Goal: Task Accomplishment & Management: Manage account settings

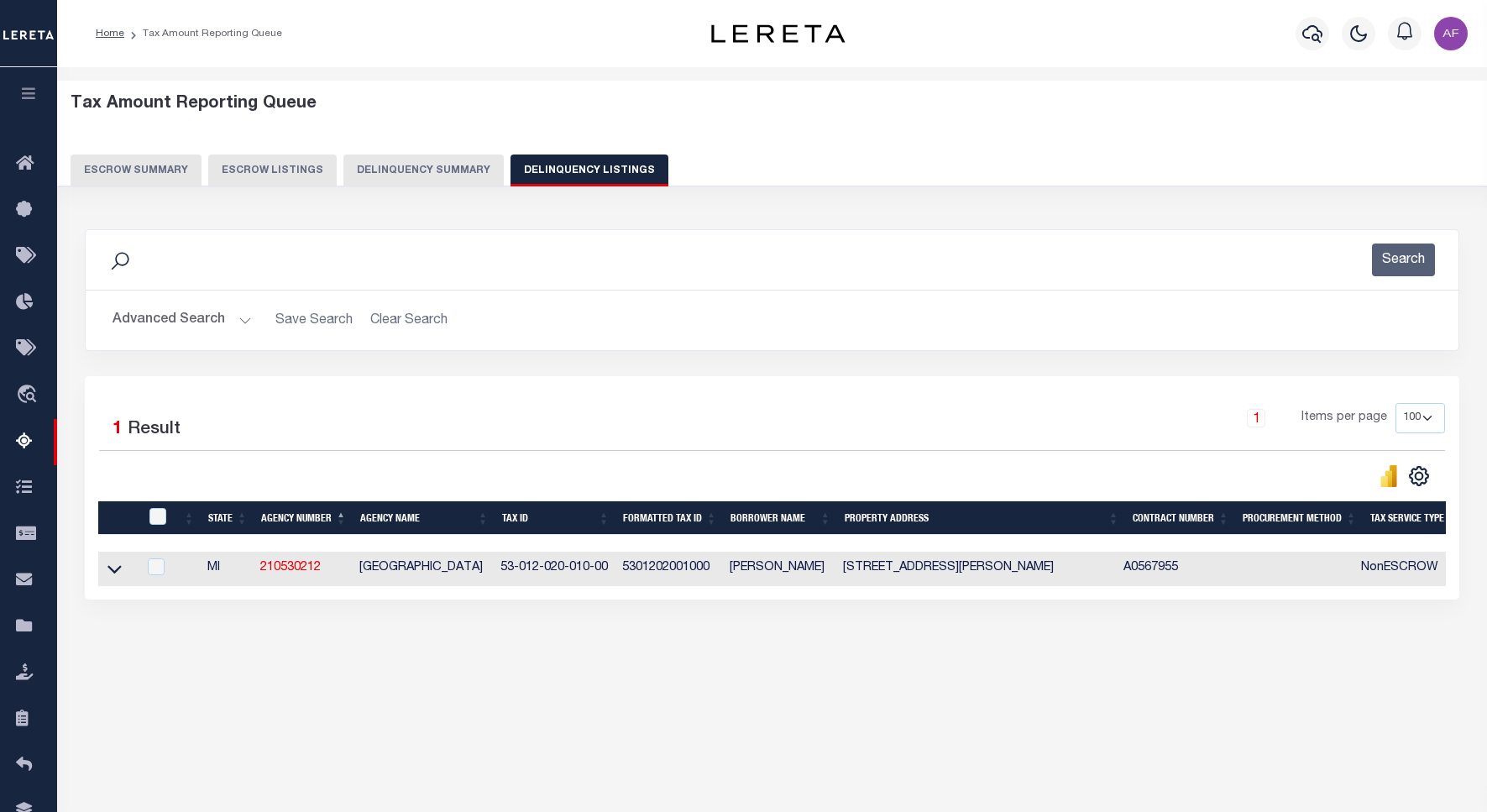
select select "100"
click at [166, 317] on button "Advanced Search" at bounding box center [182, 320] width 139 height 33
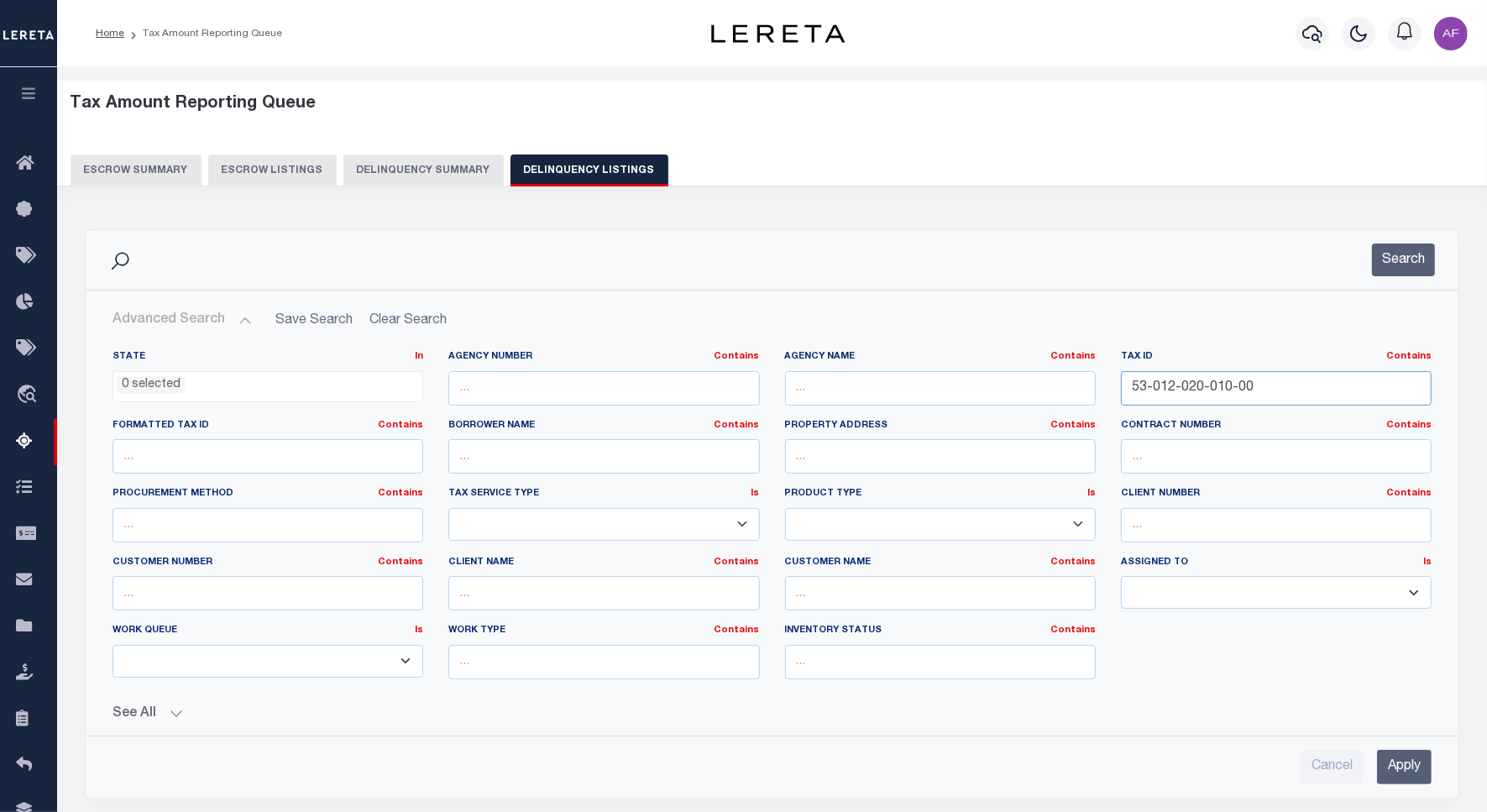
drag, startPoint x: 1257, startPoint y: 388, endPoint x: 1088, endPoint y: 379, distance: 169.2
click at [1088, 379] on div "State In In AK AL AR AZ CA CO CT DC DE FL GA GU HI IA ID IL IN KS KY LA MA MD M…" at bounding box center [771, 521] width 1344 height 343
paste input "30-002-1"
type input "53-012-030-002-10"
click at [1400, 278] on div "Search" at bounding box center [771, 259] width 1372 height 60
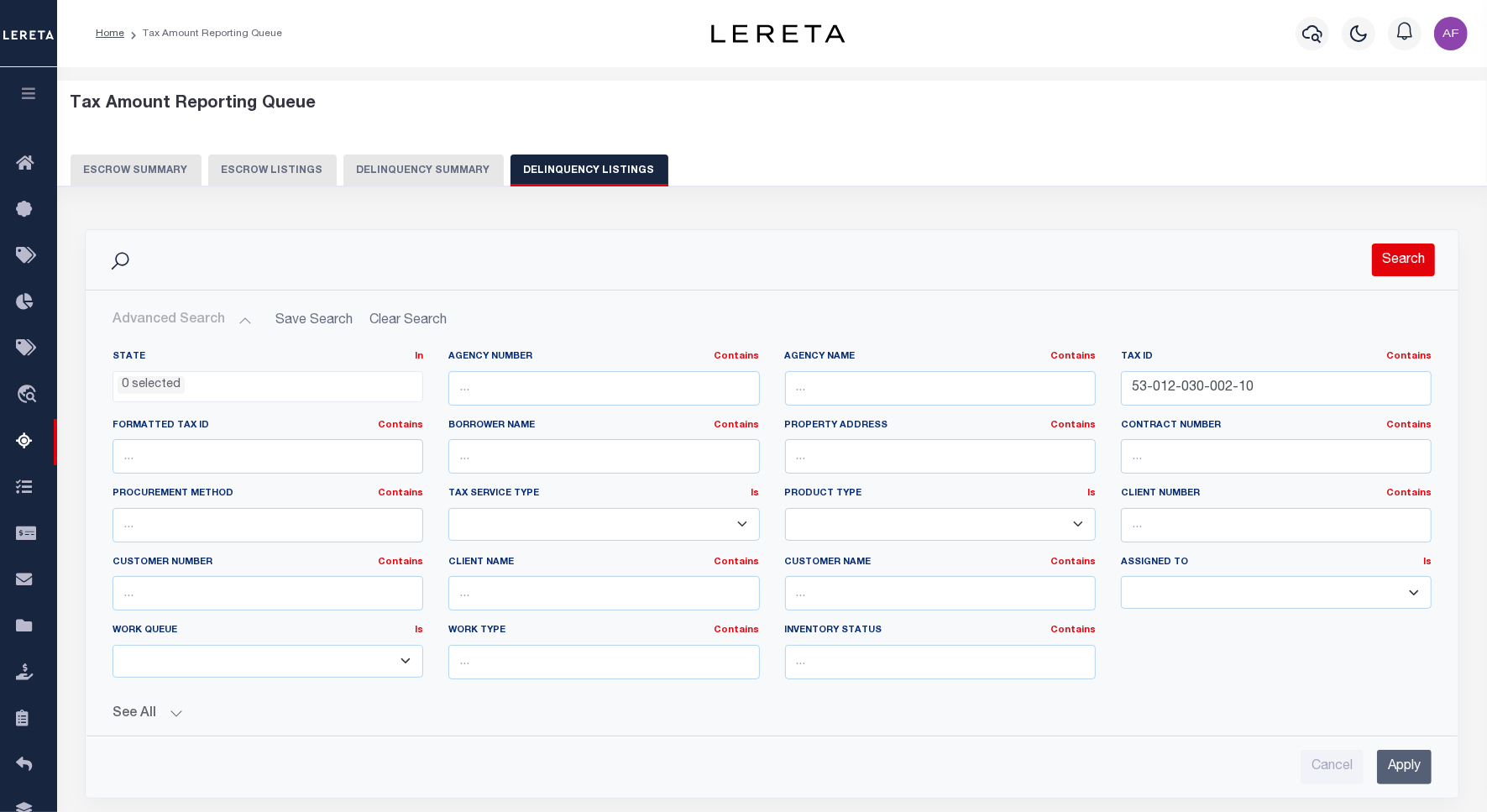
click at [1399, 264] on button "Search" at bounding box center [1402, 259] width 63 height 33
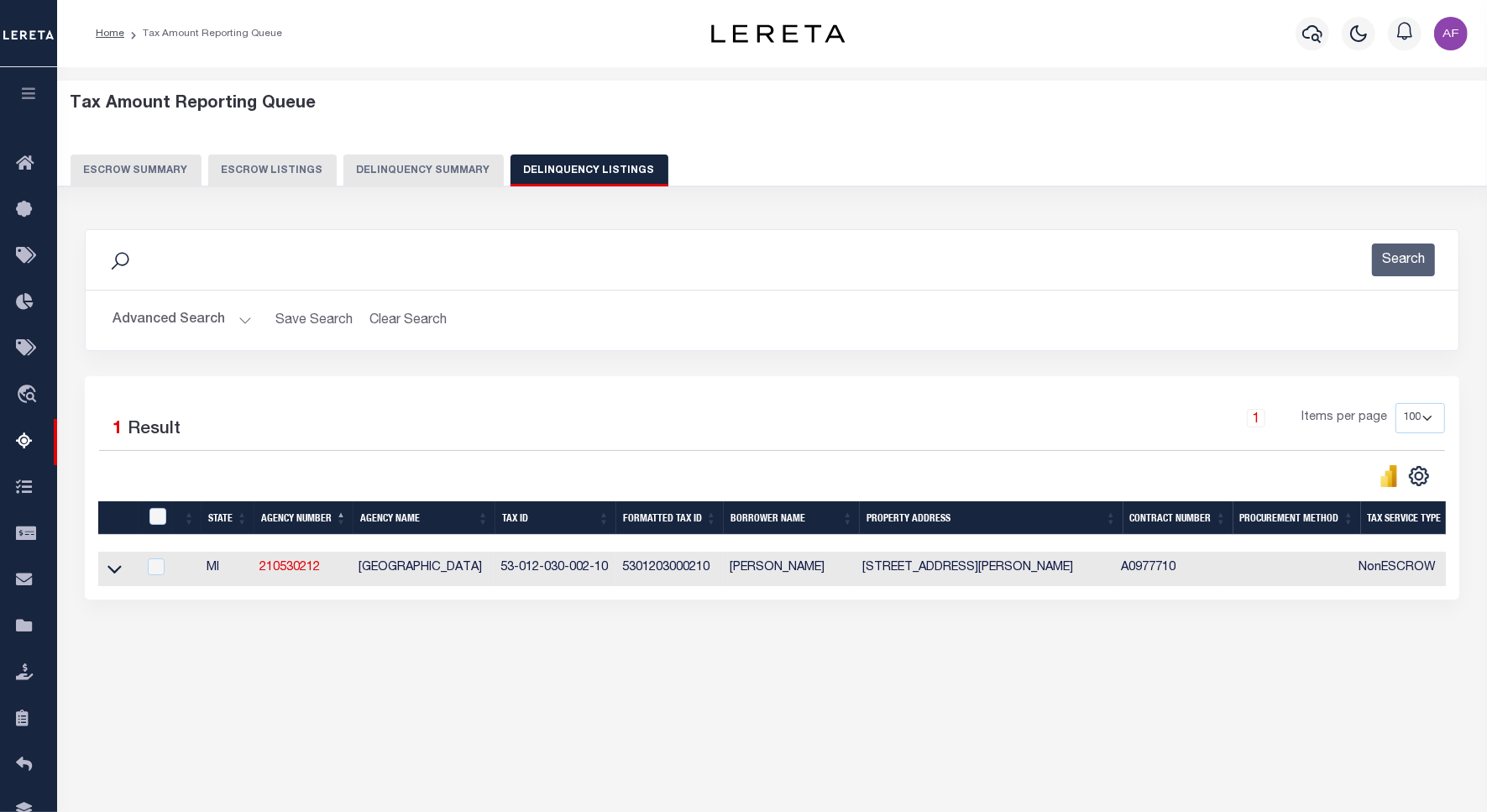
drag, startPoint x: 115, startPoint y: 581, endPoint x: 127, endPoint y: 597, distance: 20.0
click at [115, 578] on icon at bounding box center [115, 569] width 14 height 18
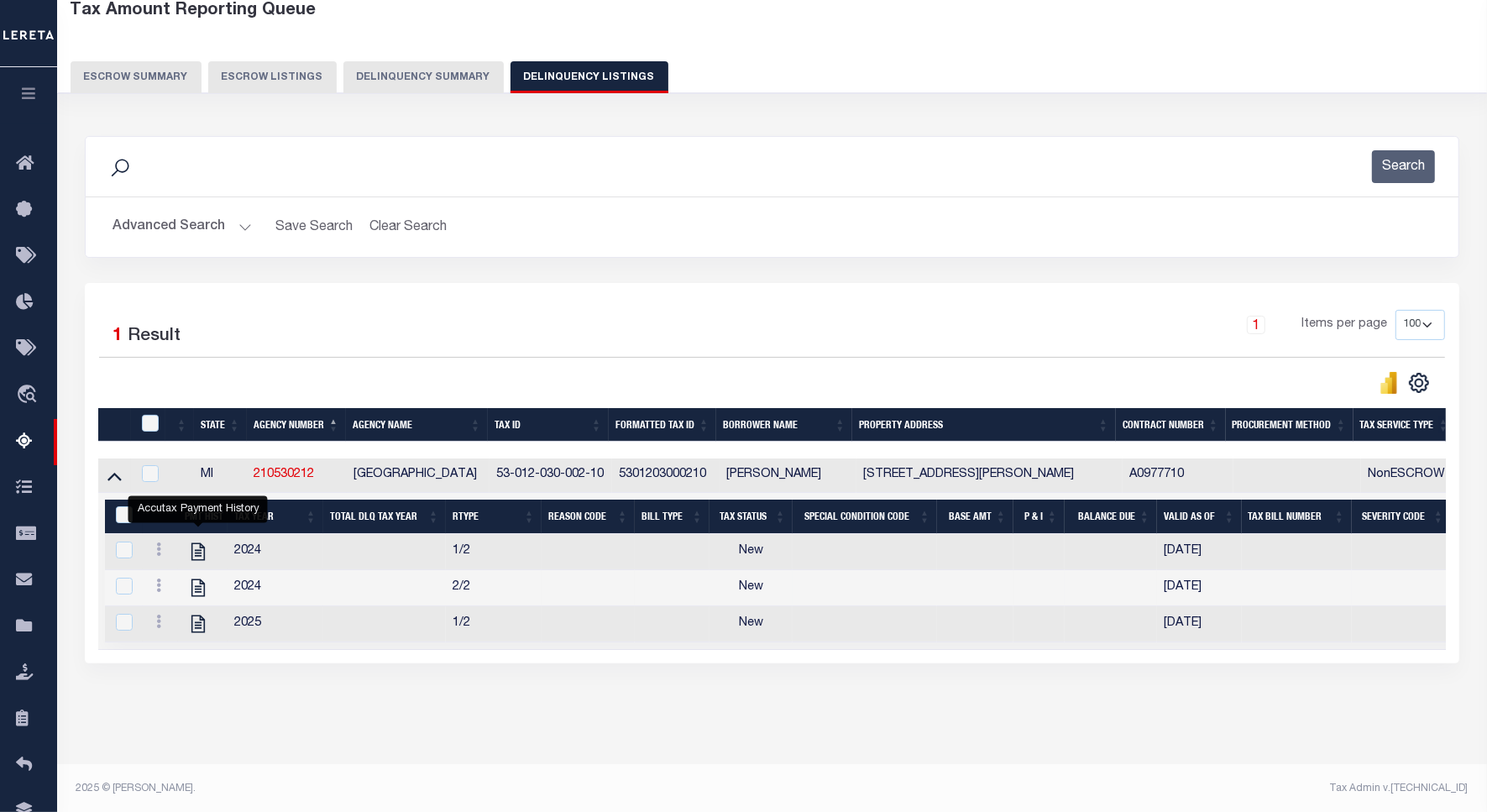
scroll to position [115, 0]
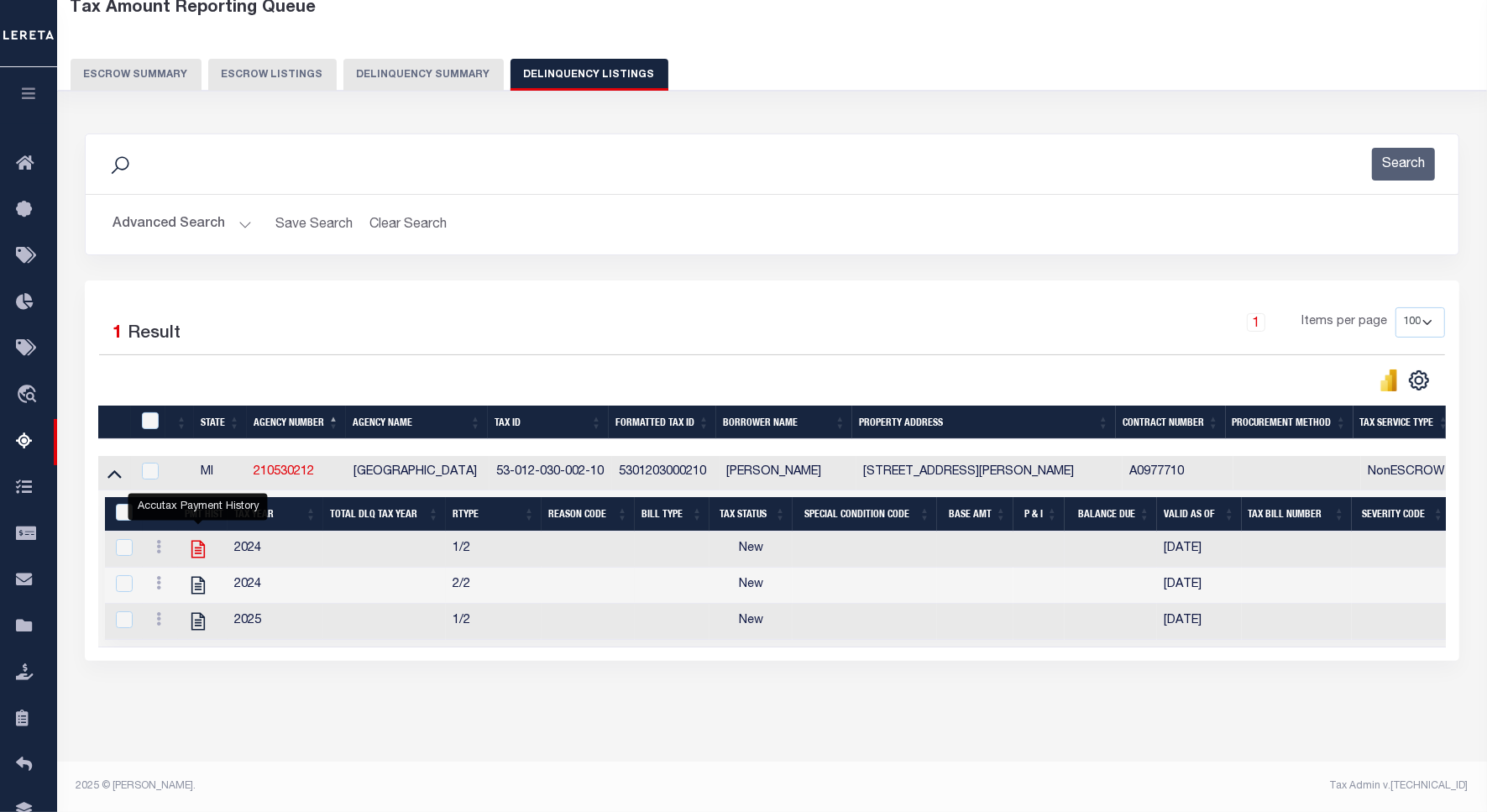
click at [201, 538] on icon "" at bounding box center [198, 548] width 22 height 22
checkbox input "true"
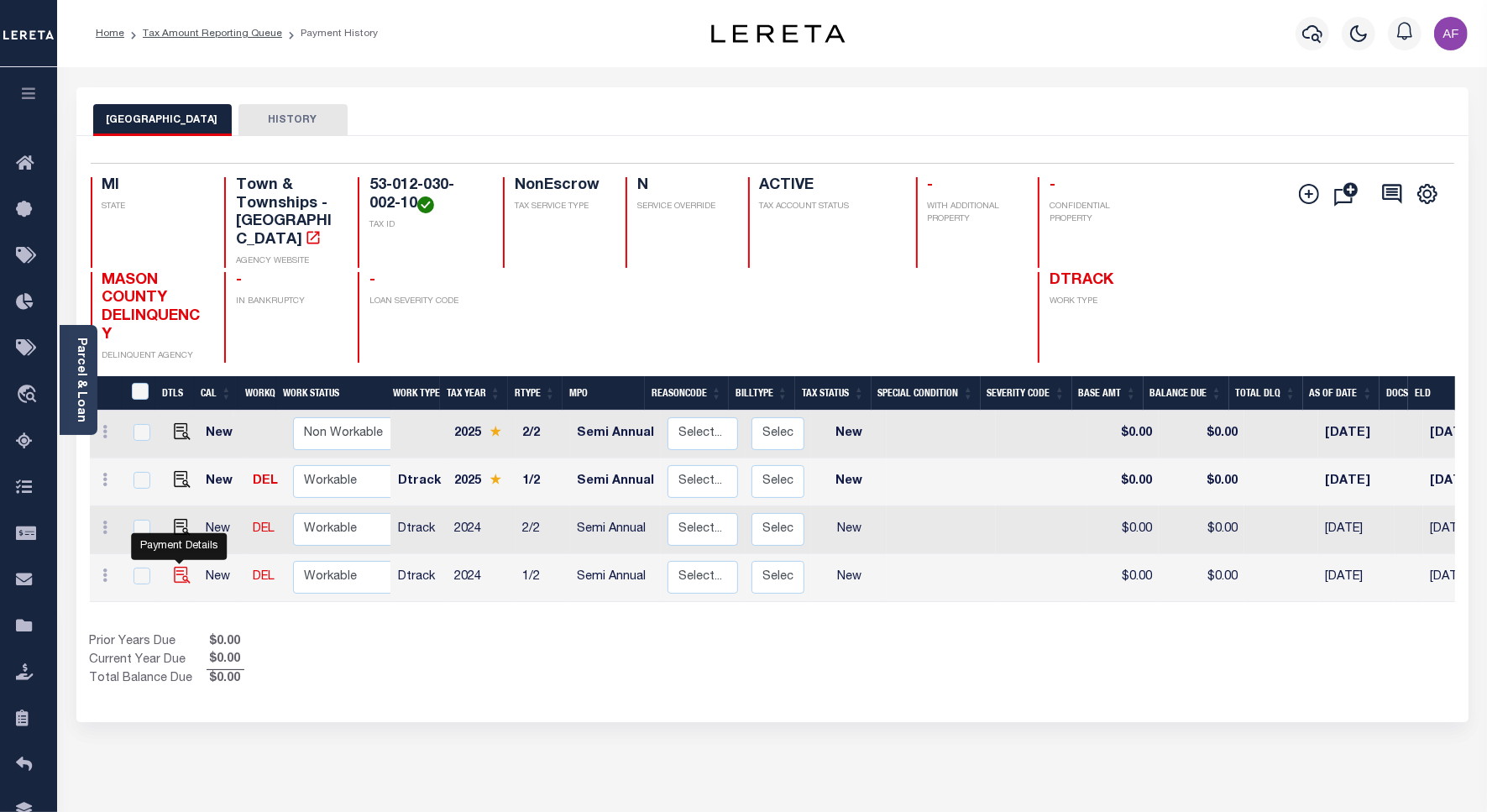
click at [181, 566] on img "" at bounding box center [182, 574] width 17 height 17
checkbox input "true"
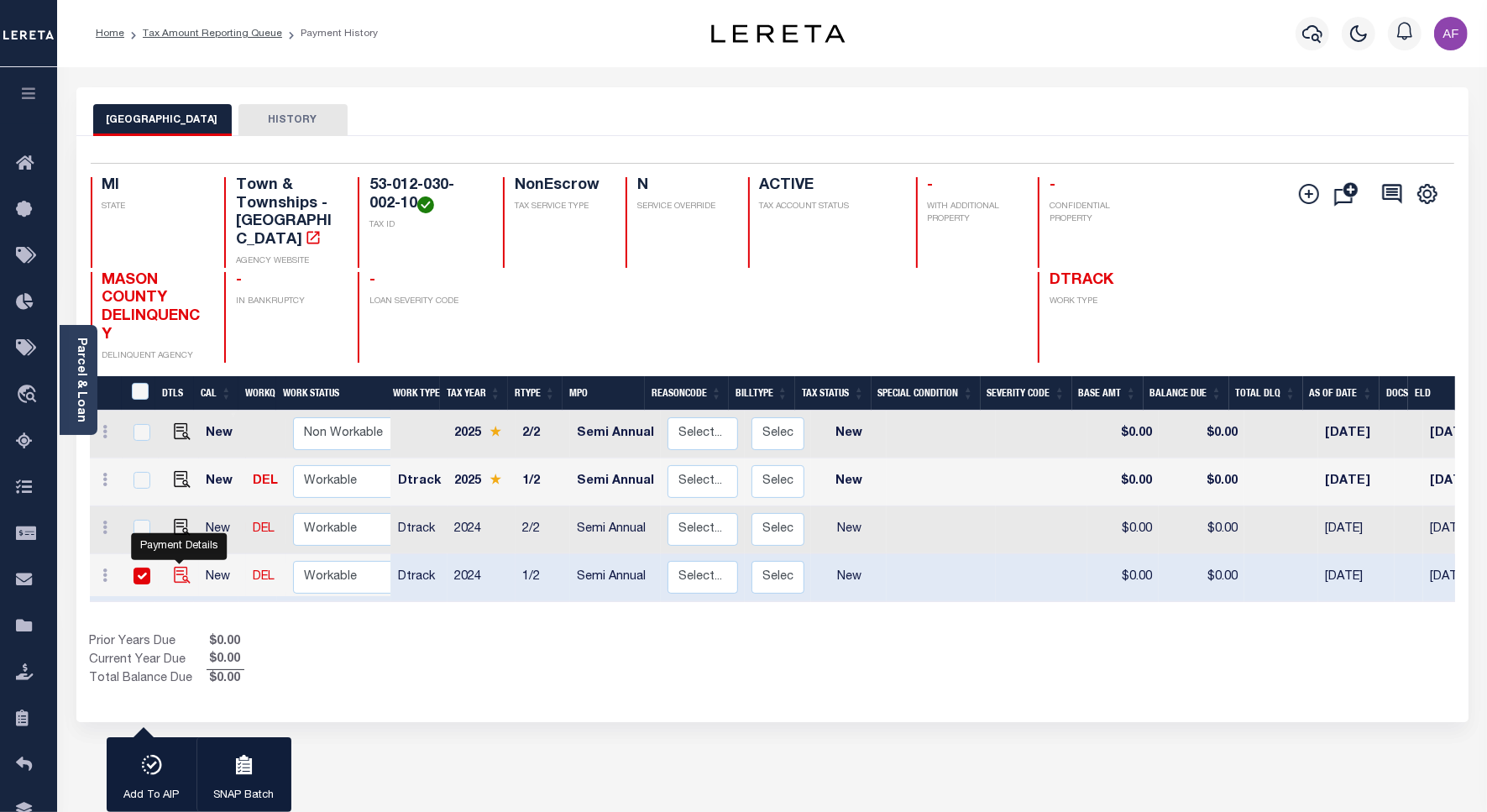
click at [174, 566] on img "" at bounding box center [182, 574] width 17 height 17
checkbox input "false"
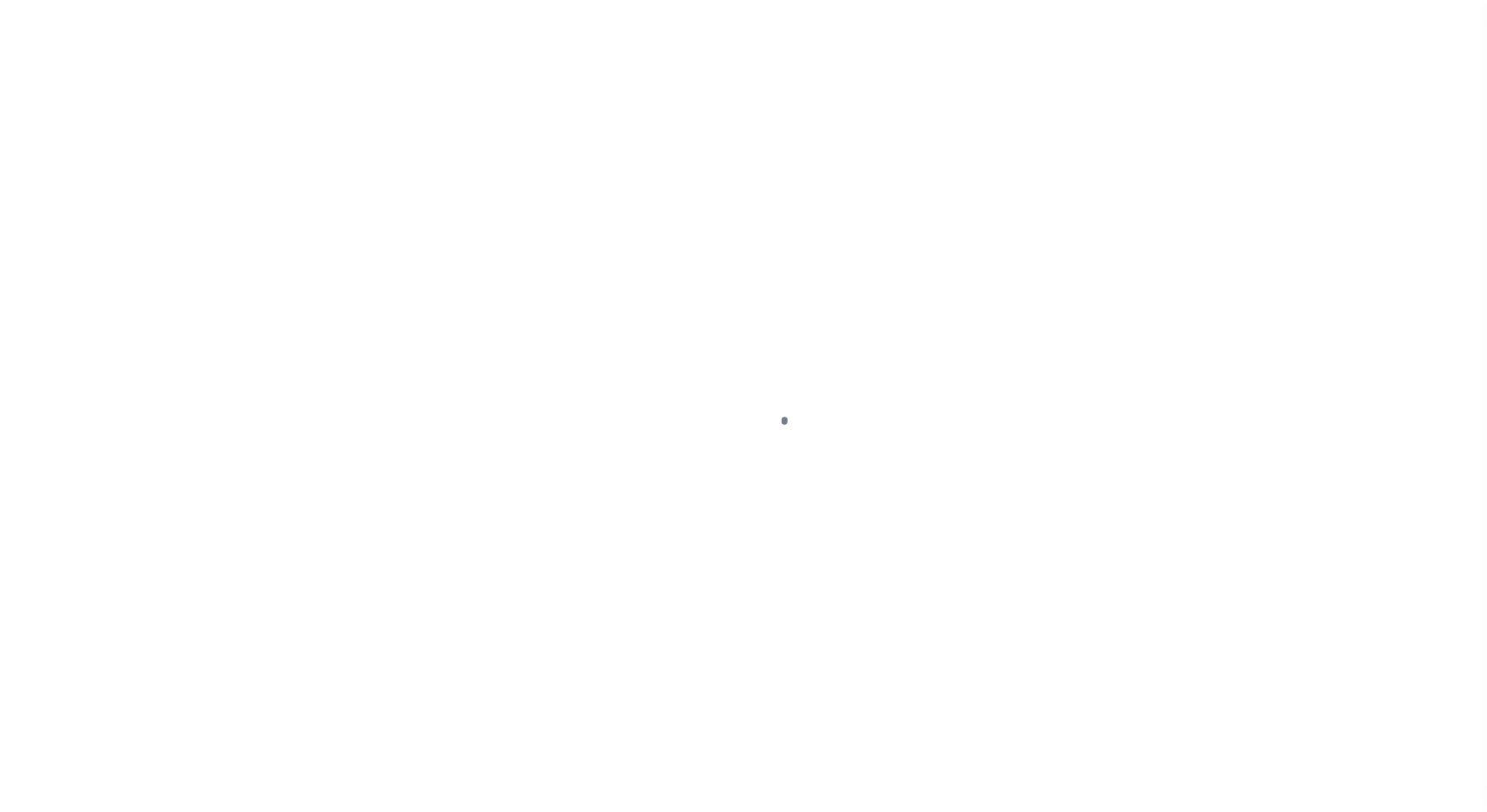
select select "NW2"
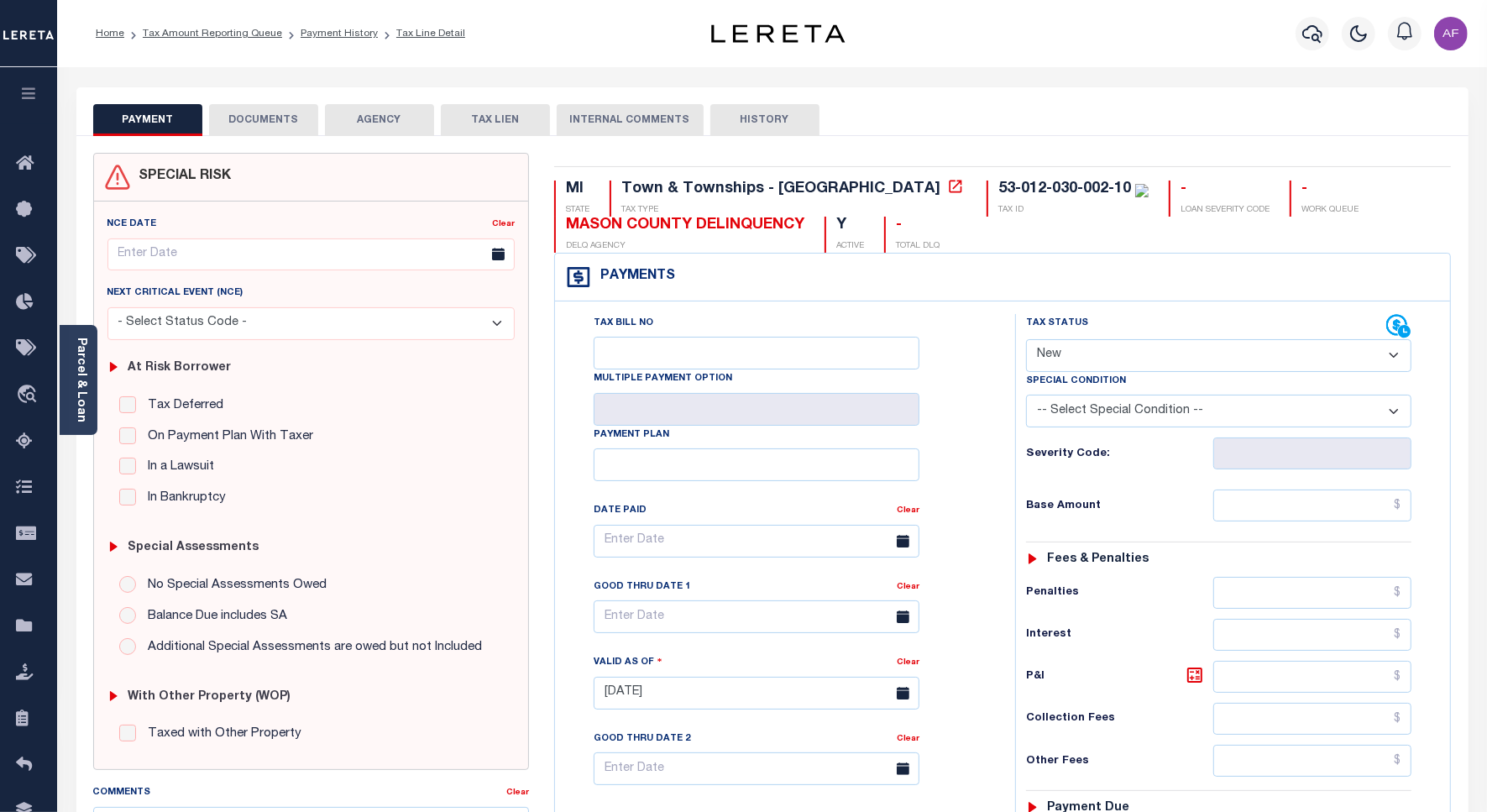
click at [1140, 366] on select "- Select Status Code - Open Due/Unpaid Paid Incomplete No Tax Due Internal Refu…" at bounding box center [1218, 355] width 386 height 33
select select "PYD"
click at [1026, 341] on select "- Select Status Code - Open Due/Unpaid Paid Incomplete No Tax Due Internal Refu…" at bounding box center [1218, 355] width 386 height 33
type input "[DATE]"
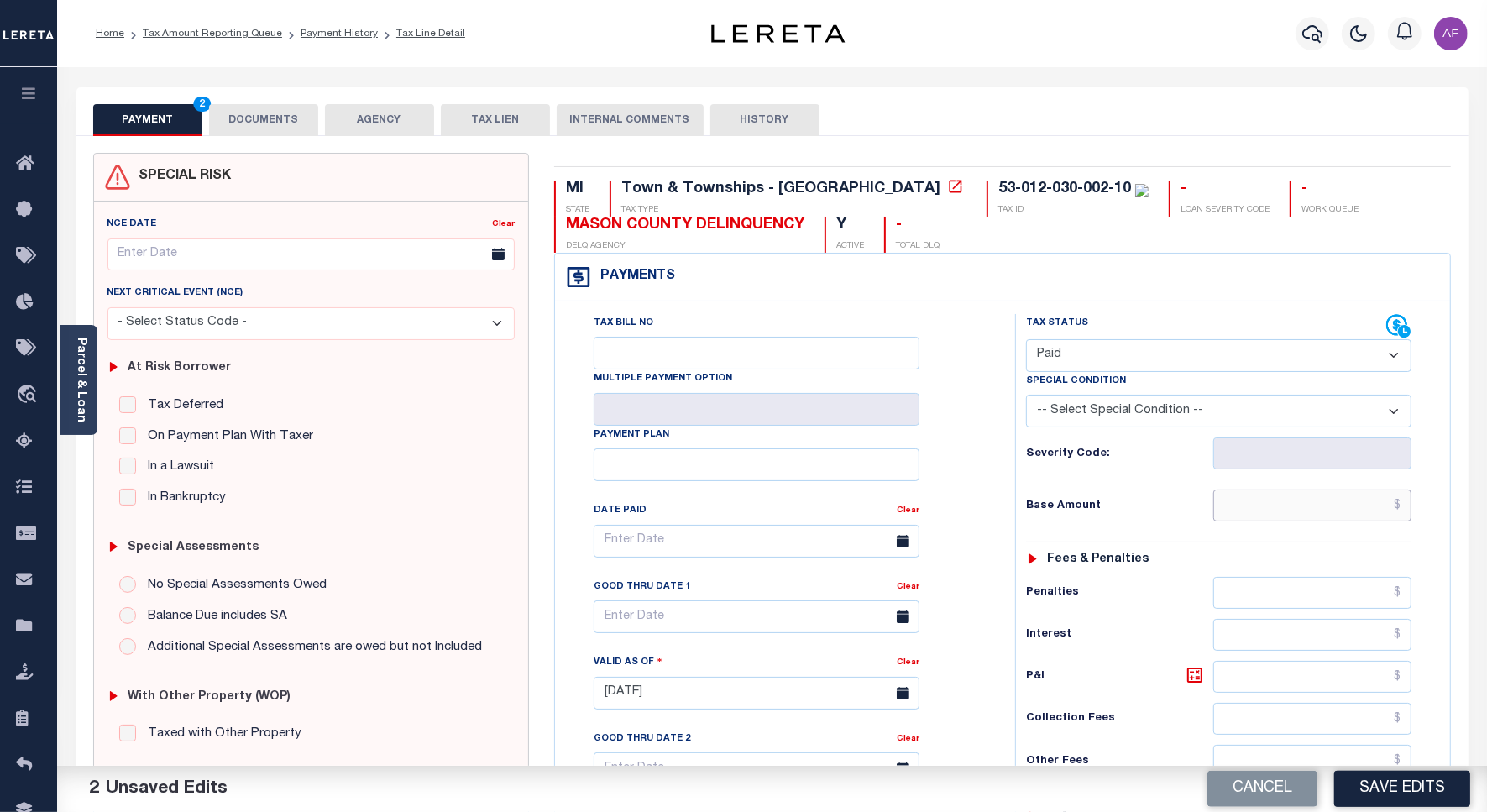
click at [1333, 502] on input "text" at bounding box center [1312, 506] width 198 height 32
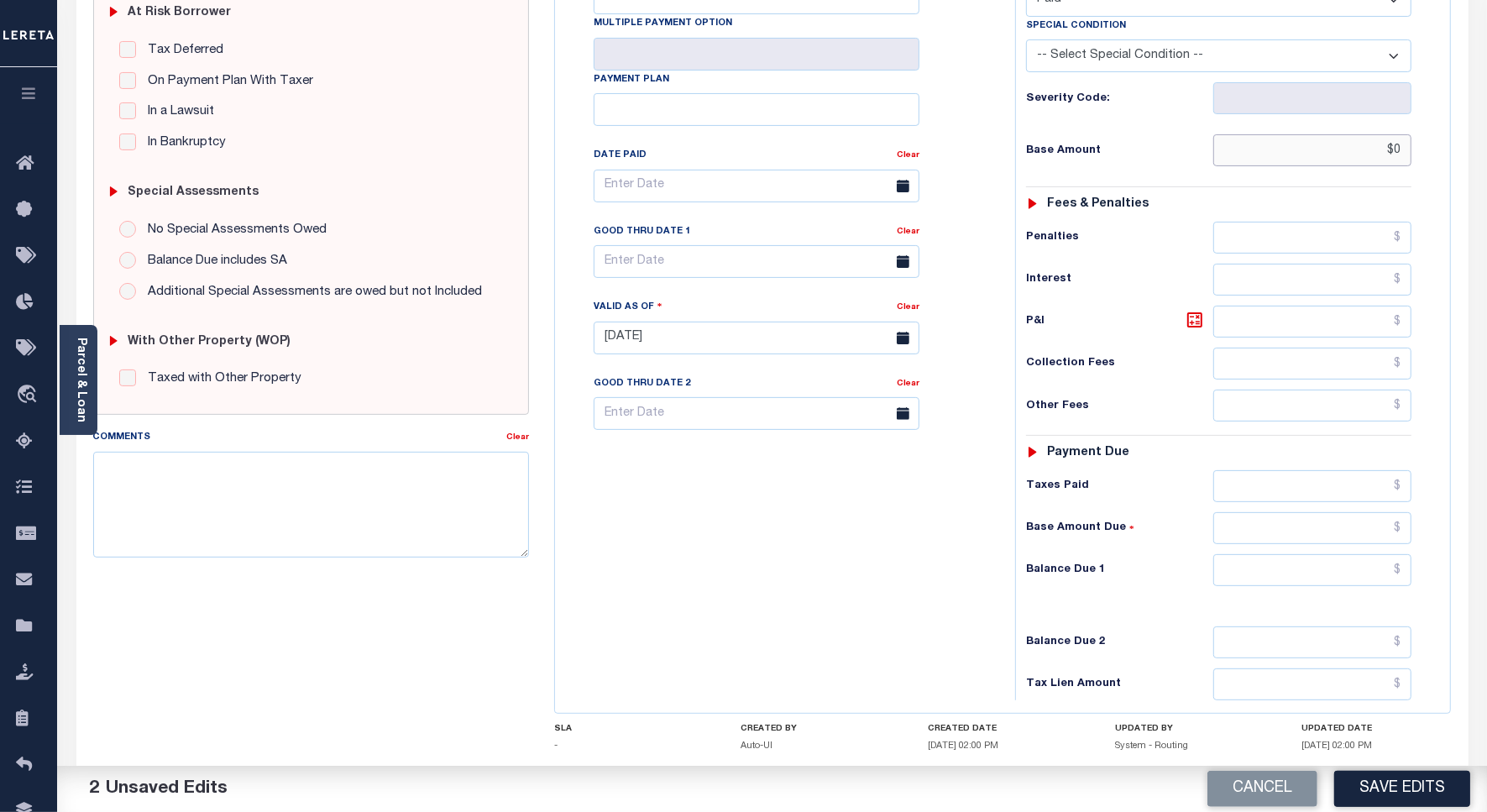
scroll to position [467, 0]
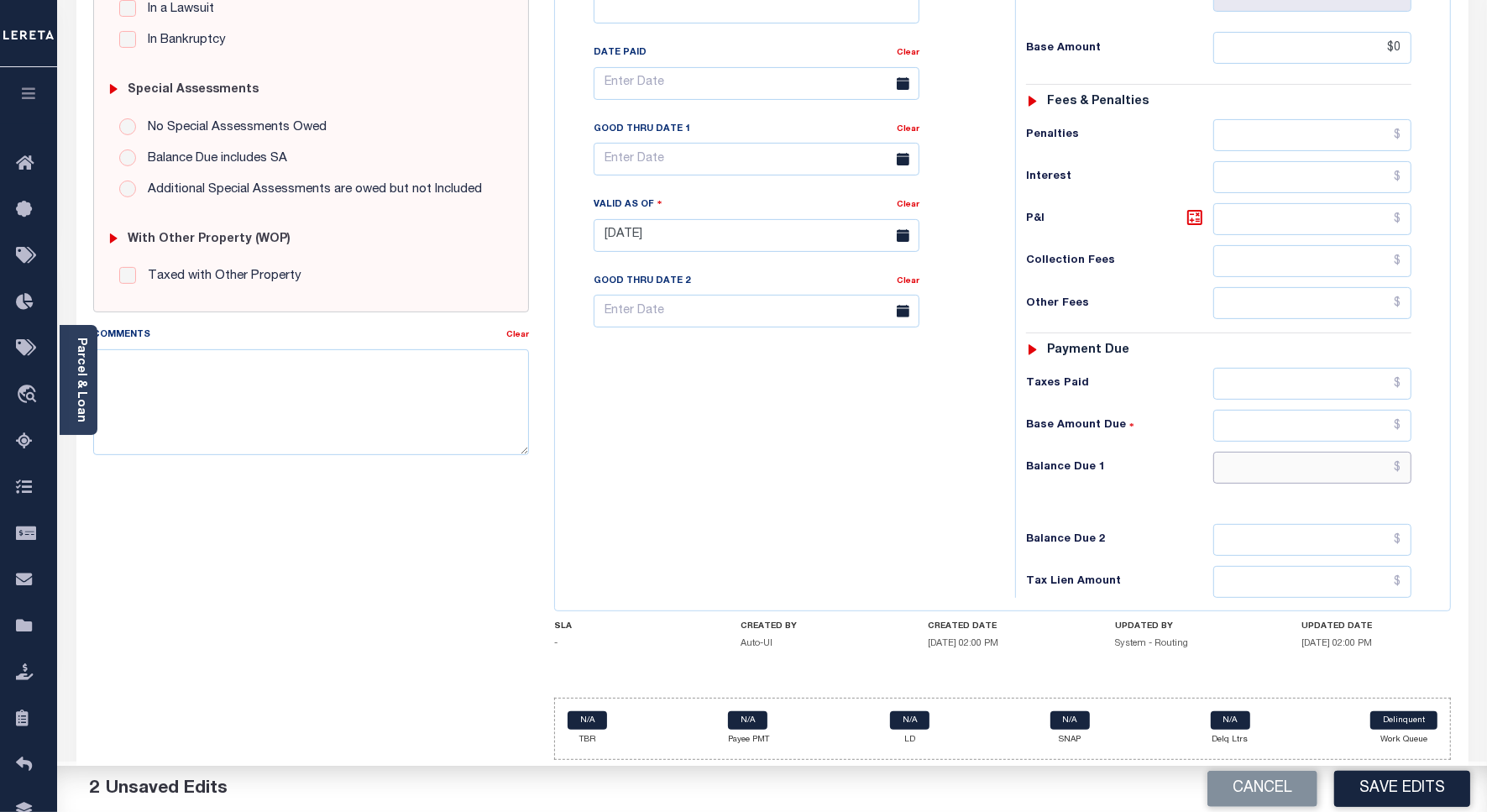
type input "$0.00"
click at [1381, 464] on input "text" at bounding box center [1312, 467] width 198 height 32
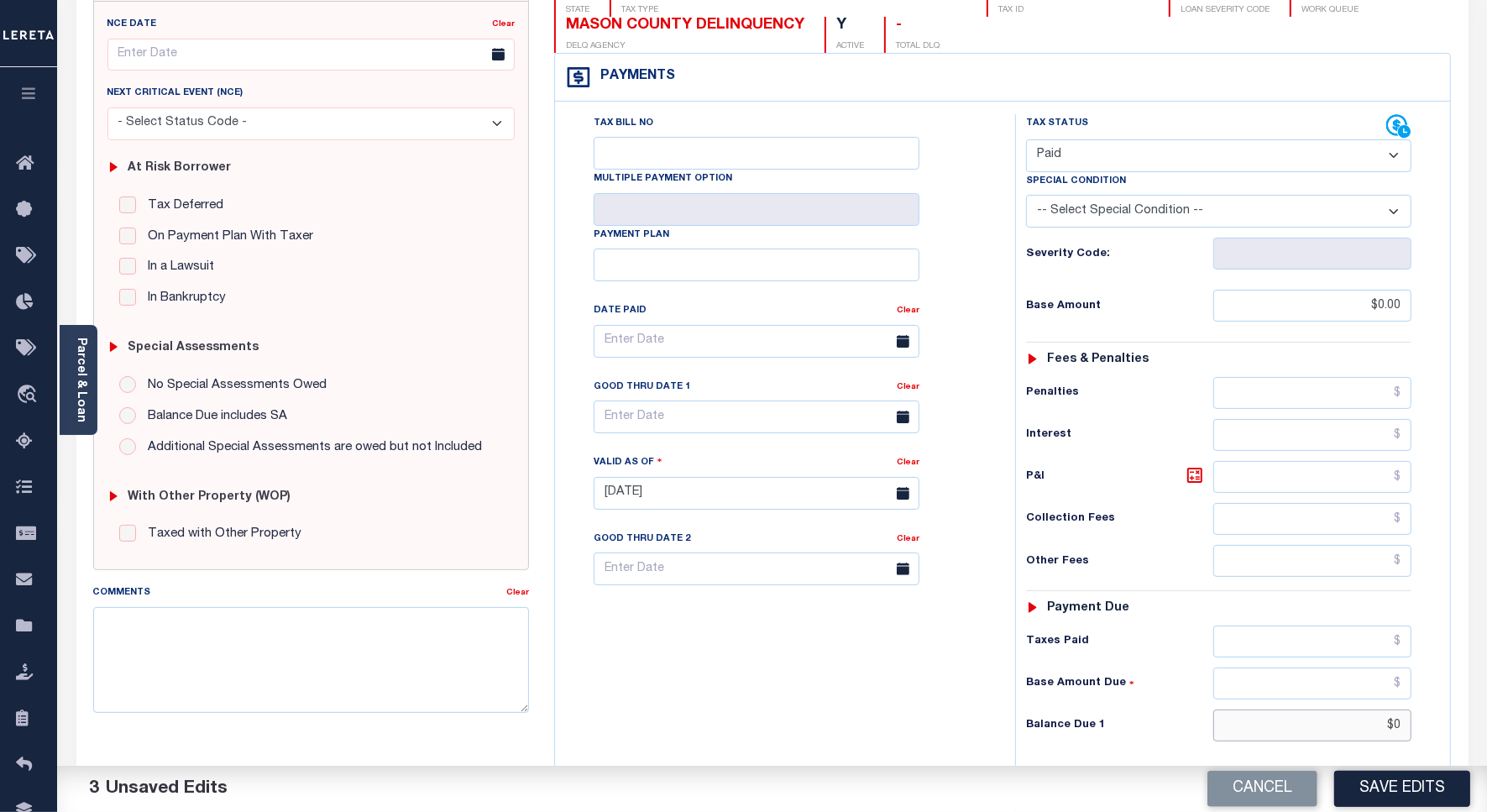
scroll to position [0, 0]
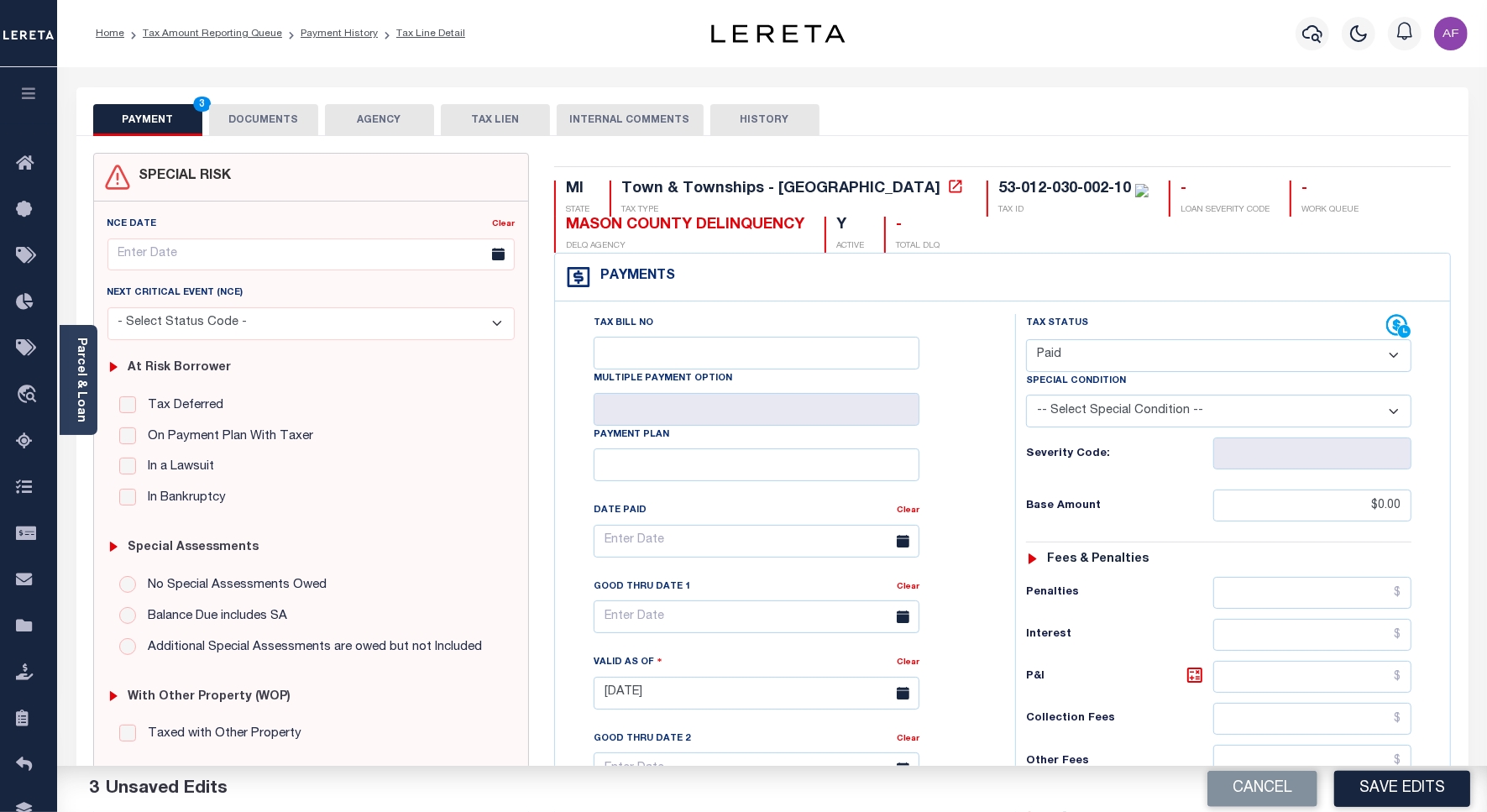
click at [238, 97] on div "PAYMENT 3 DOCUMENTS AGENCY DELINQUENT PAYEE TAX LIEN" at bounding box center [772, 111] width 1392 height 49
type input "$0.00"
click at [241, 113] on button "DOCUMENTS" at bounding box center [264, 120] width 110 height 32
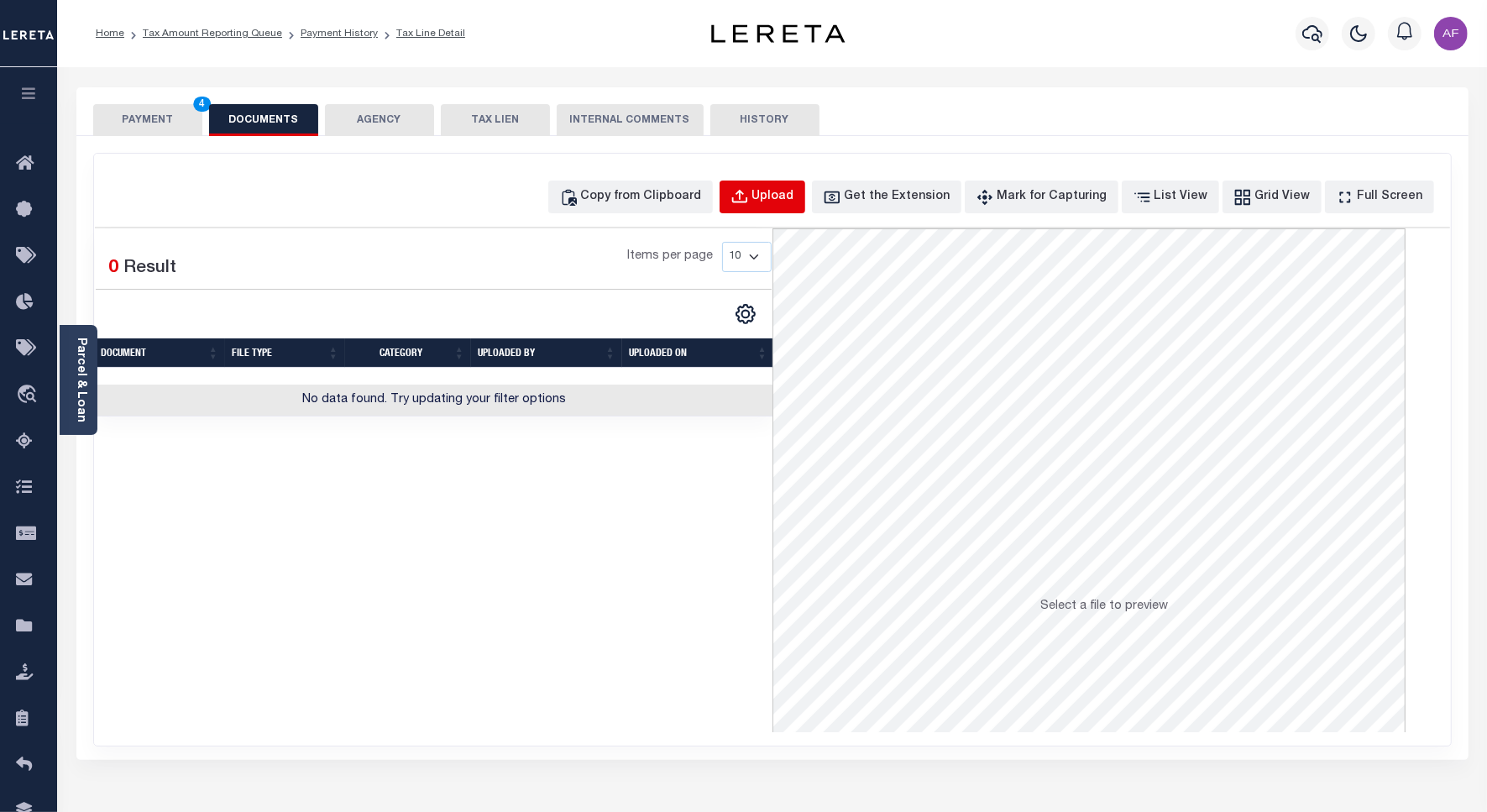
click at [787, 191] on div "Upload" at bounding box center [773, 197] width 42 height 19
select select "POP"
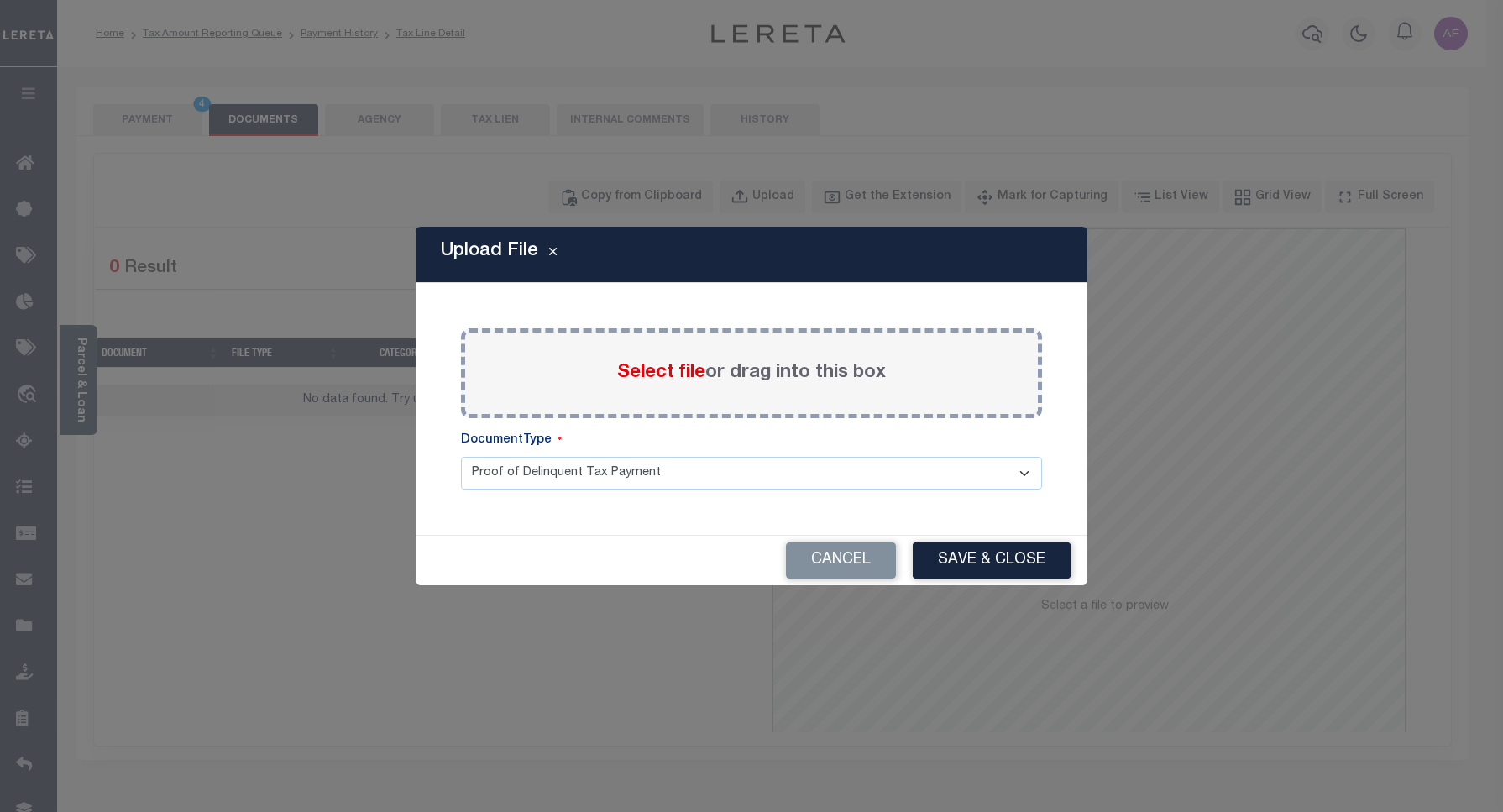
click at [640, 374] on span "Select file" at bounding box center [661, 372] width 88 height 19
click at [0, 0] on input "Select file or drag into this box" at bounding box center [0, 0] width 0 height 0
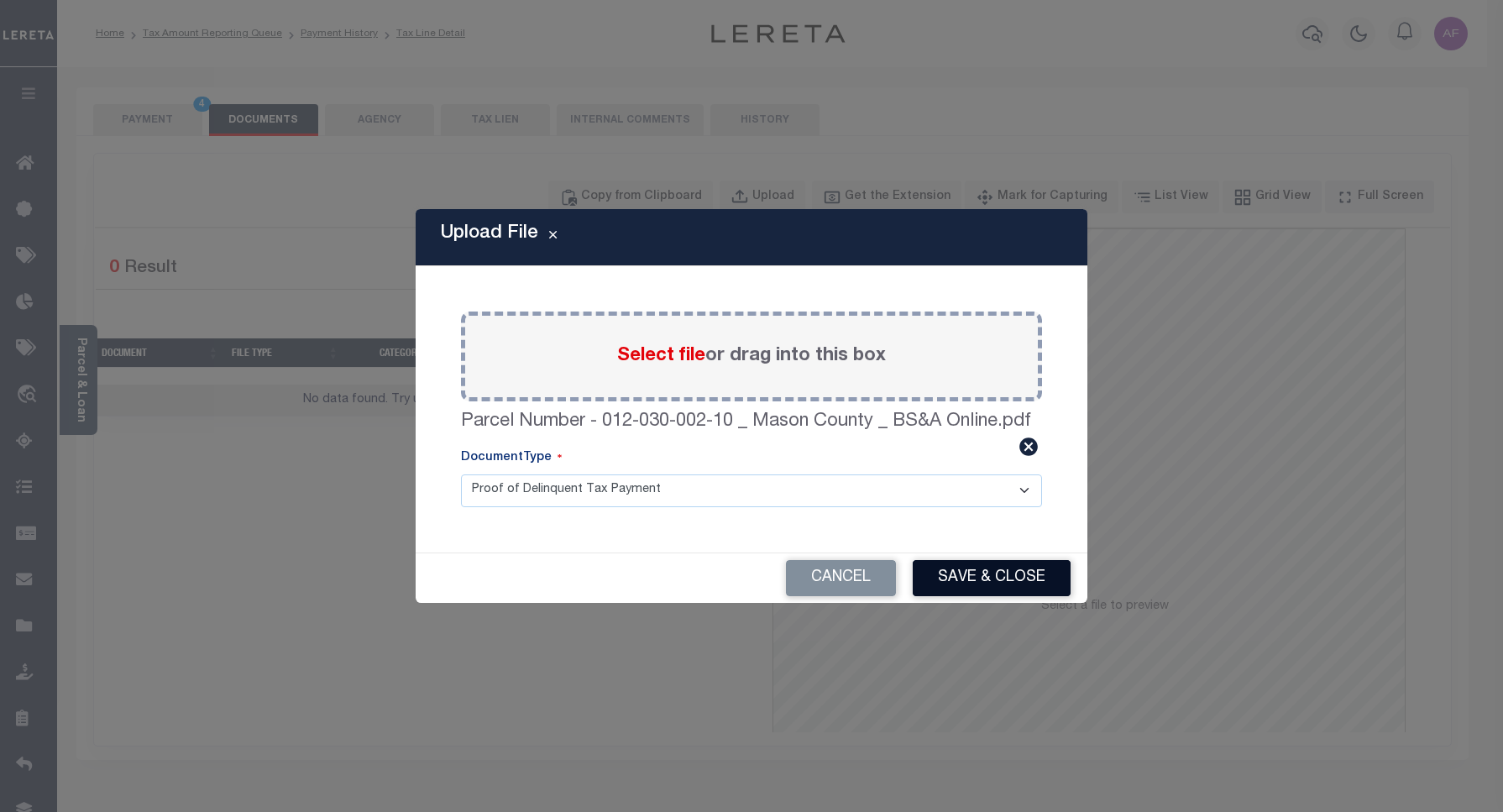
click at [1009, 583] on button "Save & Close" at bounding box center [991, 578] width 158 height 37
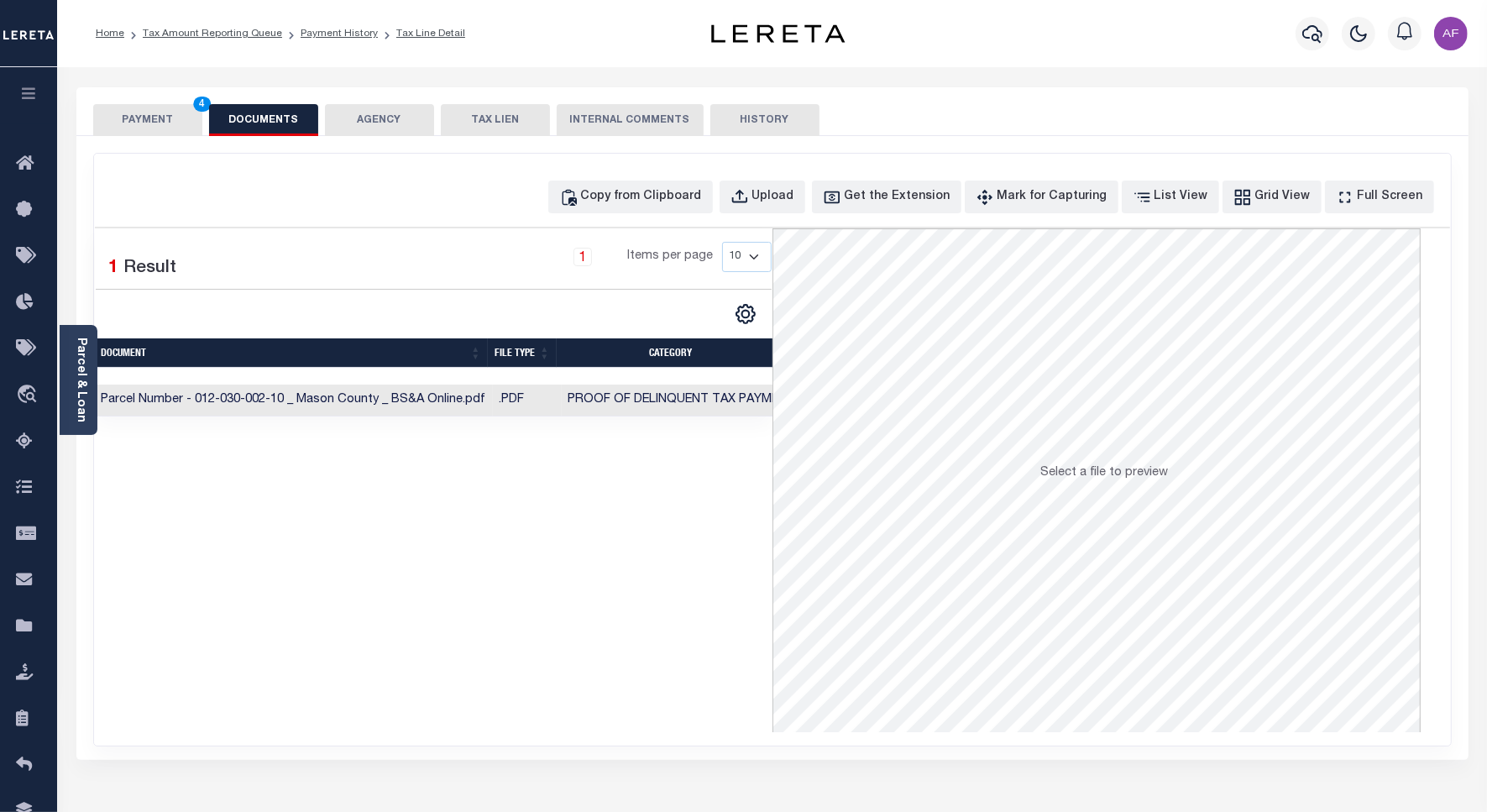
click at [140, 120] on button "PAYMENT 4" at bounding box center [148, 120] width 110 height 32
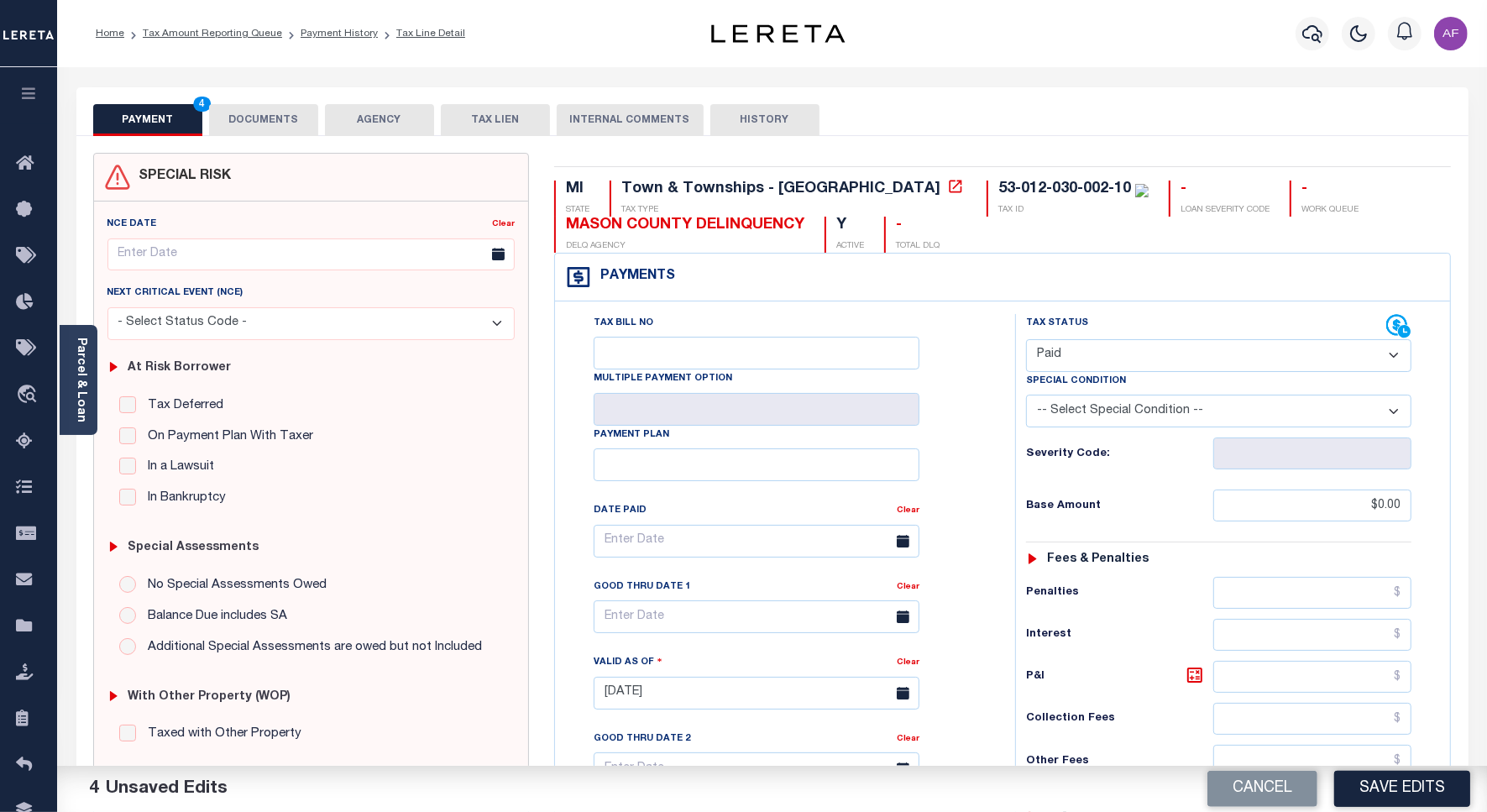
click at [1416, 769] on div "Cancel Save Edits" at bounding box center [1129, 789] width 715 height 47
click at [1400, 777] on button "Save Edits" at bounding box center [1402, 788] width 136 height 37
checkbox input "false"
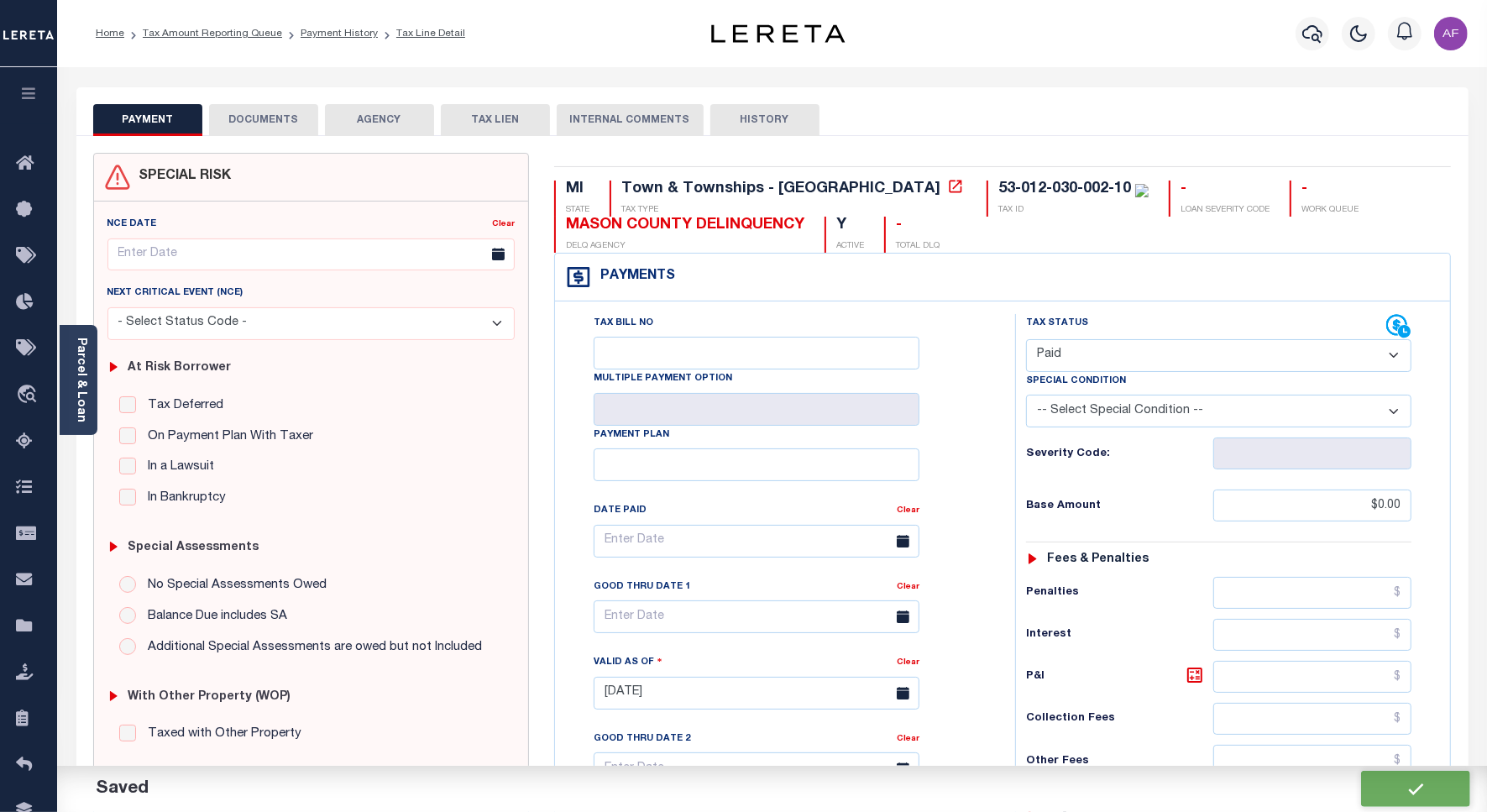
type input "$0"
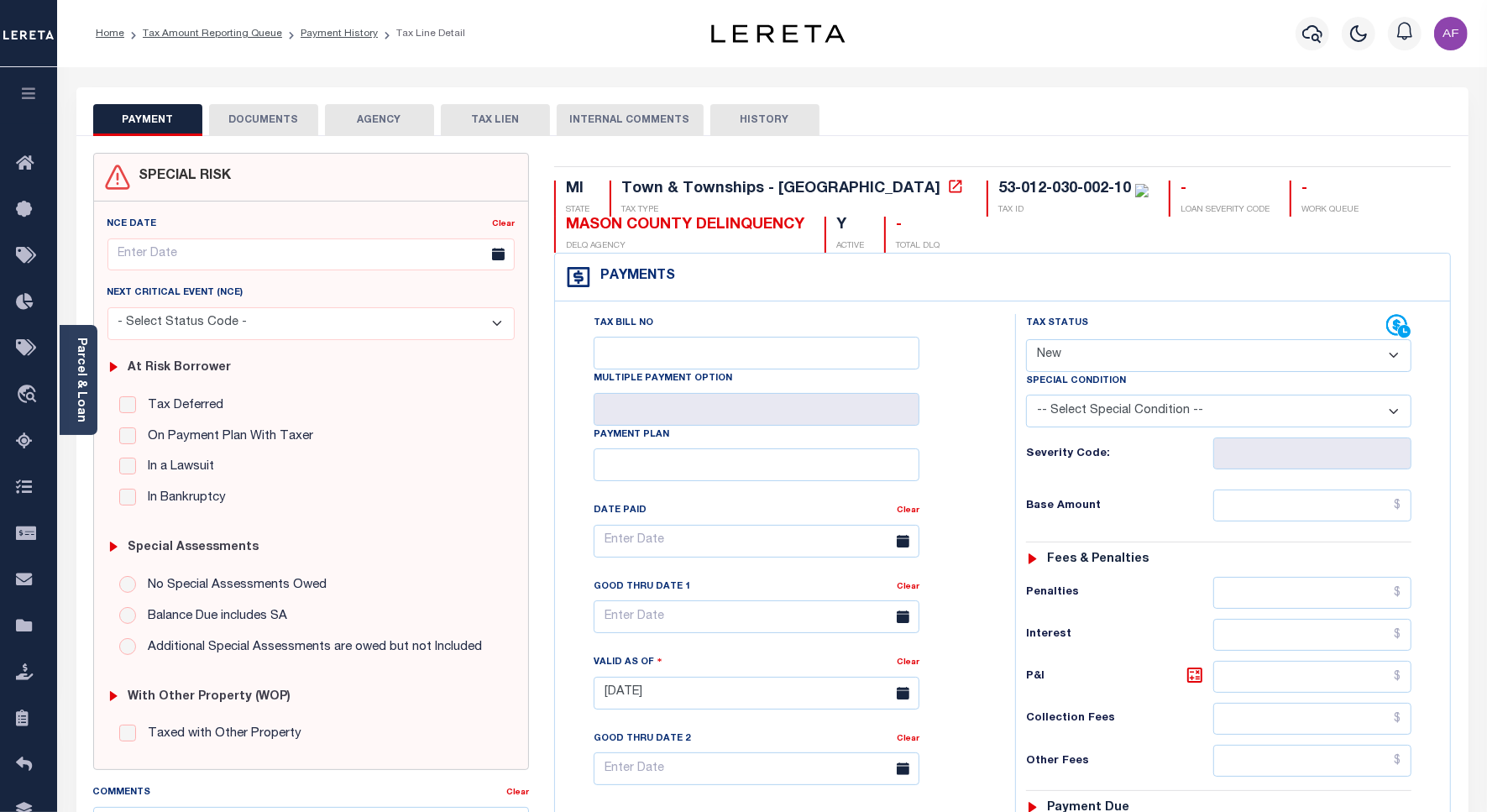
click at [1037, 329] on label "Tax Status" at bounding box center [1057, 323] width 62 height 14
click at [1060, 359] on select "- Select Status Code - Open Due/Unpaid Paid Incomplete No Tax Due Internal Refu…" at bounding box center [1218, 355] width 386 height 33
select select "PYD"
click at [1026, 341] on select "- Select Status Code - Open Due/Unpaid Paid Incomplete No Tax Due Internal Refu…" at bounding box center [1218, 355] width 386 height 33
type input "[DATE]"
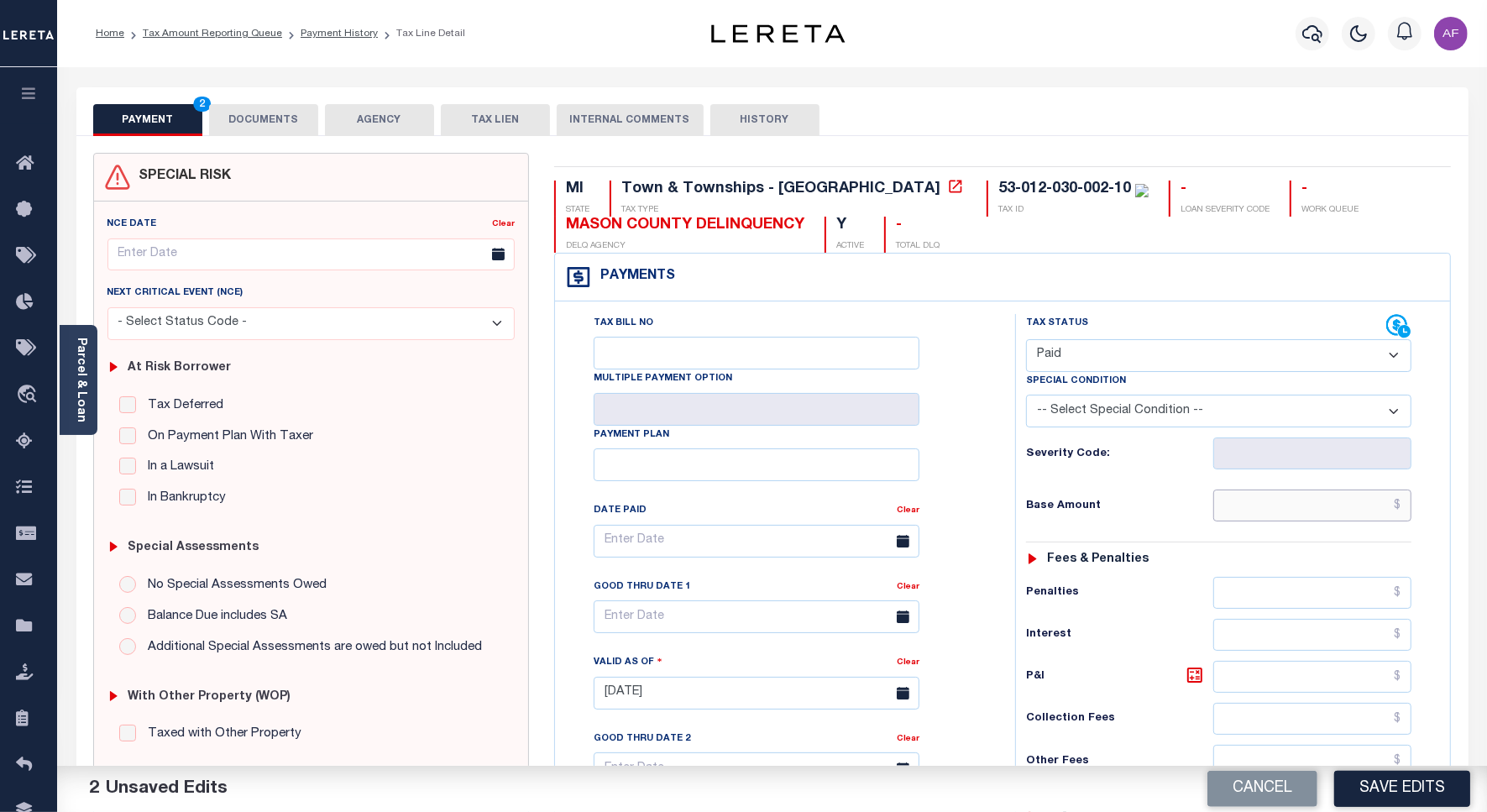
click at [1381, 508] on input "text" at bounding box center [1312, 506] width 198 height 32
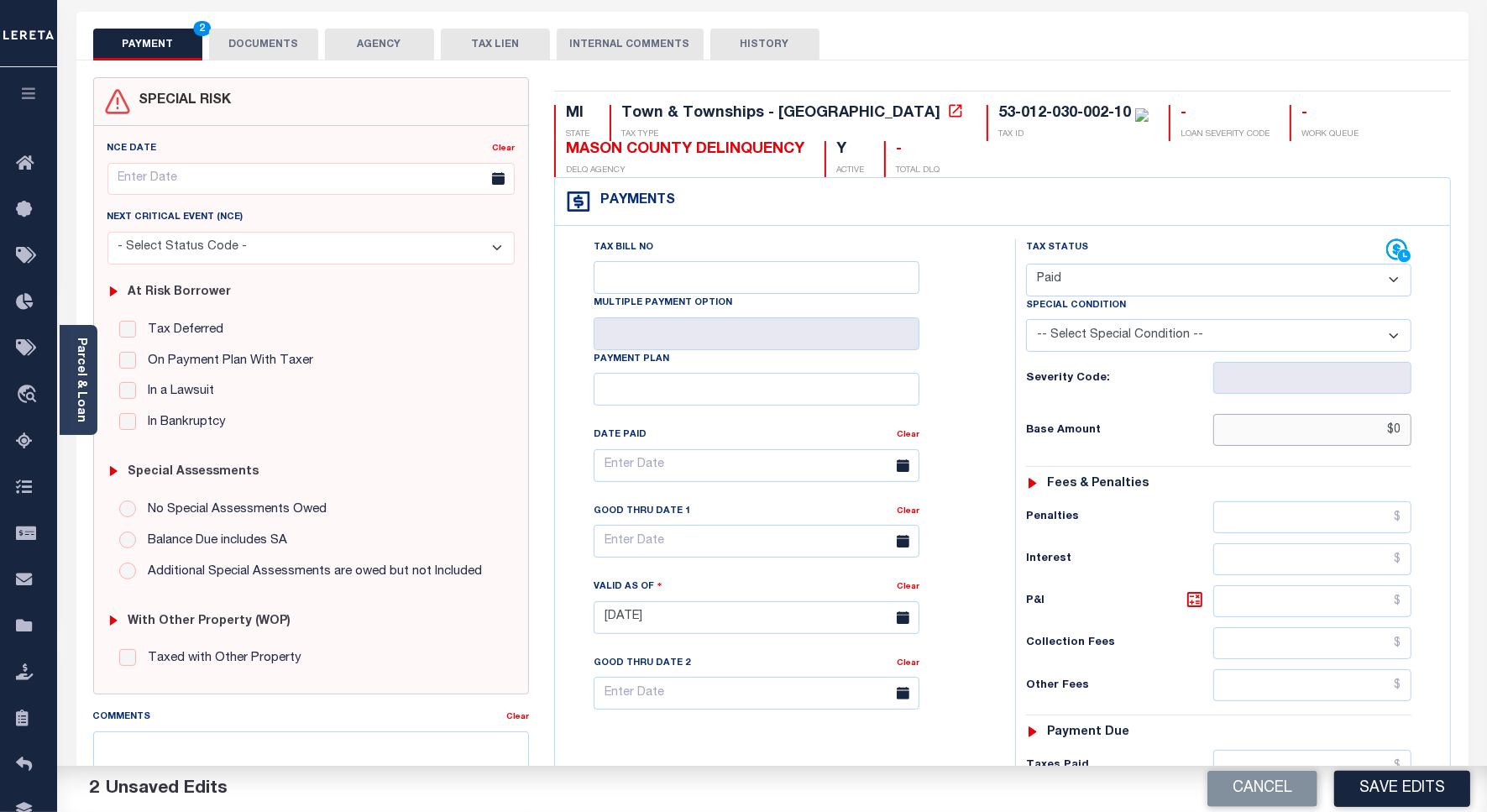
scroll to position [419, 0]
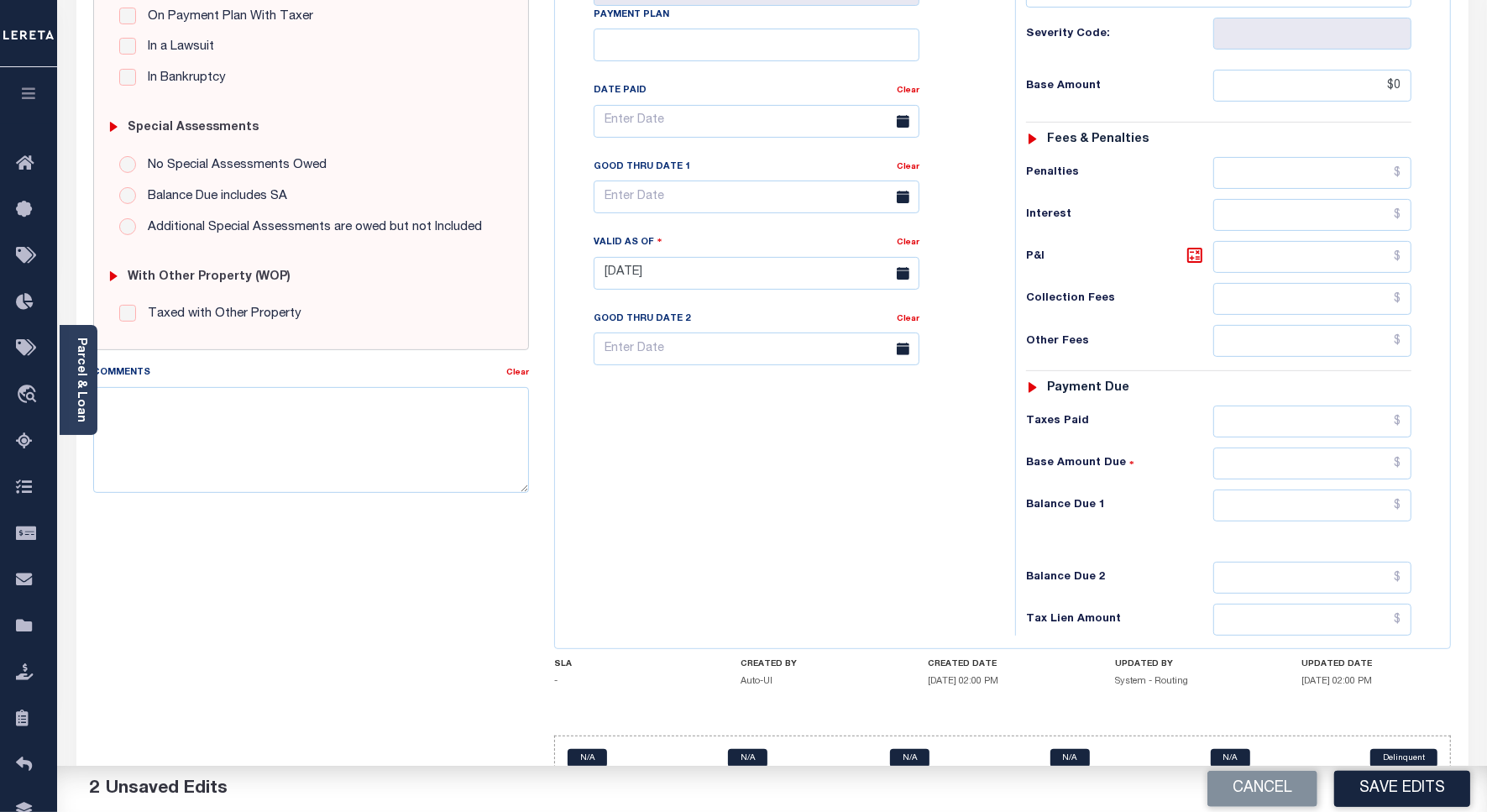
type input "$0.00"
click at [1384, 500] on input "text" at bounding box center [1312, 506] width 198 height 32
type input "$0.00"
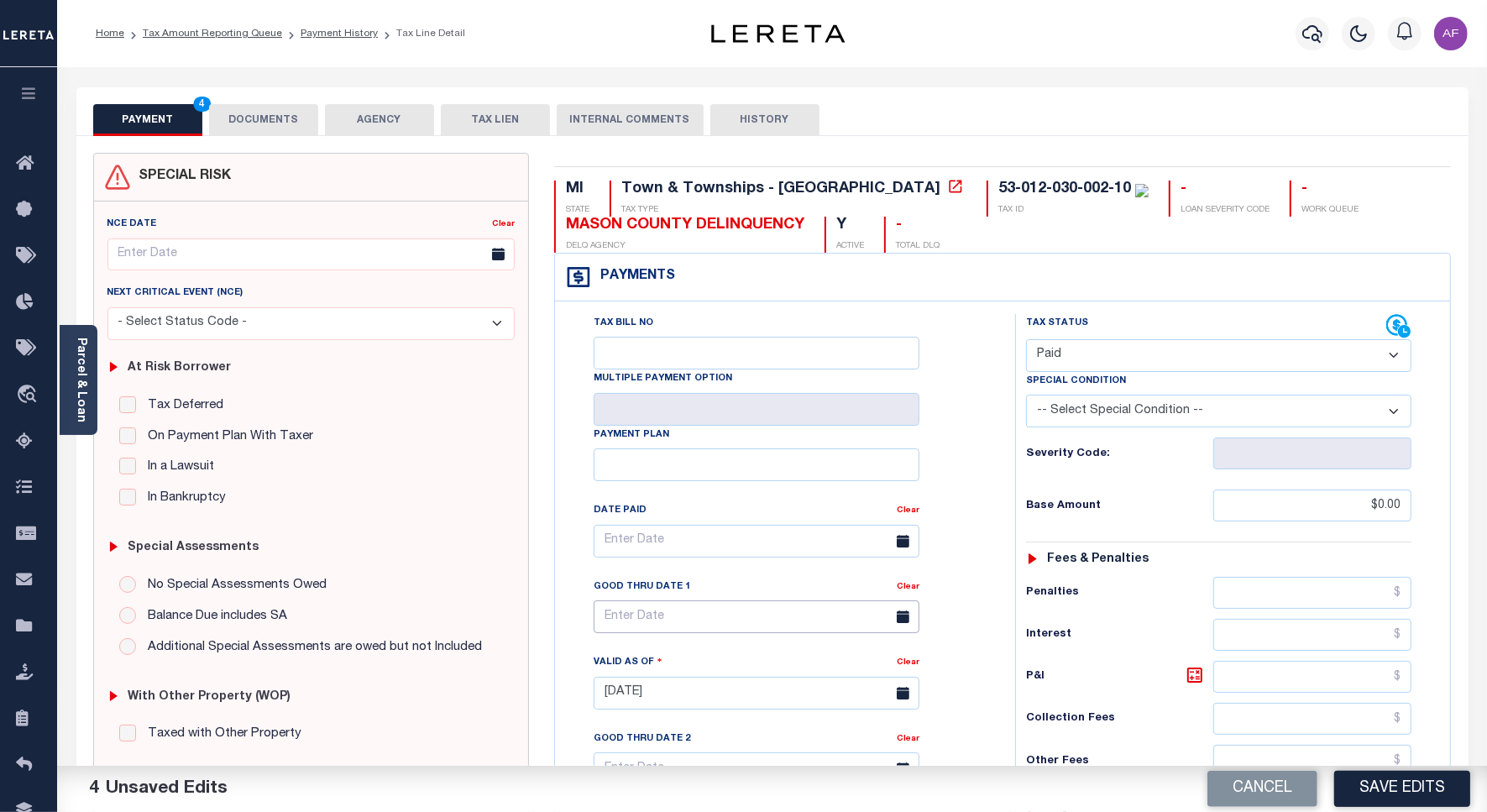
click at [644, 628] on input "text" at bounding box center [757, 616] width 326 height 33
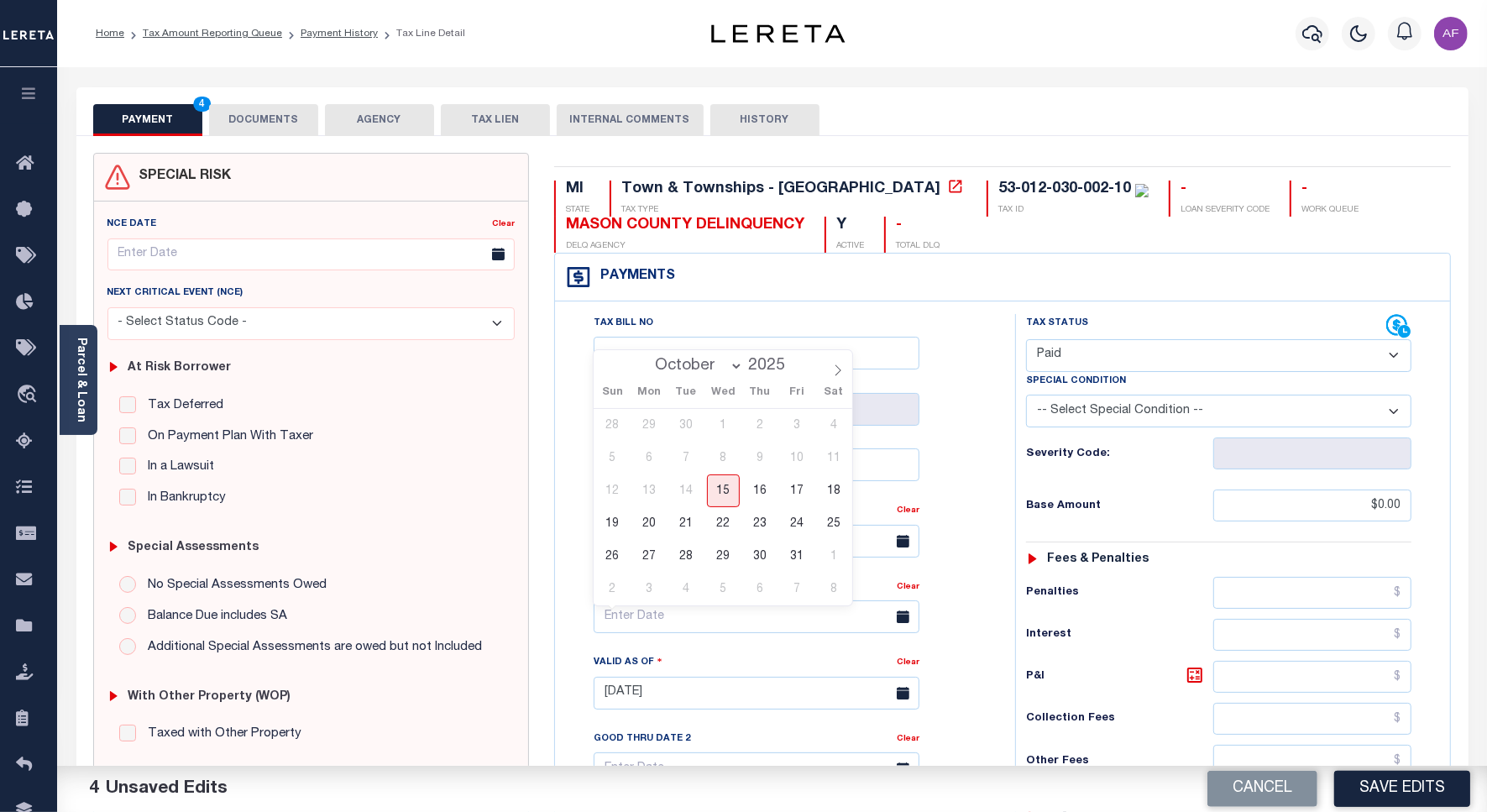
click at [253, 131] on button "DOCUMENTS" at bounding box center [264, 120] width 110 height 32
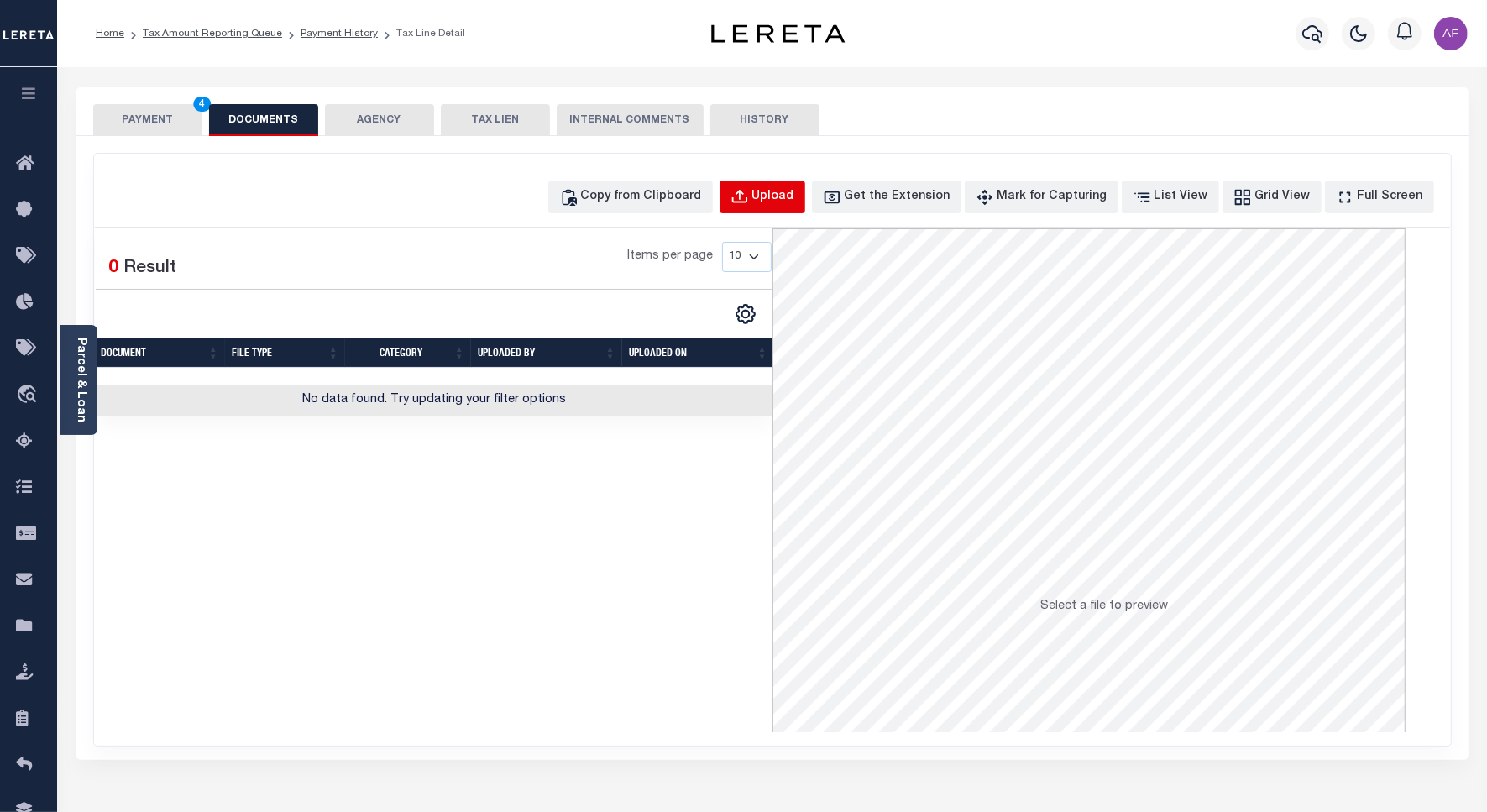
click at [785, 195] on div "Upload" at bounding box center [773, 197] width 42 height 19
select select "POP"
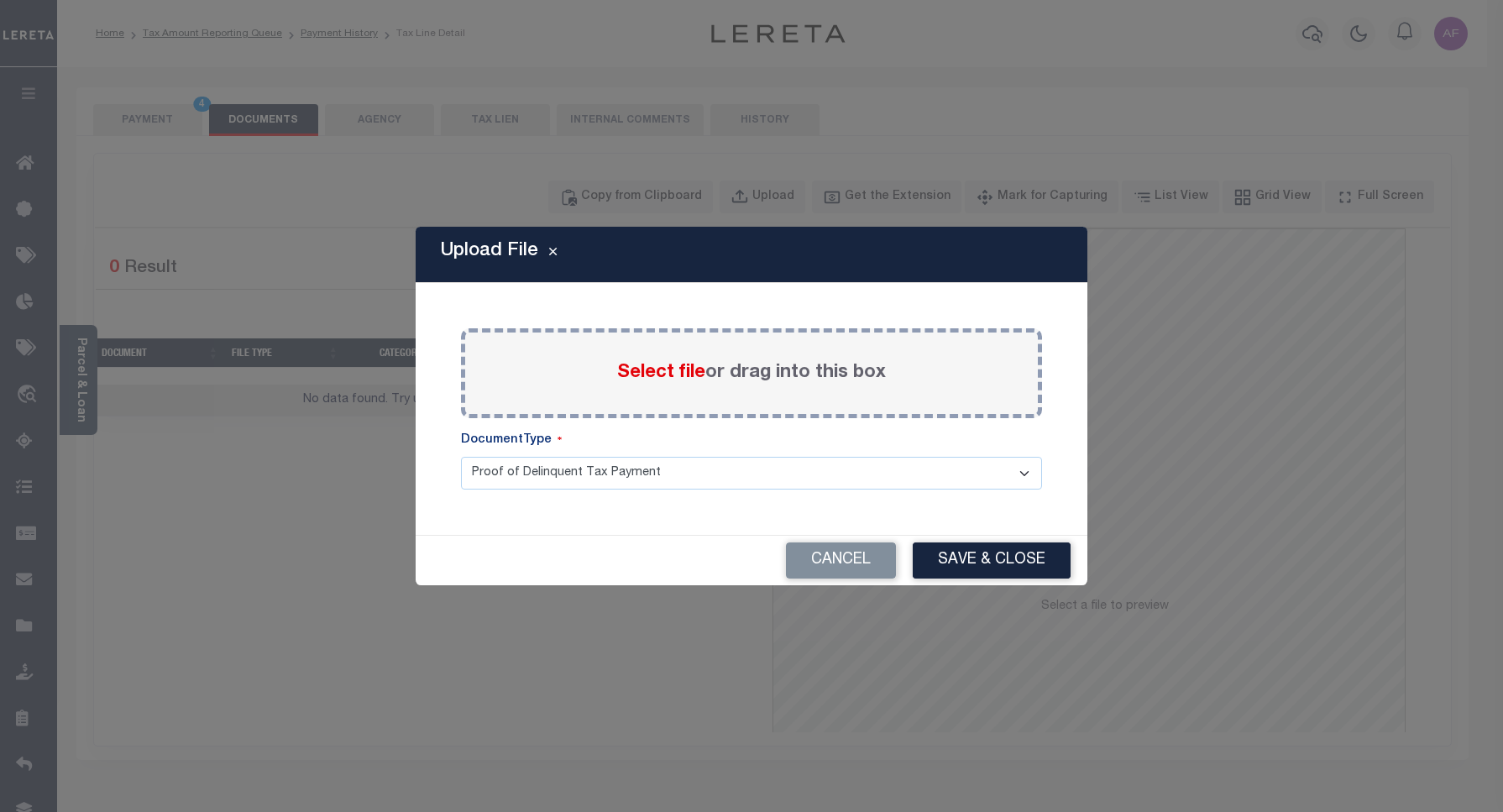
click at [666, 371] on span "Select file" at bounding box center [661, 372] width 88 height 19
click at [0, 0] on input "Select file or drag into this box" at bounding box center [0, 0] width 0 height 0
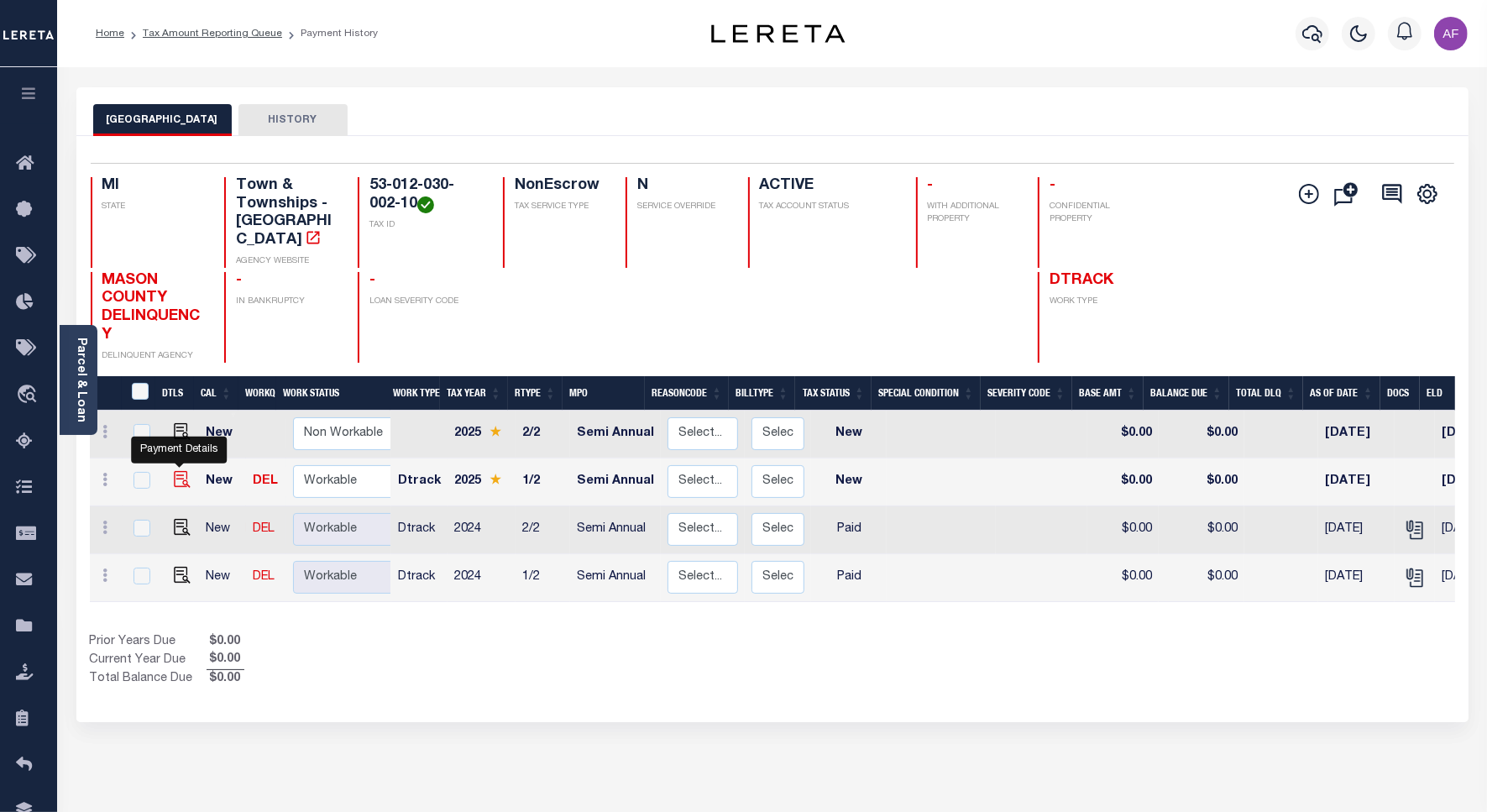
click at [182, 471] on img "" at bounding box center [182, 479] width 17 height 17
checkbox input "true"
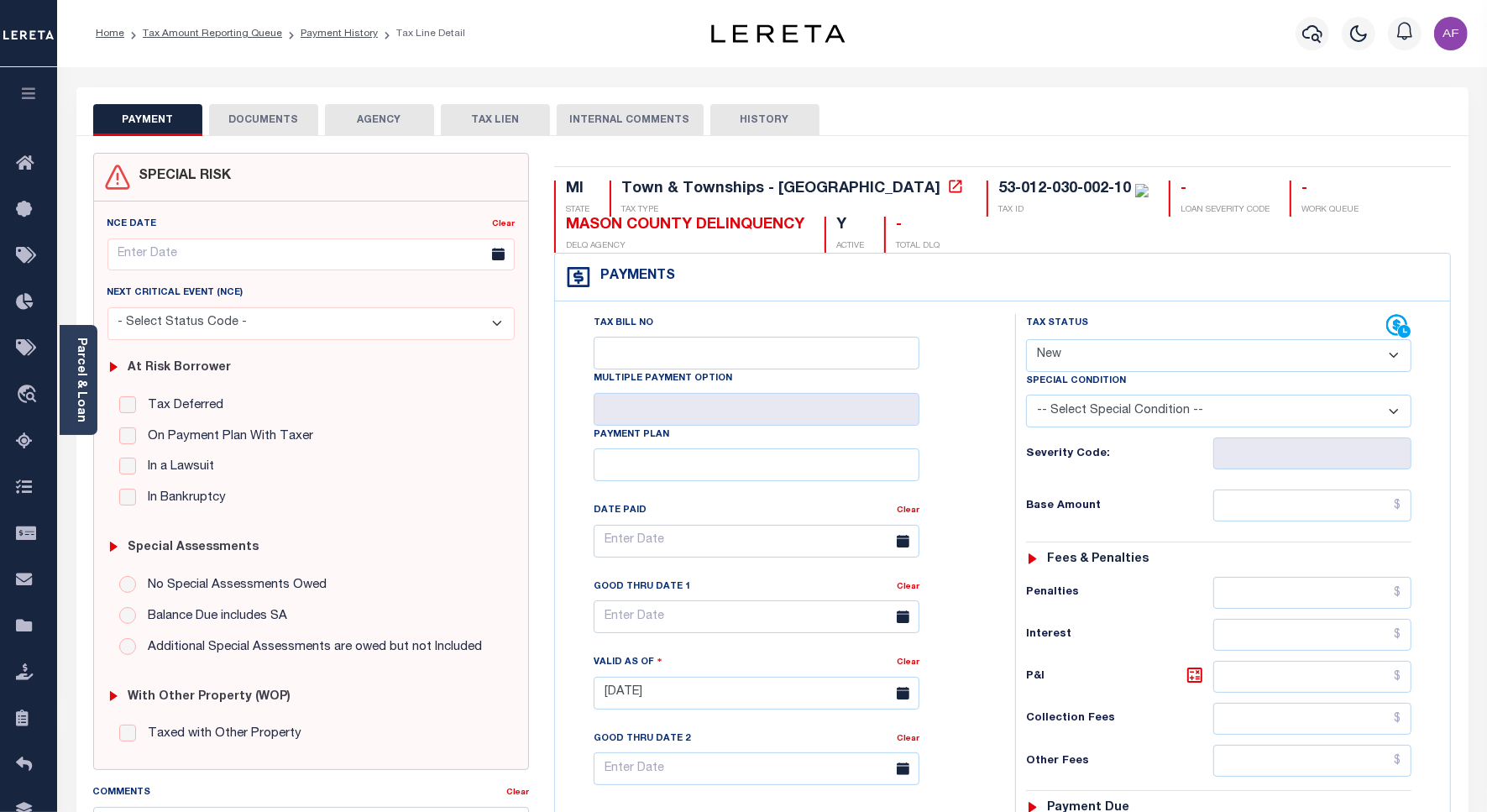
click at [1077, 361] on select "- Select Status Code - Open Due/Unpaid Paid Incomplete No Tax Due Internal Refu…" at bounding box center [1218, 355] width 386 height 33
select select "DUE"
click at [1026, 341] on select "- Select Status Code - Open Due/Unpaid Paid Incomplete No Tax Due Internal Refu…" at bounding box center [1218, 355] width 386 height 33
type input "[DATE]"
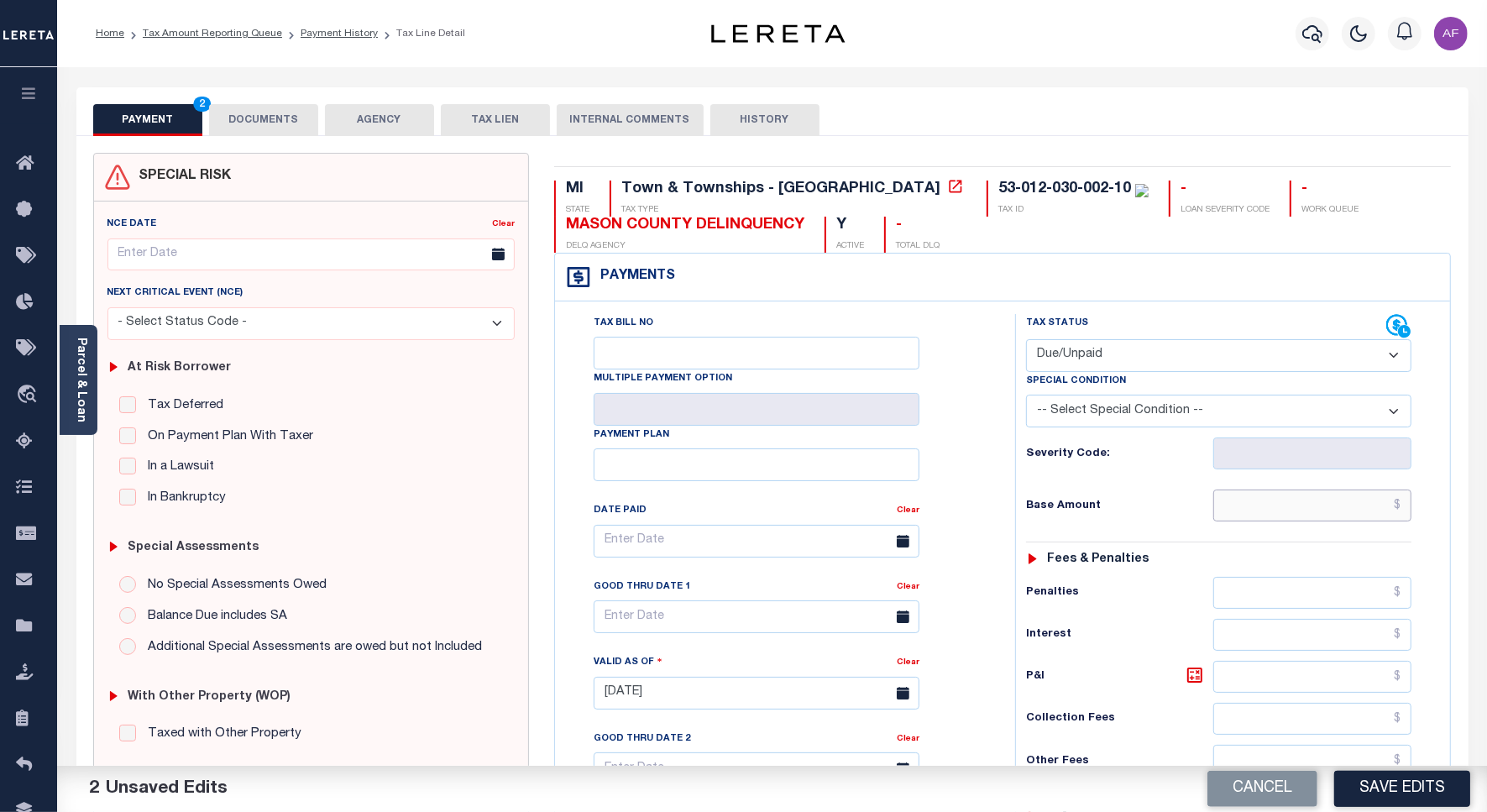
click at [1340, 500] on input "text" at bounding box center [1312, 506] width 198 height 32
paste input "1,058.56"
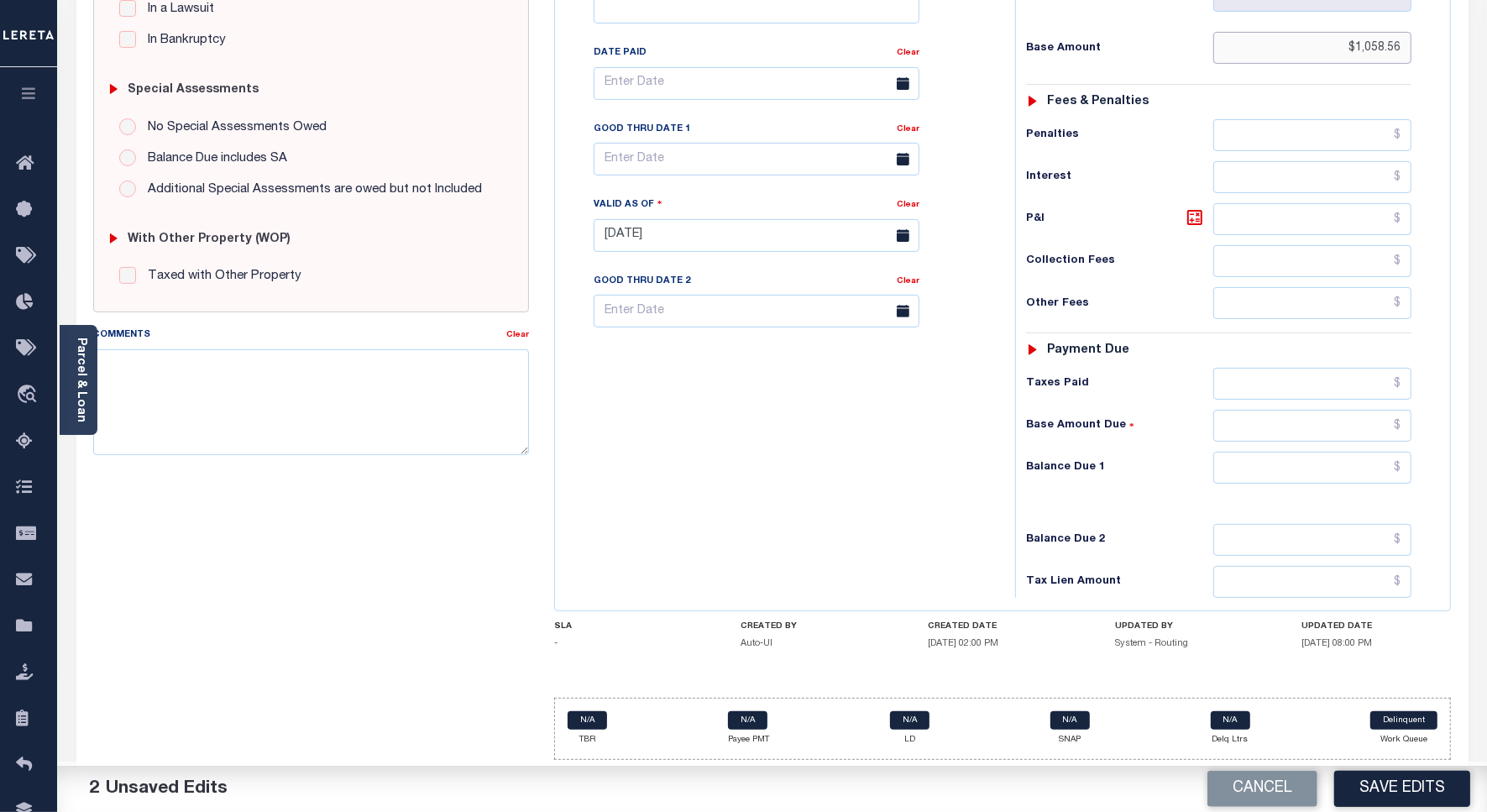
scroll to position [467, 0]
type input "$1,058.56"
click at [1328, 464] on input "text" at bounding box center [1312, 467] width 198 height 32
paste input "1,090.52"
type input "$1,090.52"
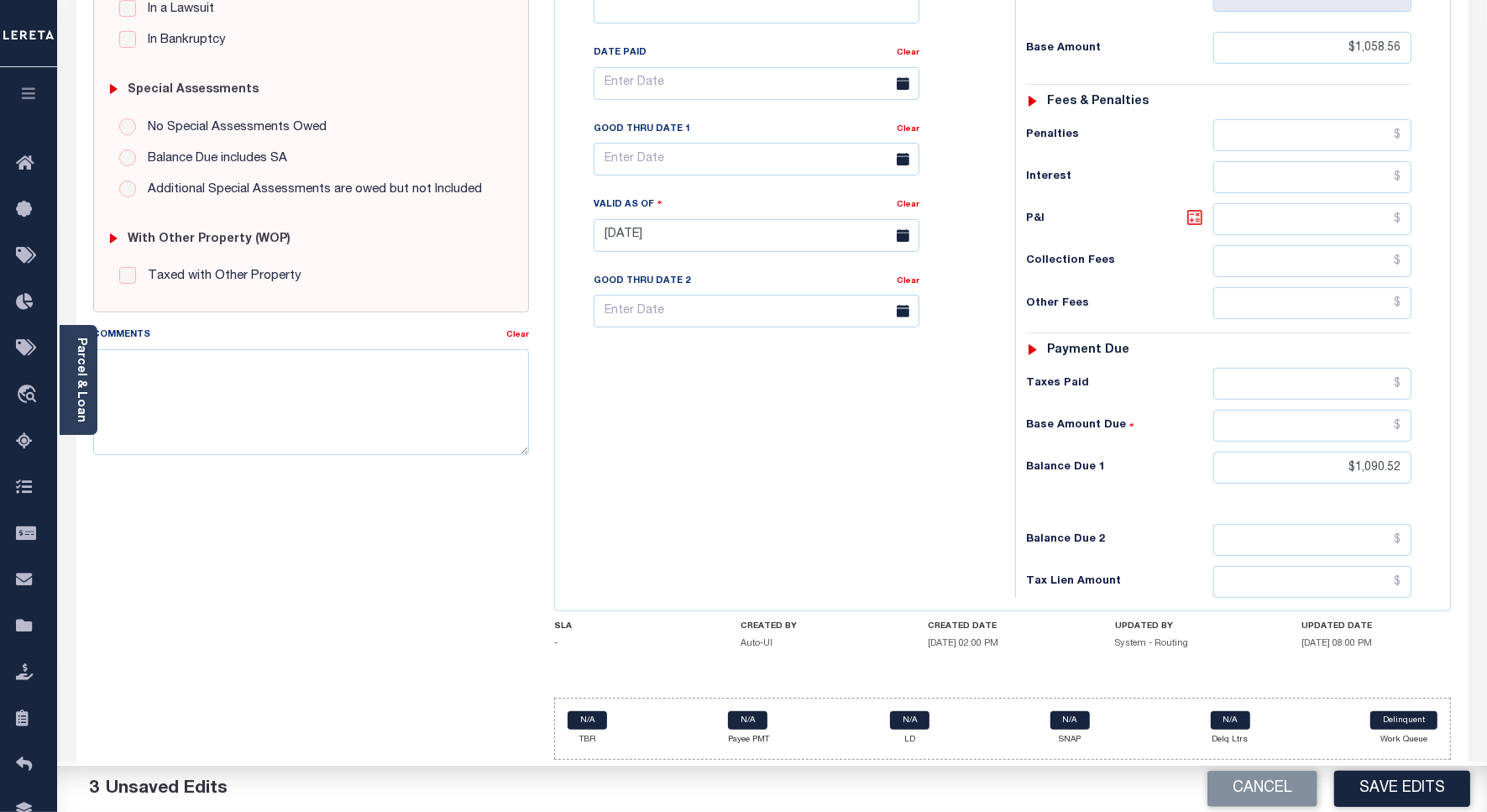
click at [1193, 215] on icon at bounding box center [1194, 217] width 10 height 10
type input "$31.96"
click at [638, 162] on input "text" at bounding box center [757, 158] width 326 height 33
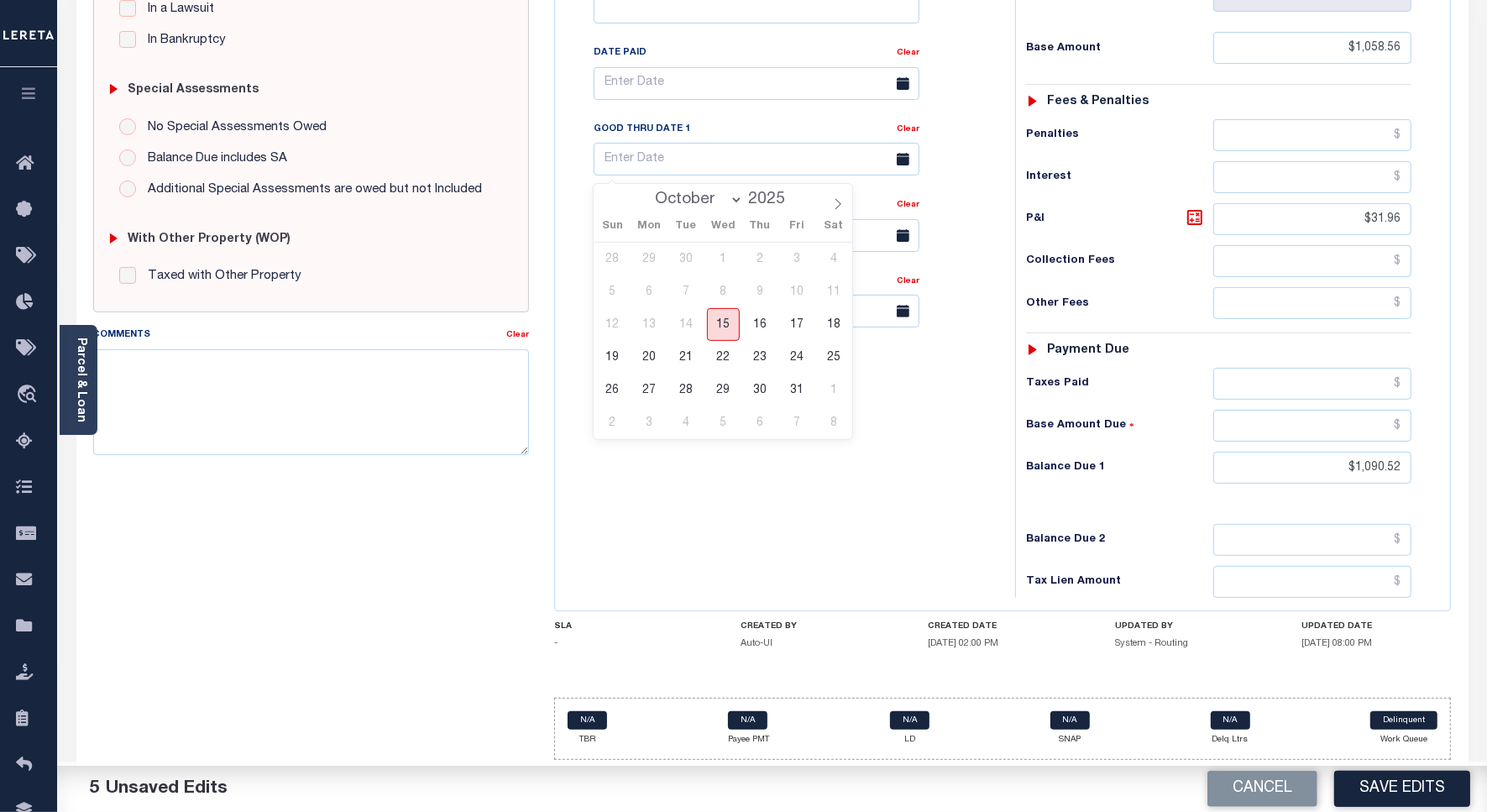
click at [726, 313] on span "15" at bounding box center [723, 324] width 33 height 33
type input "[DATE]"
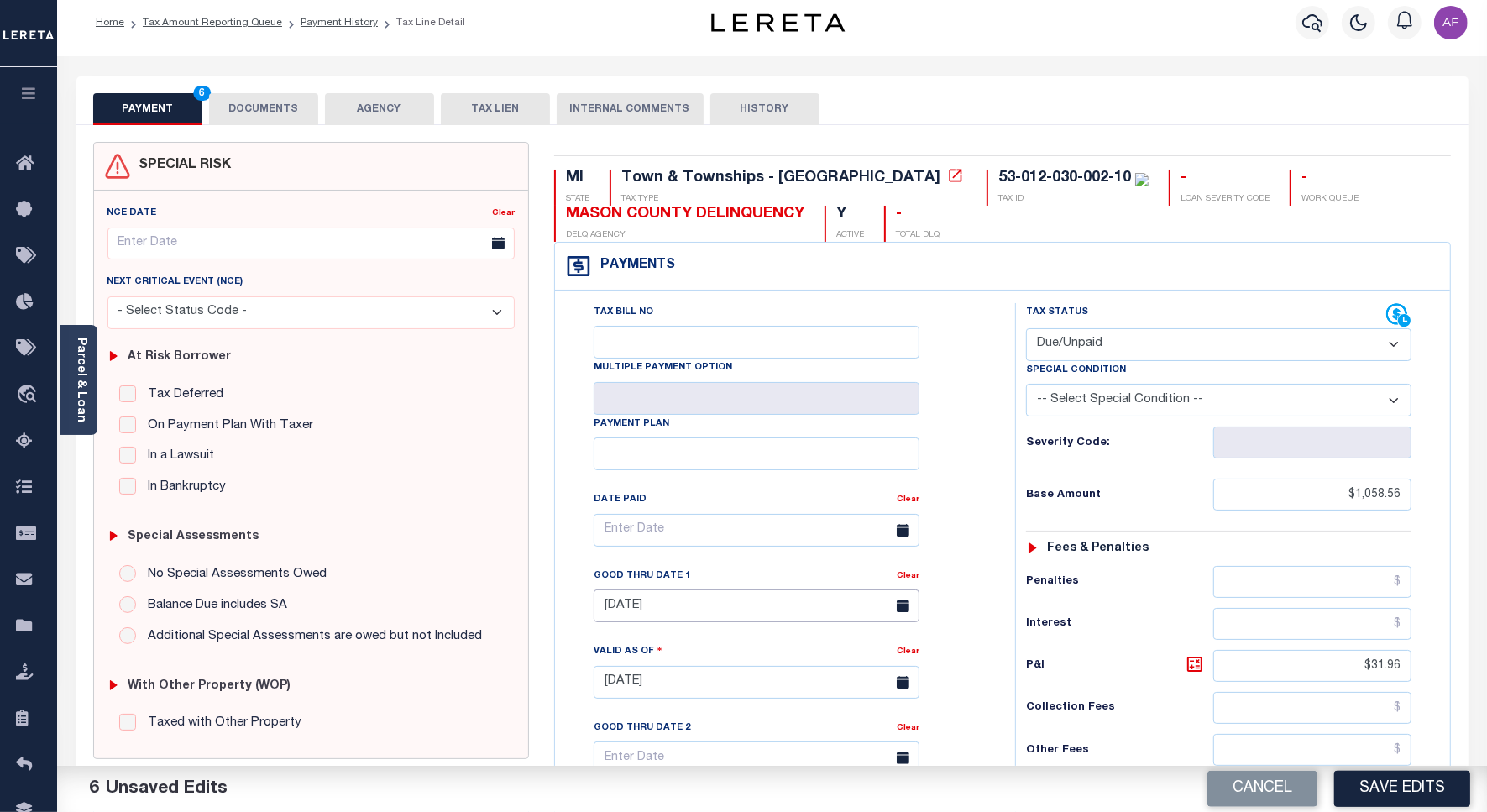
scroll to position [0, 0]
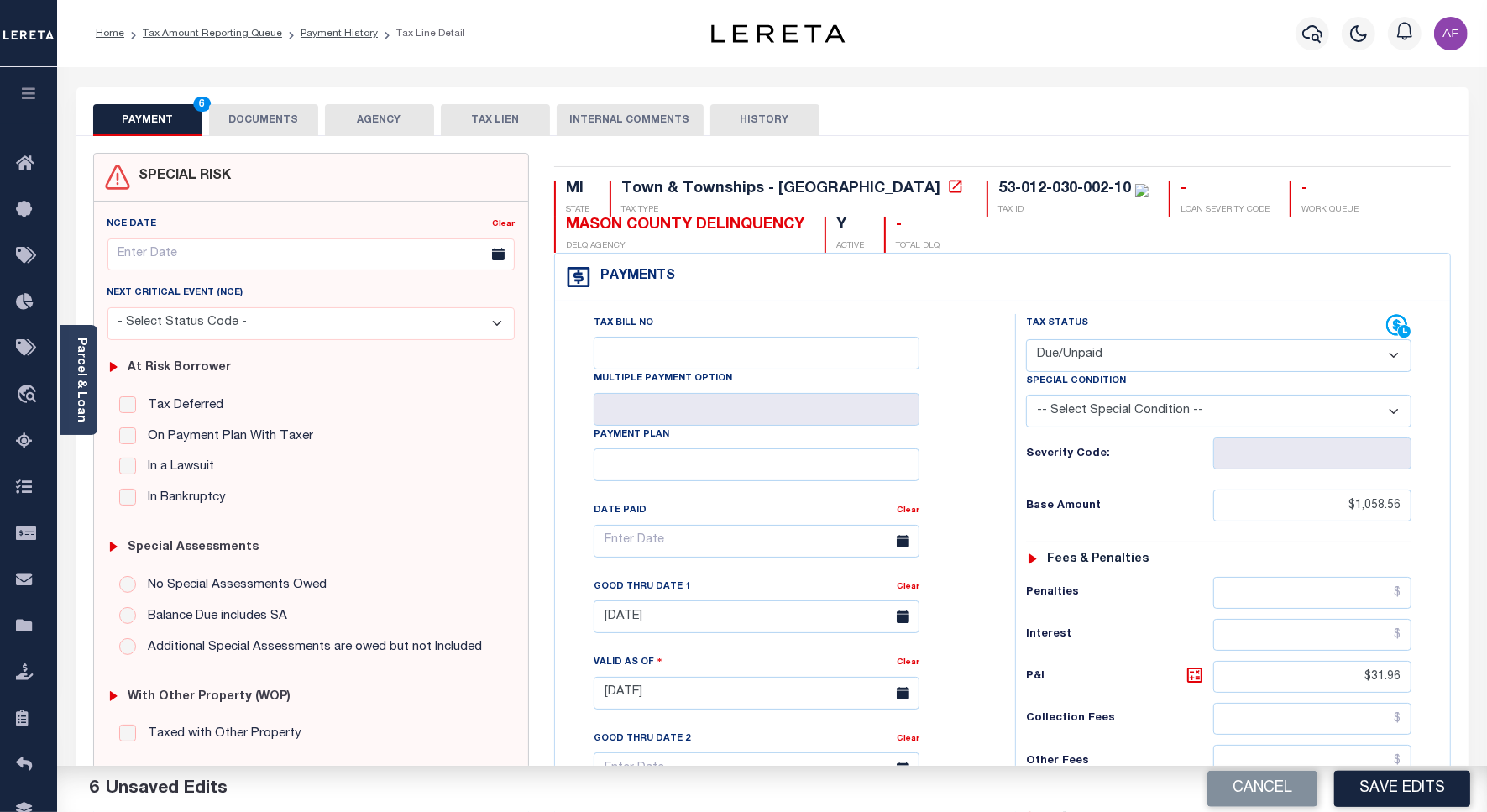
click at [257, 118] on button "DOCUMENTS" at bounding box center [264, 120] width 110 height 32
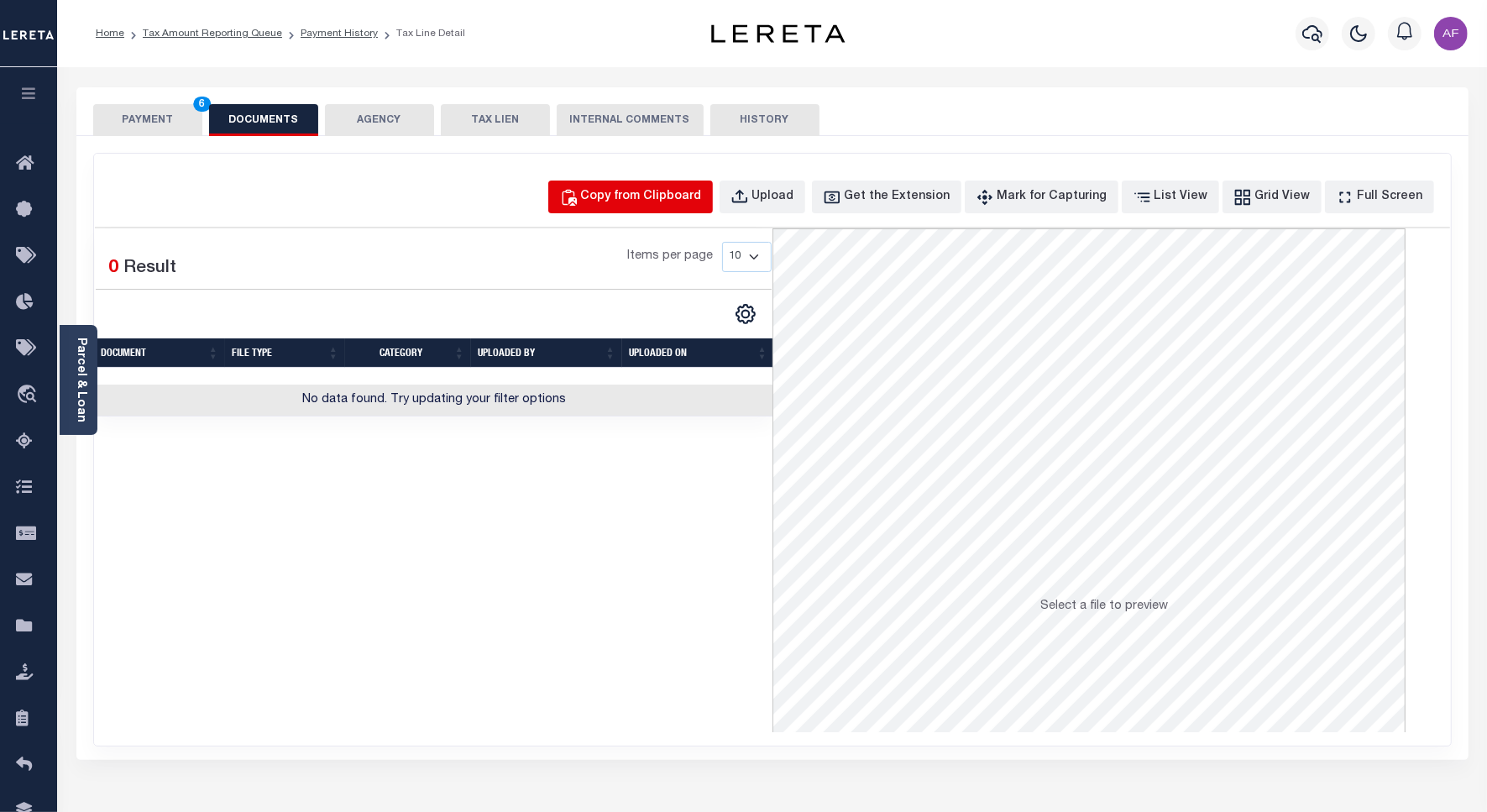
click at [672, 204] on div "Copy from Clipboard" at bounding box center [641, 197] width 121 height 19
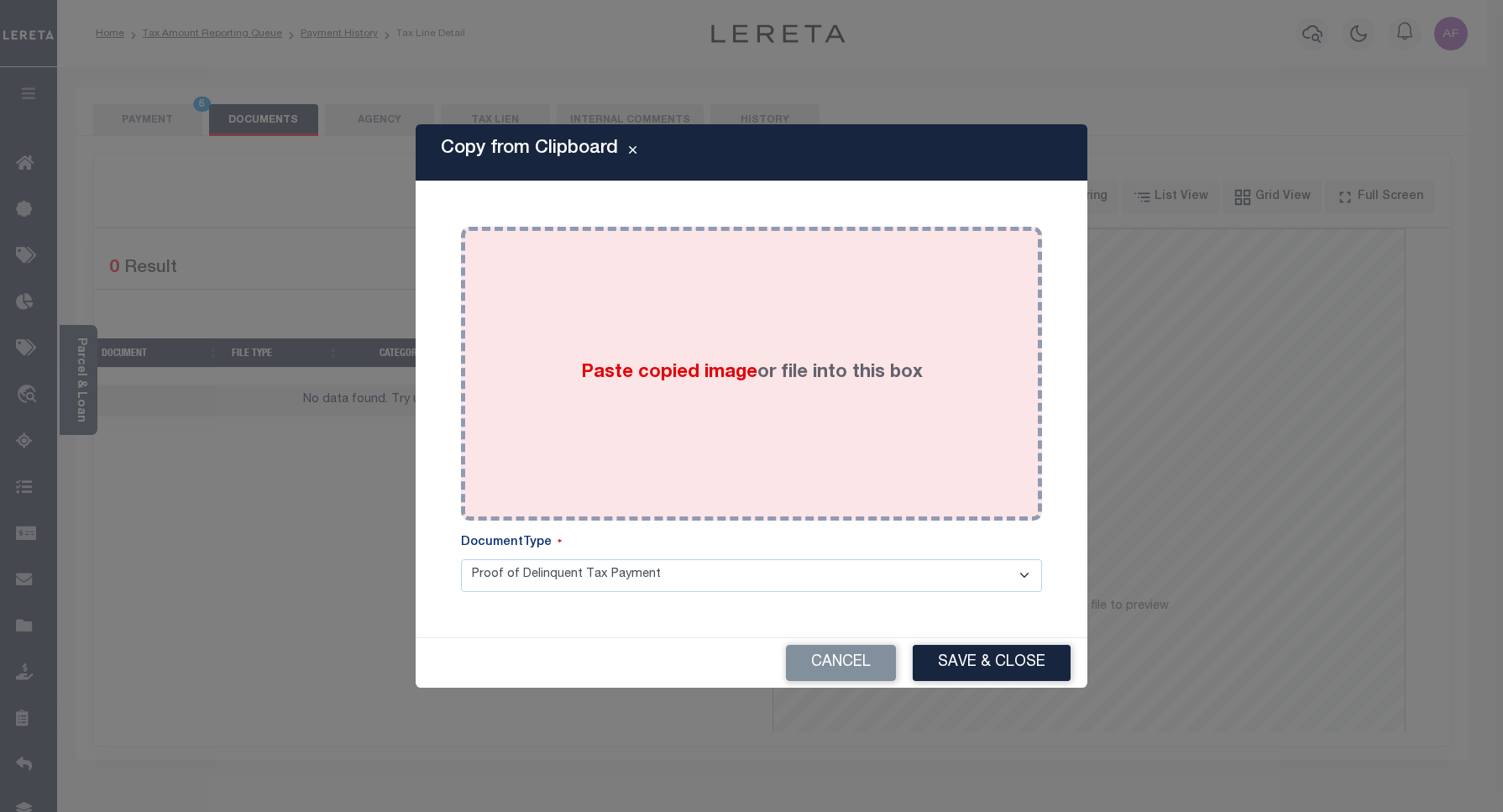
click at [678, 300] on div "Paste copied image or file into this box" at bounding box center [752, 374] width 556 height 269
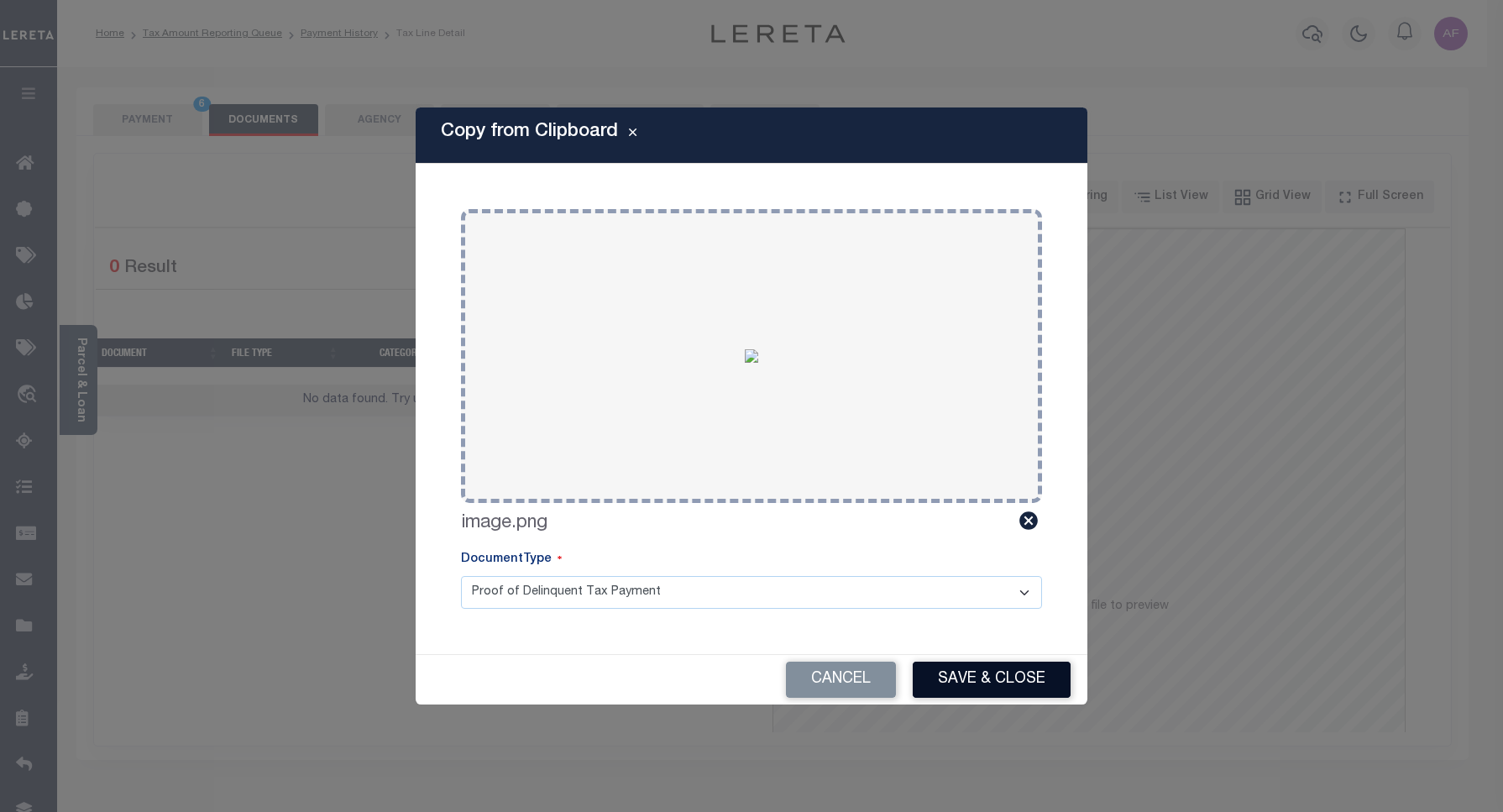
click at [946, 684] on button "Save & Close" at bounding box center [991, 679] width 158 height 37
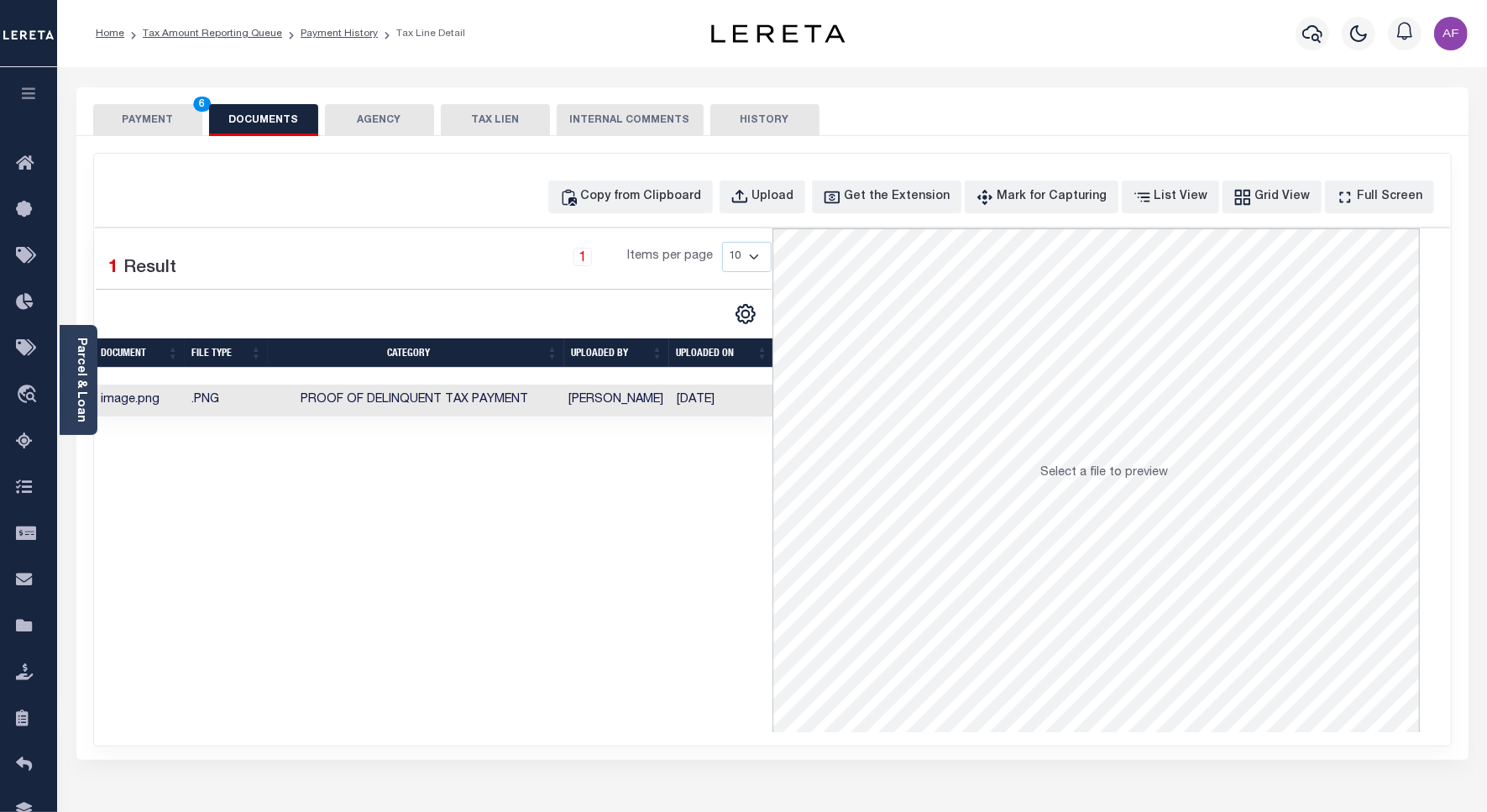
click at [144, 123] on button "PAYMENT 6" at bounding box center [148, 120] width 110 height 32
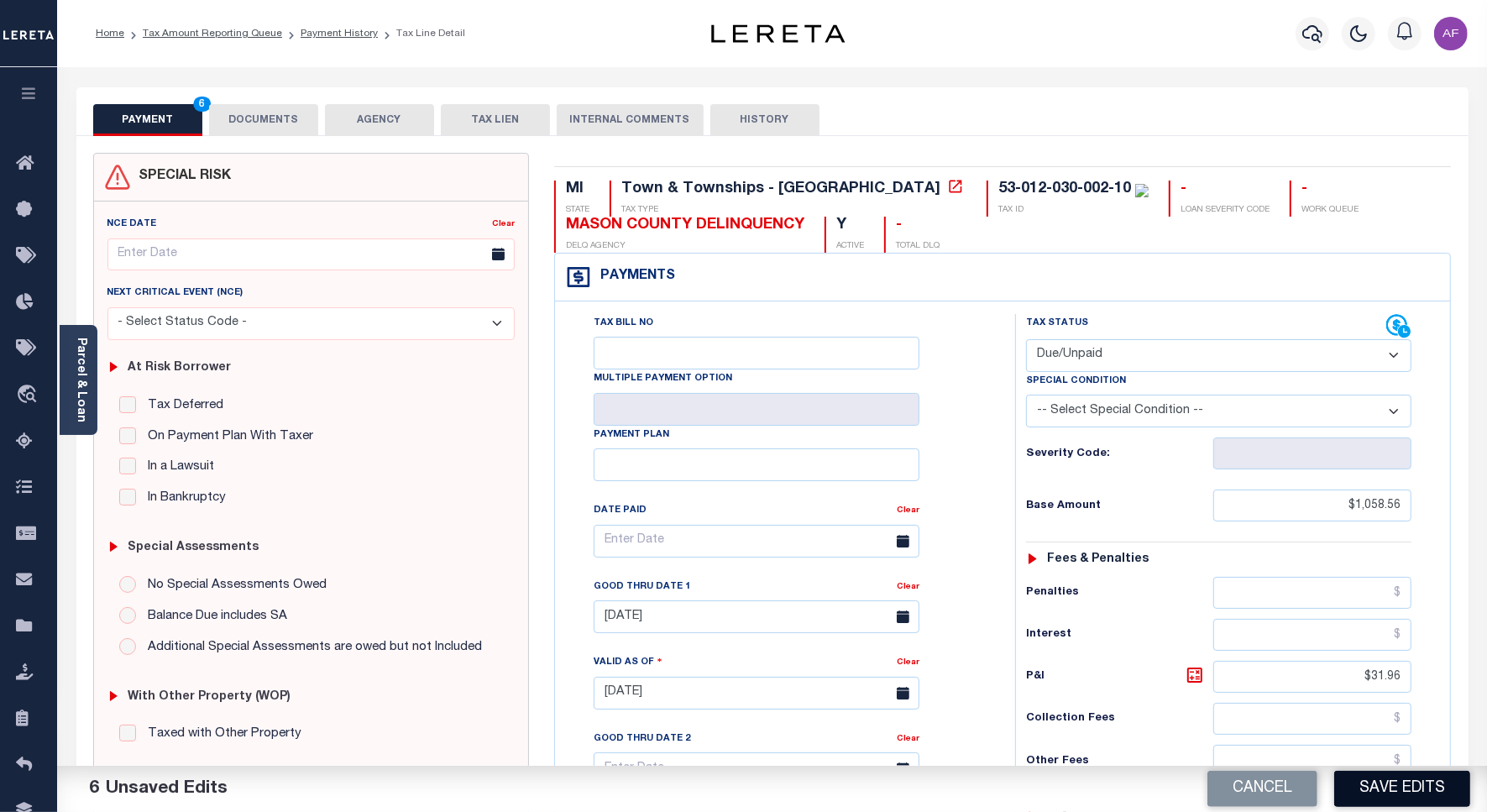
click at [1407, 802] on button "Save Edits" at bounding box center [1402, 788] width 136 height 37
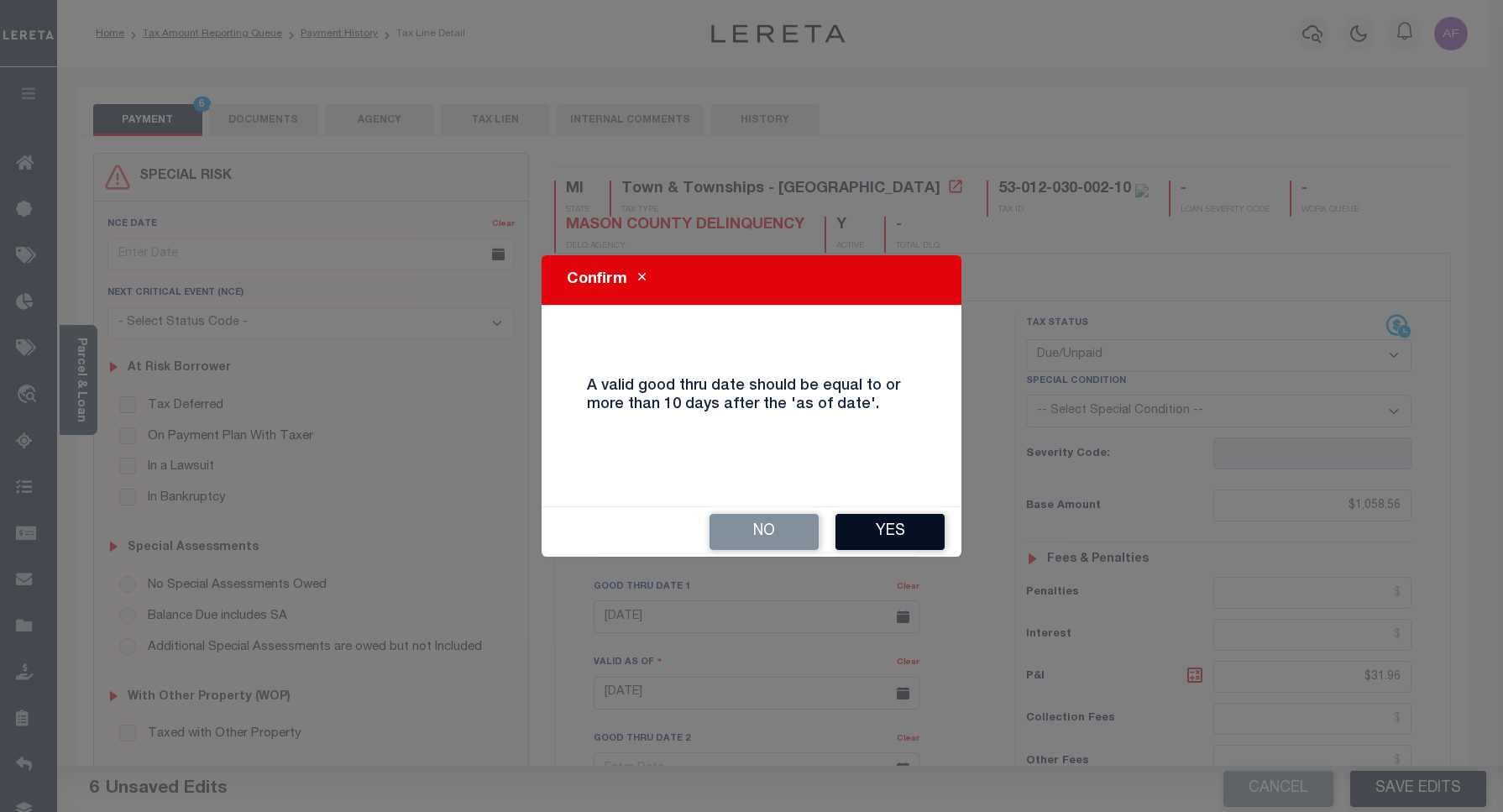
click at [890, 524] on button "Yes" at bounding box center [890, 532] width 110 height 37
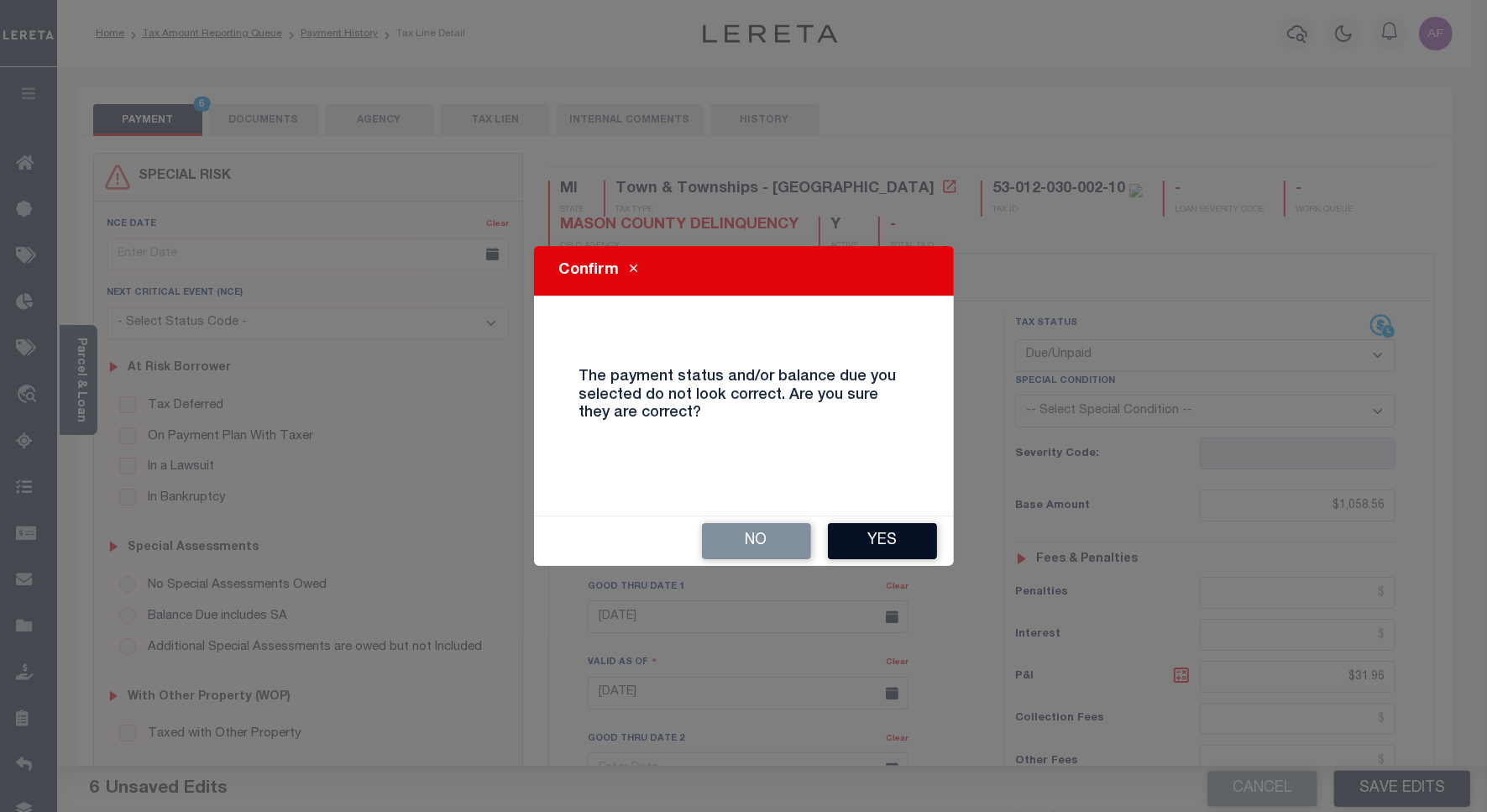
click at [857, 535] on button "Yes" at bounding box center [882, 540] width 110 height 37
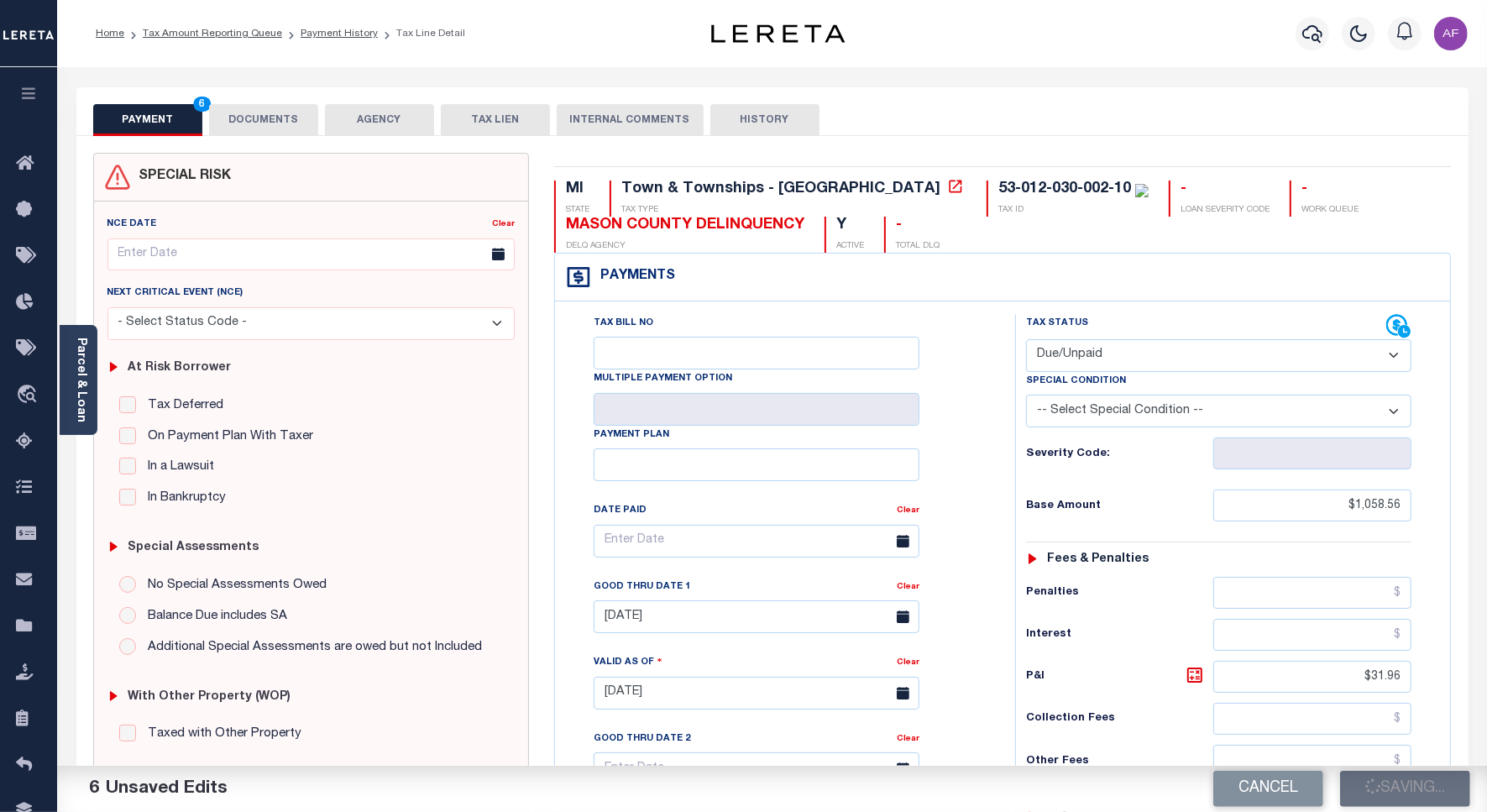
checkbox input "false"
type input "$1,058.56"
type input "$31.96"
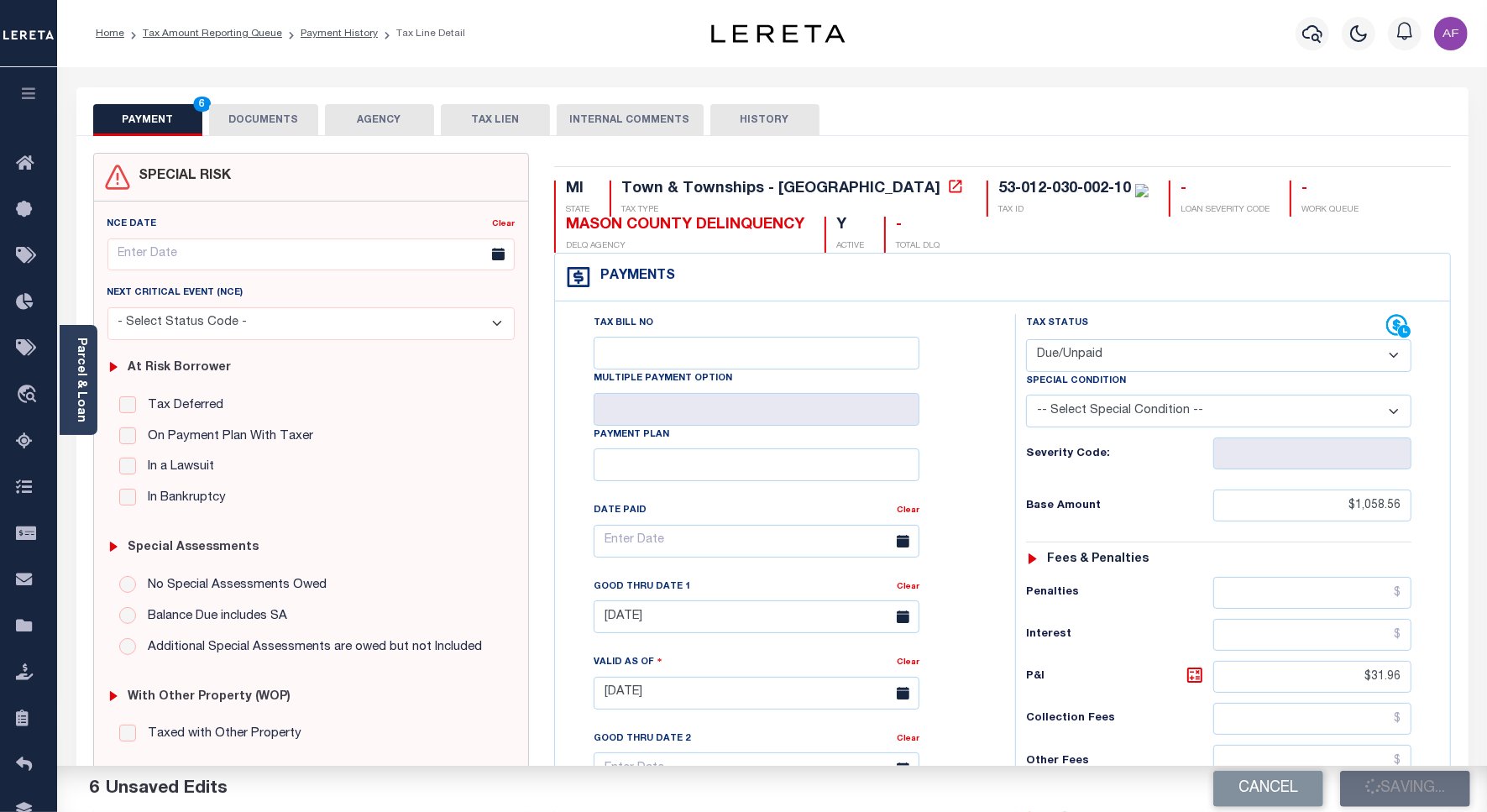
type input "$1,090.52"
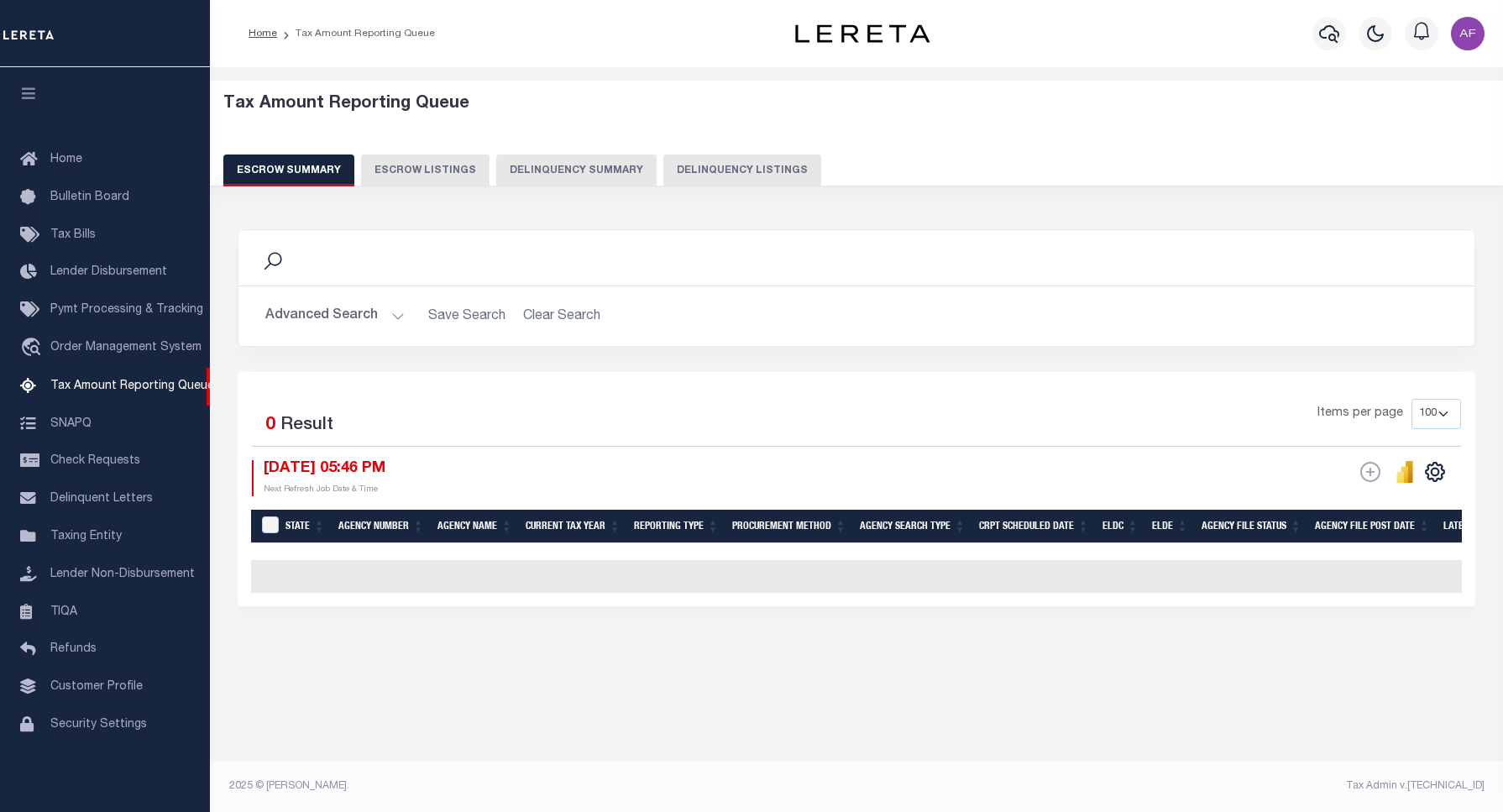
select select "100"
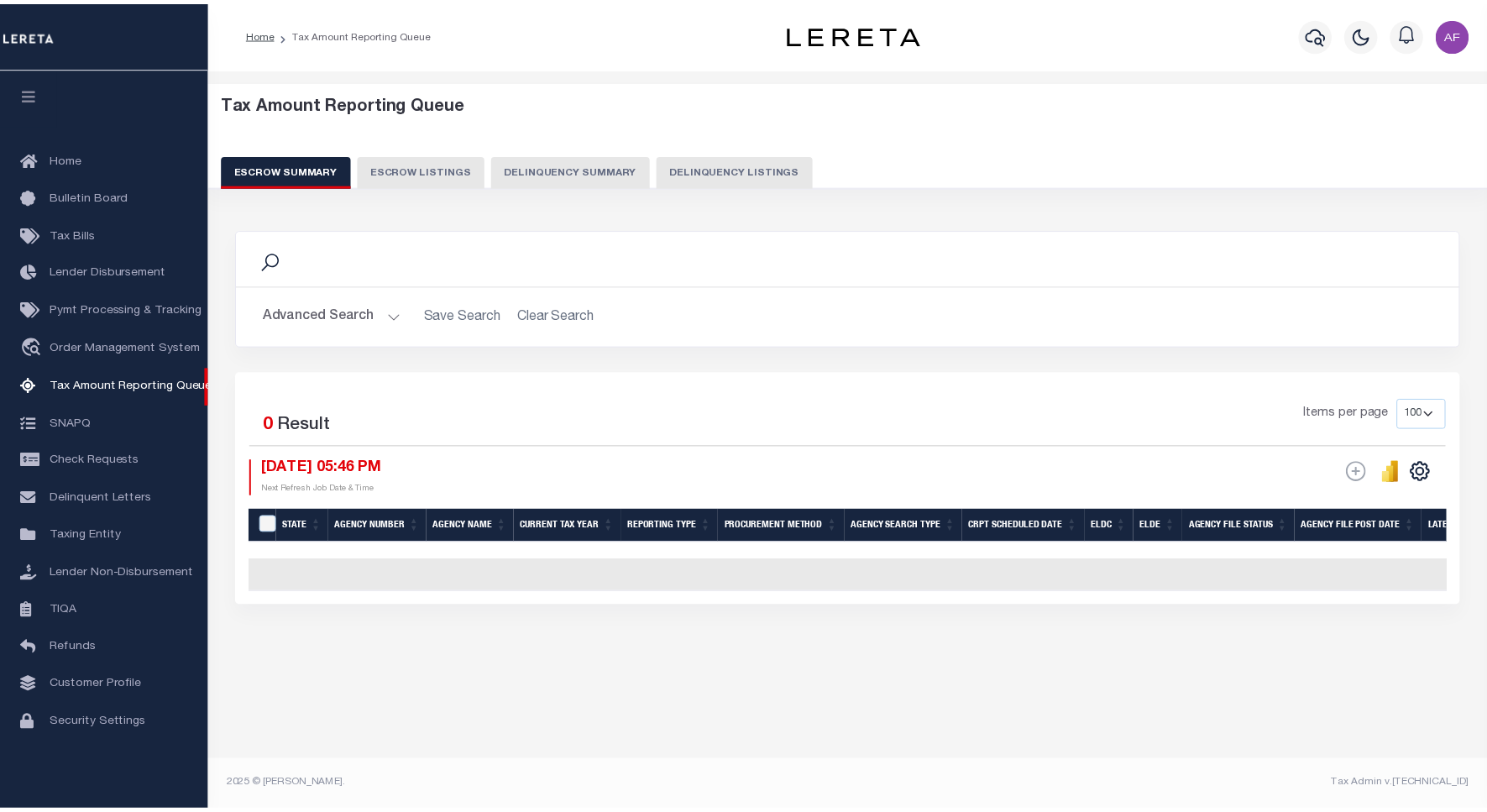
scroll to position [5, 0]
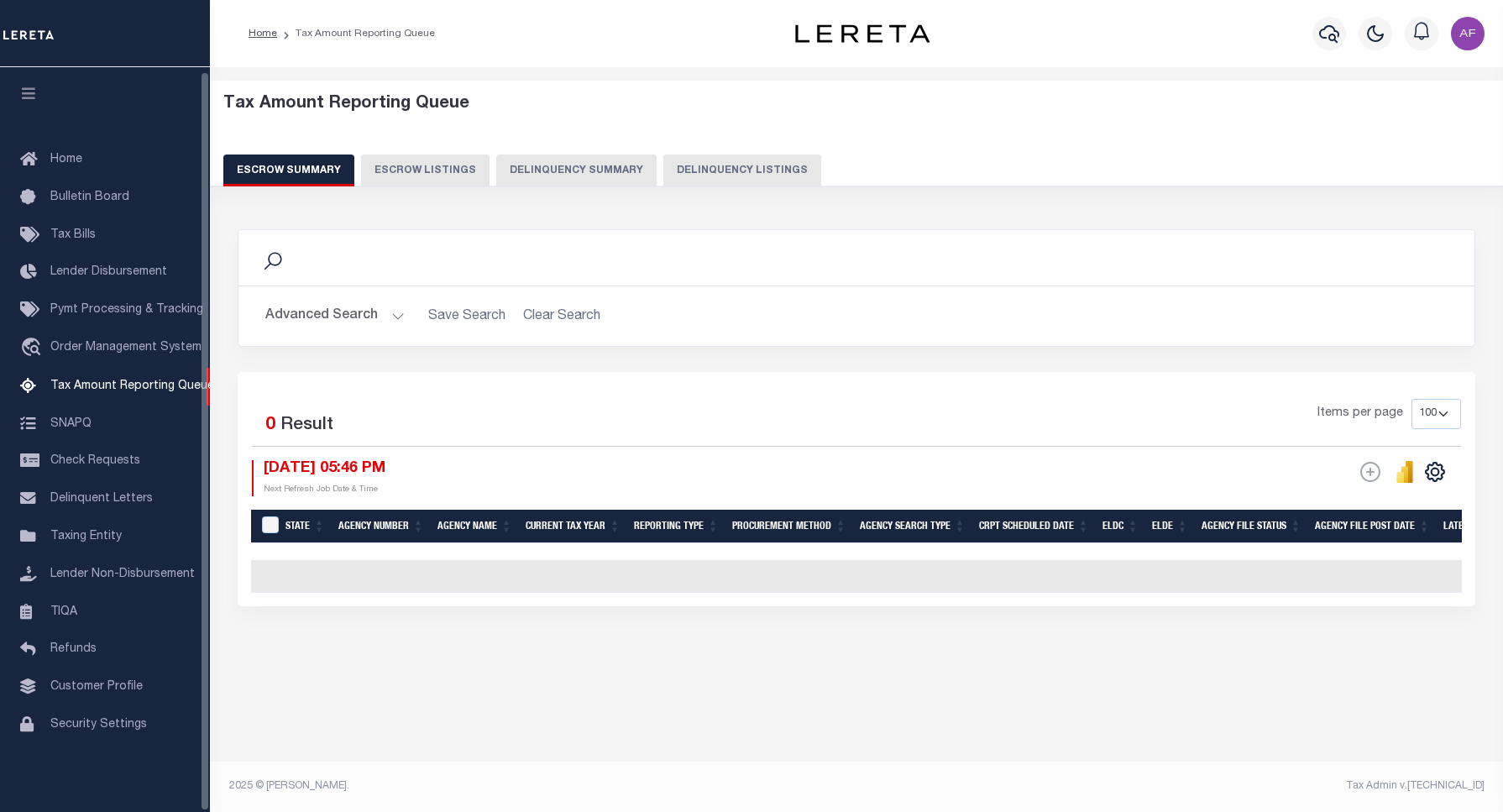
click at [754, 156] on button "Delinquency Listings" at bounding box center [742, 170] width 158 height 32
select select "100"
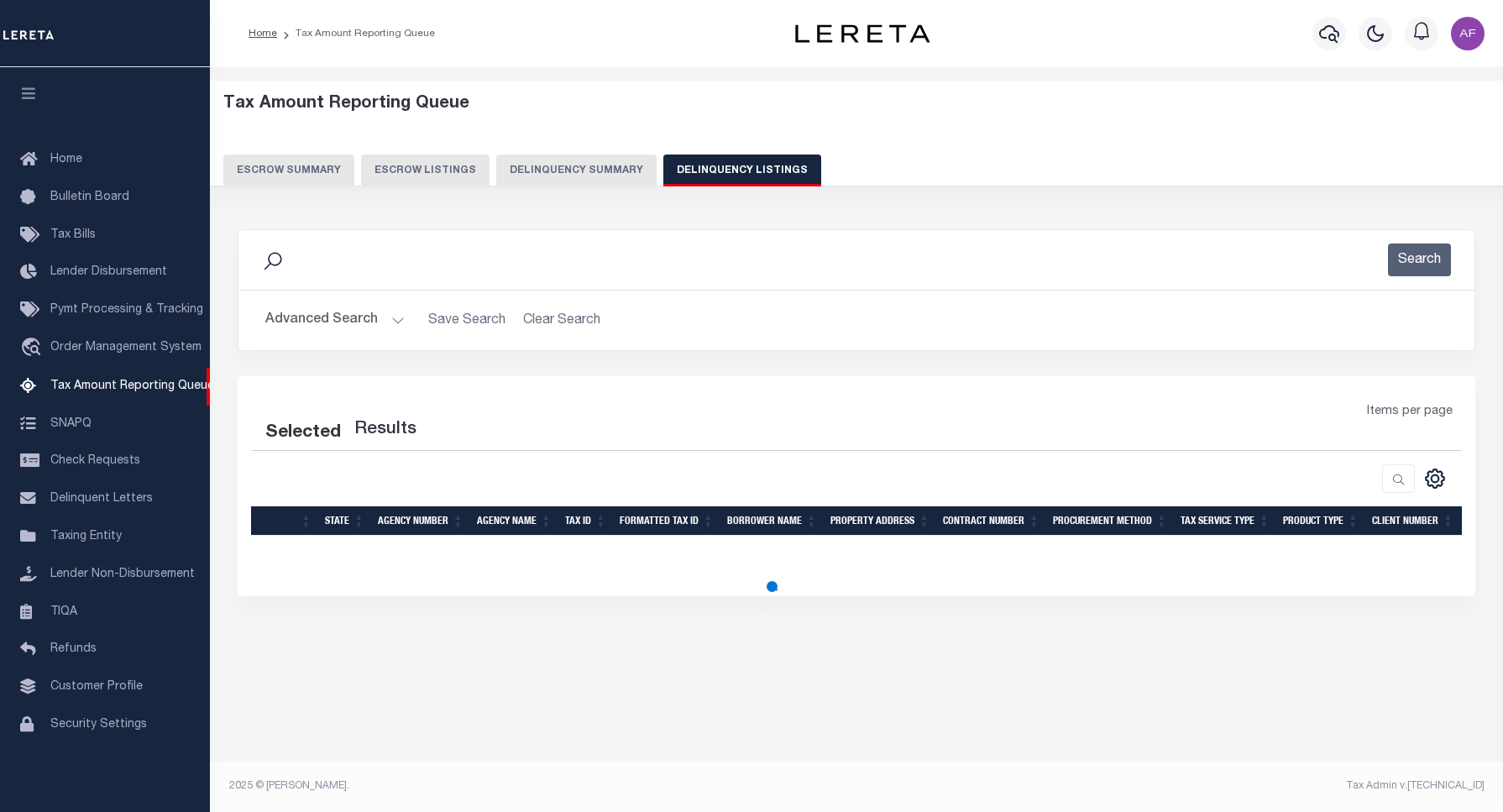
select select "100"
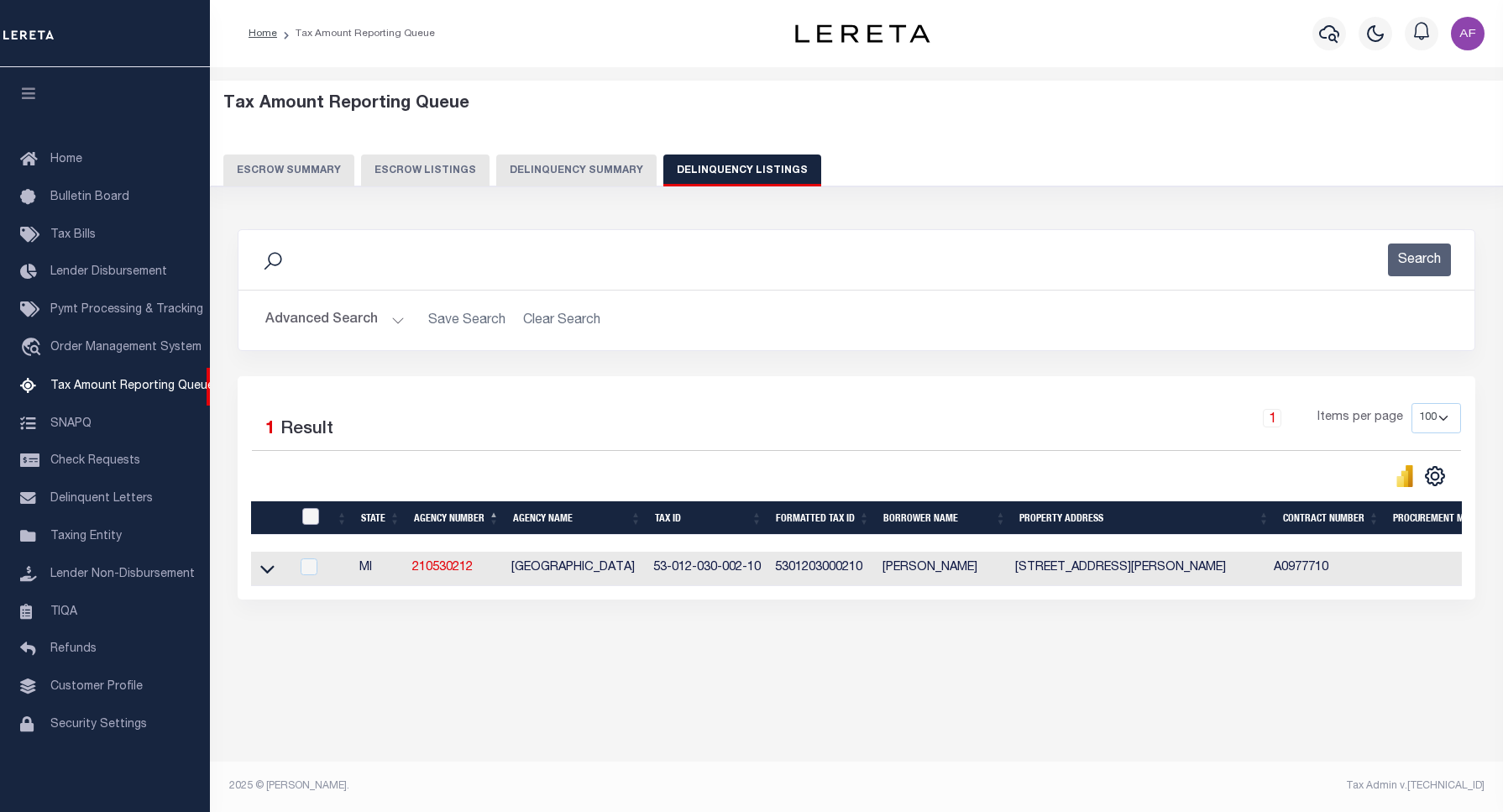
click at [313, 516] on input "checkbox" at bounding box center [310, 516] width 17 height 17
checkbox input "true"
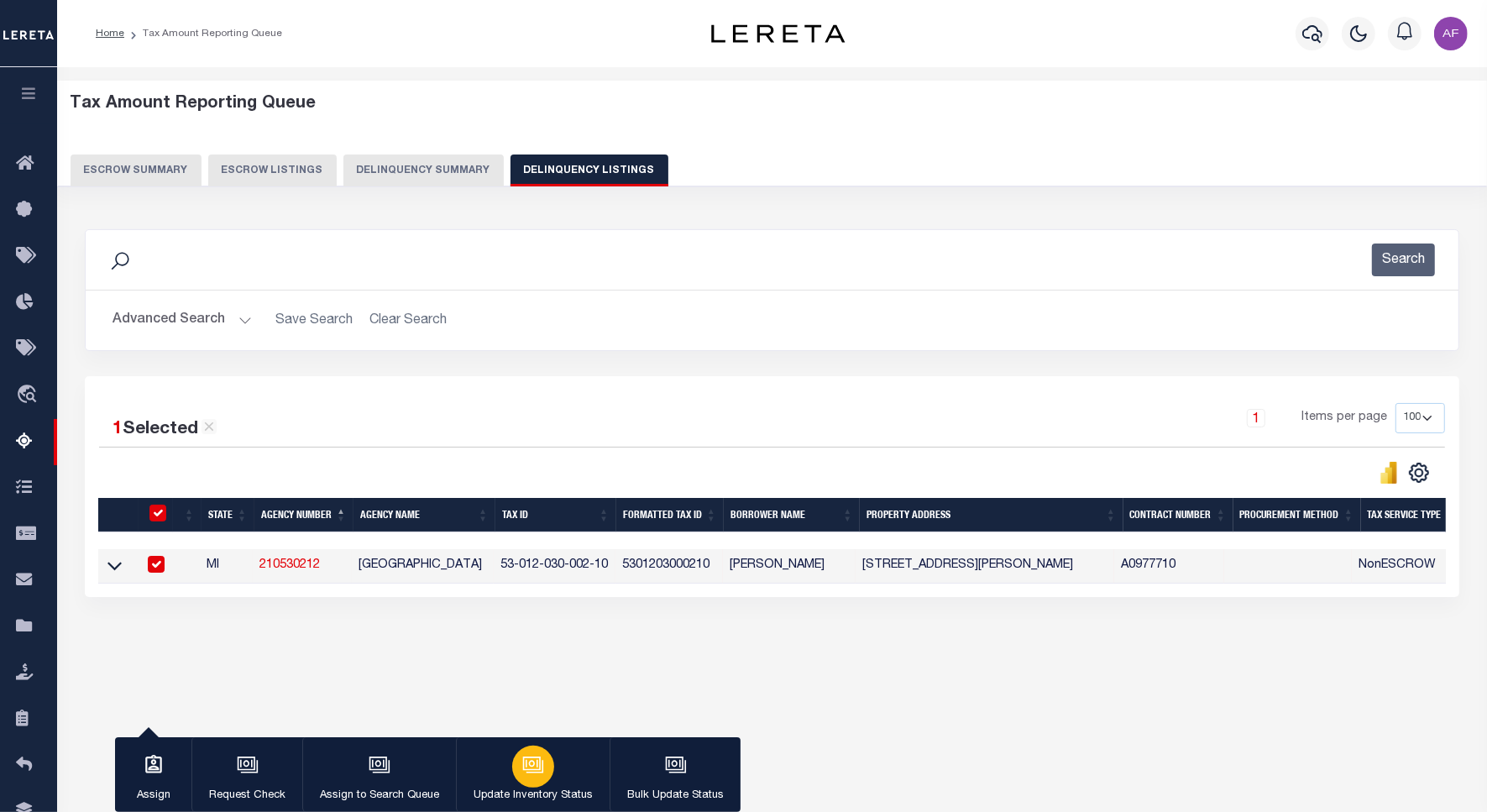
click at [531, 785] on div "button" at bounding box center [532, 766] width 42 height 42
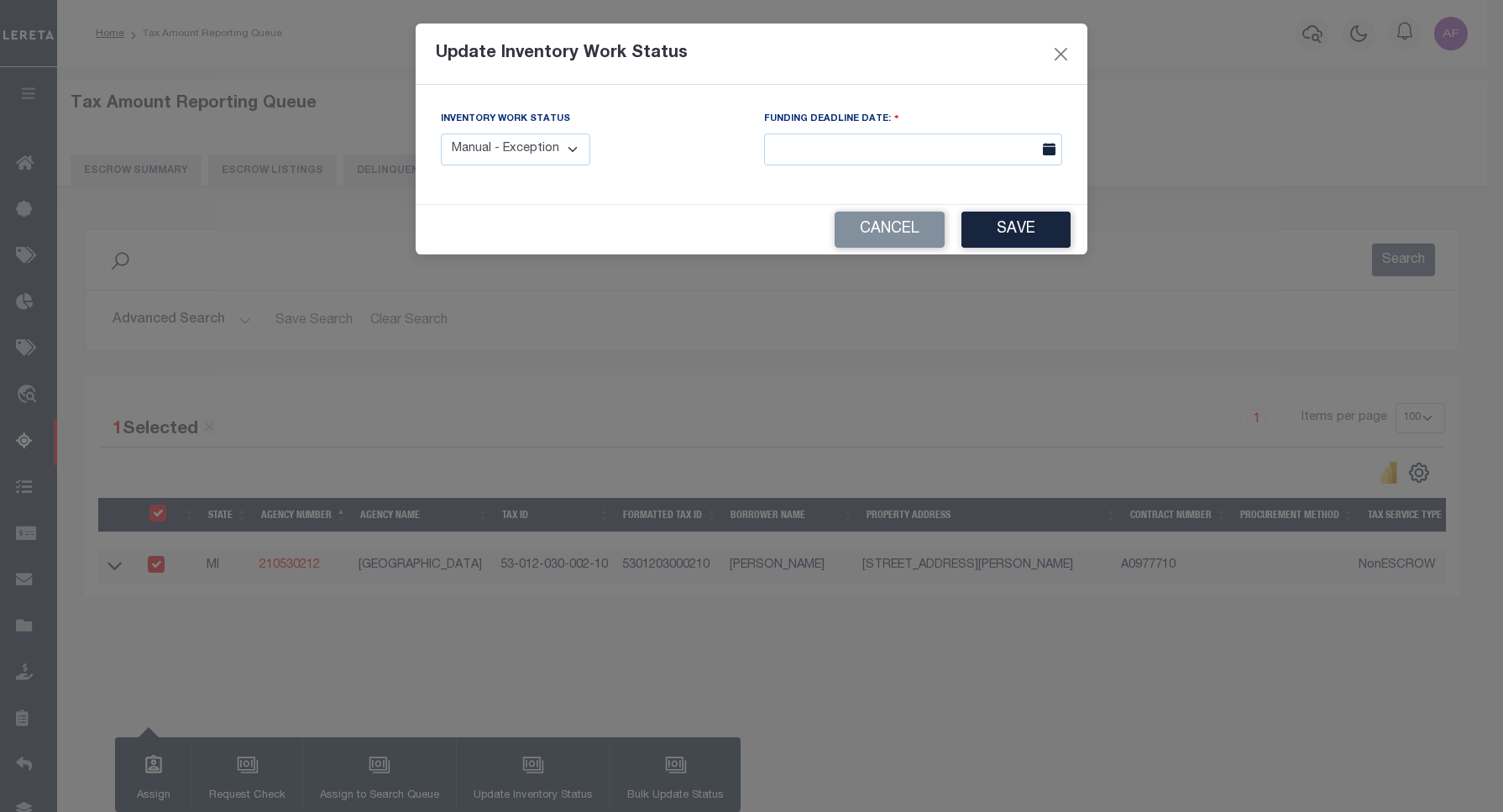
click at [505, 152] on select "Manual - Exception Pended - Awaiting Search Late Add Exception Completed" at bounding box center [516, 150] width 150 height 33
select select "4"
click at [441, 134] on select "Manual - Exception Pended - Awaiting Search Late Add Exception Completed" at bounding box center [516, 150] width 150 height 33
click at [1010, 232] on button "Save" at bounding box center [1015, 230] width 110 height 37
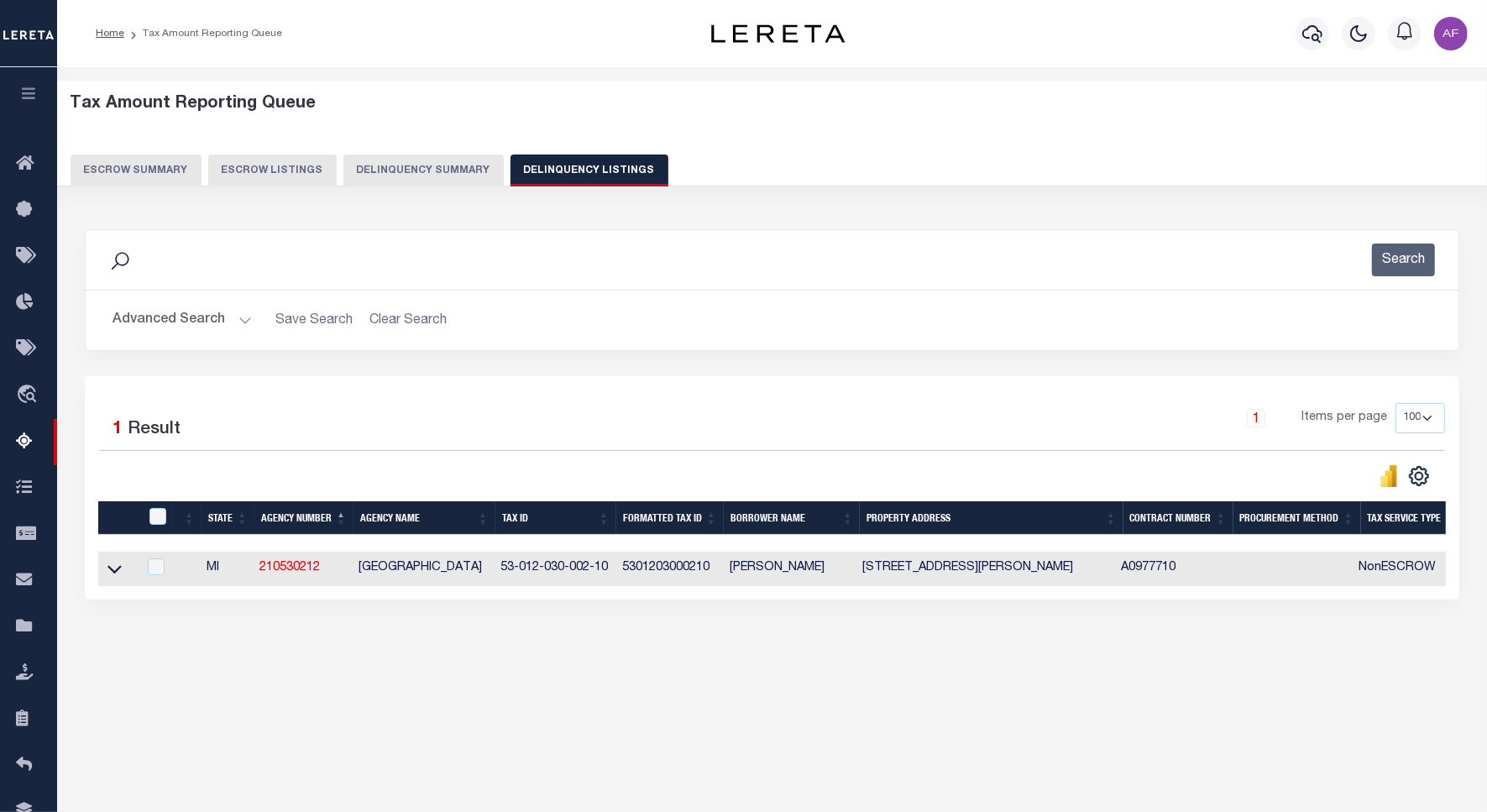
click at [147, 315] on button "Advanced Search" at bounding box center [182, 320] width 139 height 33
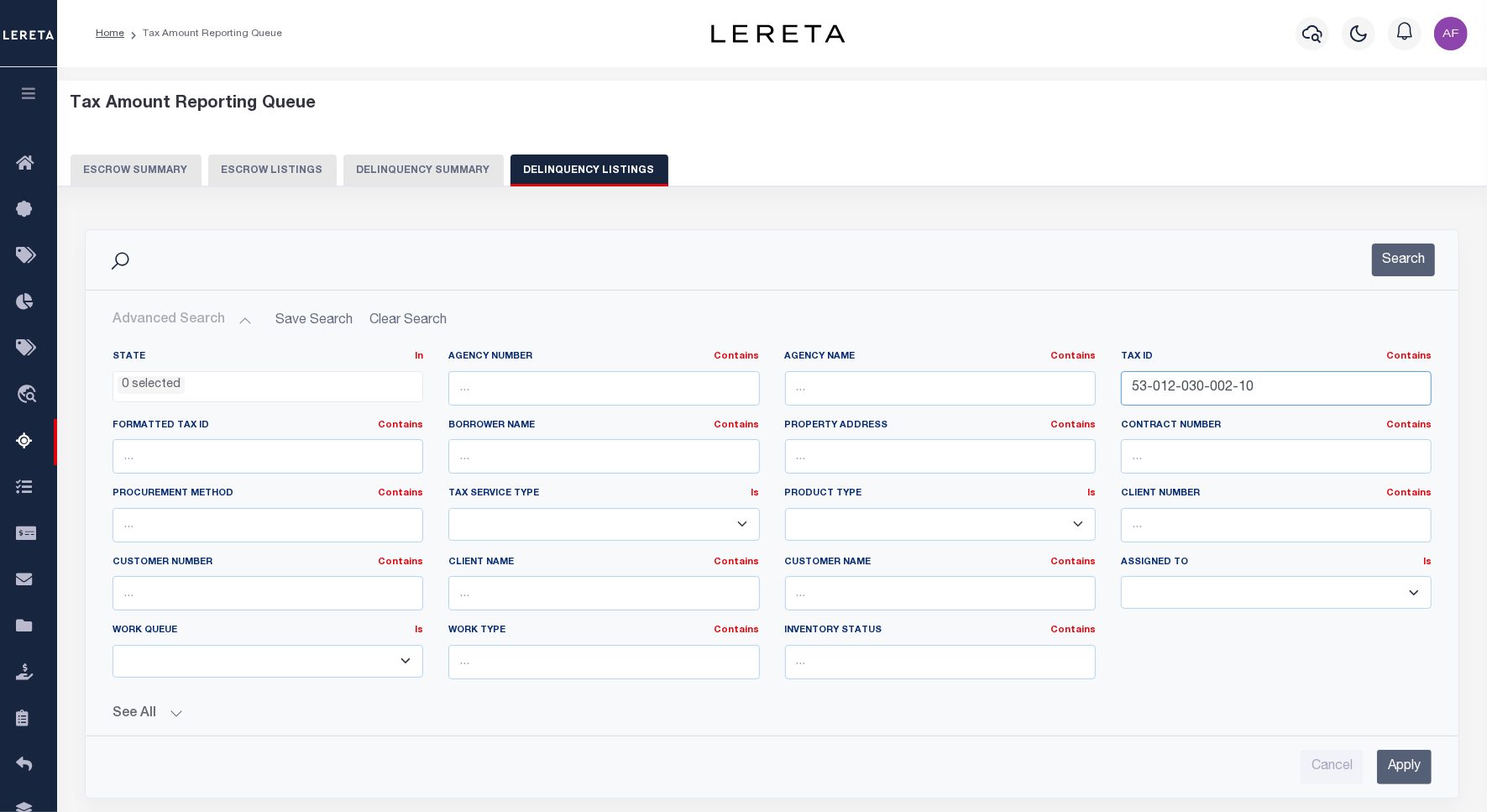
drag, startPoint x: 1261, startPoint y: 387, endPoint x: 1018, endPoint y: 374, distance: 243.3
click at [1018, 374] on div "State In In AK AL AR AZ CA CO CT DC DE FL GA GU HI IA ID IL IN KS KY LA MA MD M…" at bounding box center [771, 521] width 1344 height 343
paste input "630-002-0"
click at [1386, 267] on button "Search" at bounding box center [1402, 259] width 63 height 33
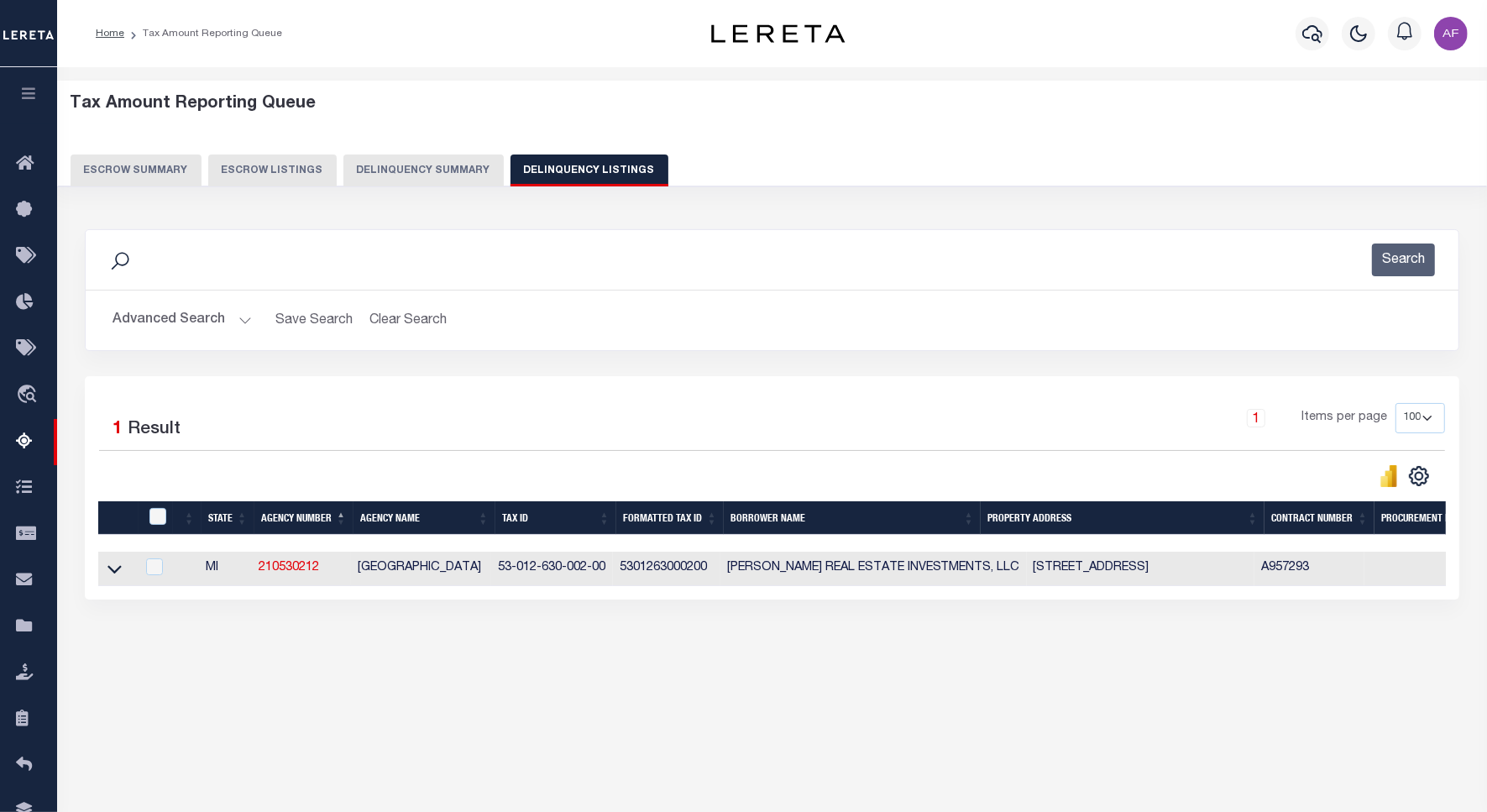
drag, startPoint x: 190, startPoint y: 309, endPoint x: 194, endPoint y: 317, distance: 8.9
click at [191, 309] on button "Advanced Search" at bounding box center [182, 320] width 139 height 33
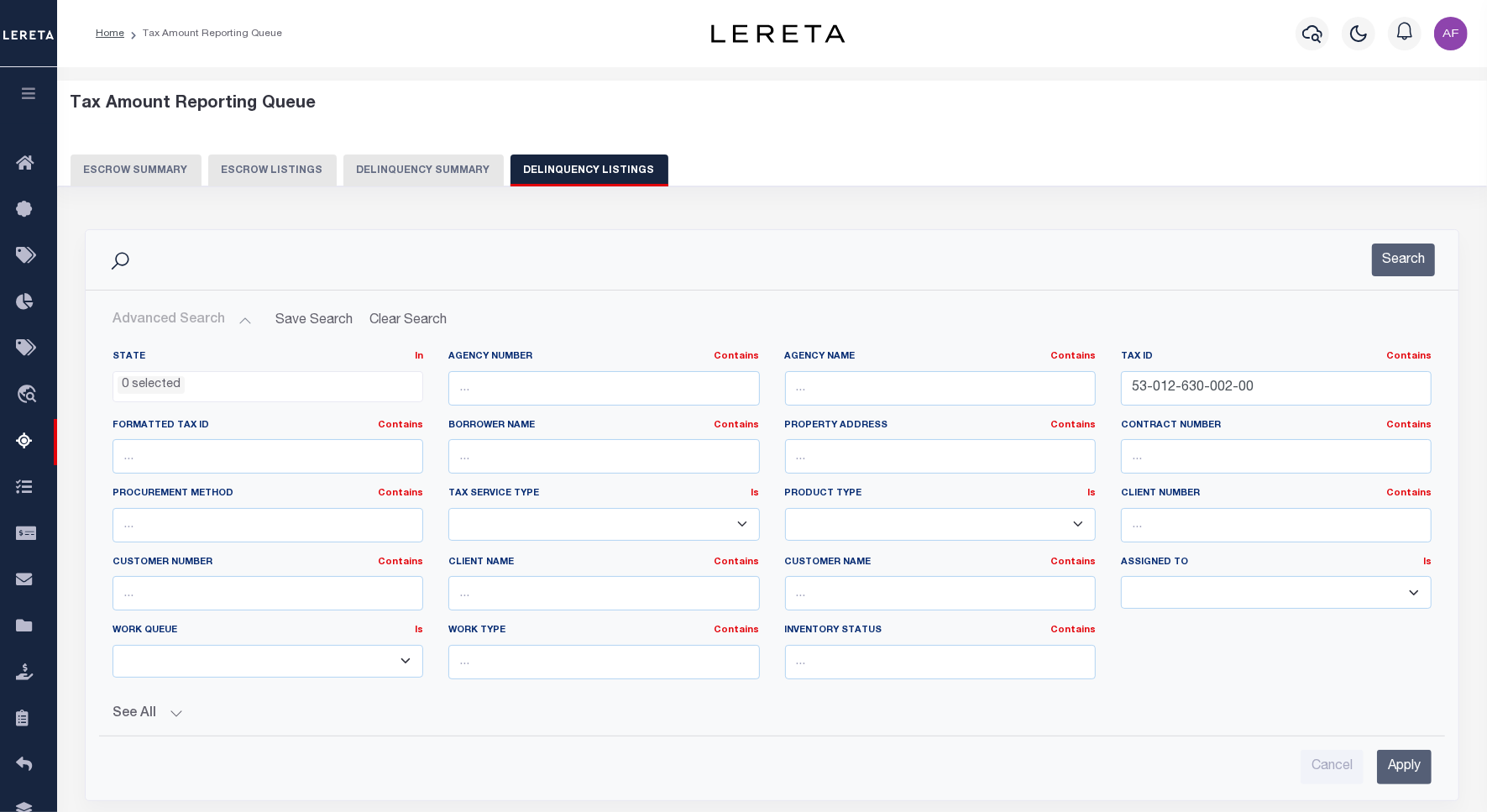
click at [194, 319] on button "Advanced Search" at bounding box center [182, 320] width 139 height 33
drag, startPoint x: 1260, startPoint y: 378, endPoint x: 971, endPoint y: 370, distance: 289.1
click at [971, 370] on div "State In In AK AL AR AZ CA CO CT DC DE FL GA GU HI IA ID IL IN KS [GEOGRAPHIC_D…" at bounding box center [771, 521] width 1344 height 343
paste input "text"
drag, startPoint x: 1265, startPoint y: 362, endPoint x: 1245, endPoint y: 382, distance: 28.3
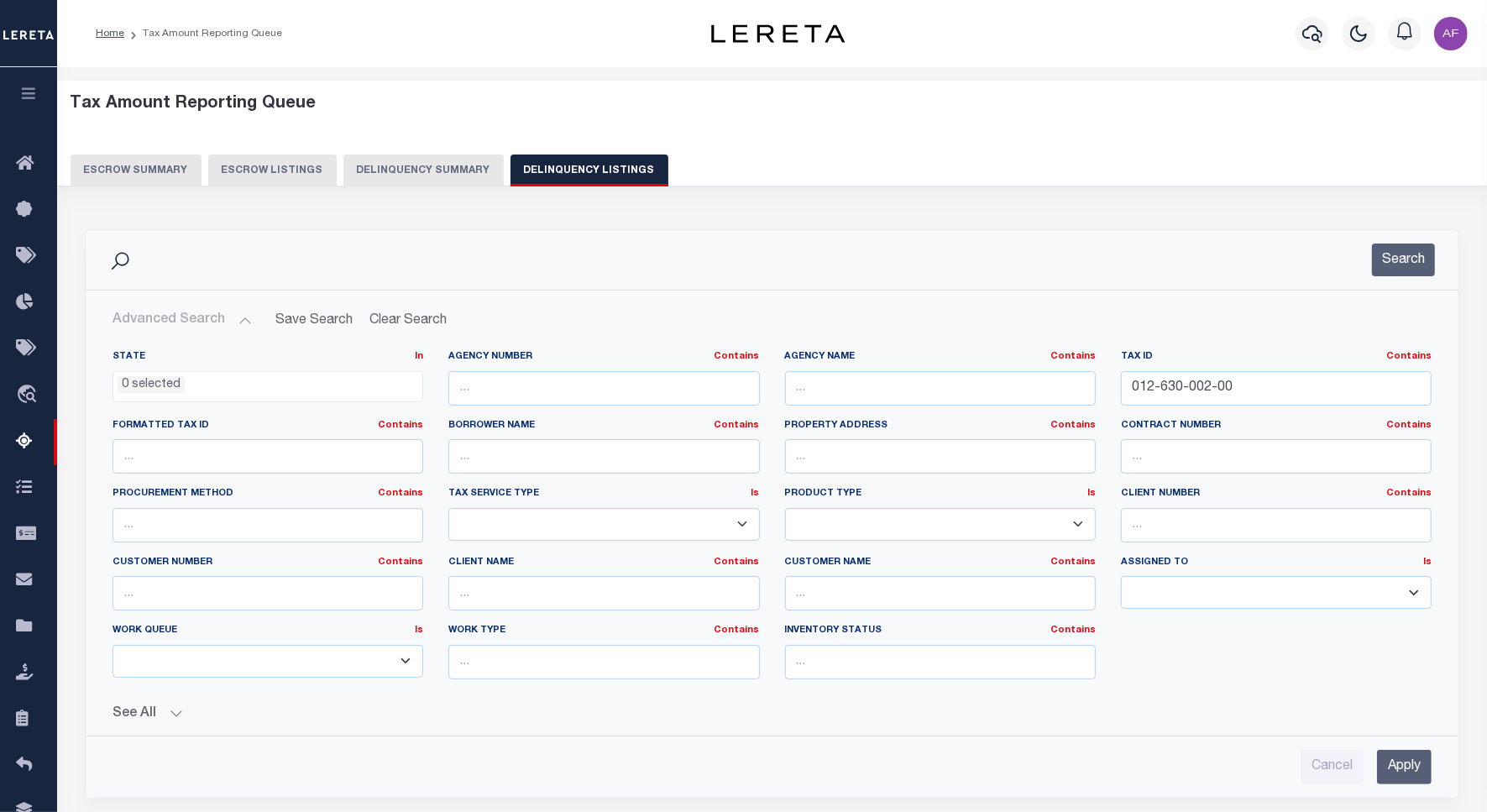
click at [1247, 372] on div "Tax ID Contains Contains Is 012-630-002-00" at bounding box center [1276, 378] width 311 height 55
drag, startPoint x: 1137, startPoint y: 362, endPoint x: 1080, endPoint y: 357, distance: 57.2
click at [1080, 357] on div "State In In AK AL AR AZ CA CO CT DC DE FL GA GU HI IA ID IL IN KS KY LA MA MD M…" at bounding box center [771, 521] width 1344 height 343
paste input "53-"
type input "53-012-630-002-00"
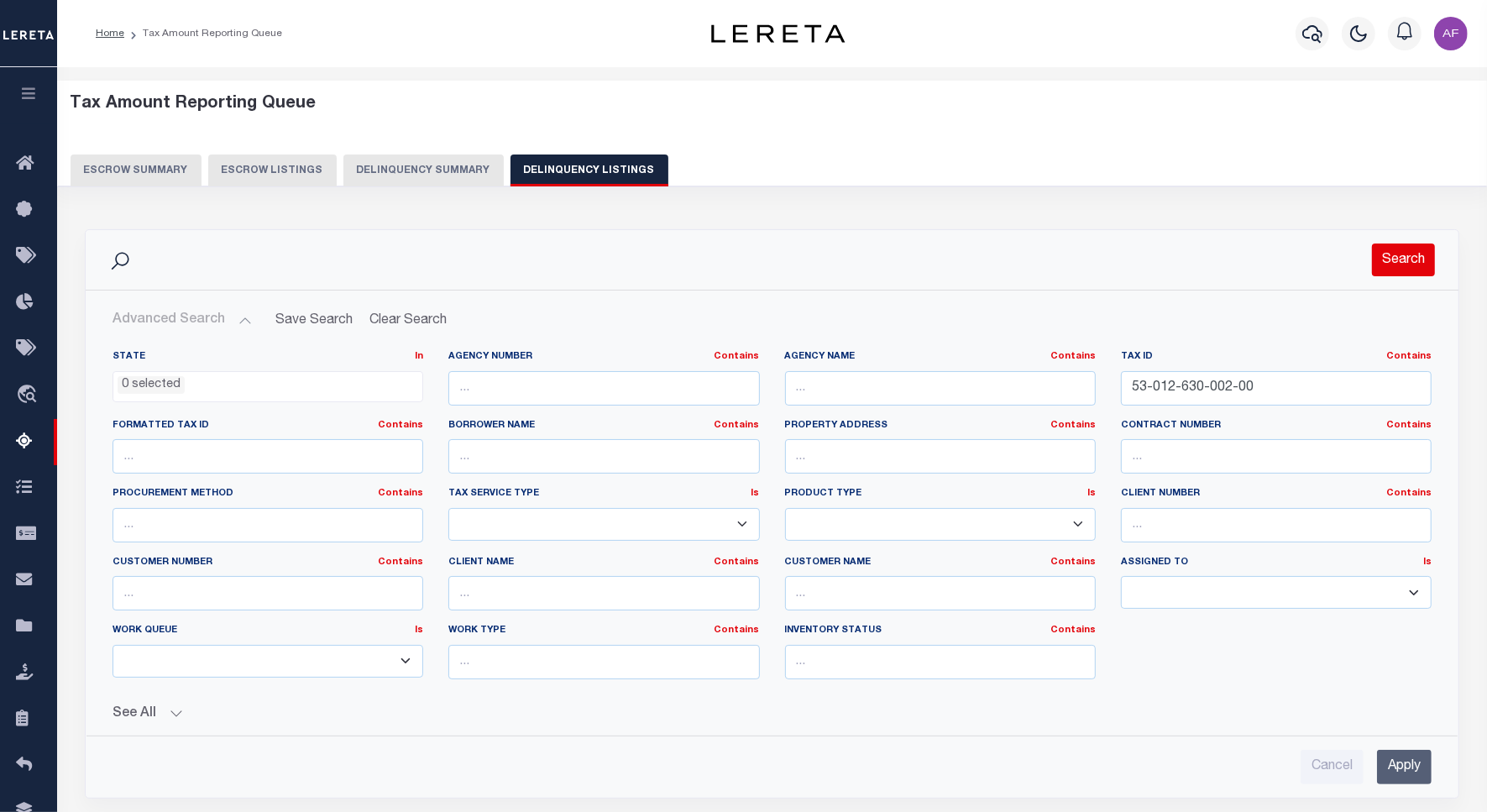
click at [1377, 271] on button "Search" at bounding box center [1402, 259] width 63 height 33
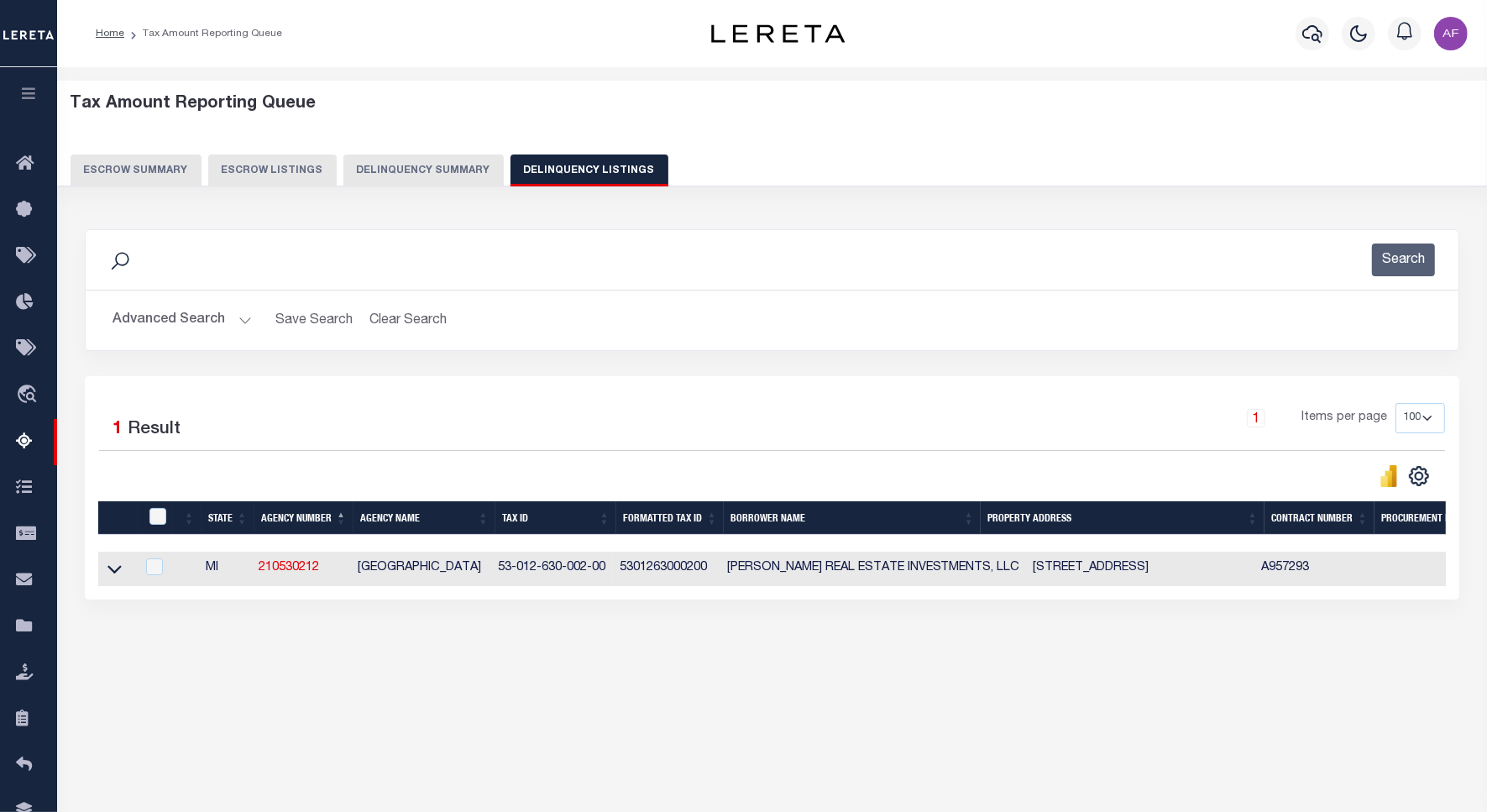
click at [102, 569] on td at bounding box center [117, 568] width 37 height 35
checkbox input "true"
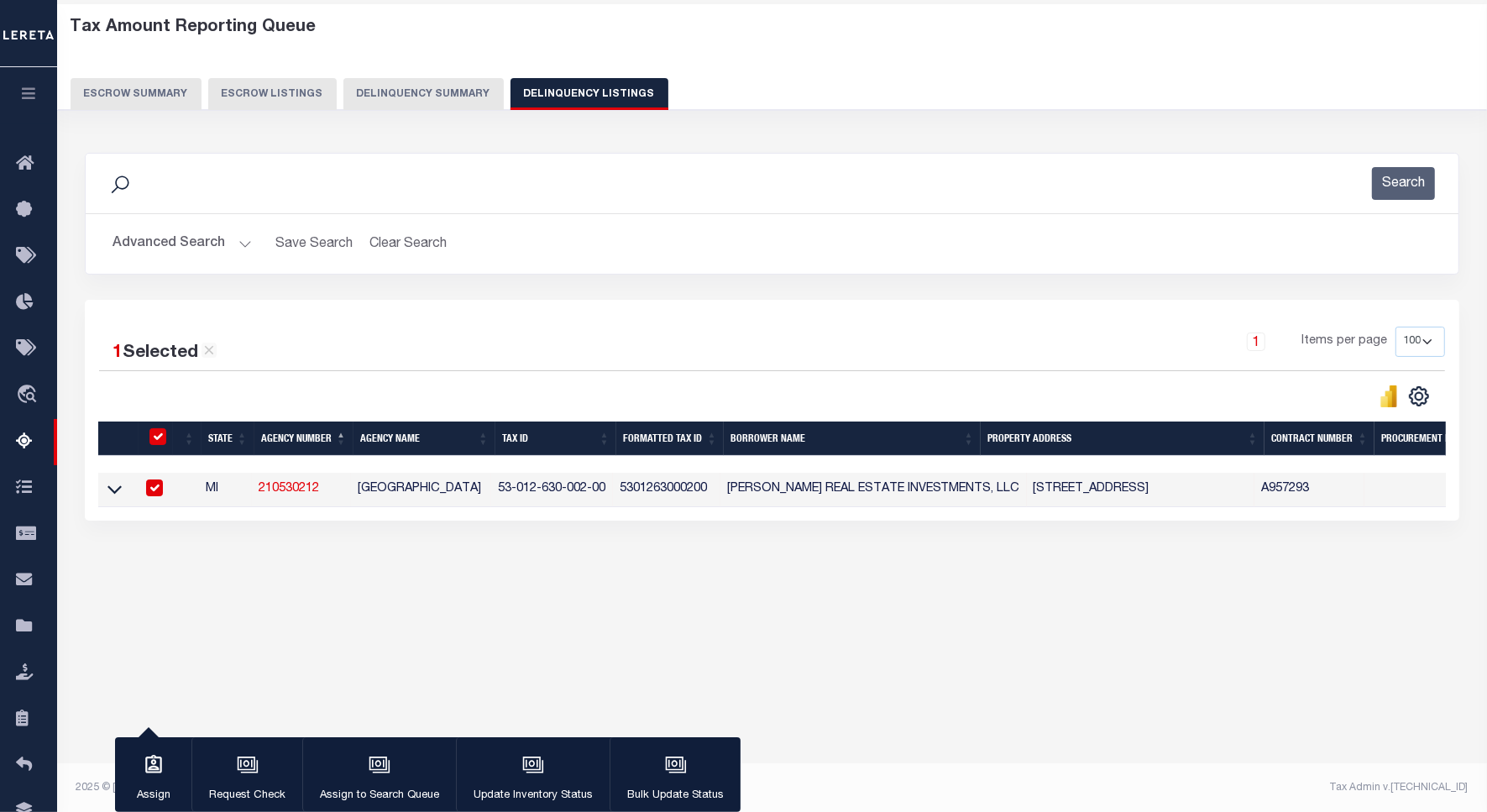
scroll to position [77, 0]
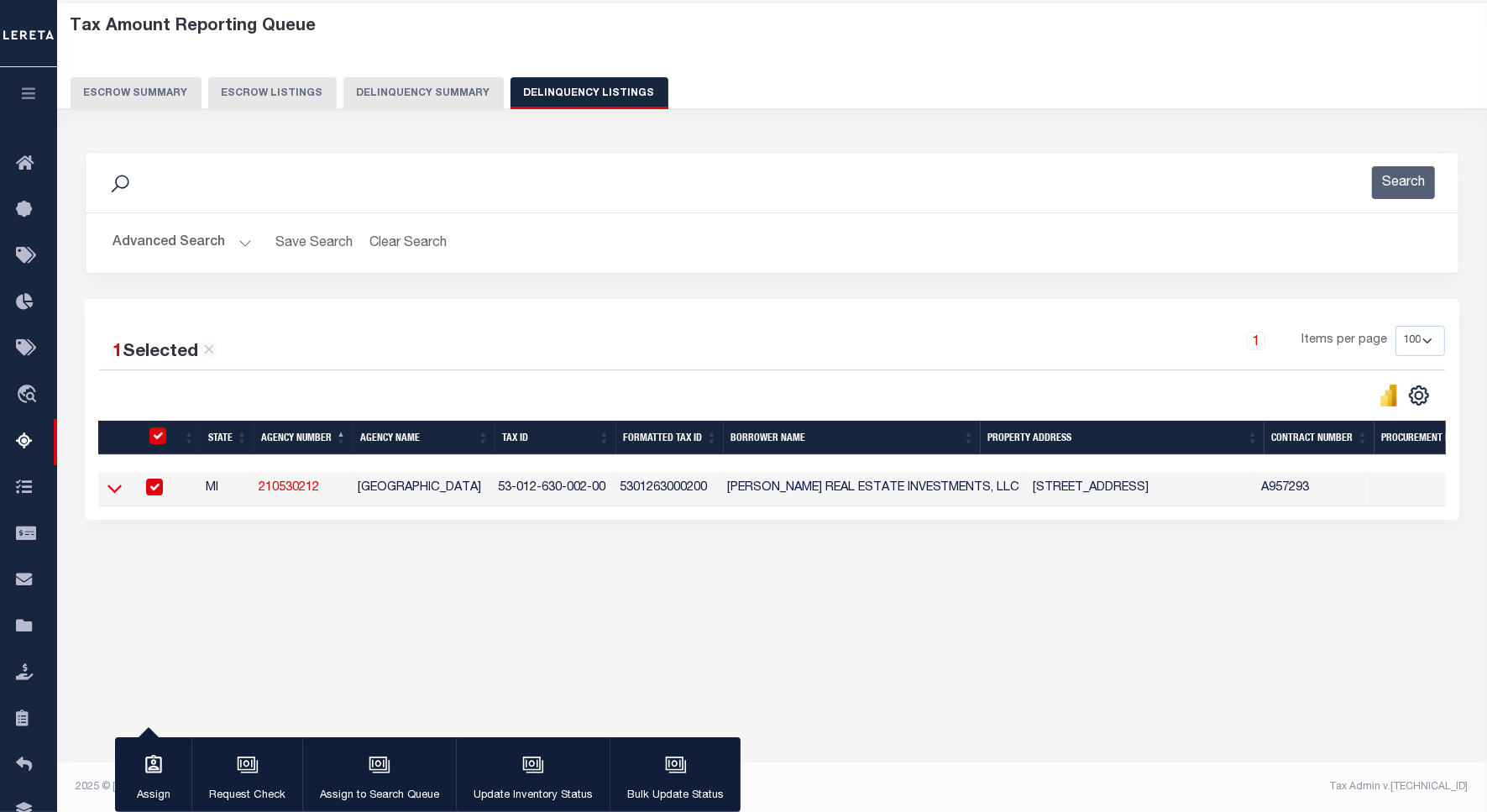
click at [110, 489] on icon at bounding box center [115, 488] width 14 height 18
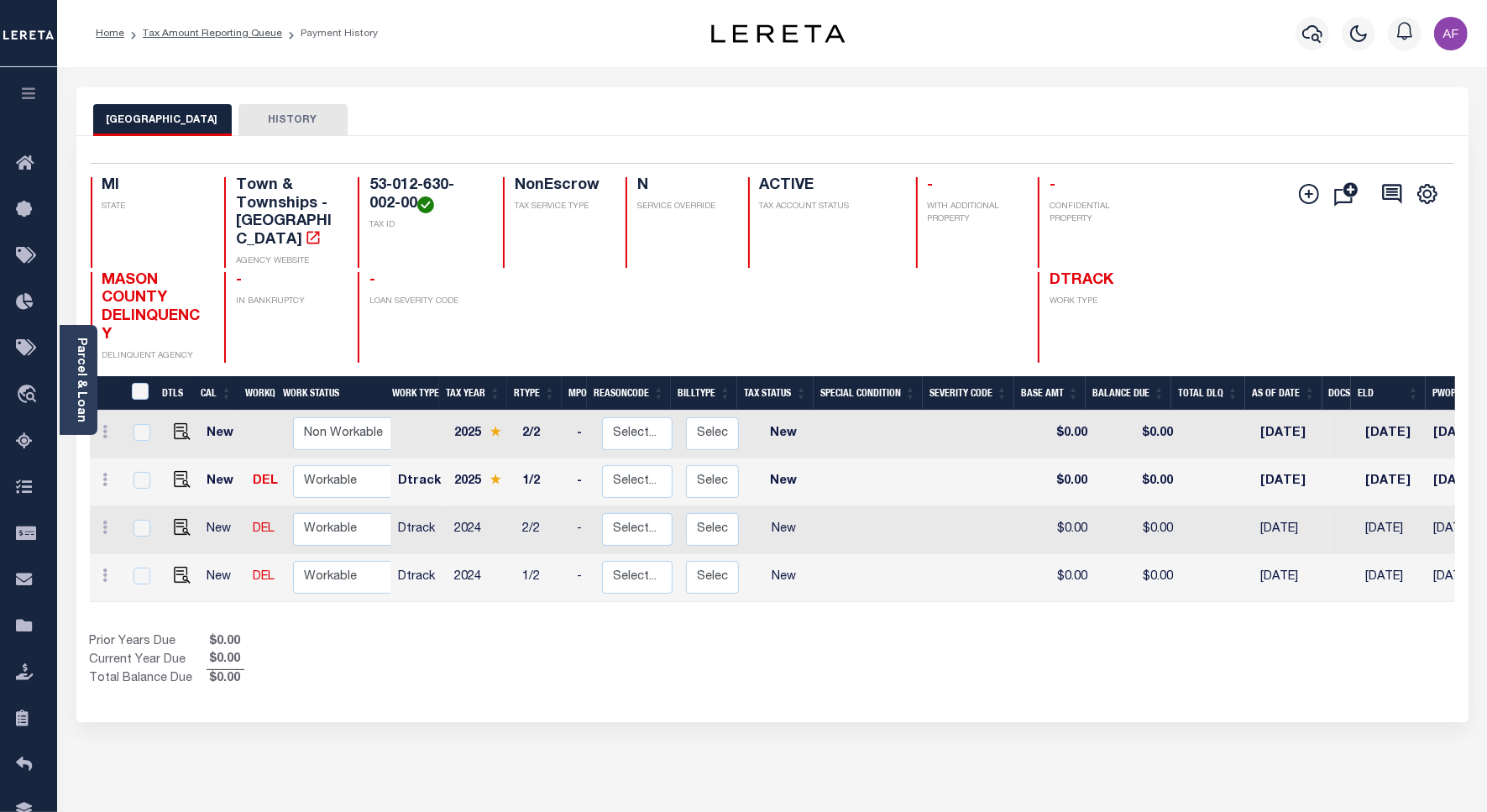
click at [187, 556] on td at bounding box center [178, 578] width 40 height 48
checkbox input "true"
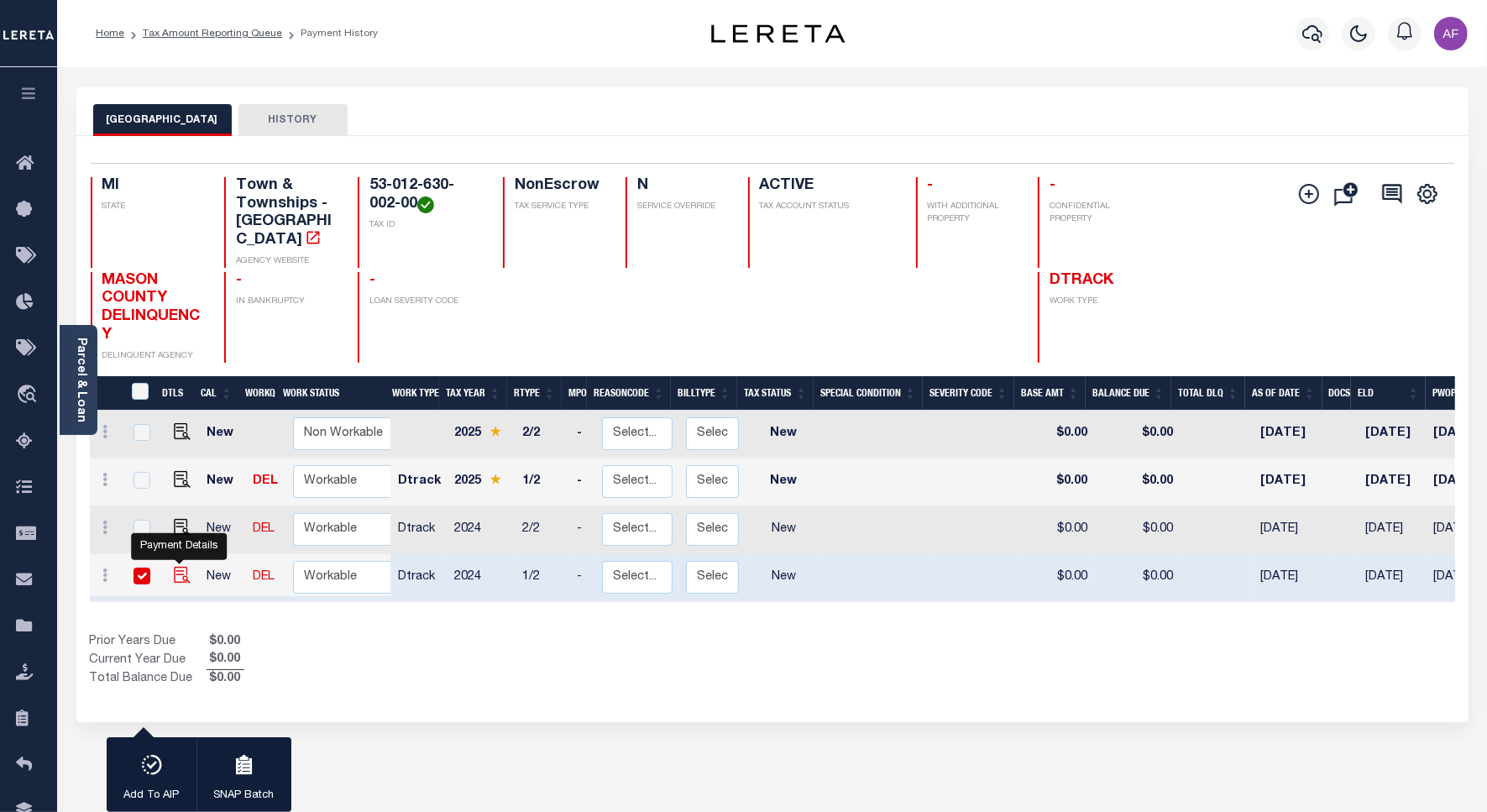
click at [178, 566] on img "" at bounding box center [182, 574] width 17 height 17
checkbox input "false"
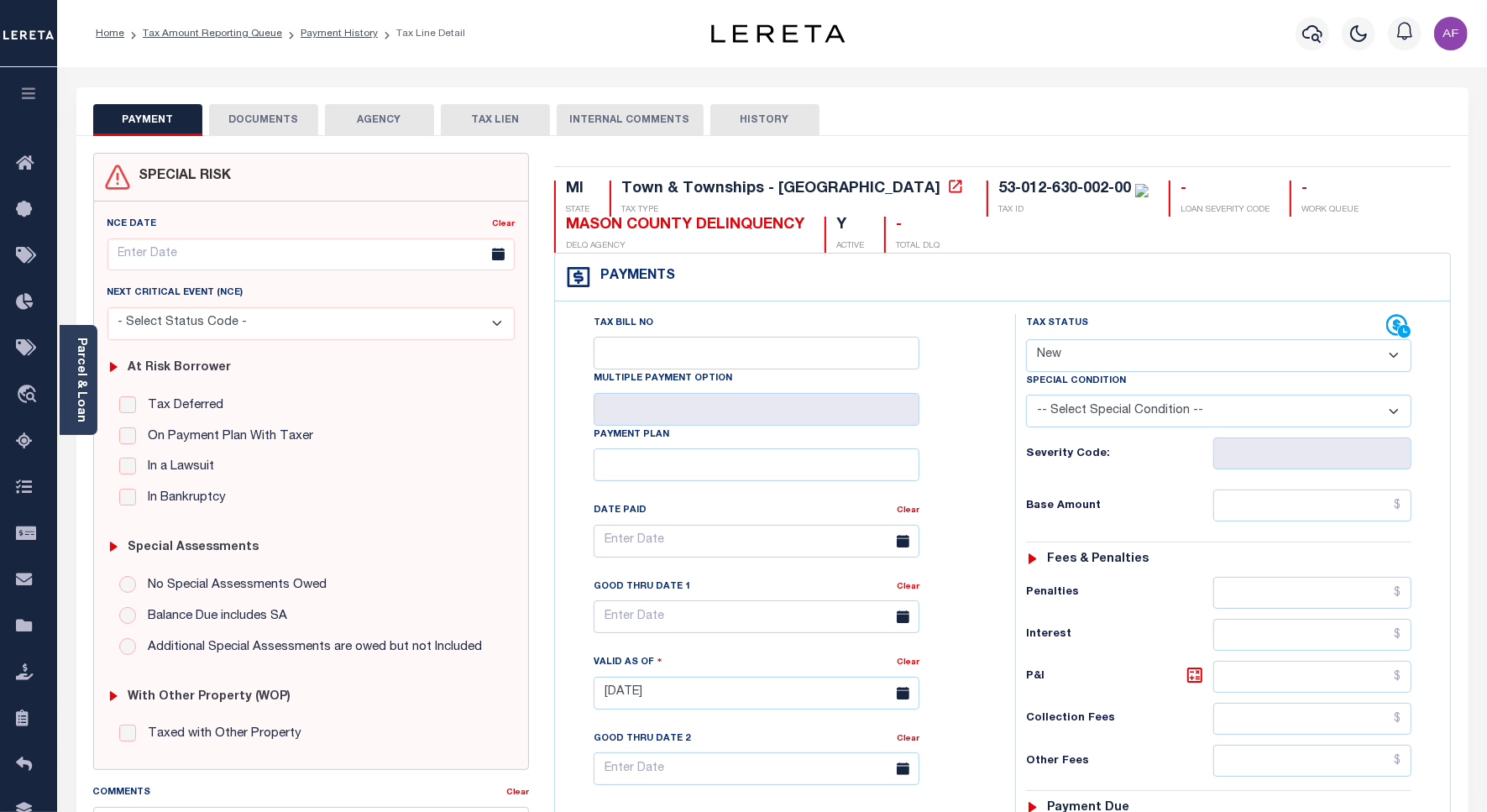
click at [1079, 358] on select "- Select Status Code - Open Due/Unpaid Paid Incomplete No Tax Due Internal Refu…" at bounding box center [1218, 355] width 386 height 33
select select "PYD"
click at [1026, 341] on select "- Select Status Code - Open Due/Unpaid Paid Incomplete No Tax Due Internal Refu…" at bounding box center [1218, 355] width 386 height 33
type input "[DATE]"
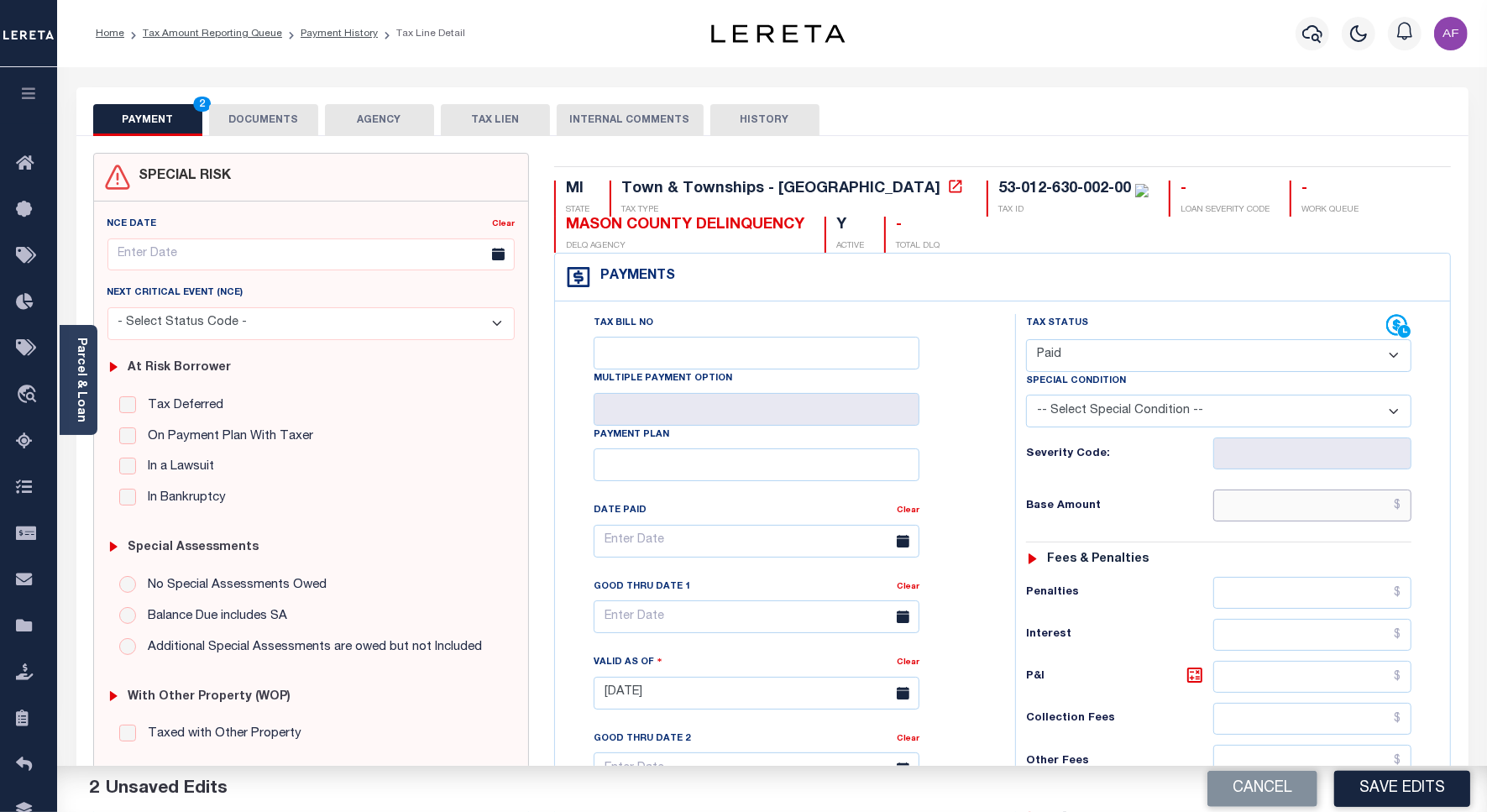
click at [1356, 516] on input "text" at bounding box center [1312, 506] width 198 height 32
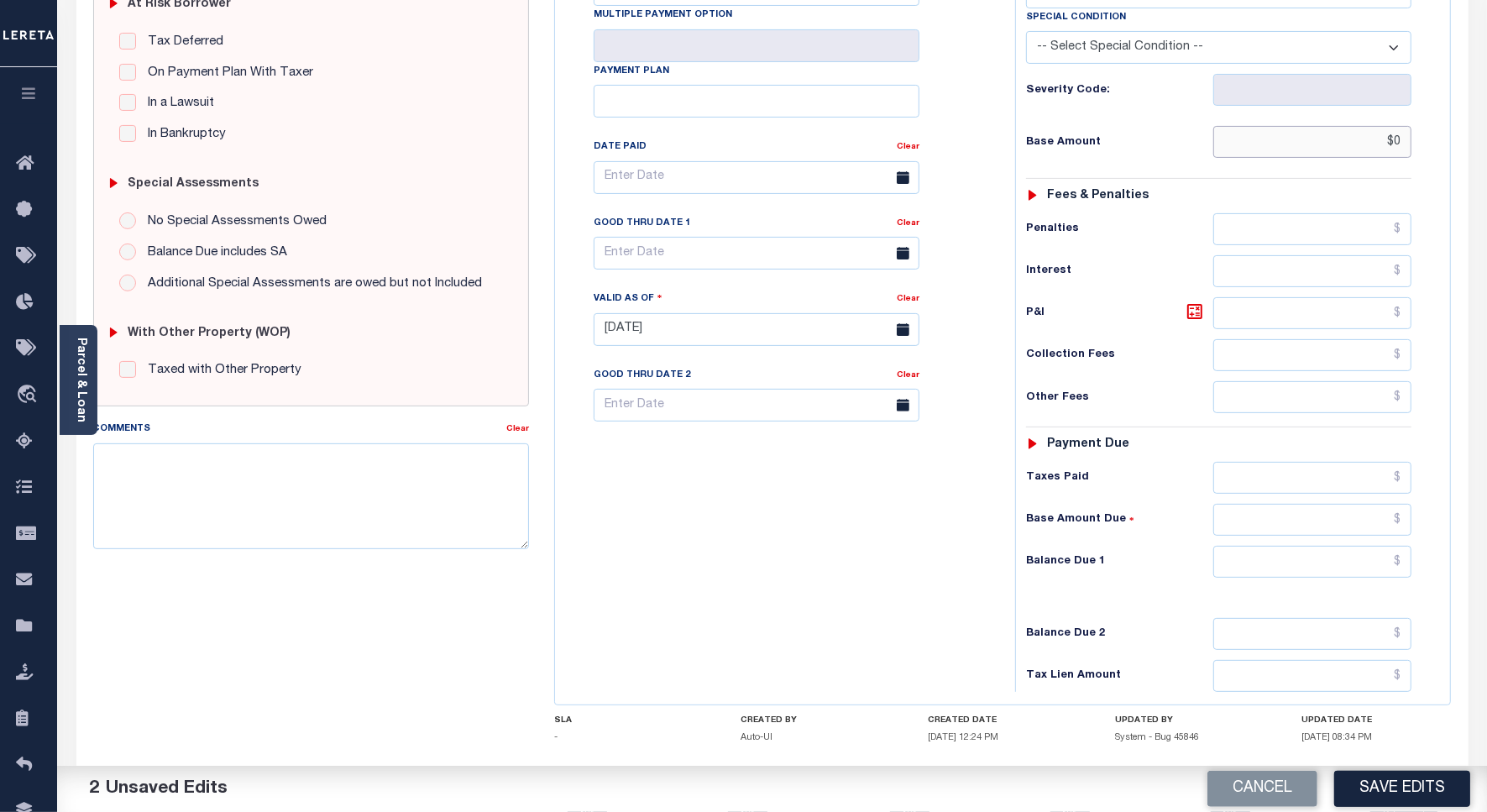
scroll to position [467, 0]
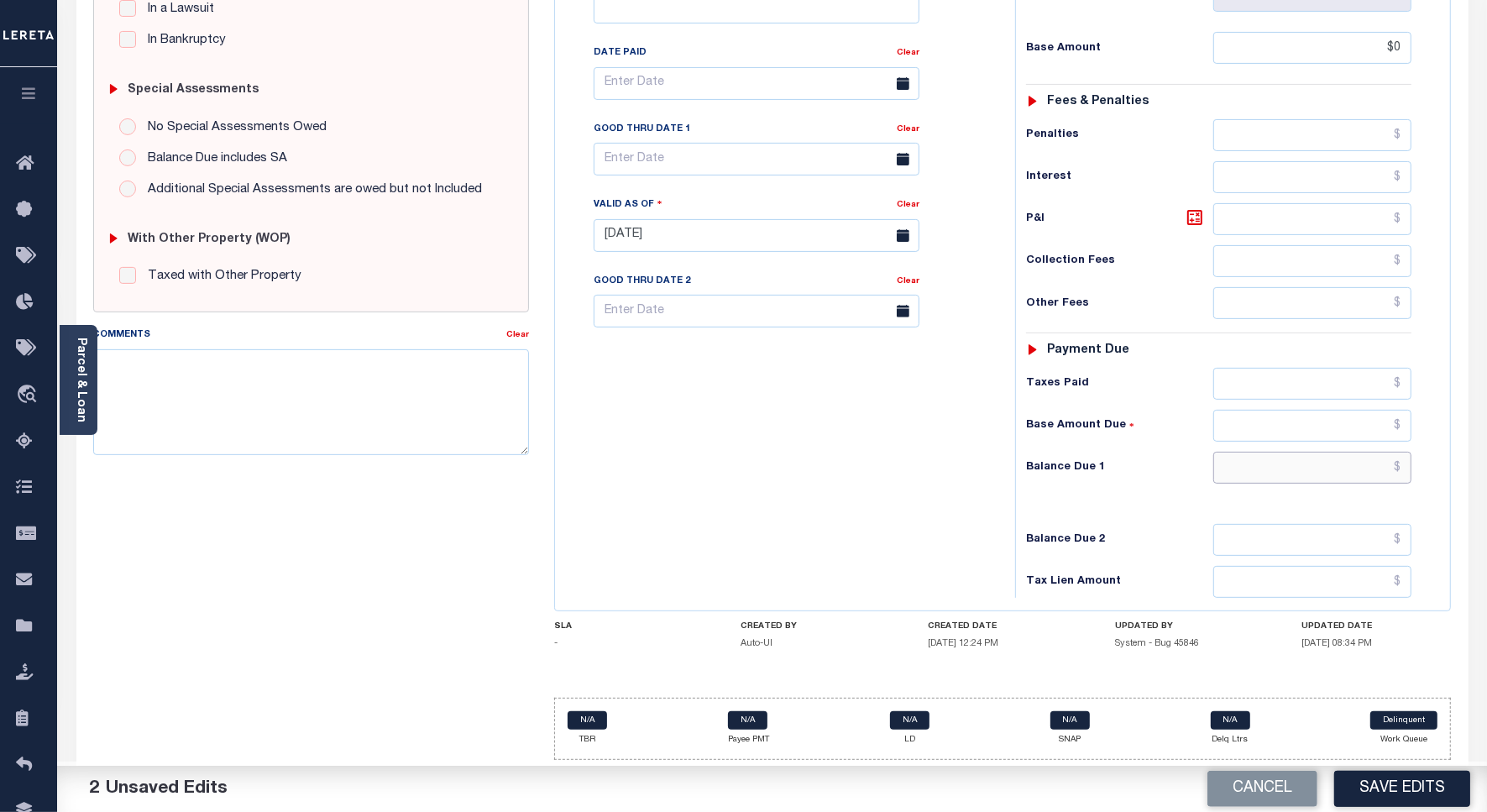
type input "$0.00"
click at [1370, 463] on input "text" at bounding box center [1312, 467] width 198 height 32
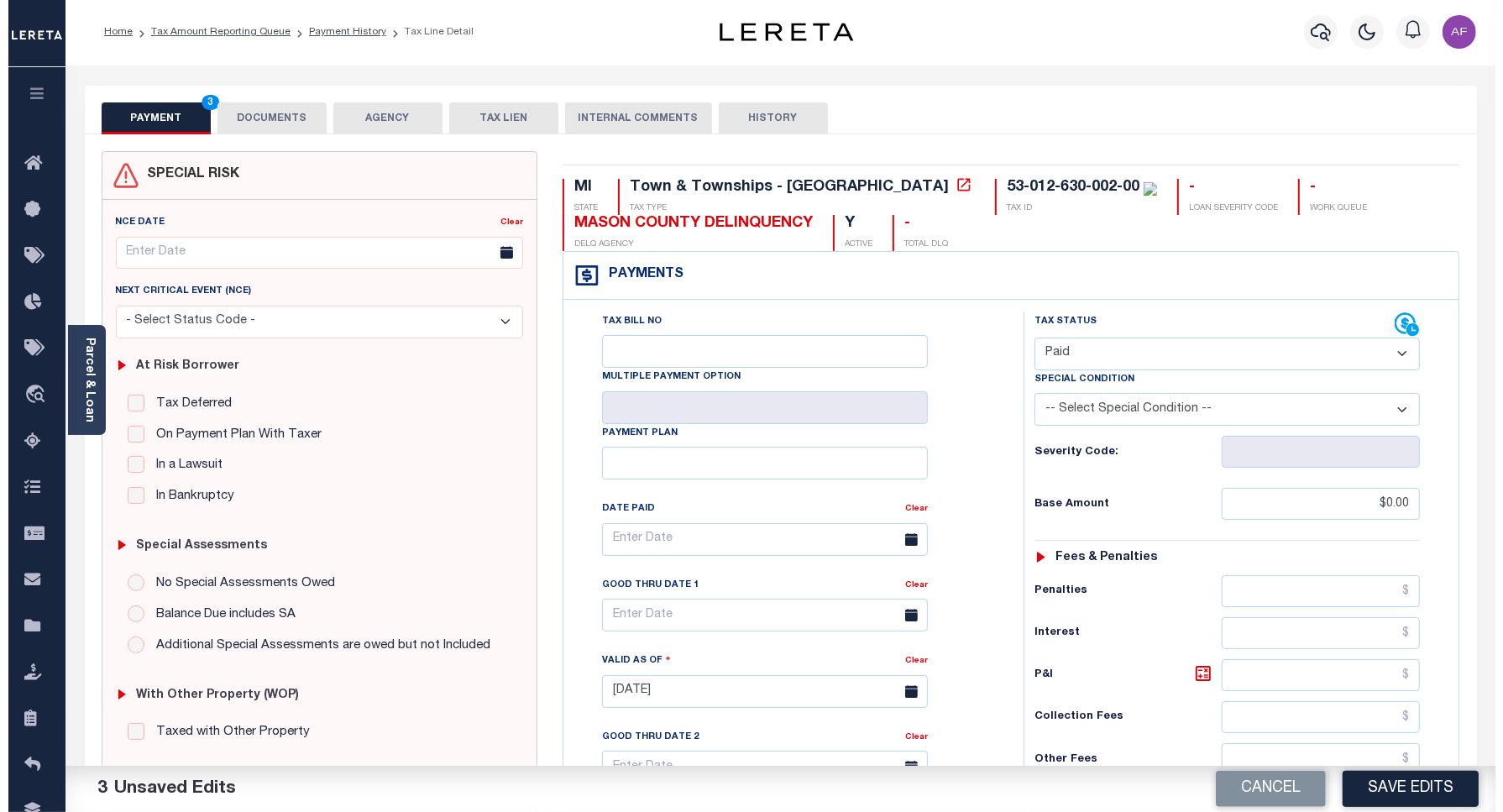
scroll to position [0, 0]
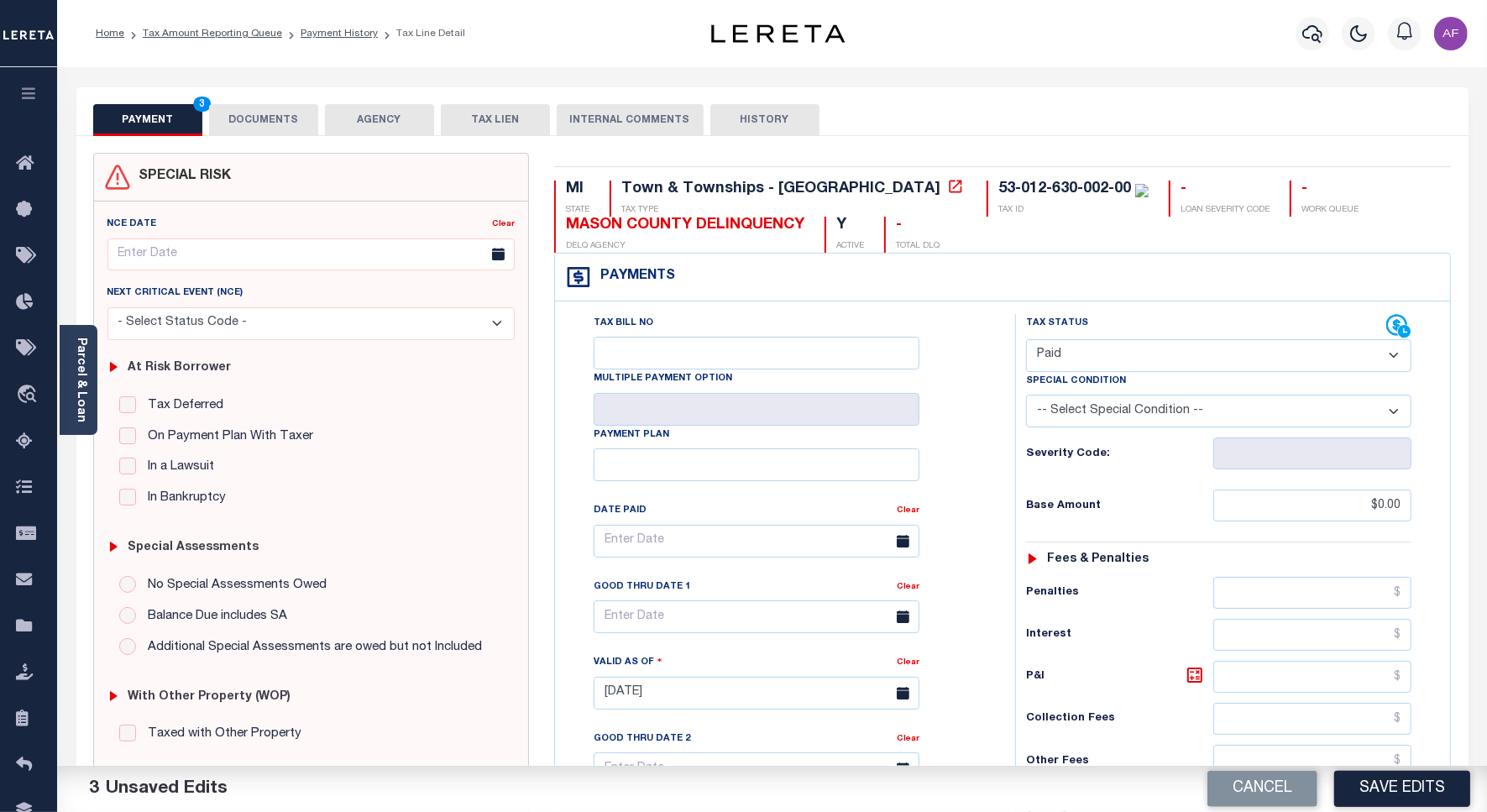
type input "$0.00"
click at [252, 120] on button "DOCUMENTS" at bounding box center [264, 120] width 110 height 32
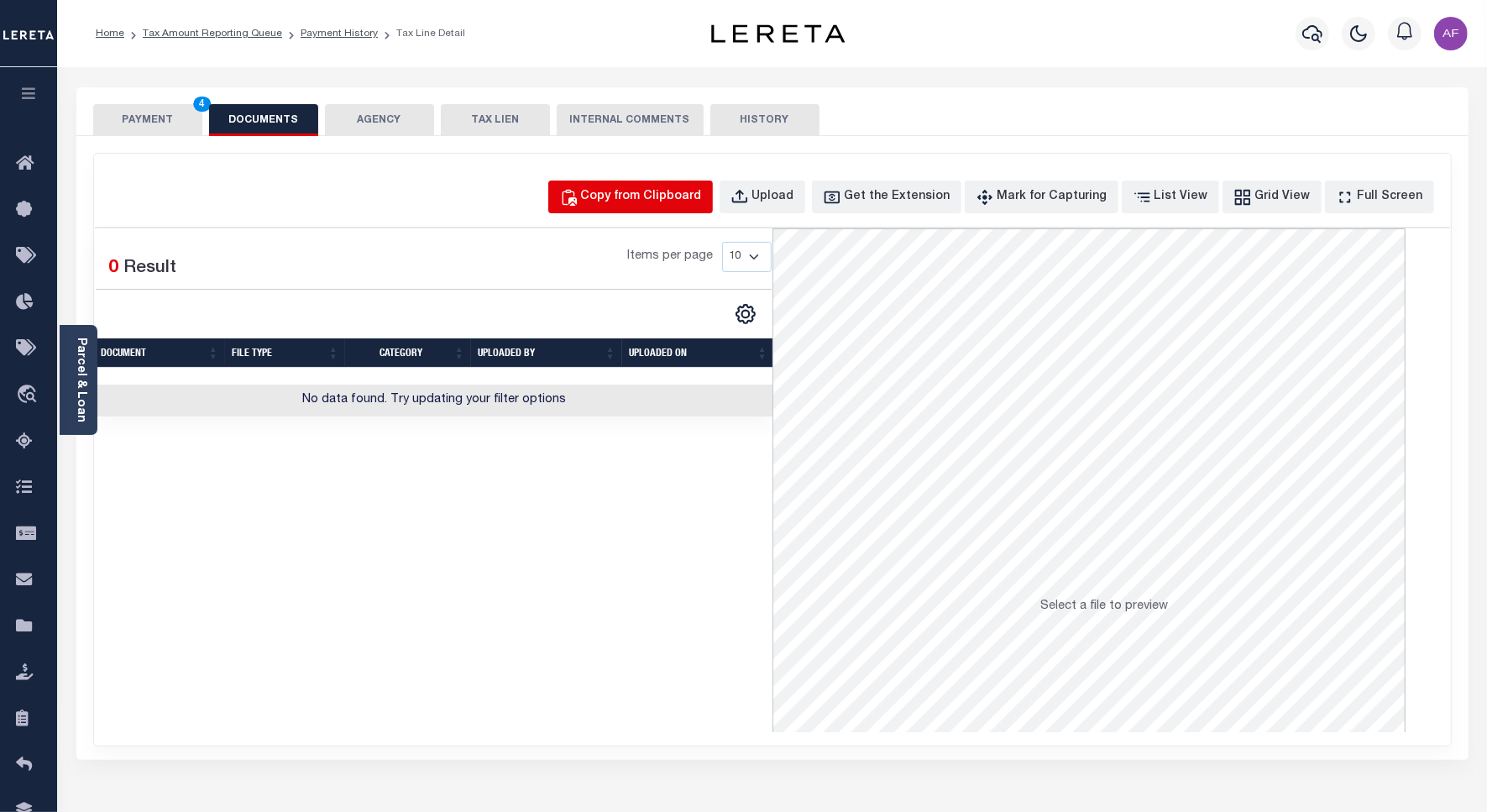
click at [676, 201] on div "Copy from Clipboard" at bounding box center [641, 197] width 121 height 19
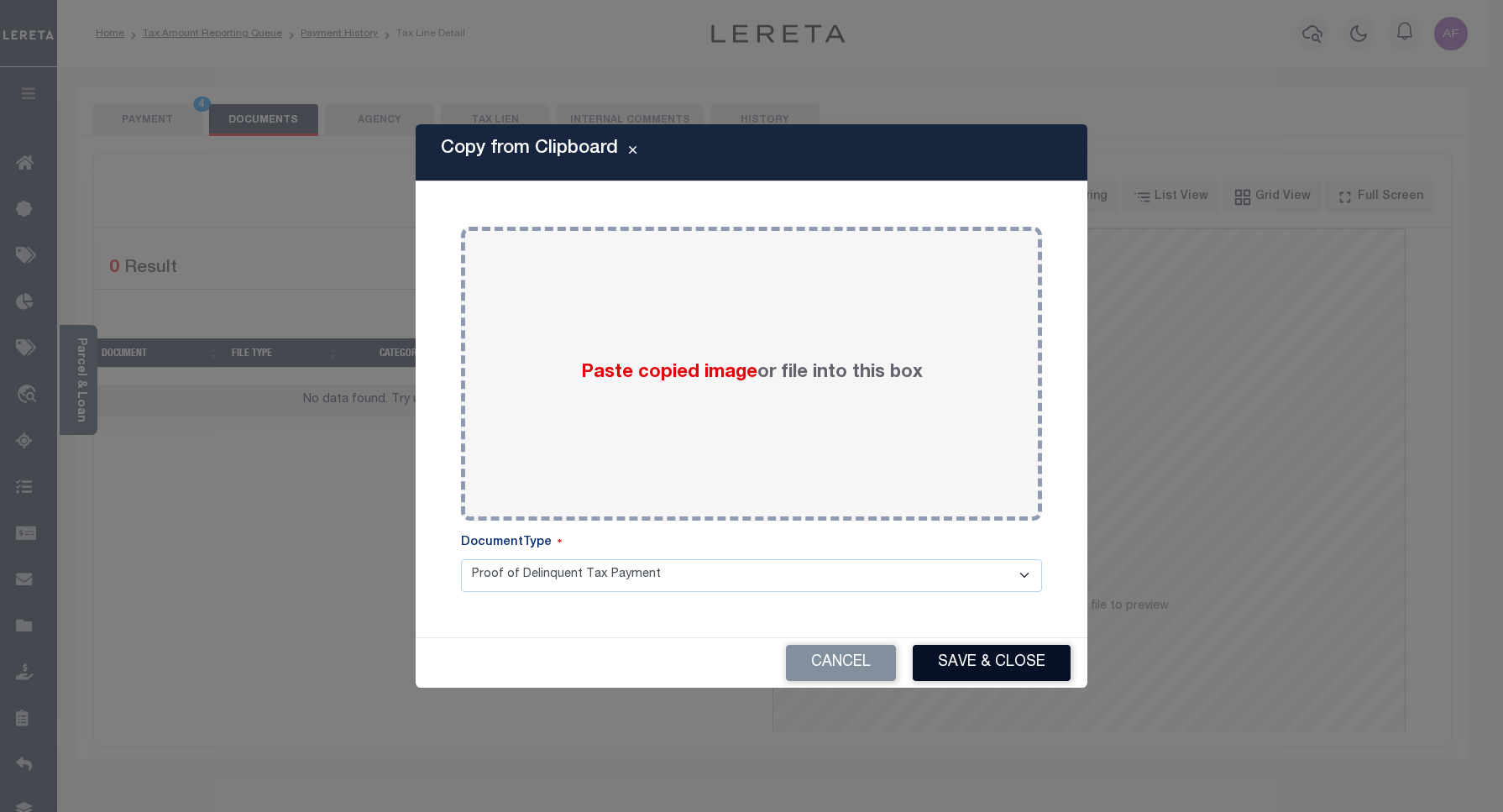
click at [946, 660] on button "Save & Close" at bounding box center [991, 662] width 158 height 37
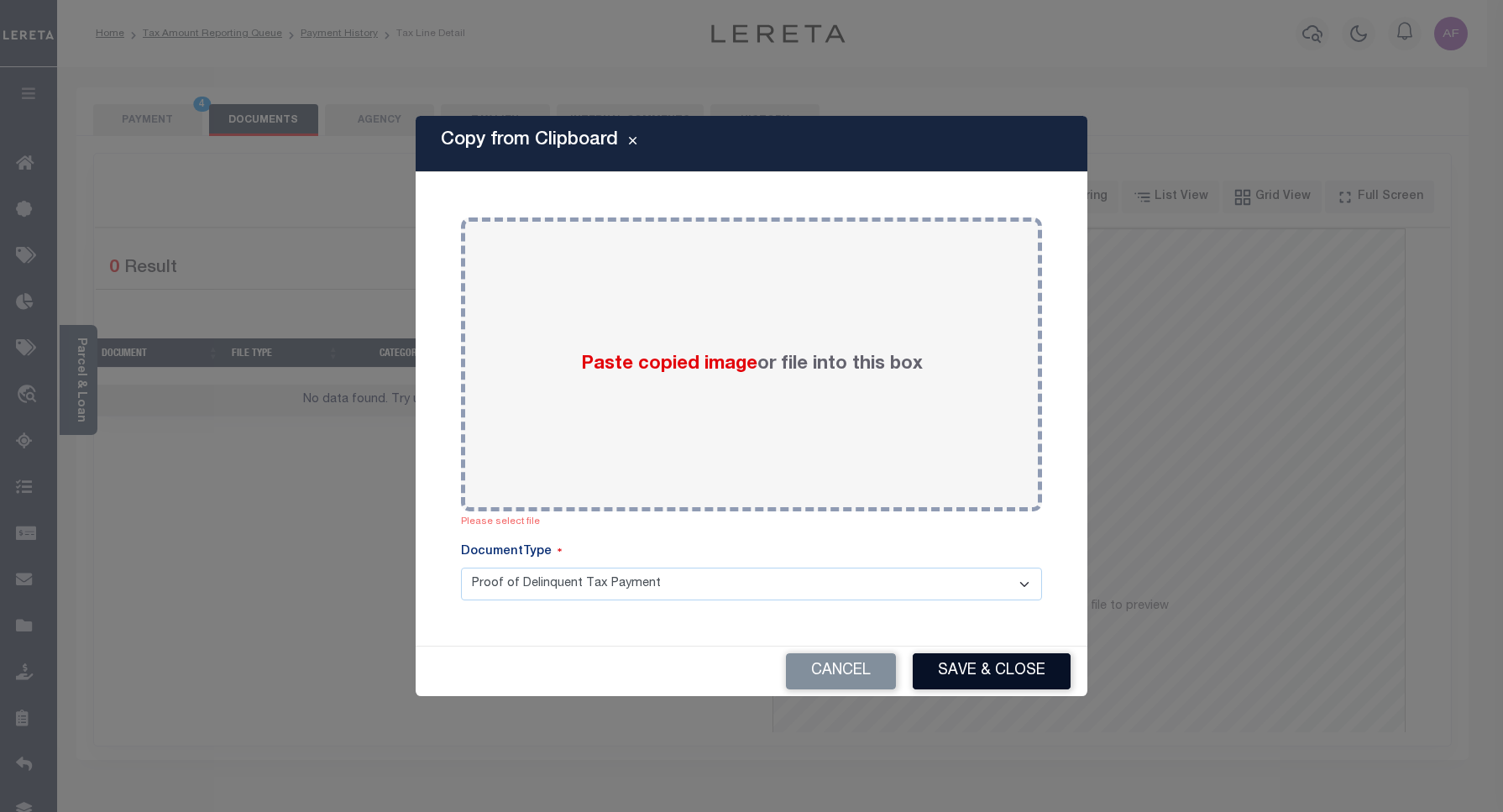
click at [946, 660] on button "Save & Close" at bounding box center [991, 670] width 158 height 37
click at [849, 669] on button "Cancel" at bounding box center [840, 670] width 110 height 37
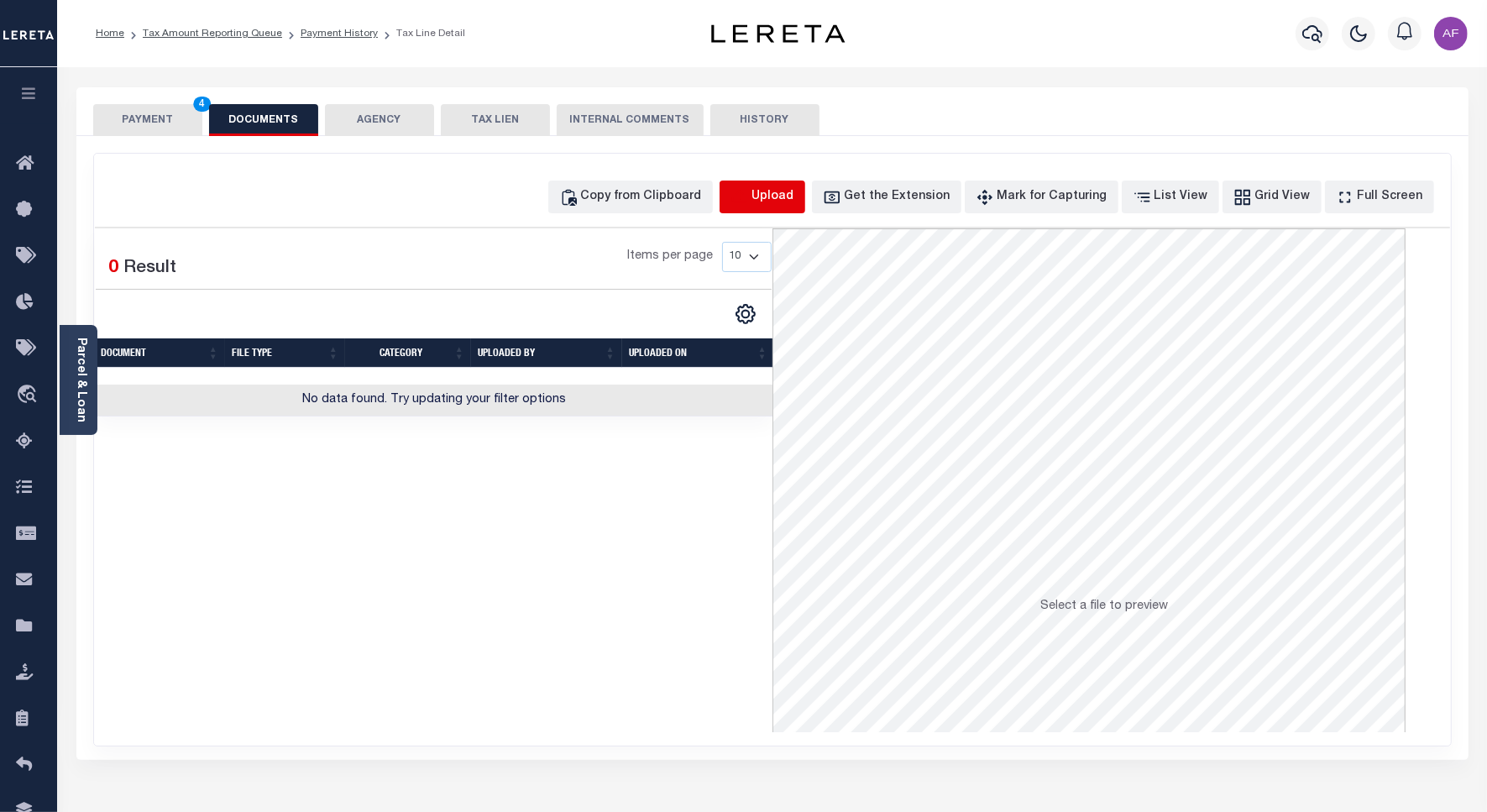
click at [749, 194] on icon "button" at bounding box center [739, 197] width 19 height 19
select select "POP"
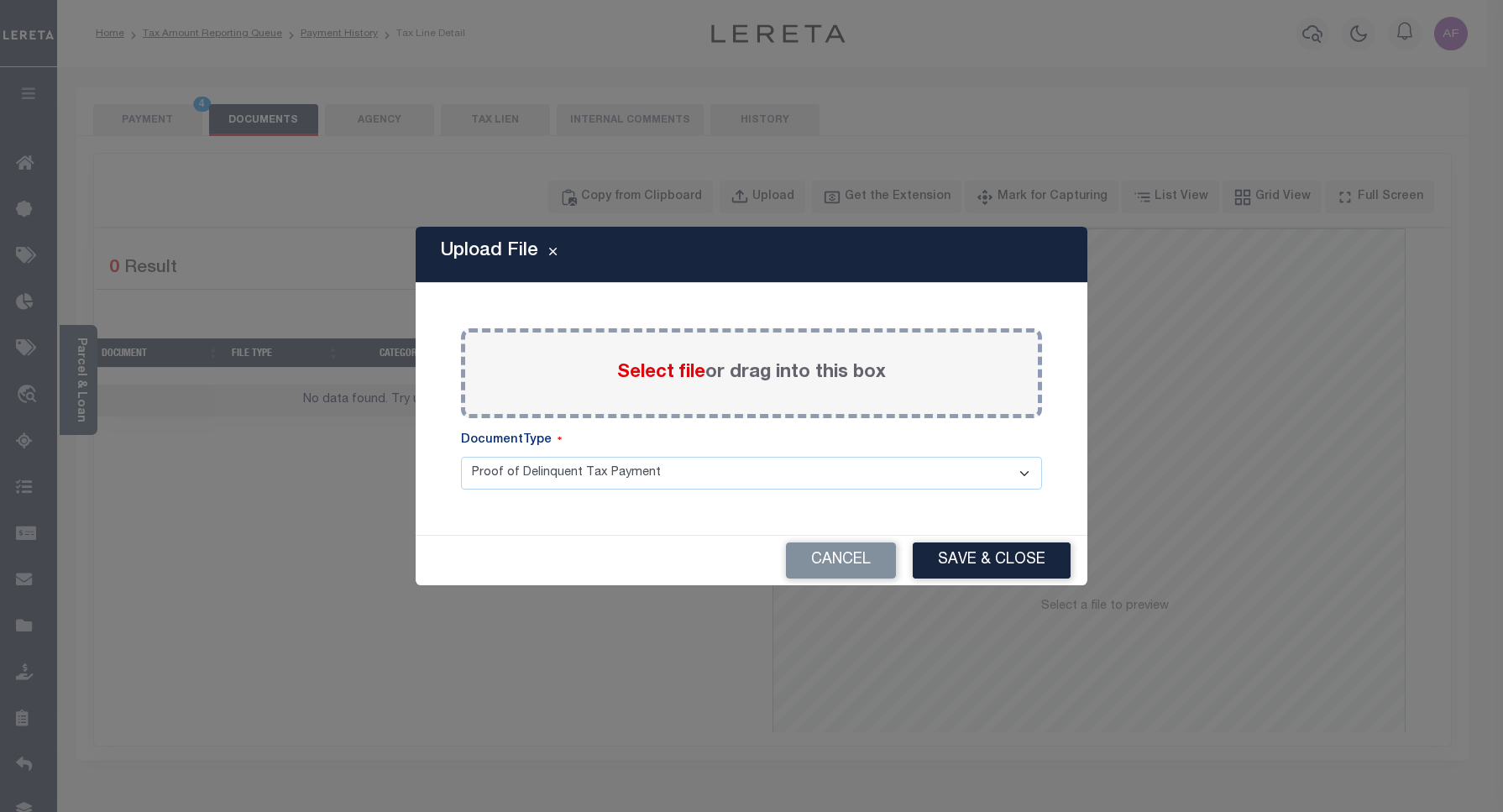
click at [642, 387] on div "Select file or drag into this box" at bounding box center [752, 373] width 581 height 90
click at [644, 379] on span "Select file" at bounding box center [661, 372] width 88 height 19
click at [0, 0] on input "Select file or drag into this box" at bounding box center [0, 0] width 0 height 0
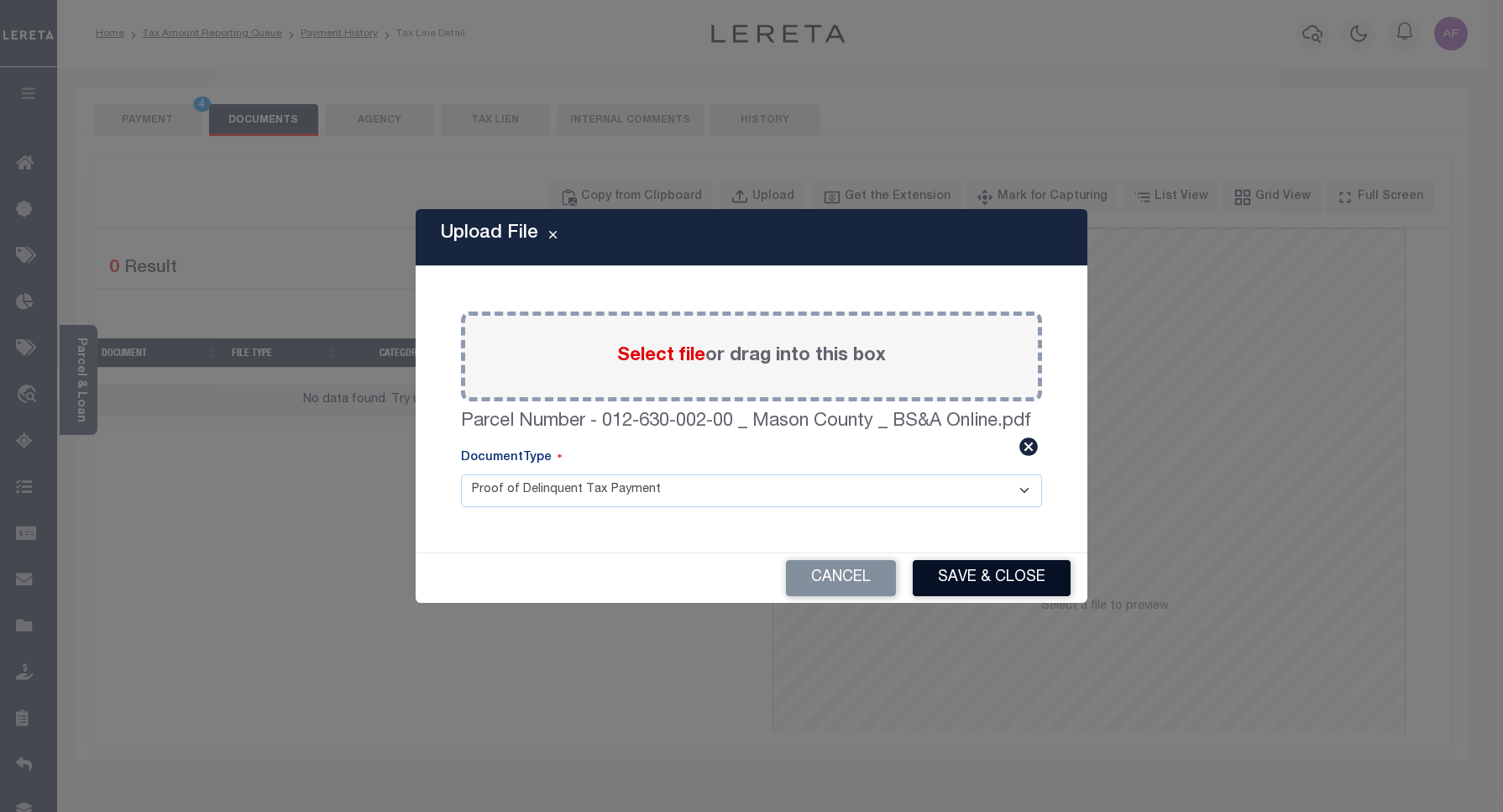
click at [993, 583] on button "Save & Close" at bounding box center [991, 578] width 158 height 37
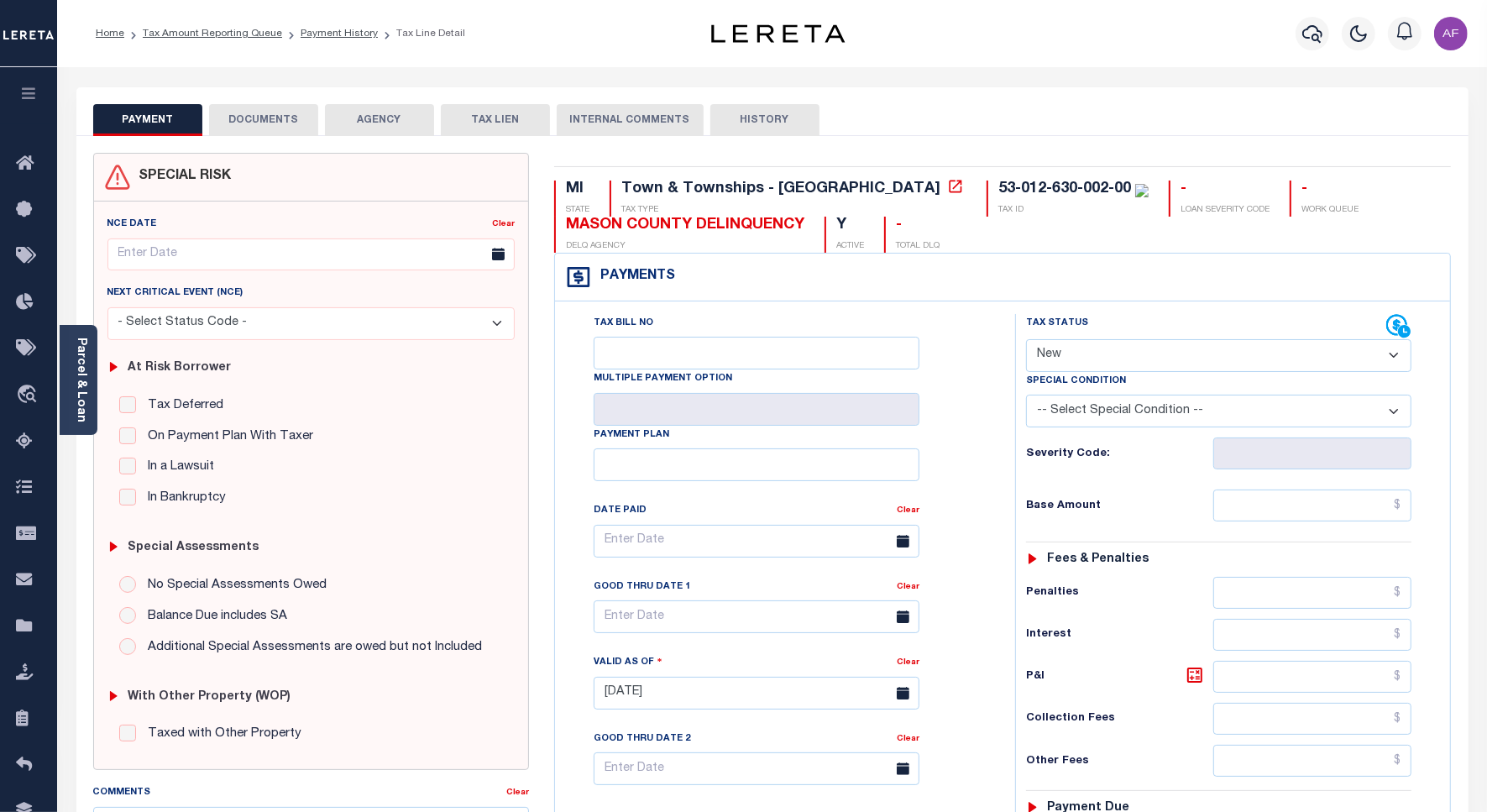
click at [1134, 341] on select "- Select Status Code - Open Due/Unpaid Paid Incomplete No Tax Due Internal Refu…" at bounding box center [1218, 355] width 386 height 33
select select "PYD"
click at [1026, 341] on select "- Select Status Code - Open Due/Unpaid Paid Incomplete No Tax Due Internal Refu…" at bounding box center [1218, 355] width 386 height 33
type input "[DATE]"
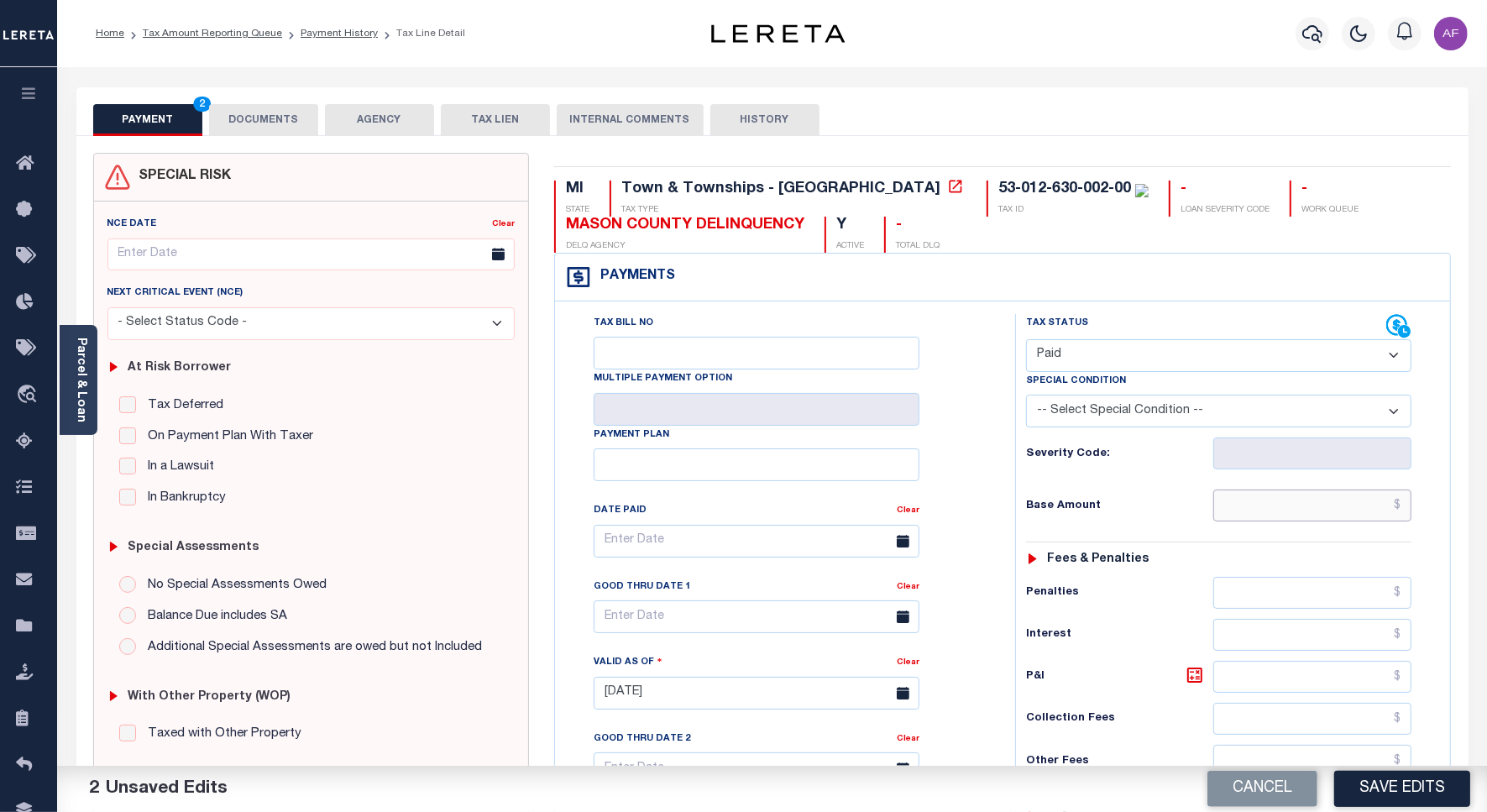
click at [1304, 499] on input "text" at bounding box center [1312, 506] width 198 height 32
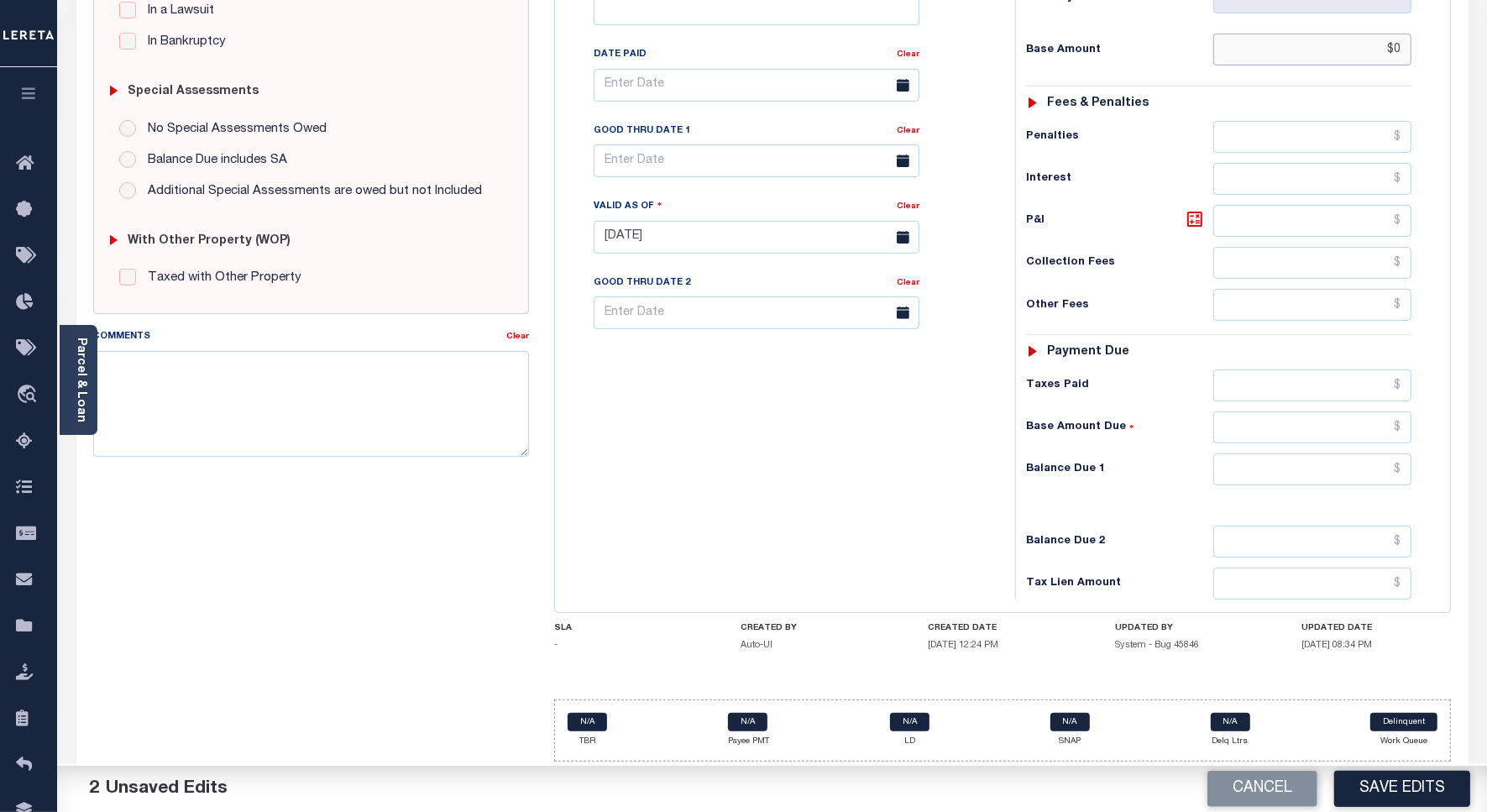
scroll to position [467, 0]
type input "$0.00"
click at [1337, 467] on input "text" at bounding box center [1312, 467] width 198 height 32
type input "$0"
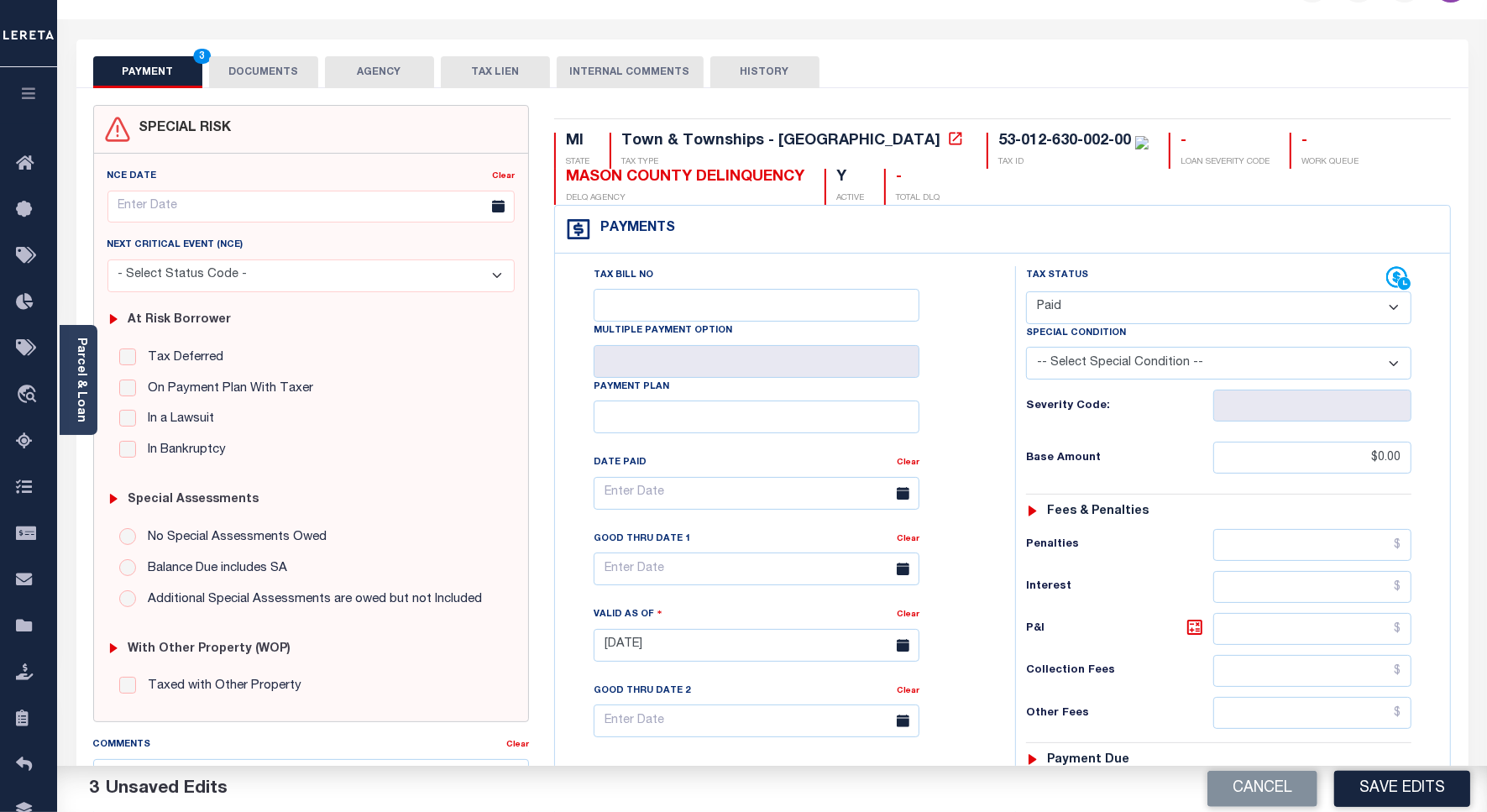
scroll to position [0, 0]
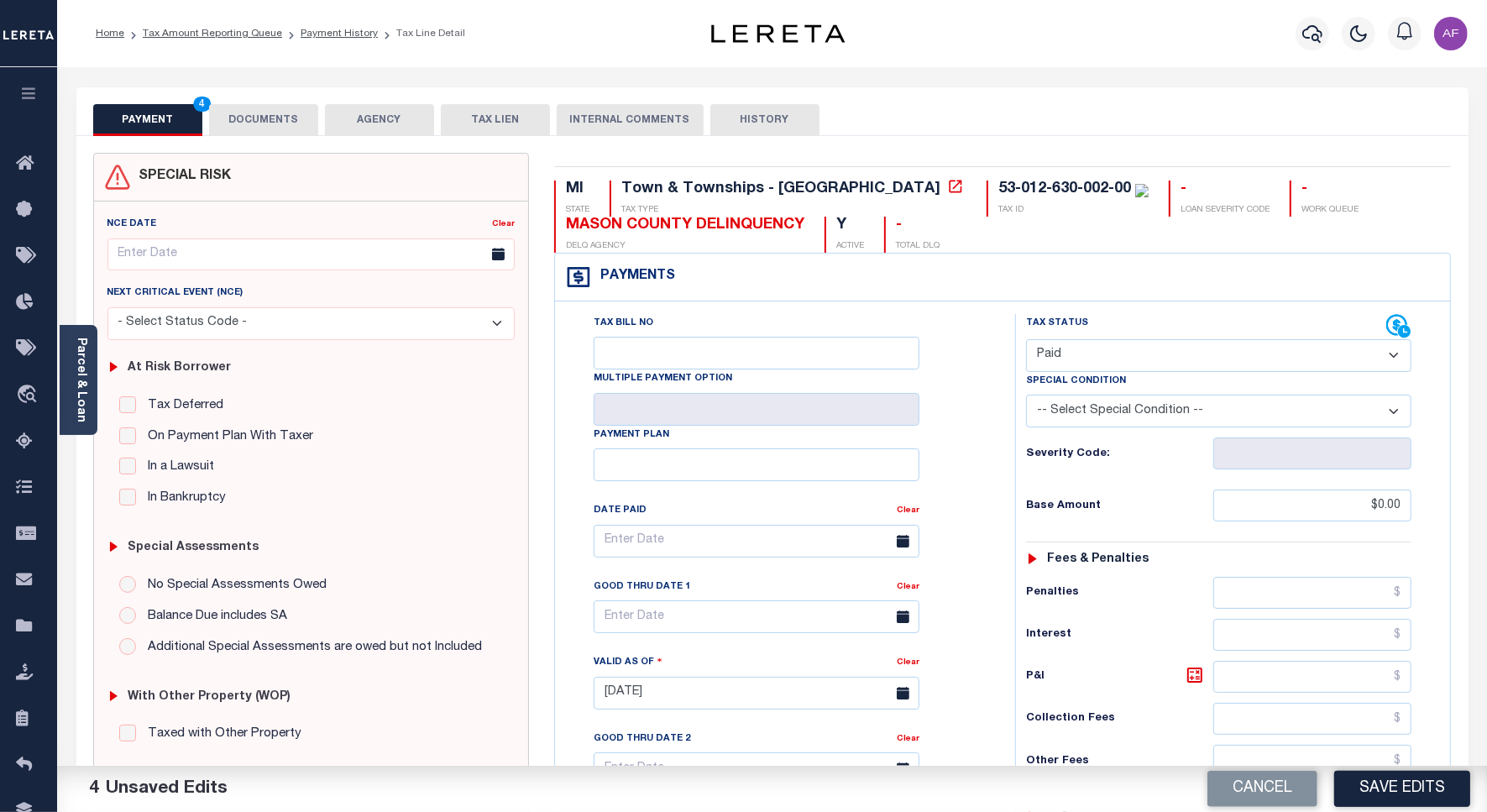
click at [265, 120] on button "DOCUMENTS" at bounding box center [264, 120] width 110 height 32
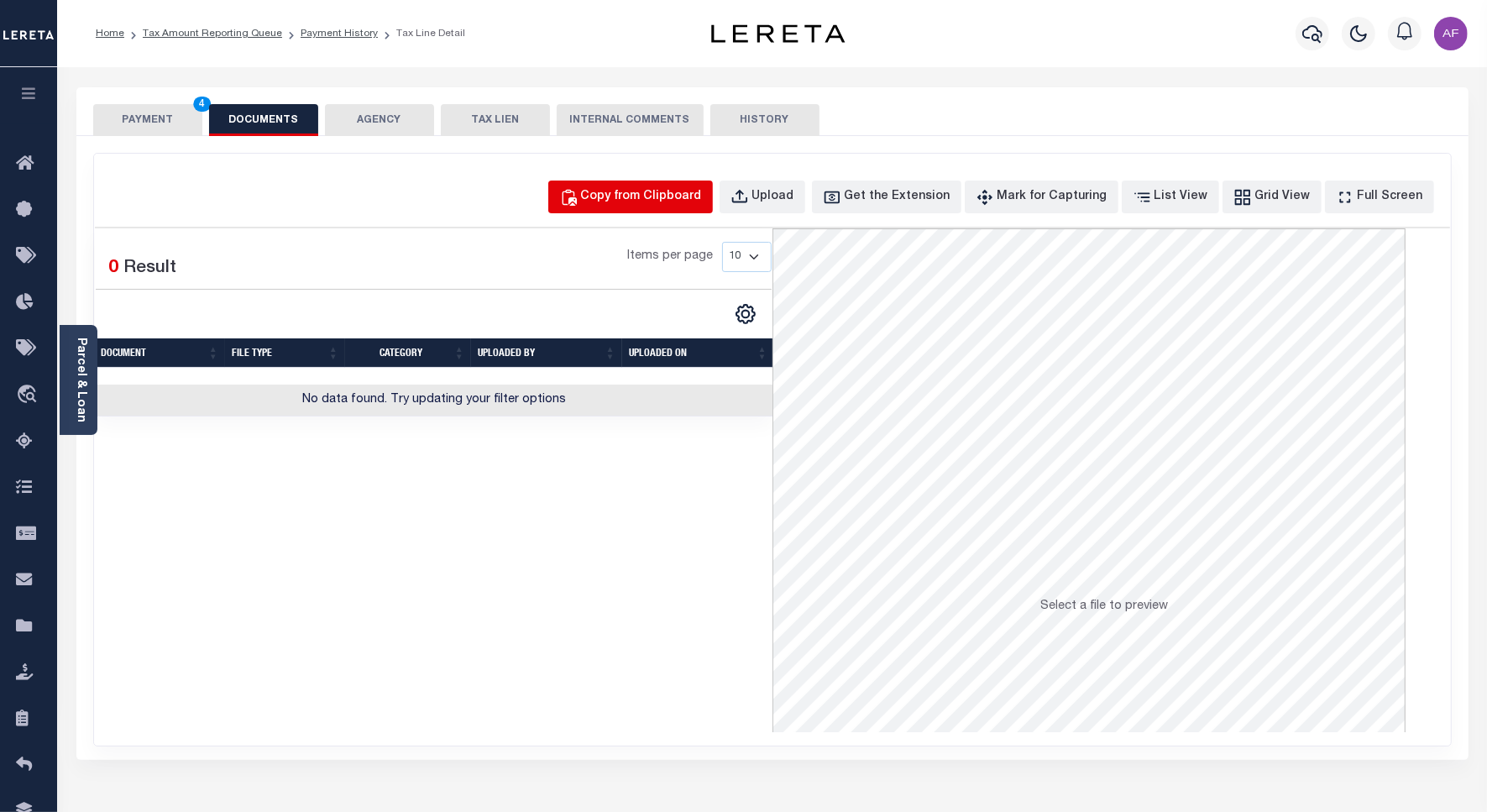
click at [640, 203] on div "Copy from Clipboard" at bounding box center [641, 197] width 121 height 19
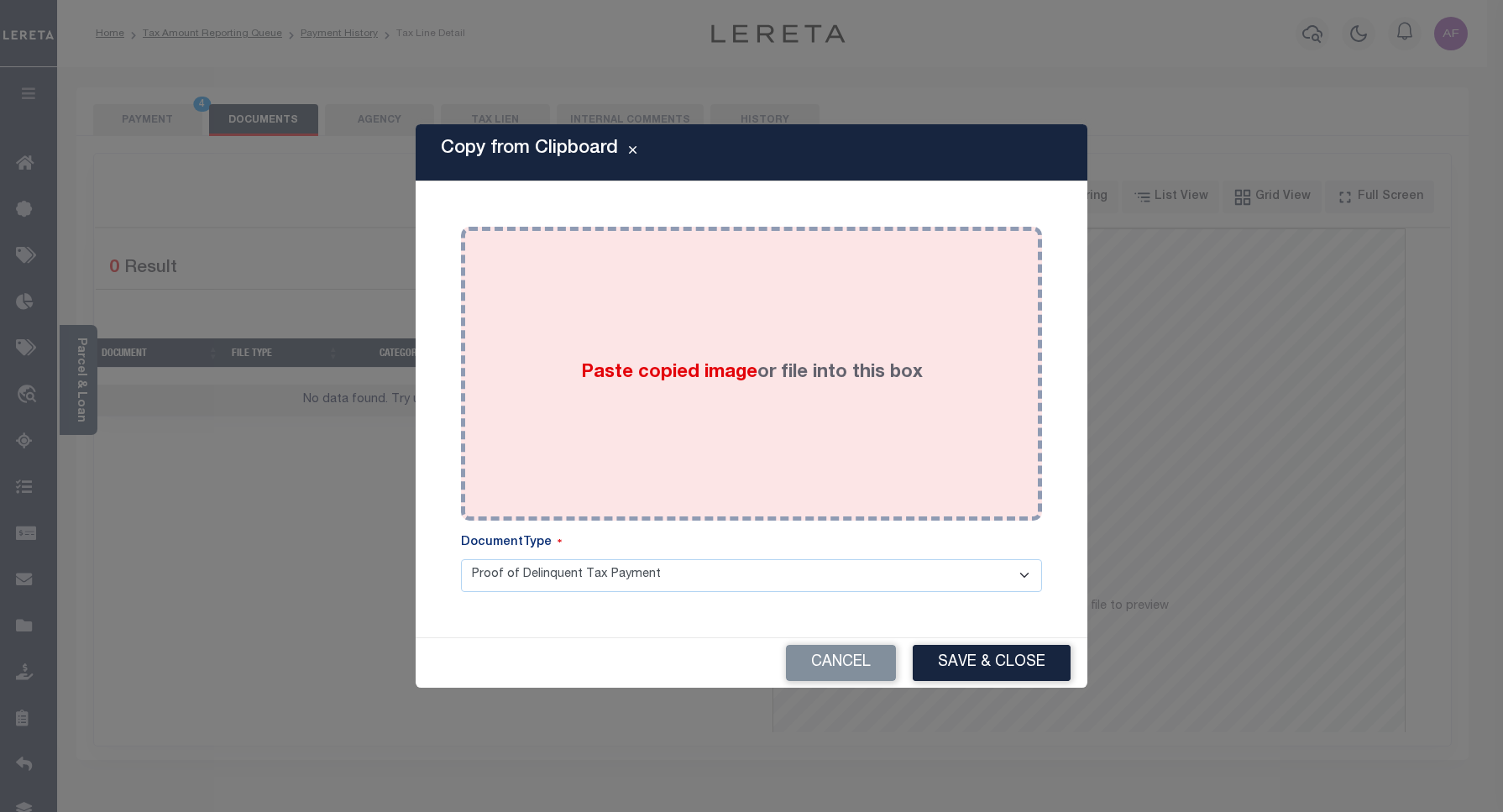
drag, startPoint x: 653, startPoint y: 326, endPoint x: 698, endPoint y: 358, distance: 55.2
click at [653, 329] on div "Paste copied image or file into this box" at bounding box center [752, 374] width 556 height 269
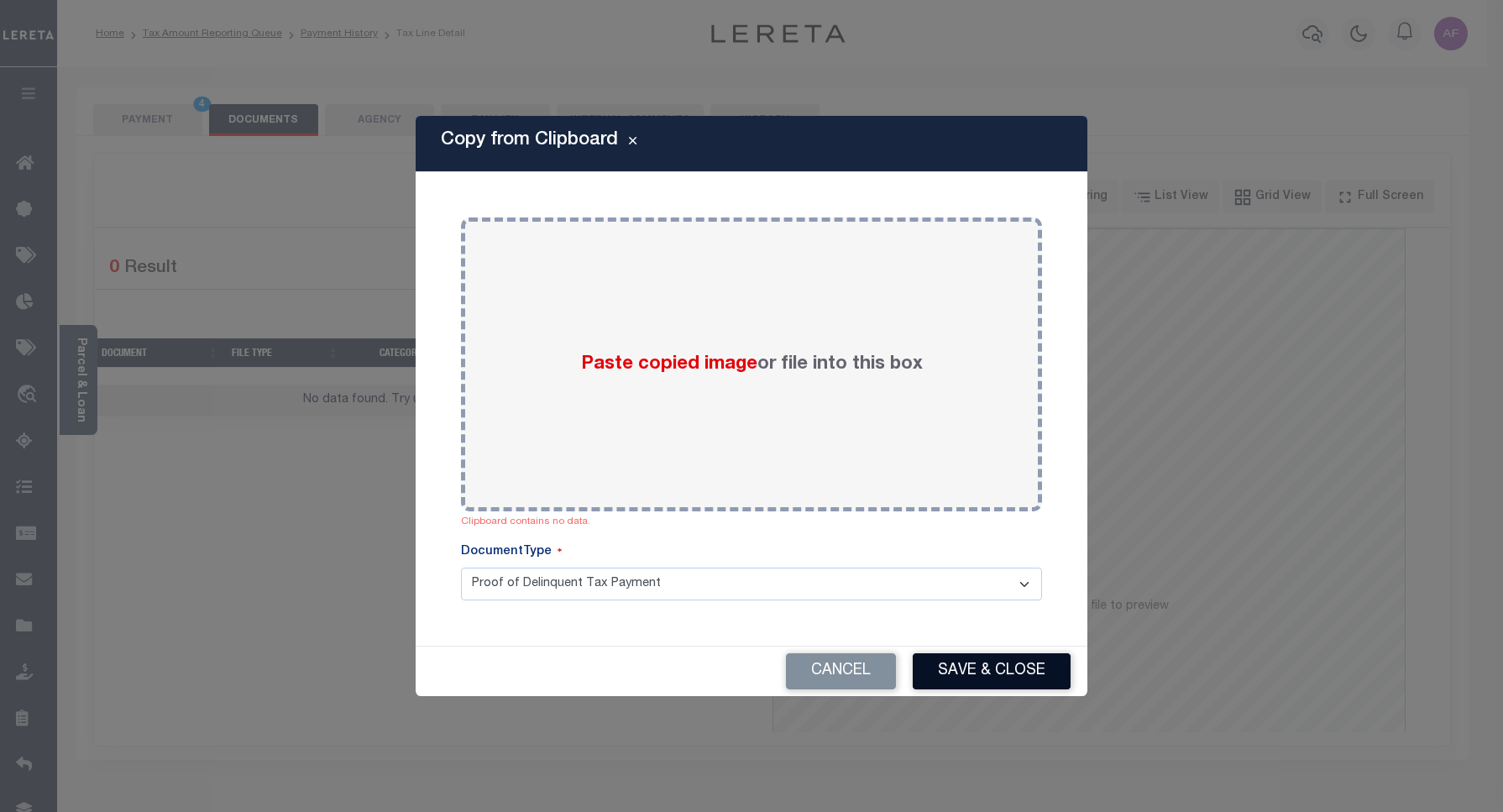
click at [976, 662] on button "Save & Close" at bounding box center [991, 670] width 158 height 37
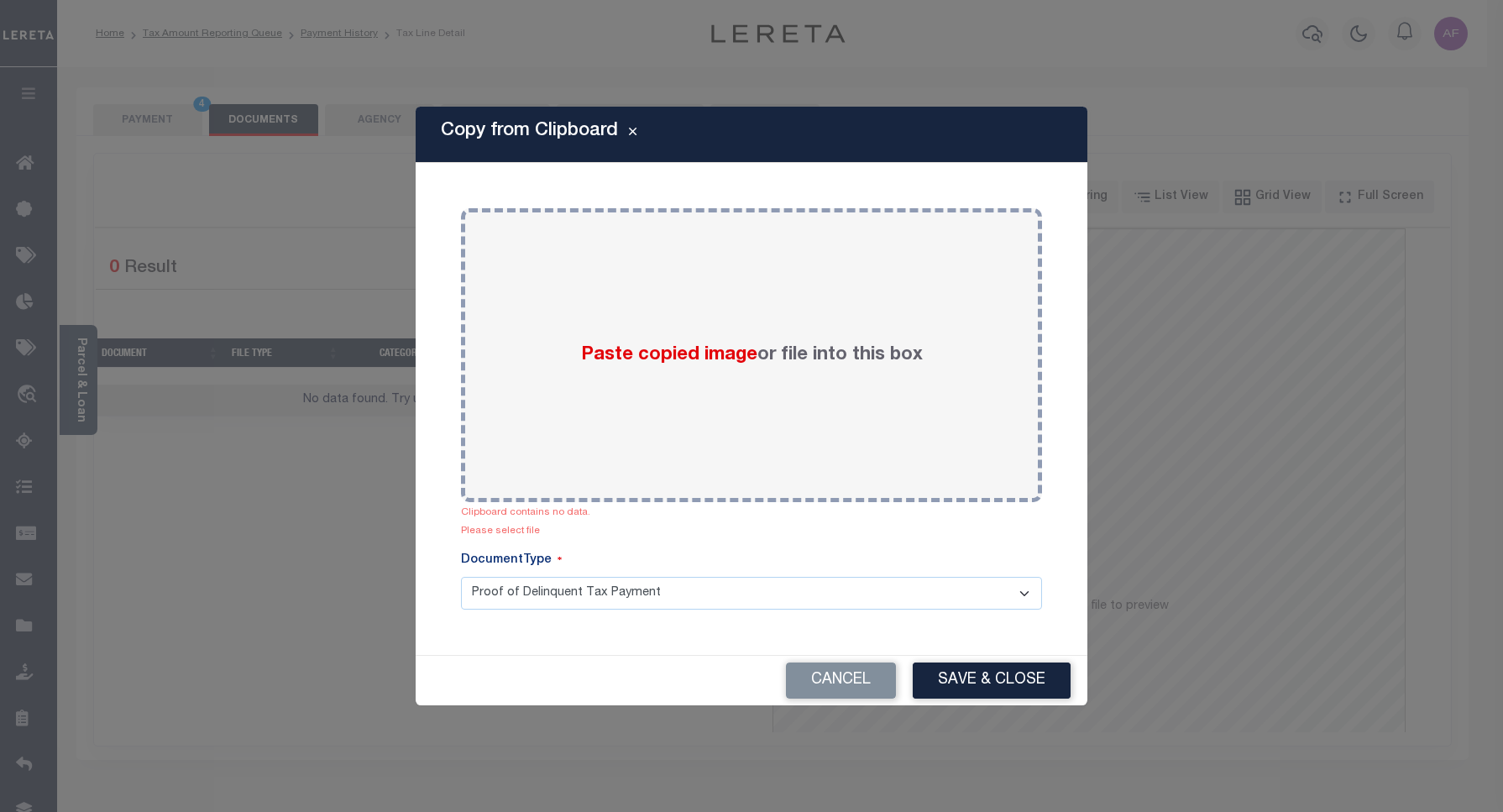
click at [784, 696] on div "Cancel Save & Close" at bounding box center [752, 680] width 671 height 50
click at [815, 681] on button "Cancel" at bounding box center [840, 680] width 110 height 37
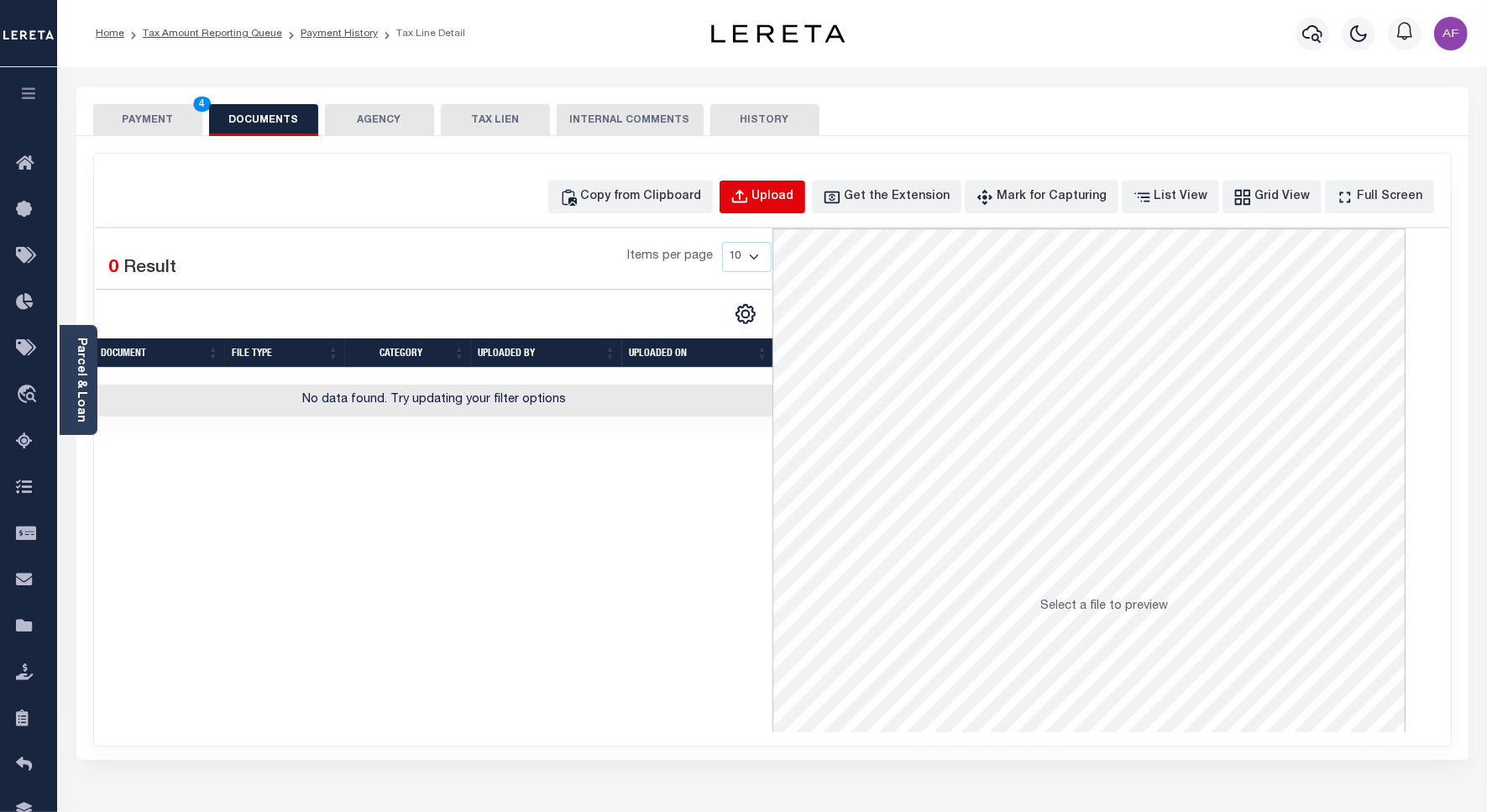
click at [786, 196] on div "Upload" at bounding box center [773, 197] width 42 height 19
select select "POP"
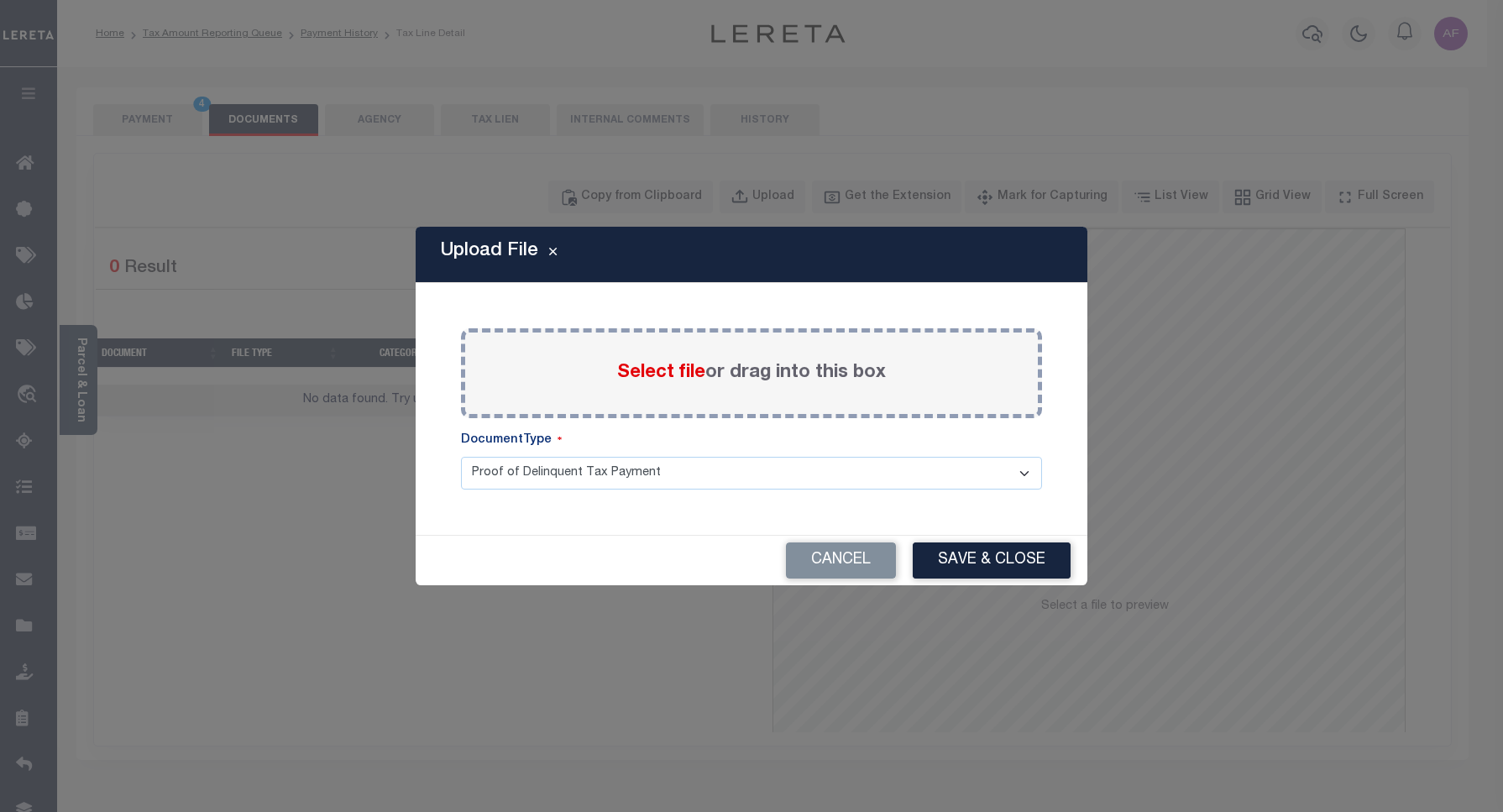
click at [670, 359] on label "Select file or drag into this box" at bounding box center [752, 372] width 269 height 28
click at [0, 0] on input "Select file or drag into this box" at bounding box center [0, 0] width 0 height 0
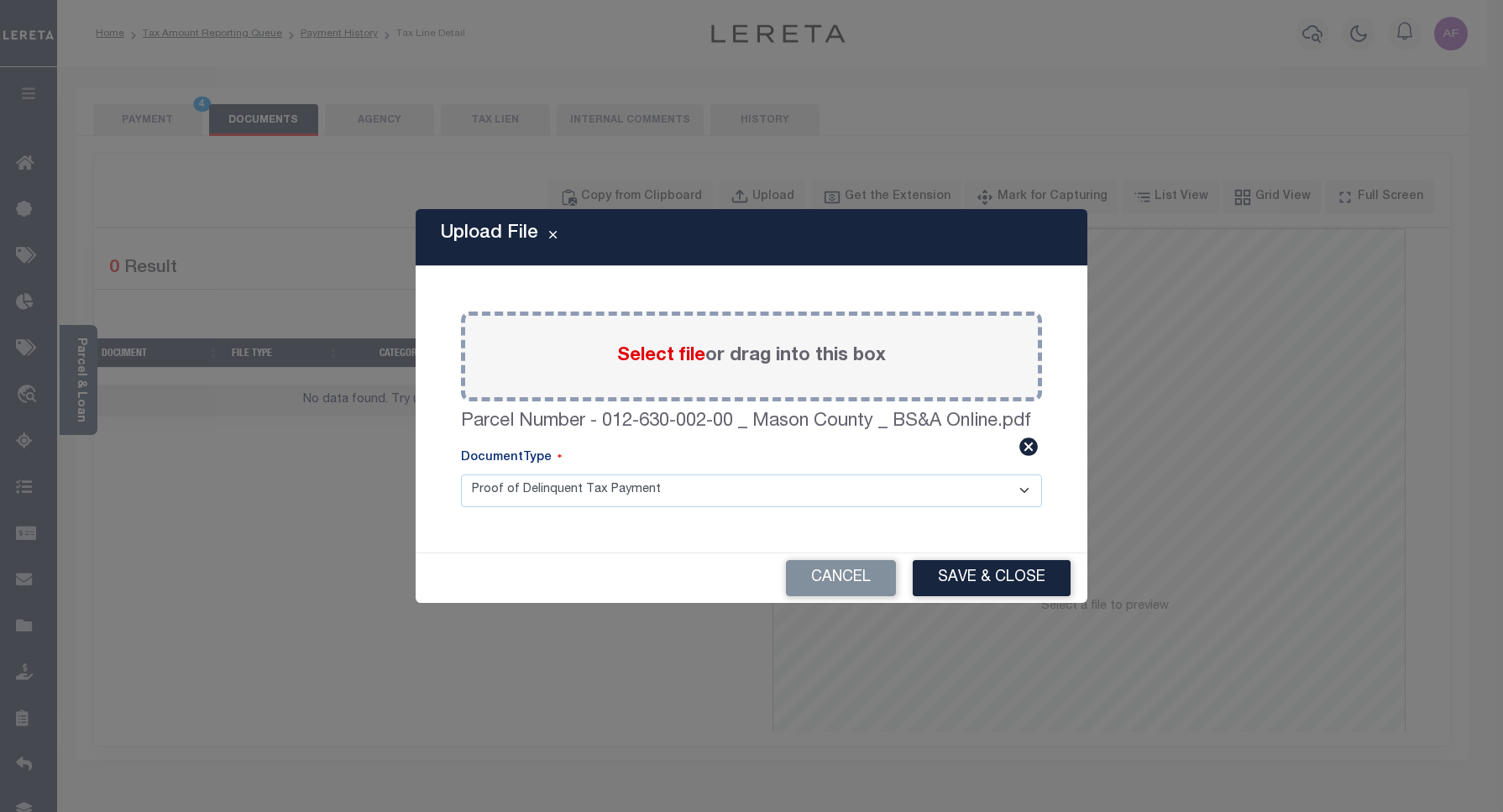
click at [943, 548] on div "Upload File Paste copied image or file into this box Clipboard contains no data…" at bounding box center [752, 405] width 671 height 393
click at [971, 566] on button "Save & Close" at bounding box center [991, 578] width 158 height 37
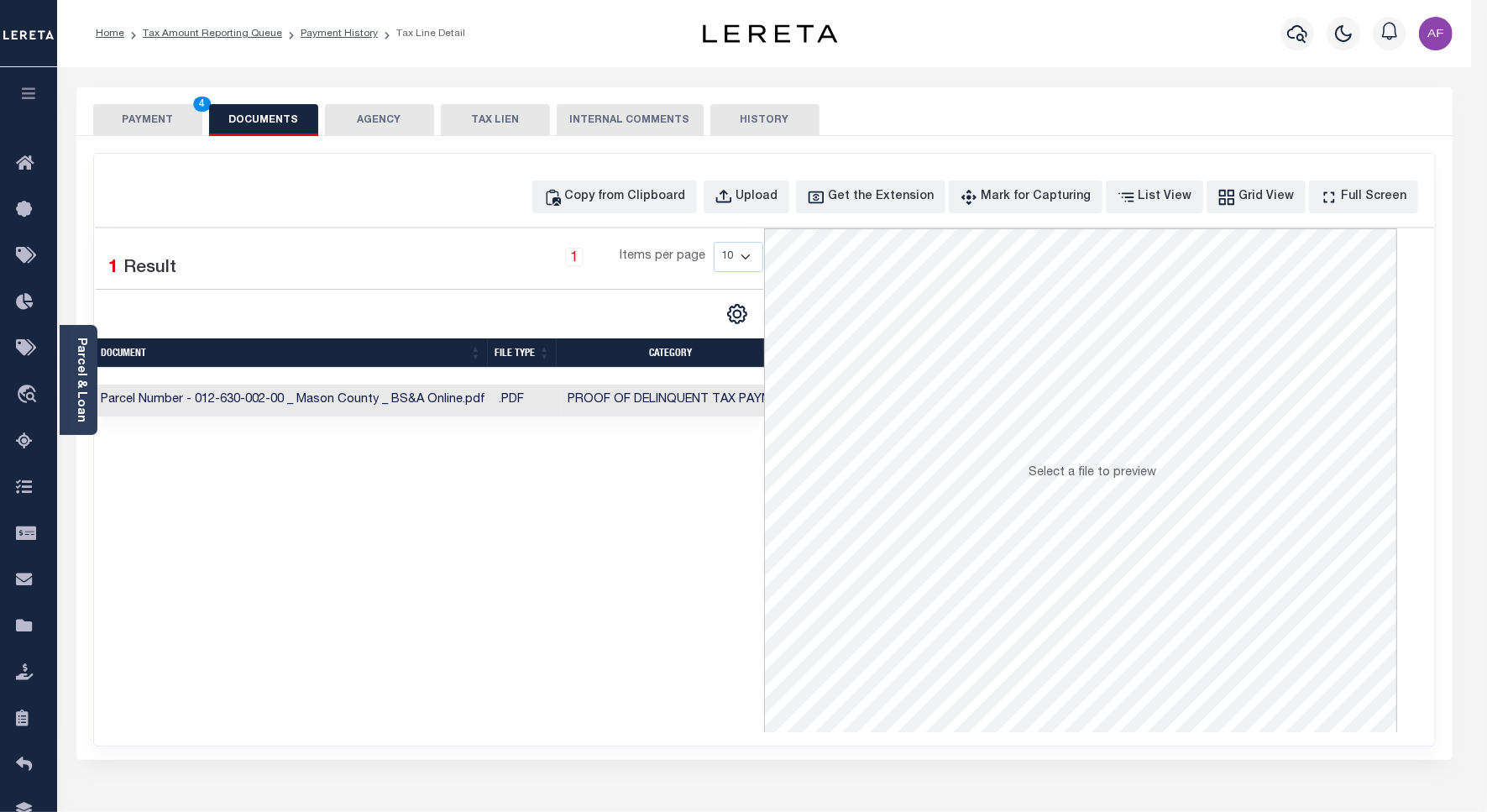
click at [148, 110] on button "PAYMENT 4" at bounding box center [148, 120] width 110 height 32
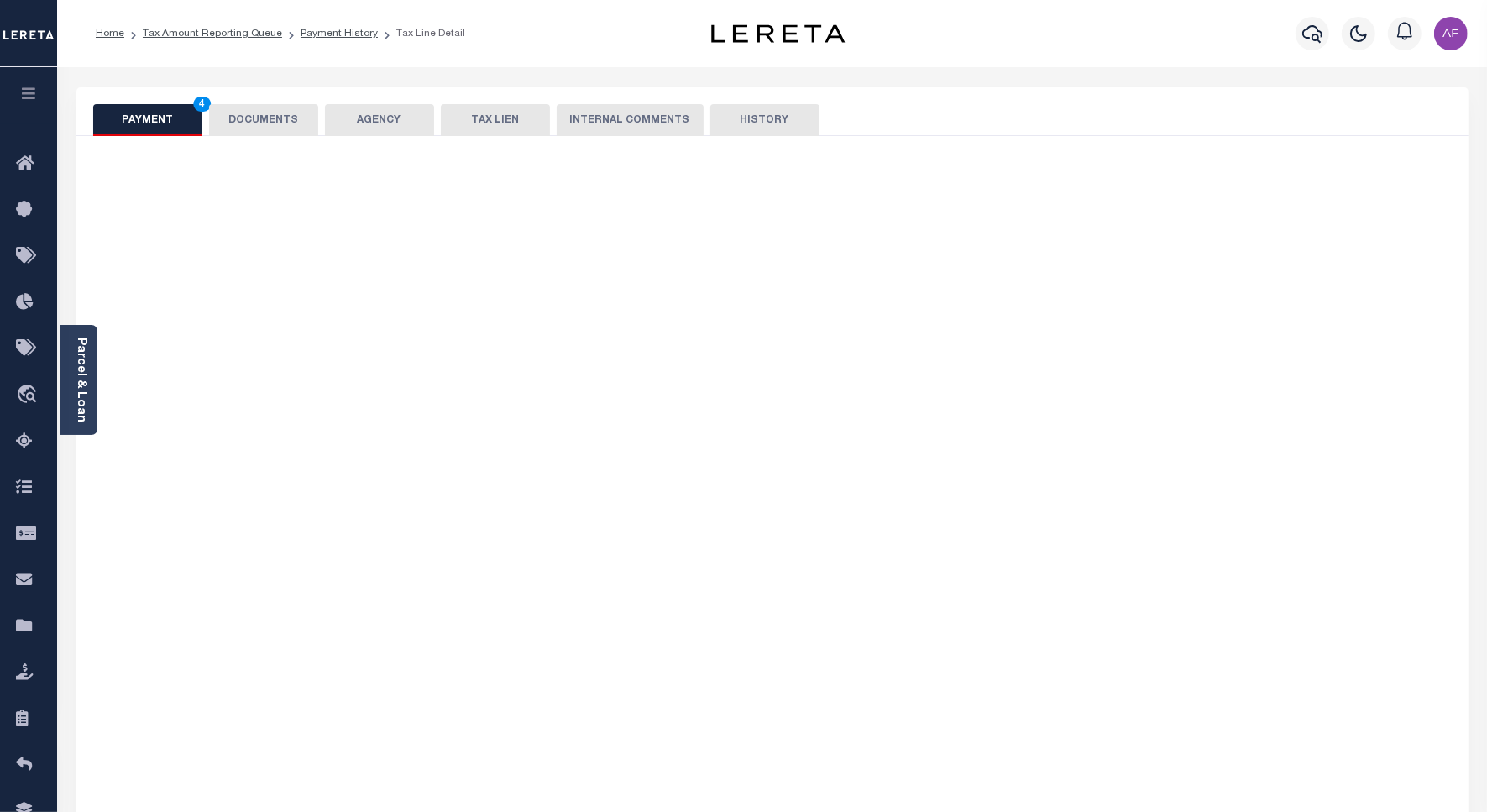
click at [148, 110] on button "PAYMENT 4" at bounding box center [148, 120] width 110 height 32
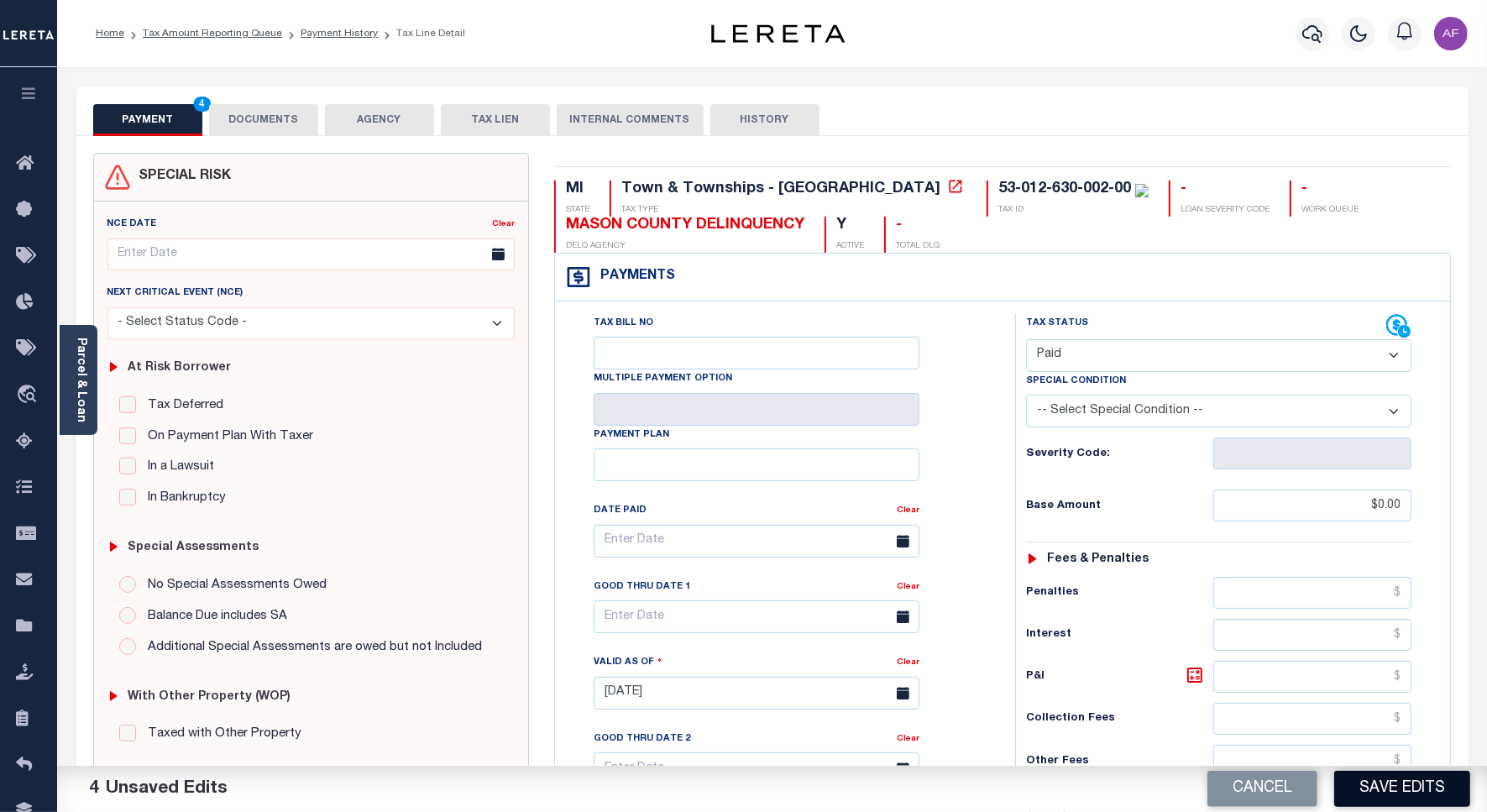
click at [1417, 793] on button "Save Edits" at bounding box center [1402, 788] width 136 height 37
checkbox input "false"
type input "$0"
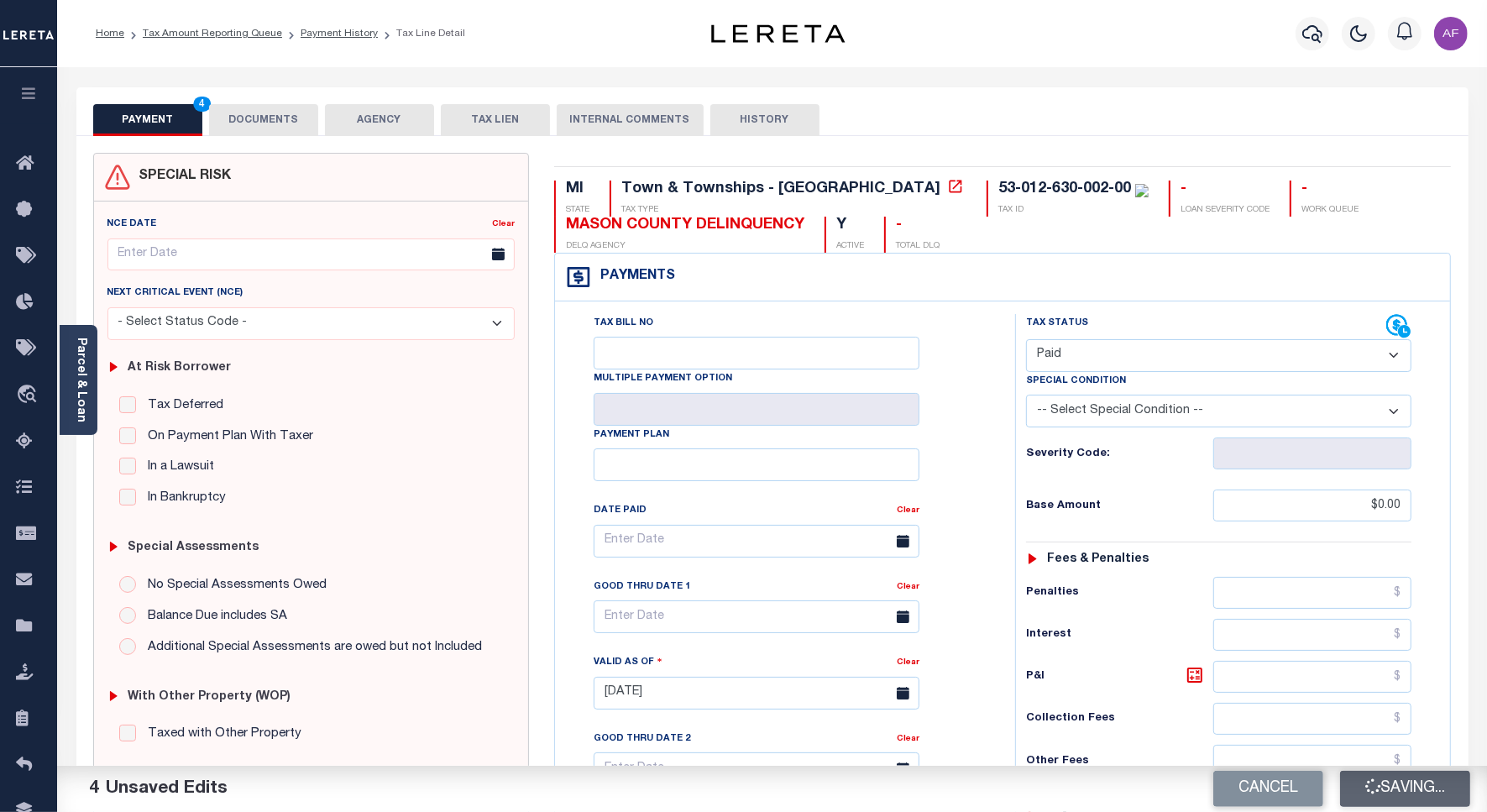
type input "$0"
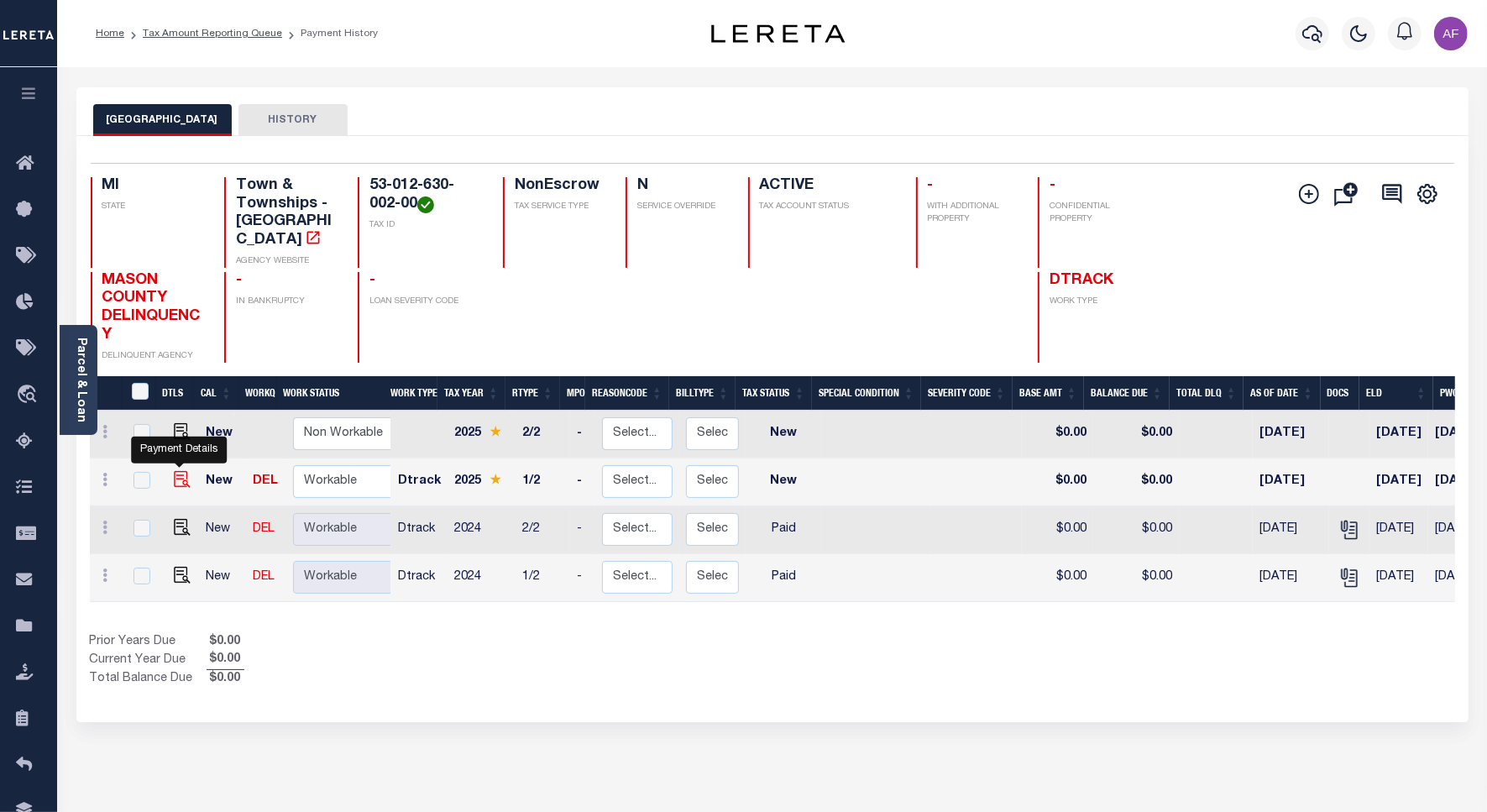
click at [176, 471] on img "" at bounding box center [182, 479] width 17 height 17
checkbox input "true"
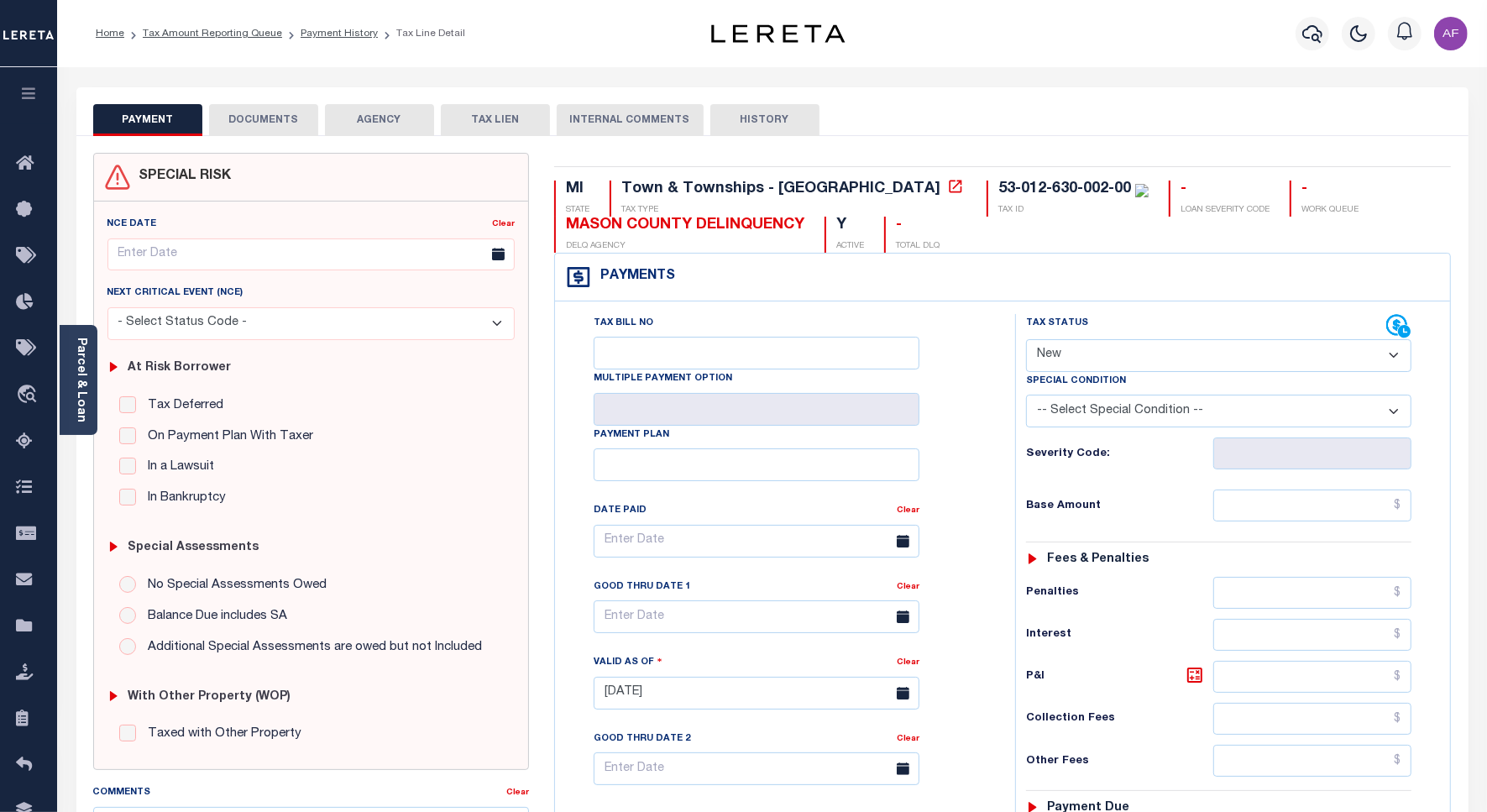
click at [1084, 359] on select "- Select Status Code - Open Due/Unpaid Paid Incomplete No Tax Due Internal Refu…" at bounding box center [1218, 355] width 386 height 33
select select "DUE"
click at [1026, 341] on select "- Select Status Code - Open Due/Unpaid Paid Incomplete No Tax Due Internal Refu…" at bounding box center [1218, 355] width 386 height 33
type input "[DATE]"
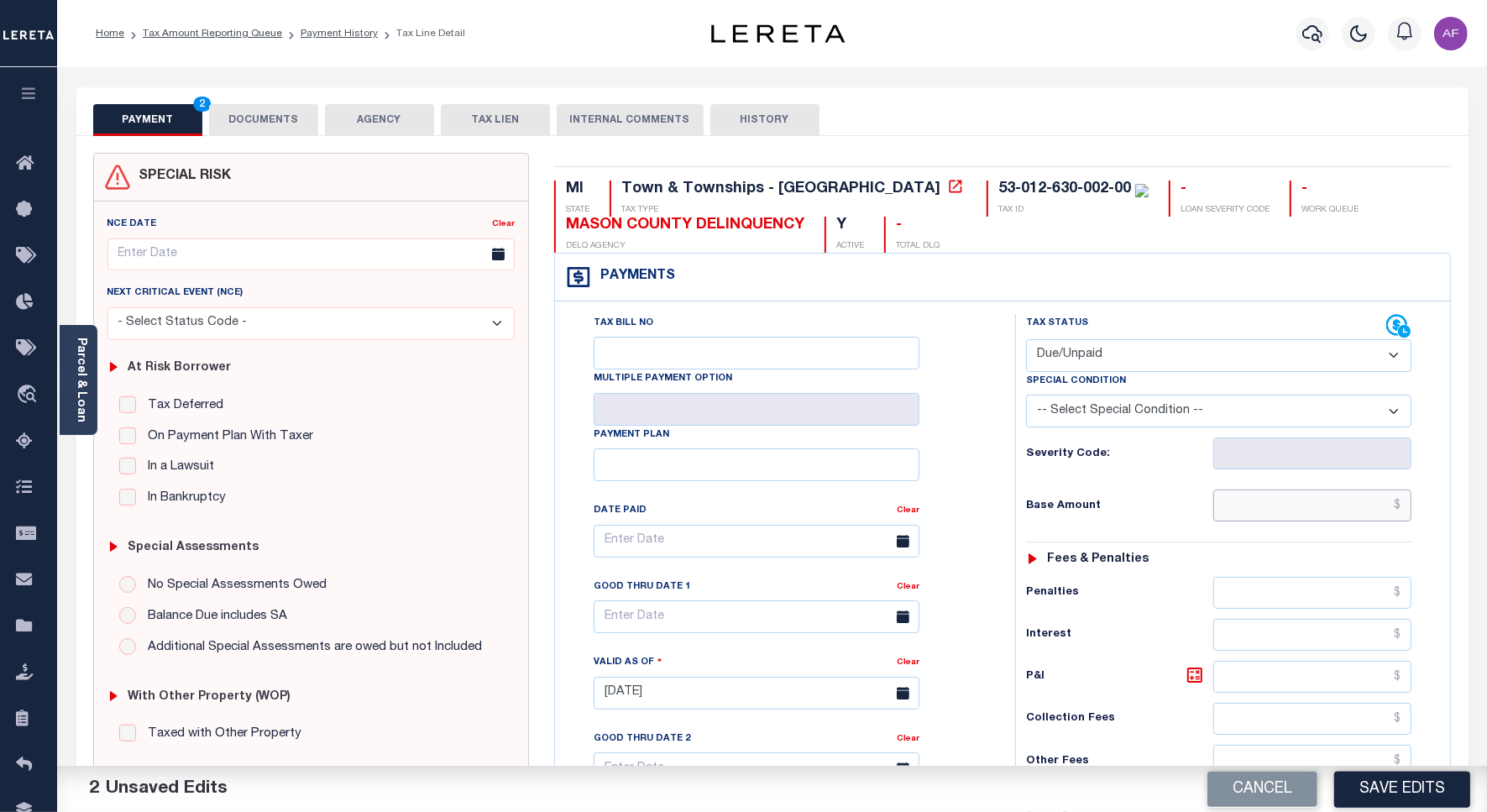
drag, startPoint x: 1352, startPoint y: 525, endPoint x: 1337, endPoint y: 506, distance: 24.2
click at [1352, 521] on input "text" at bounding box center [1312, 506] width 198 height 32
click at [1337, 506] on input "text" at bounding box center [1312, 506] width 198 height 32
paste input "1,022.78"
type input "$1,022.78"
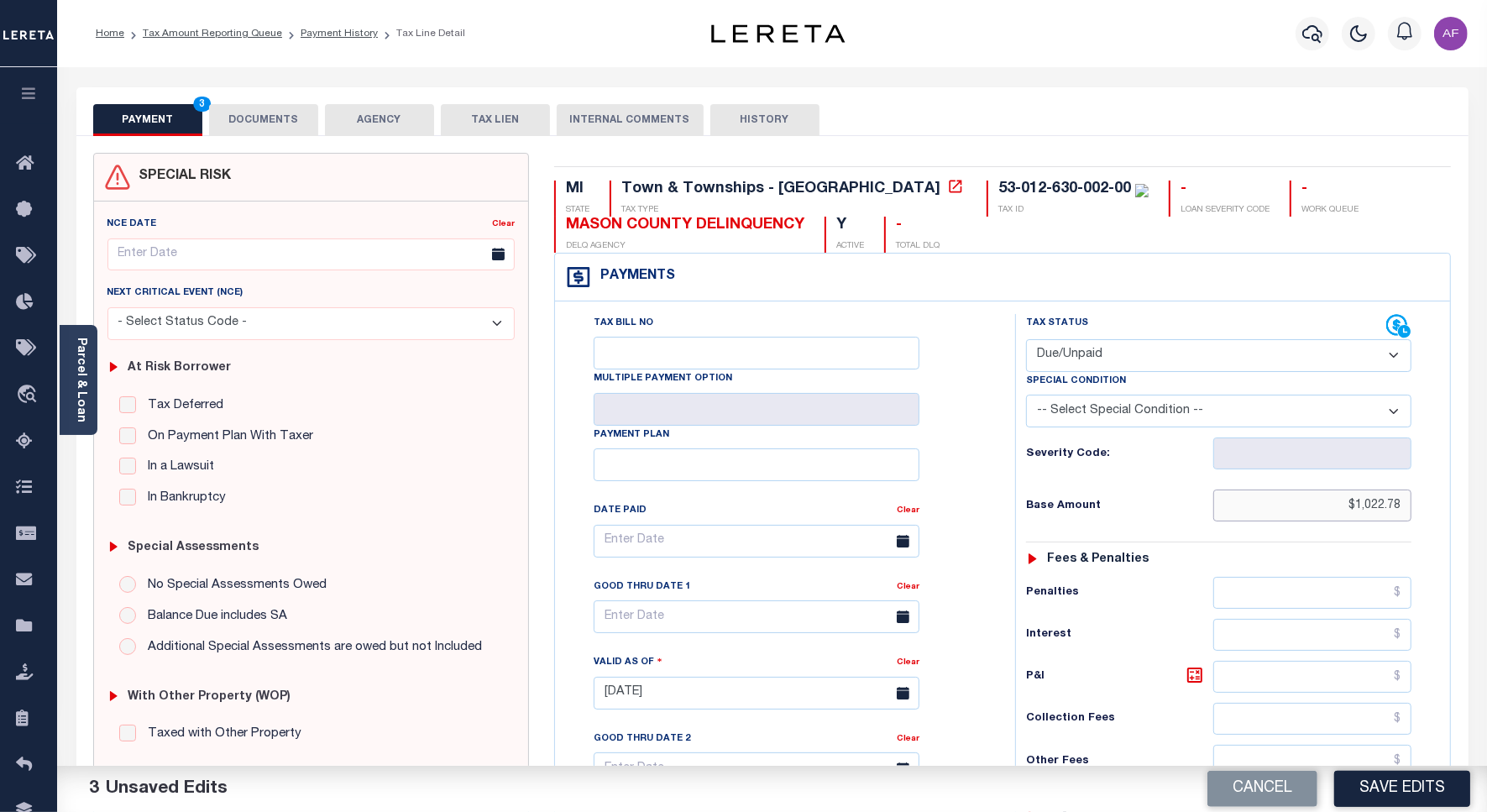
scroll to position [419, 0]
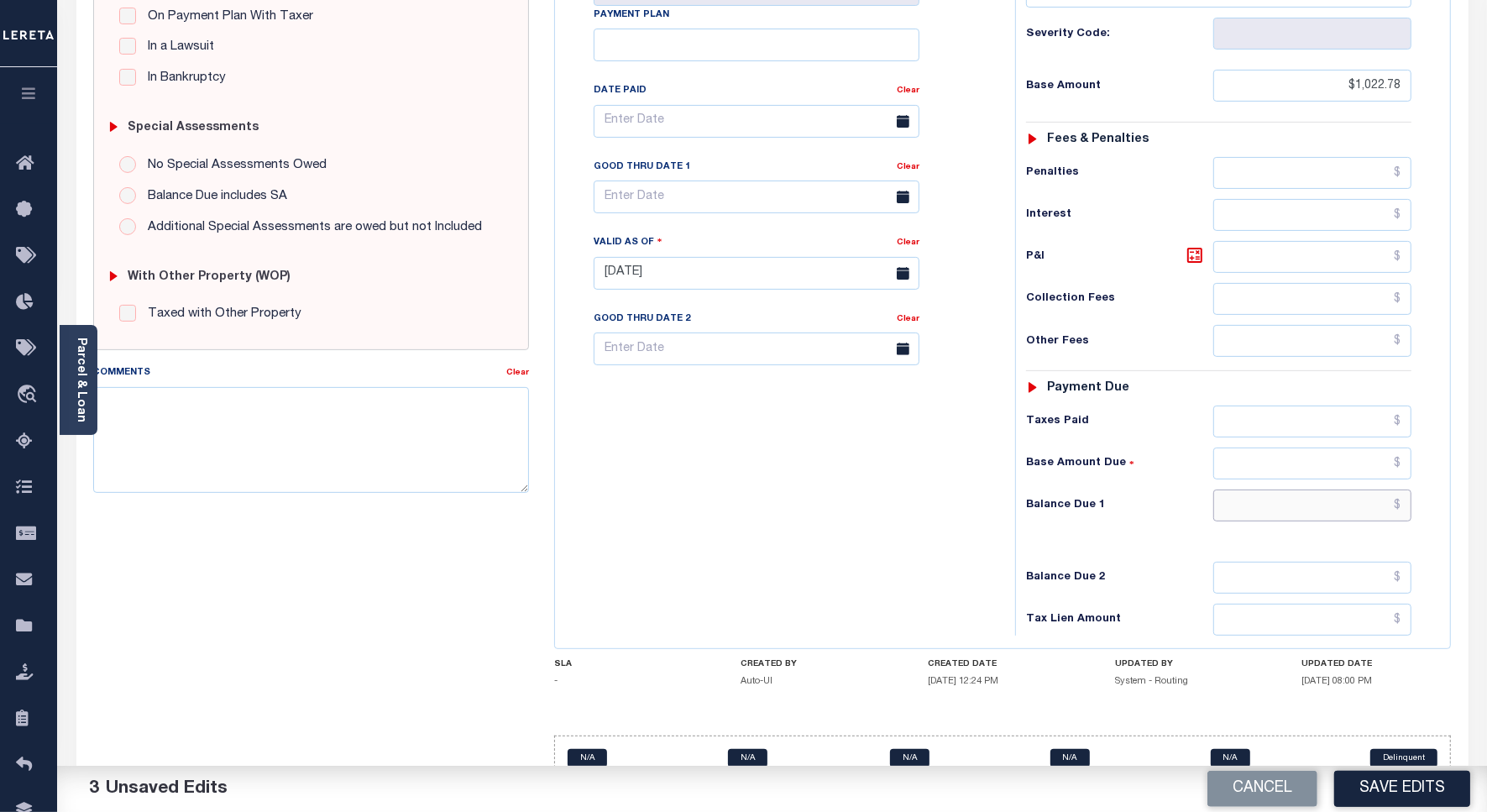
click at [1385, 502] on input "text" at bounding box center [1312, 506] width 198 height 32
paste input "1,053.66"
type input "$1,053.66"
click at [630, 191] on input "text" at bounding box center [757, 197] width 326 height 33
click at [739, 366] on span "15" at bounding box center [723, 361] width 33 height 33
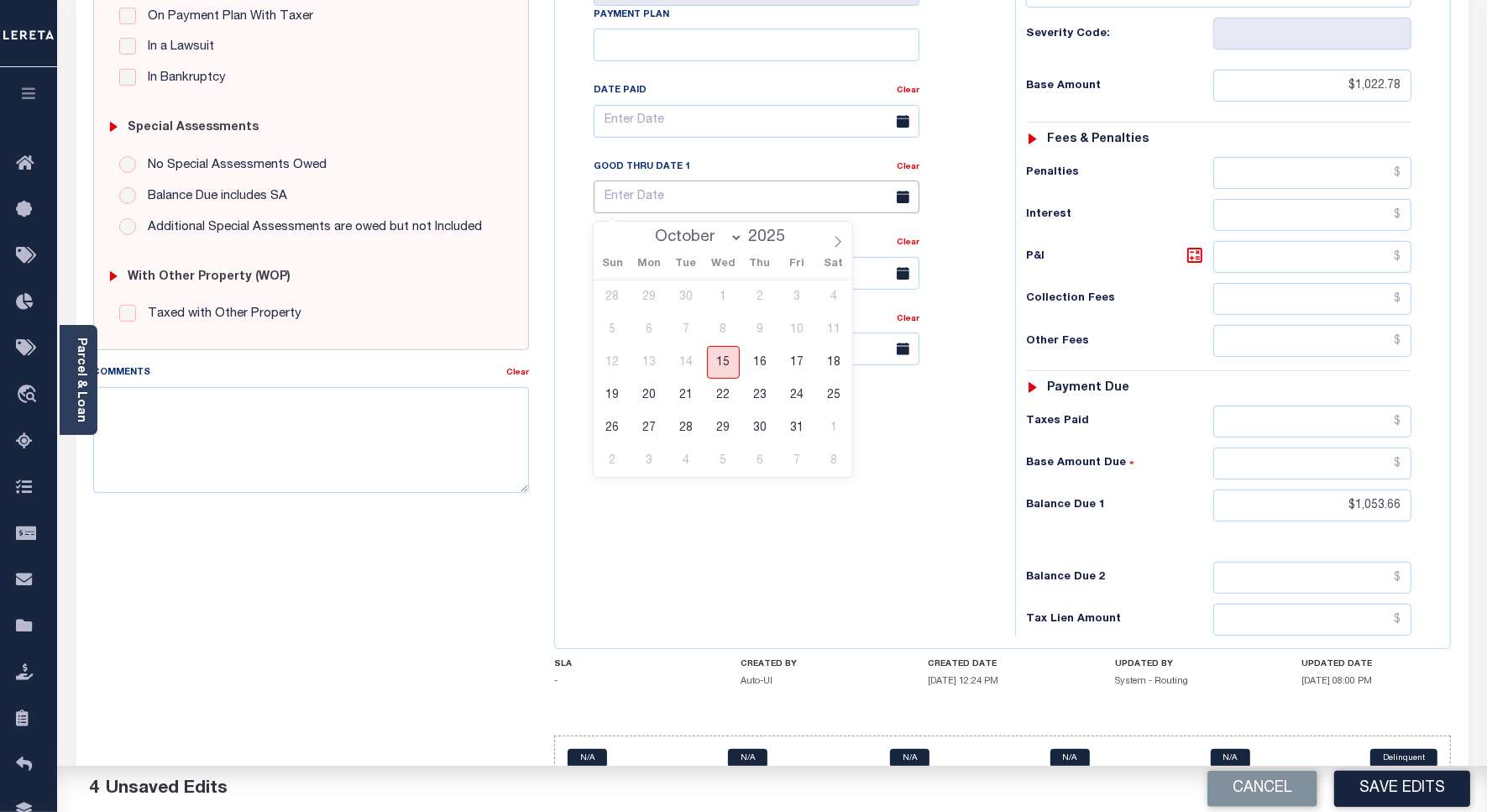
type input "[DATE]"
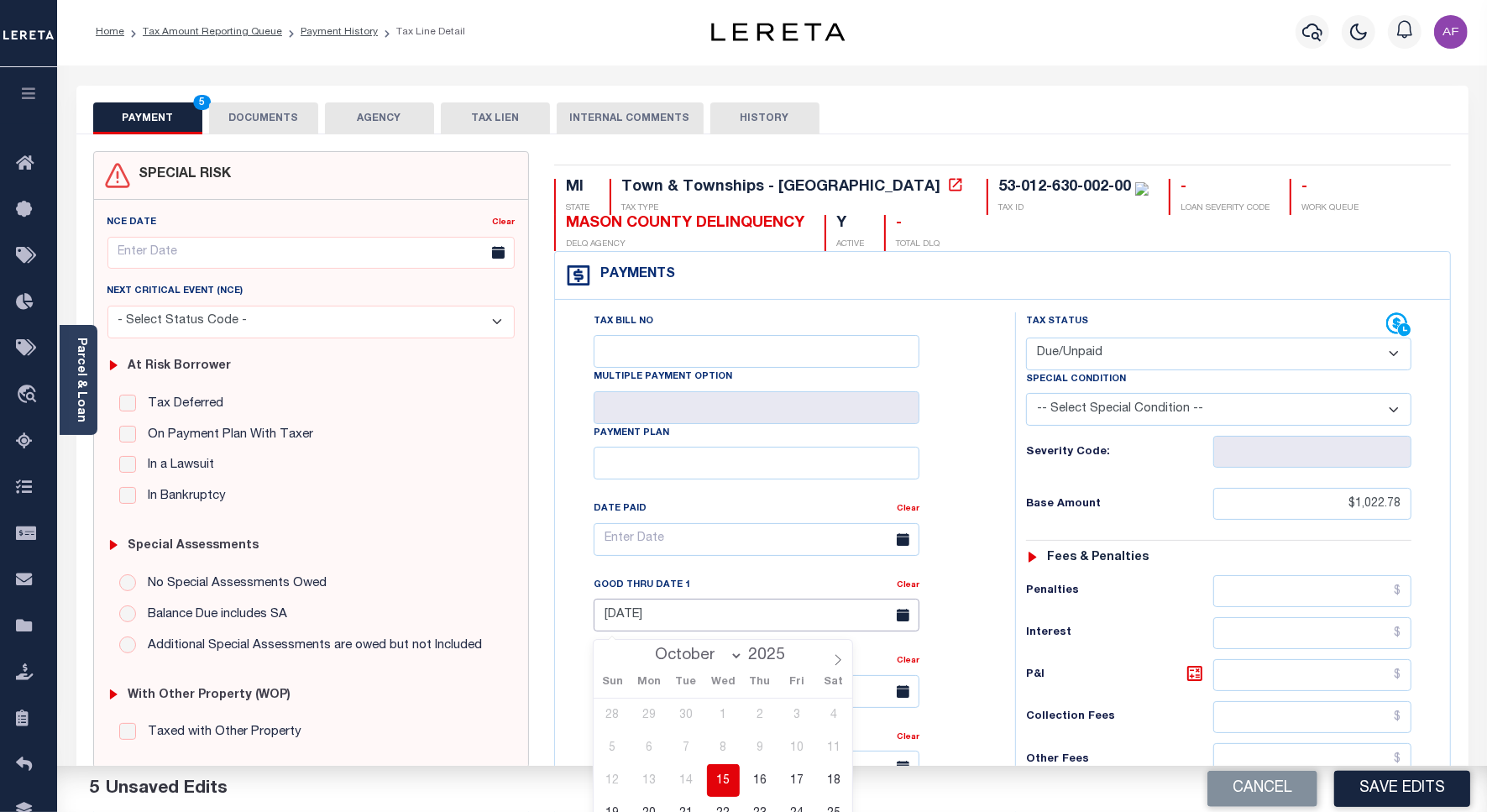
scroll to position [0, 0]
click at [269, 119] on button "DOCUMENTS" at bounding box center [264, 120] width 110 height 32
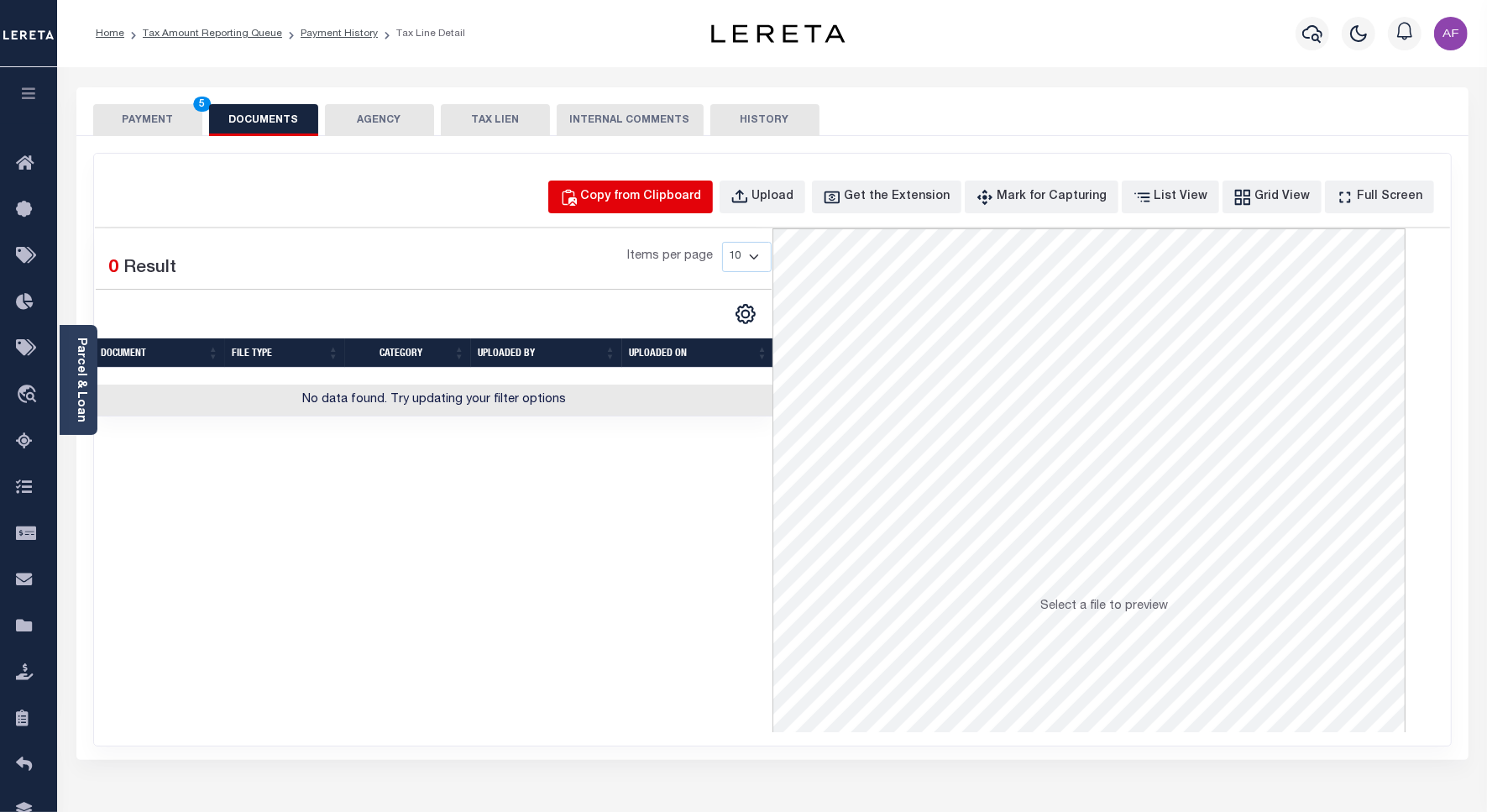
click at [678, 198] on div "Copy from Clipboard" at bounding box center [641, 197] width 121 height 19
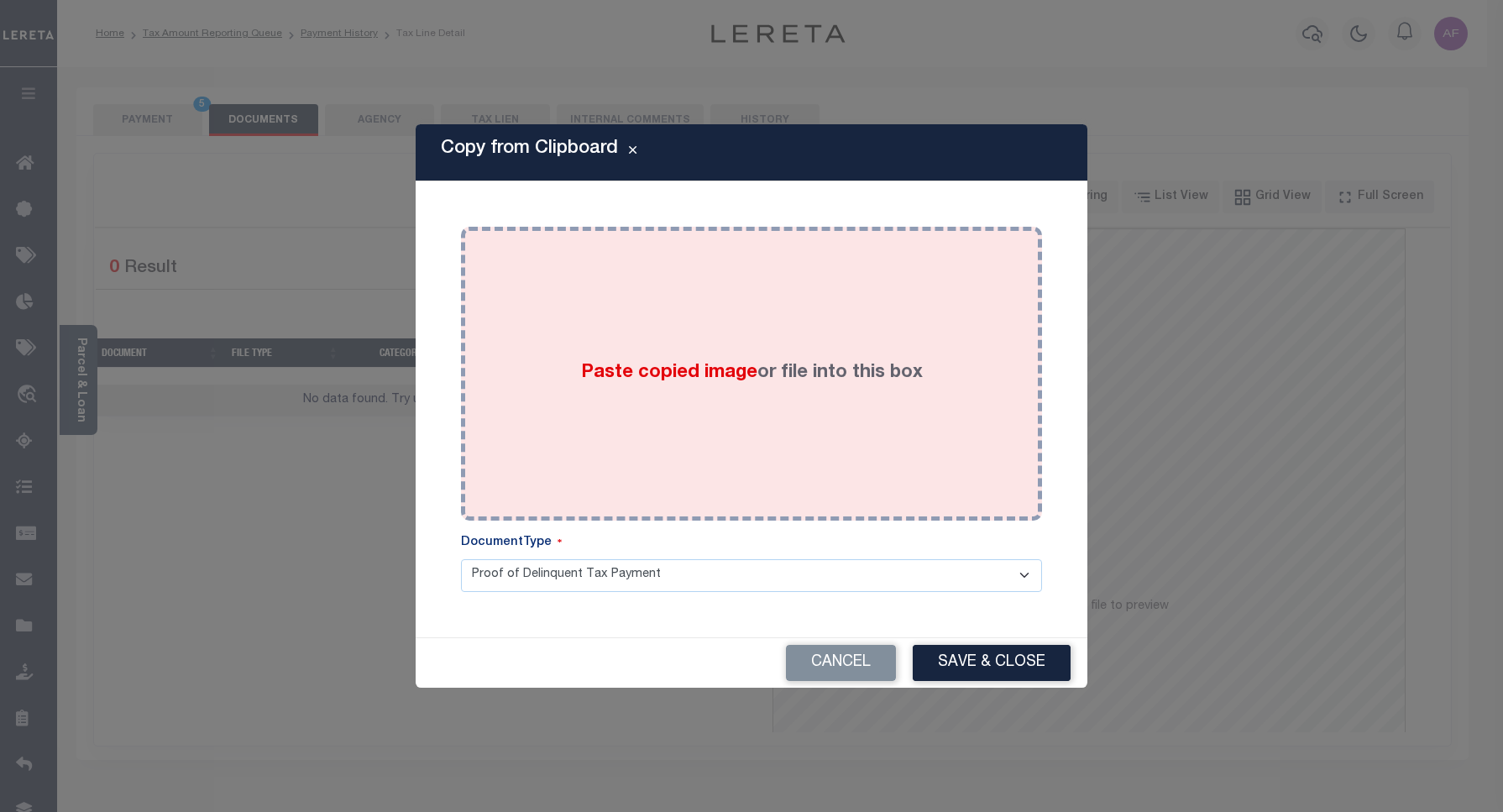
click at [778, 321] on div "Paste copied image or file into this box" at bounding box center [752, 374] width 556 height 269
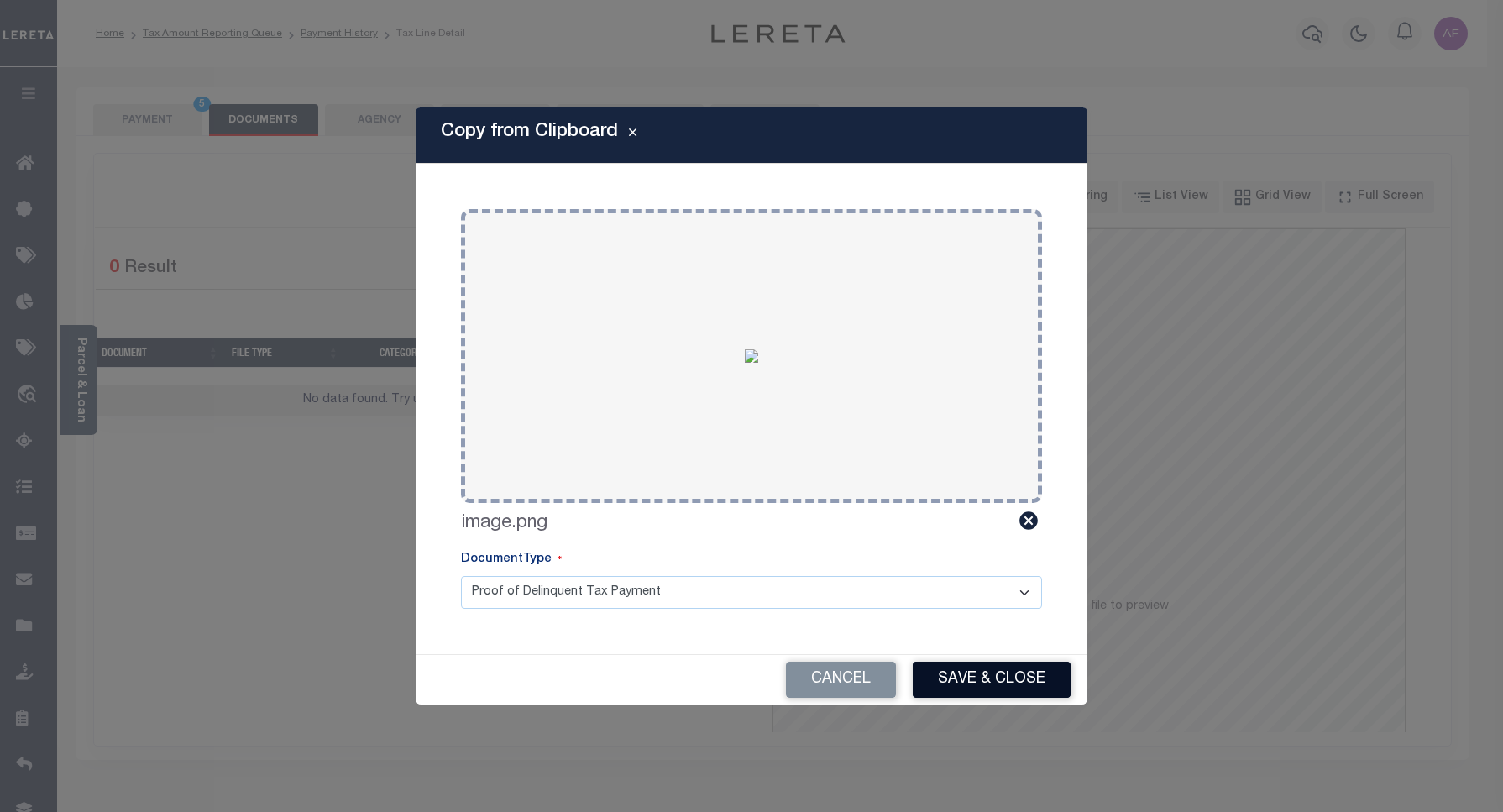
click at [993, 689] on button "Save & Close" at bounding box center [991, 679] width 158 height 37
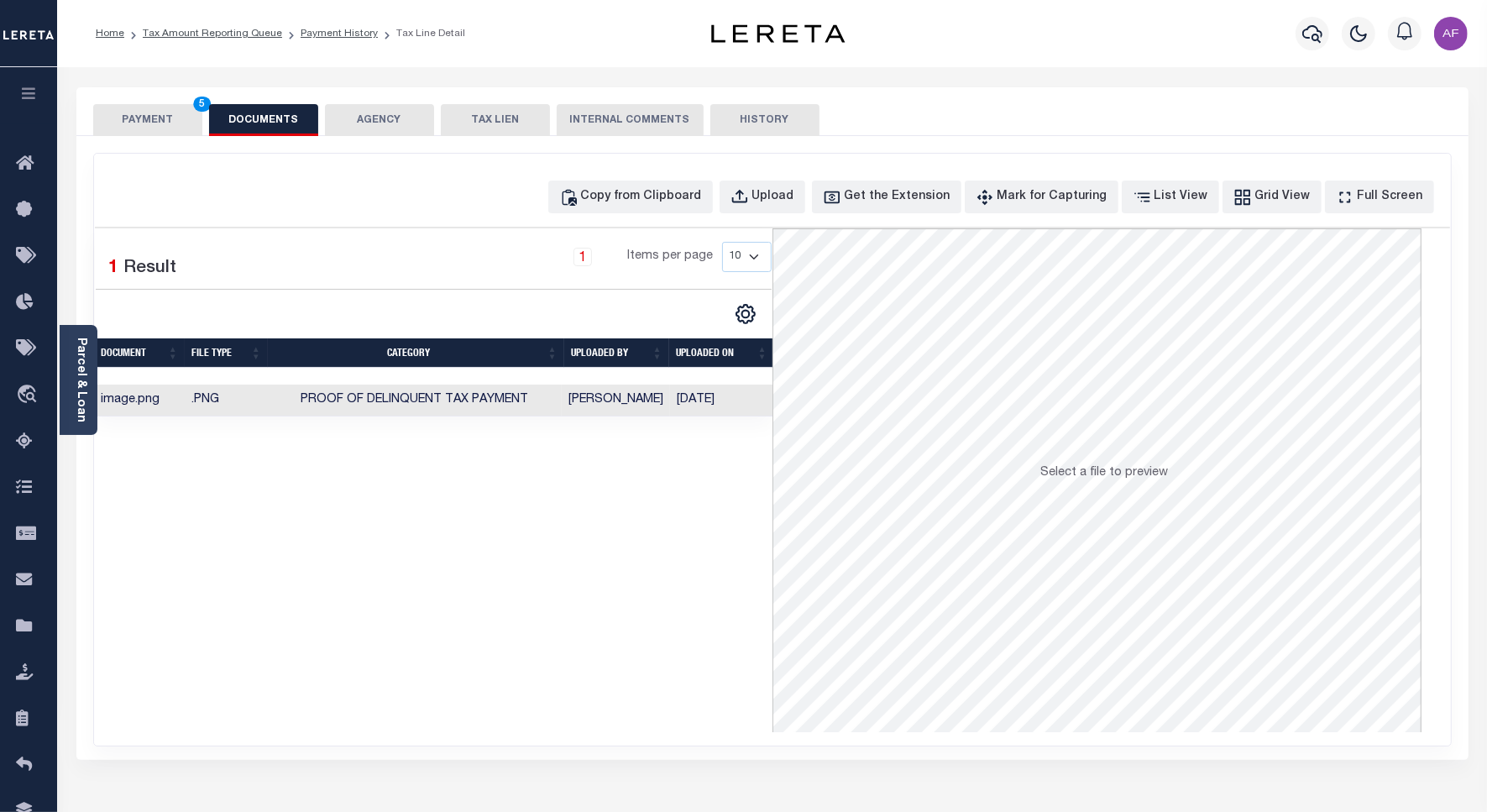
click at [137, 116] on button "PAYMENT 5" at bounding box center [148, 120] width 110 height 32
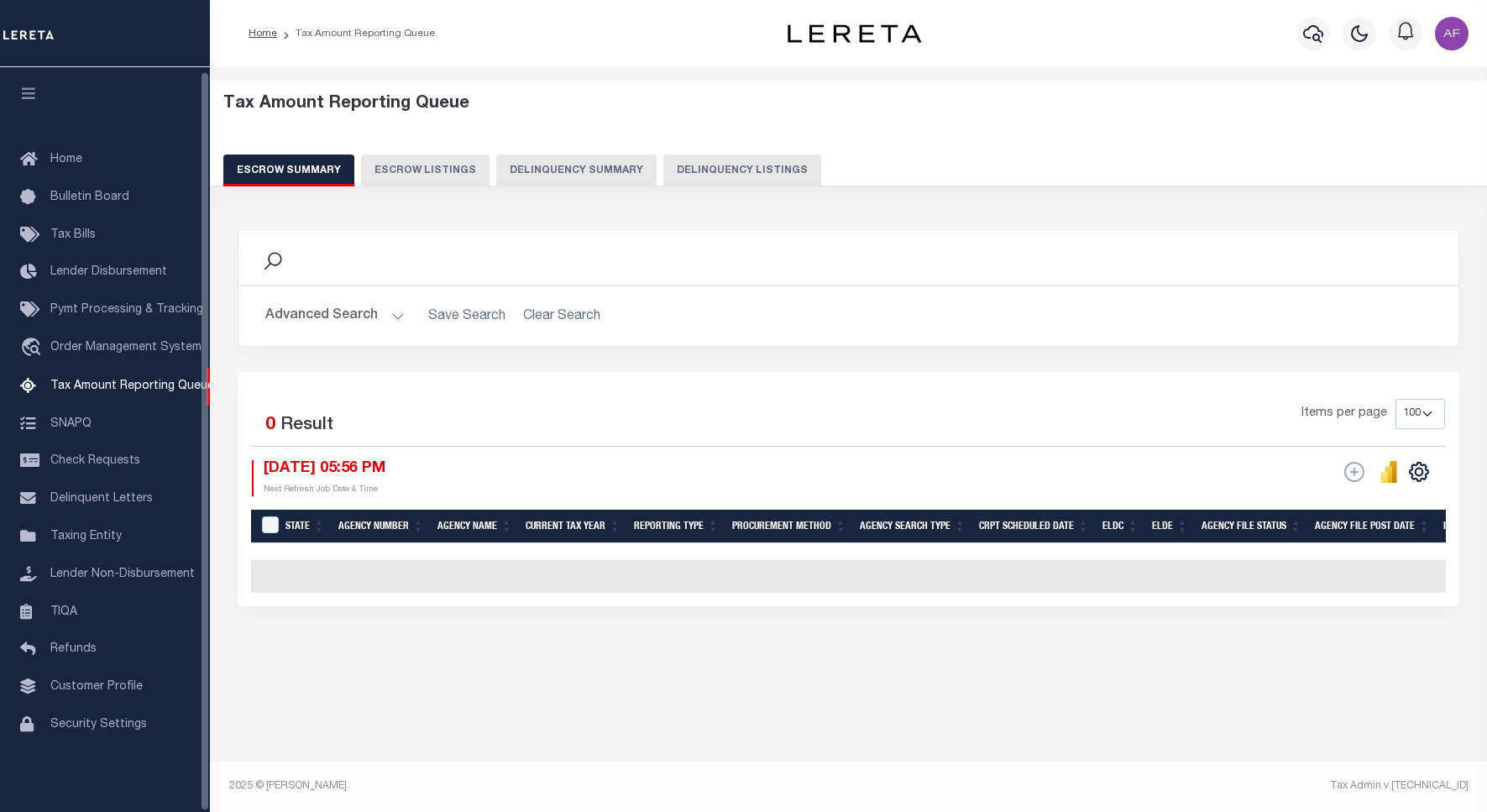
select select "100"
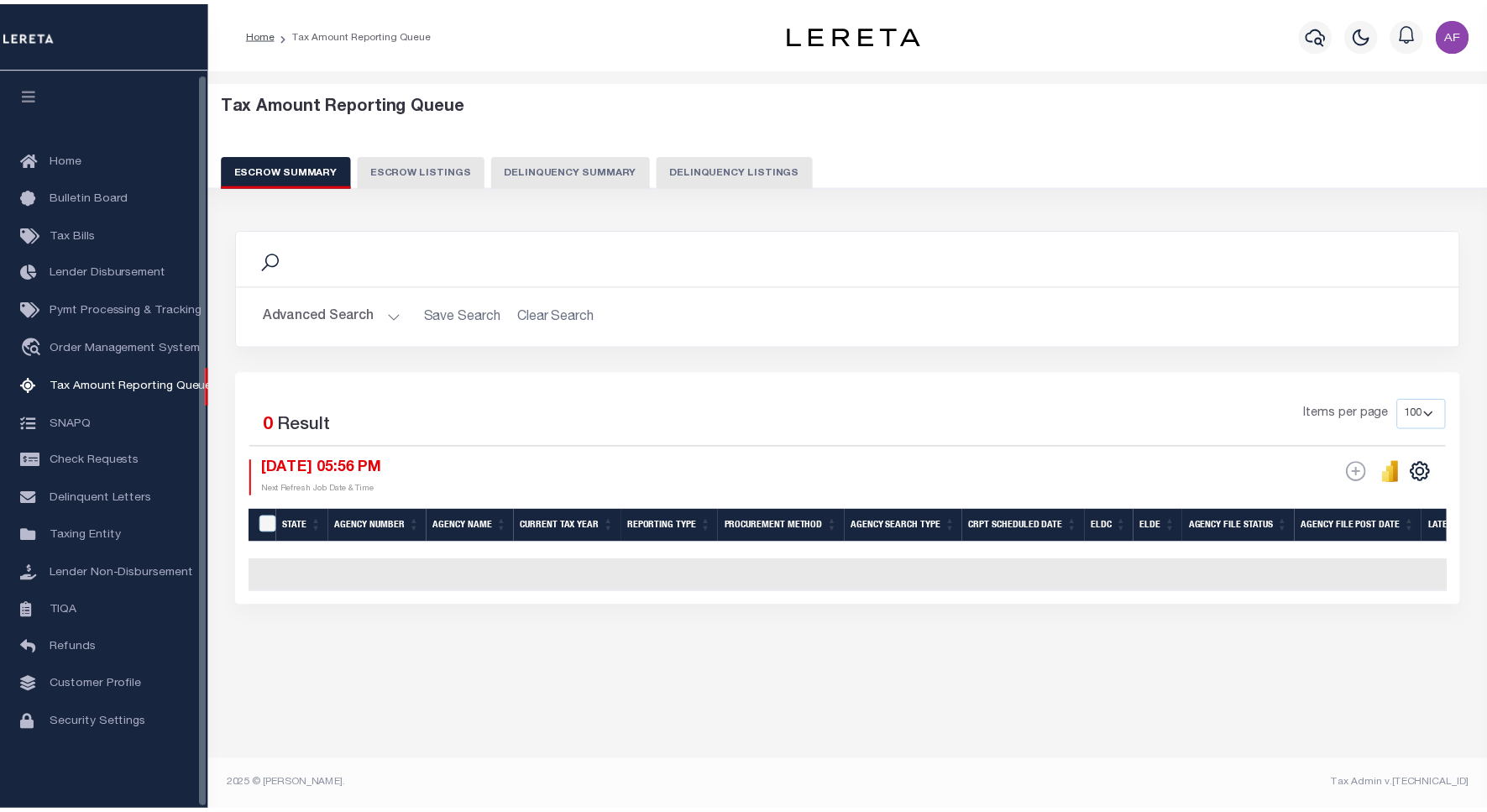
scroll to position [5, 0]
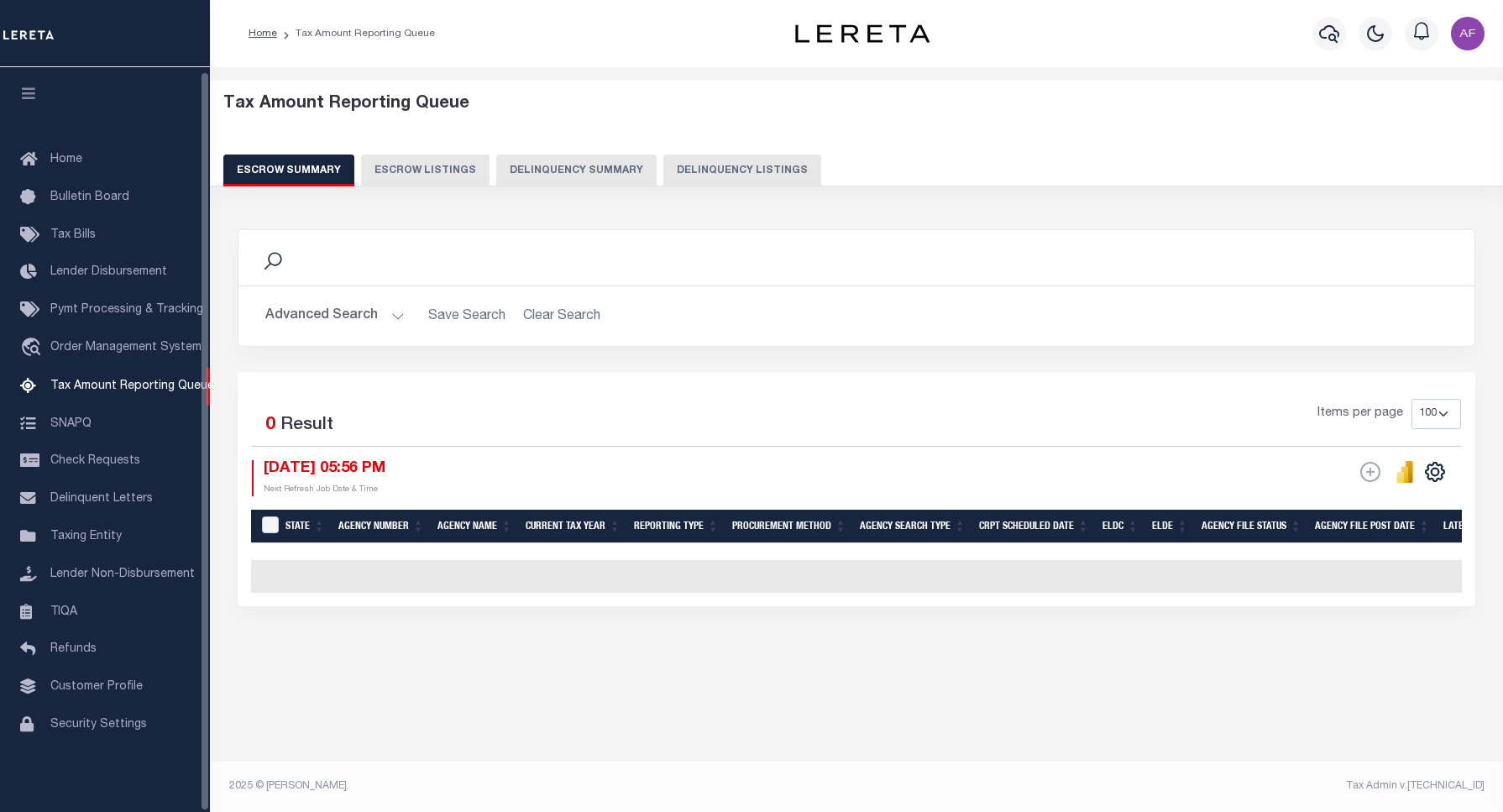
click at [703, 166] on button "Delinquency Listings" at bounding box center [742, 170] width 158 height 32
select select "100"
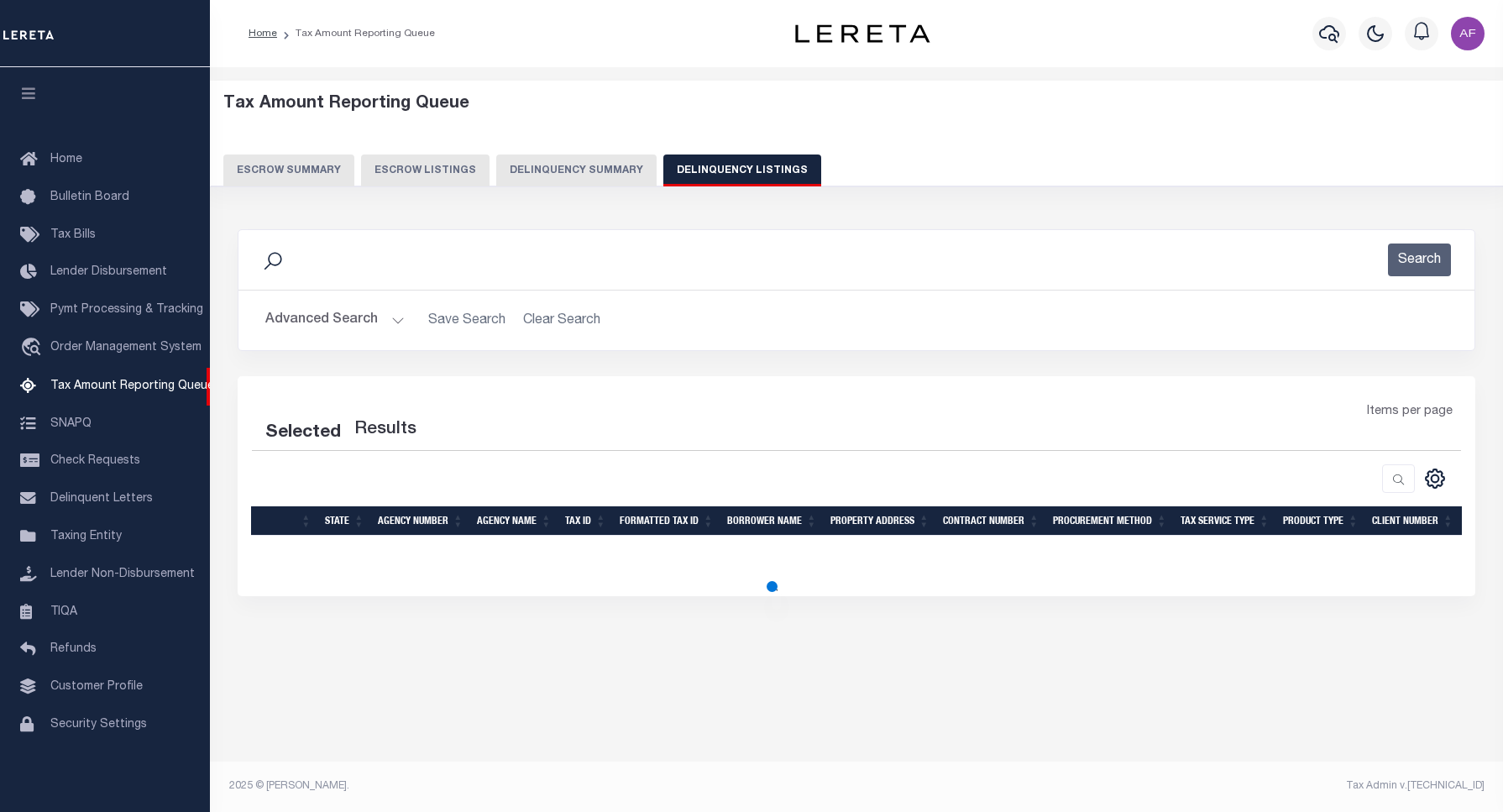
select select "100"
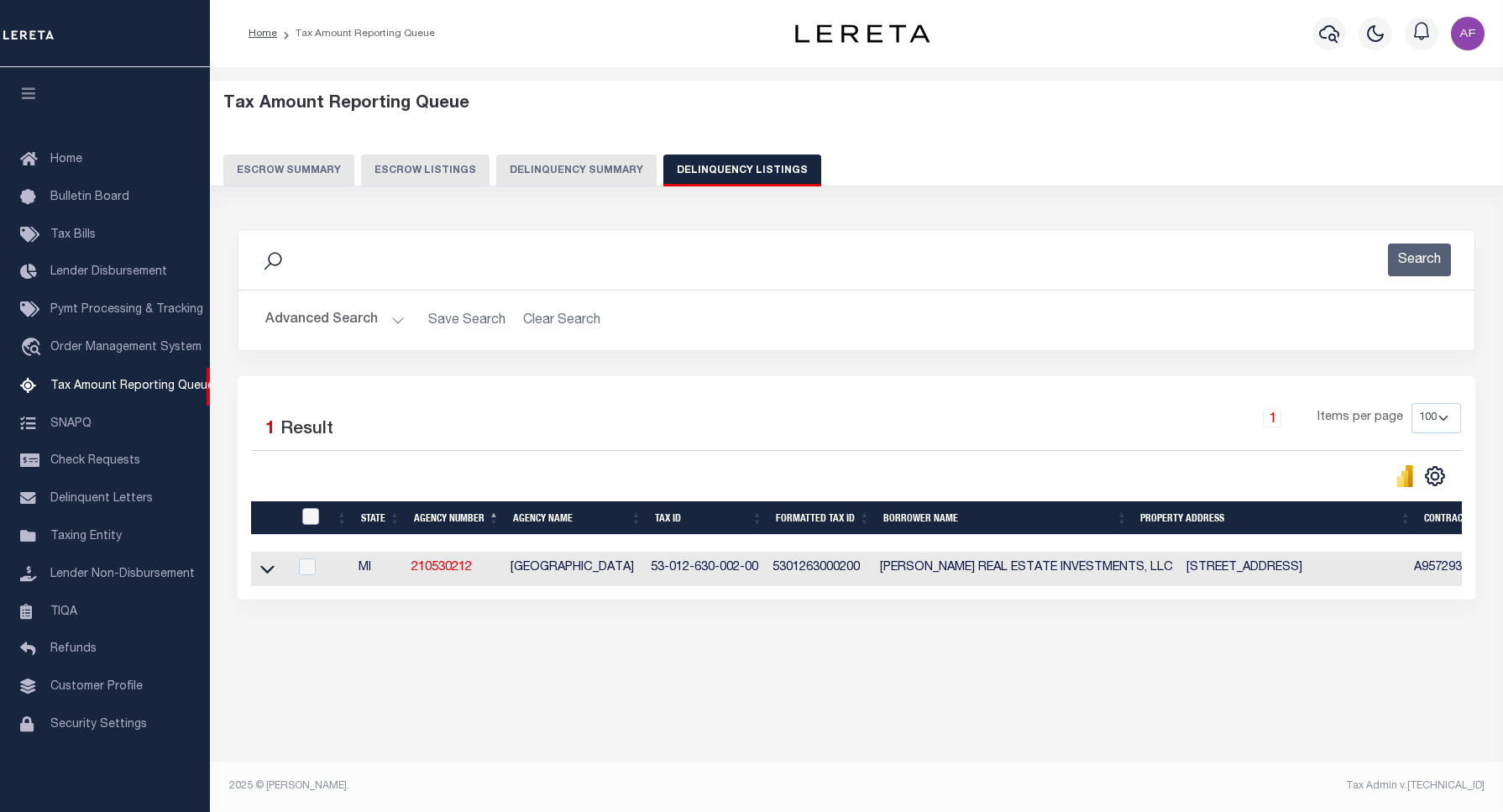
click at [311, 524] on input "checkbox" at bounding box center [310, 516] width 17 height 17
checkbox input "true"
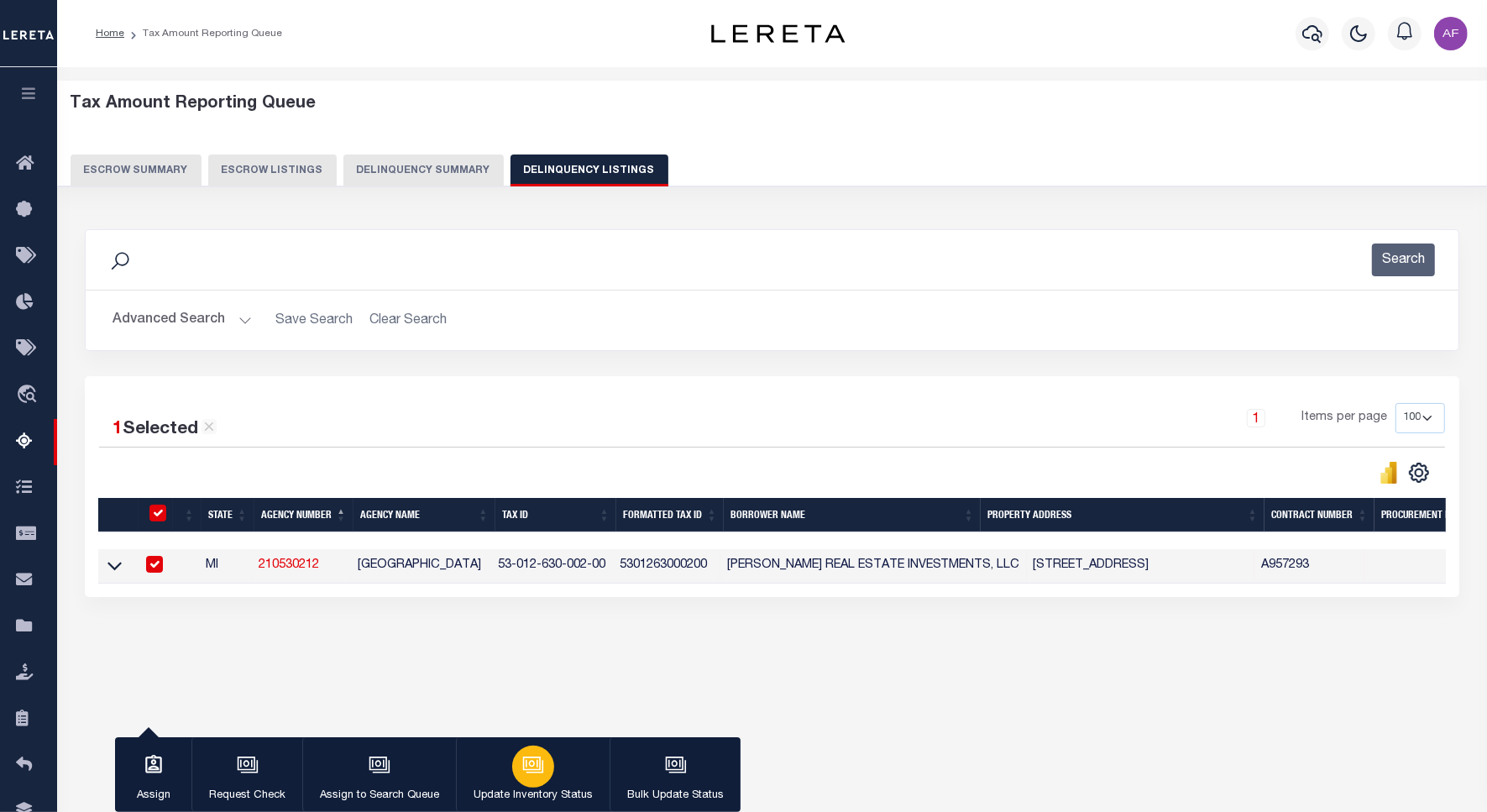
click at [577, 767] on button "Update Inventory Status" at bounding box center [532, 775] width 154 height 76
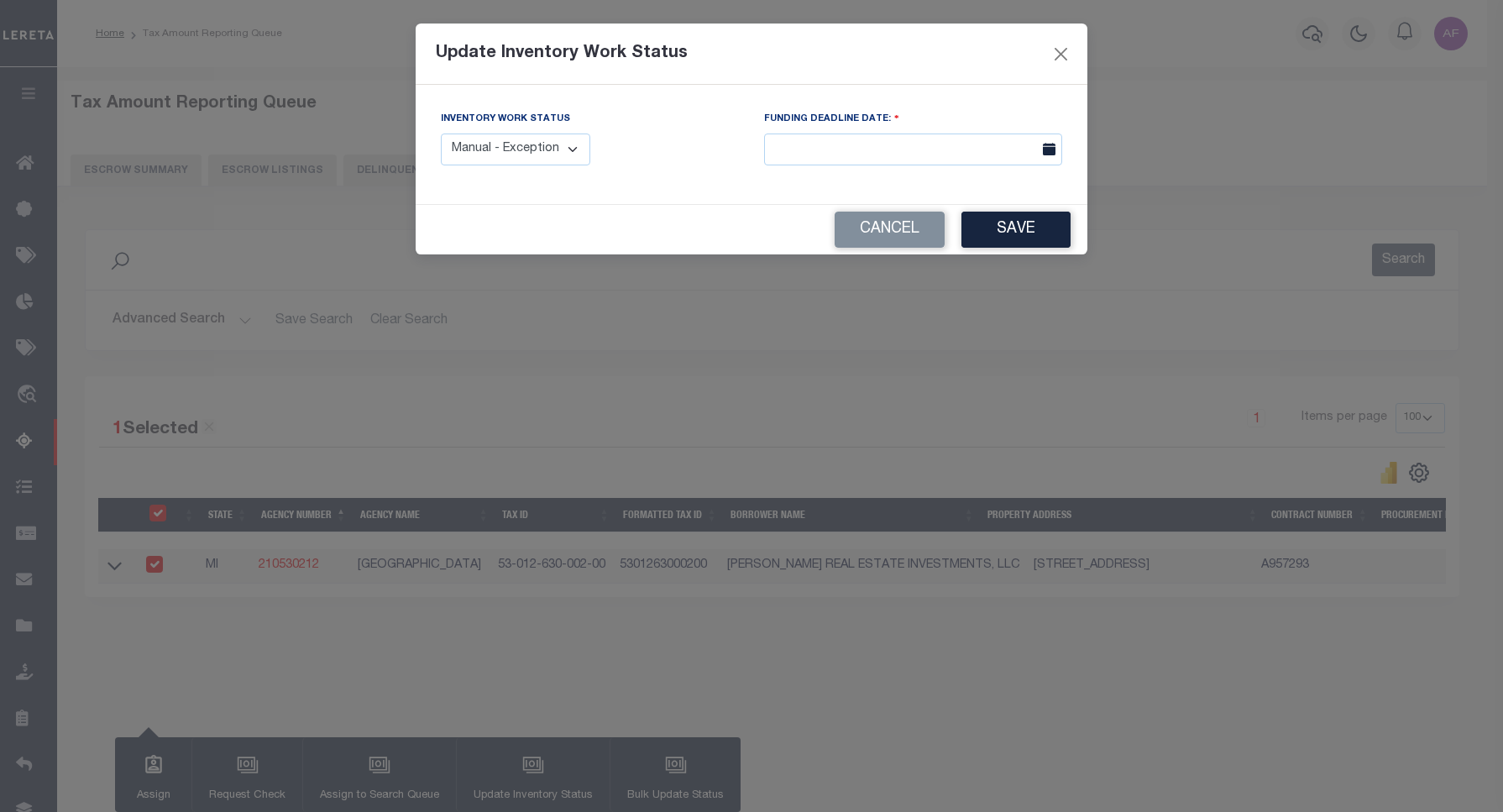
click at [532, 165] on select "Manual - Exception Pended - Awaiting Search Late Add Exception Completed" at bounding box center [516, 150] width 150 height 33
select select "4"
click at [441, 134] on select "Manual - Exception Pended - Awaiting Search Late Add Exception Completed" at bounding box center [516, 150] width 150 height 33
click at [1014, 225] on button "Save" at bounding box center [1015, 230] width 110 height 37
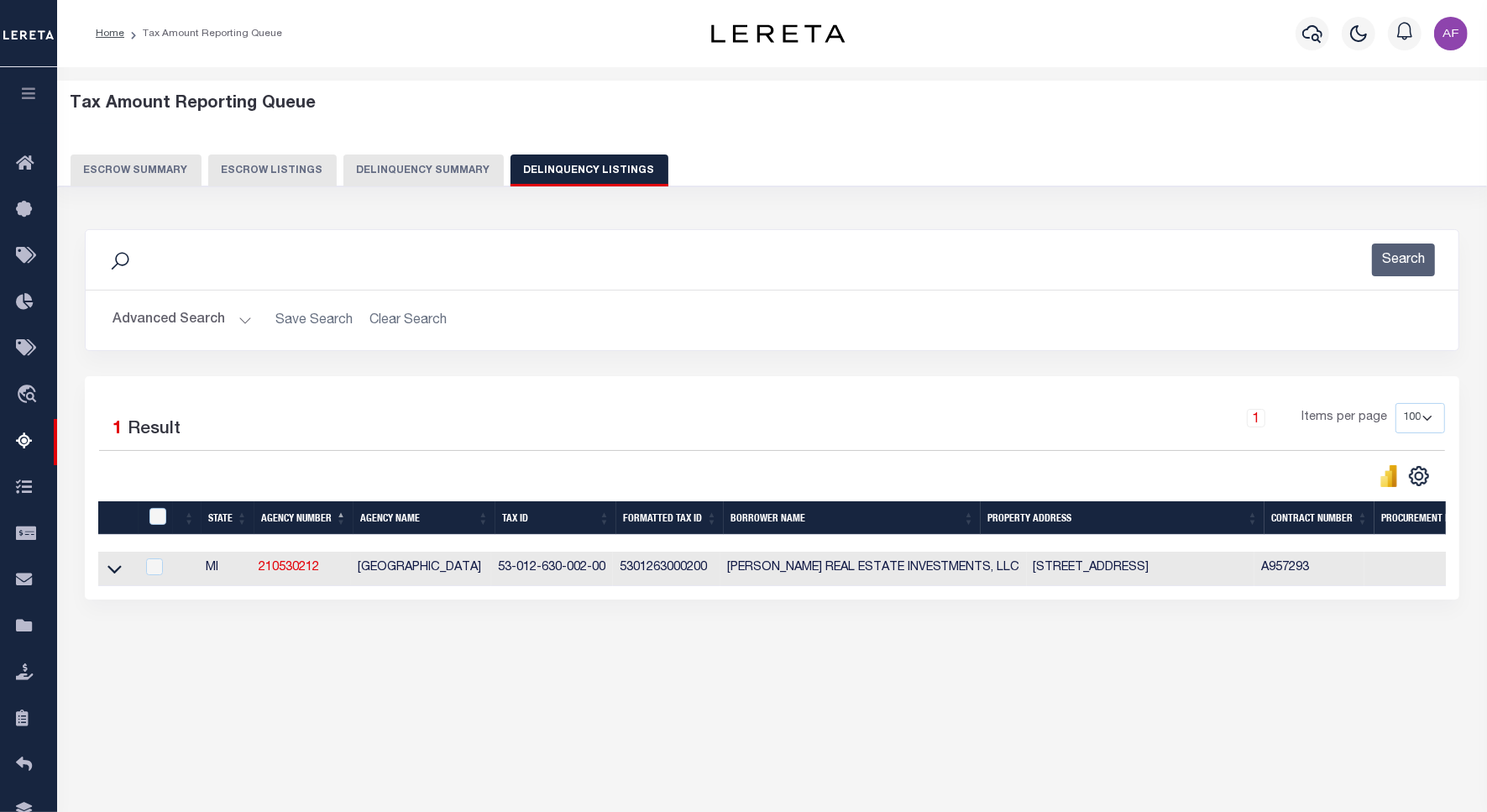
click at [140, 328] on button "Advanced Search" at bounding box center [182, 320] width 139 height 33
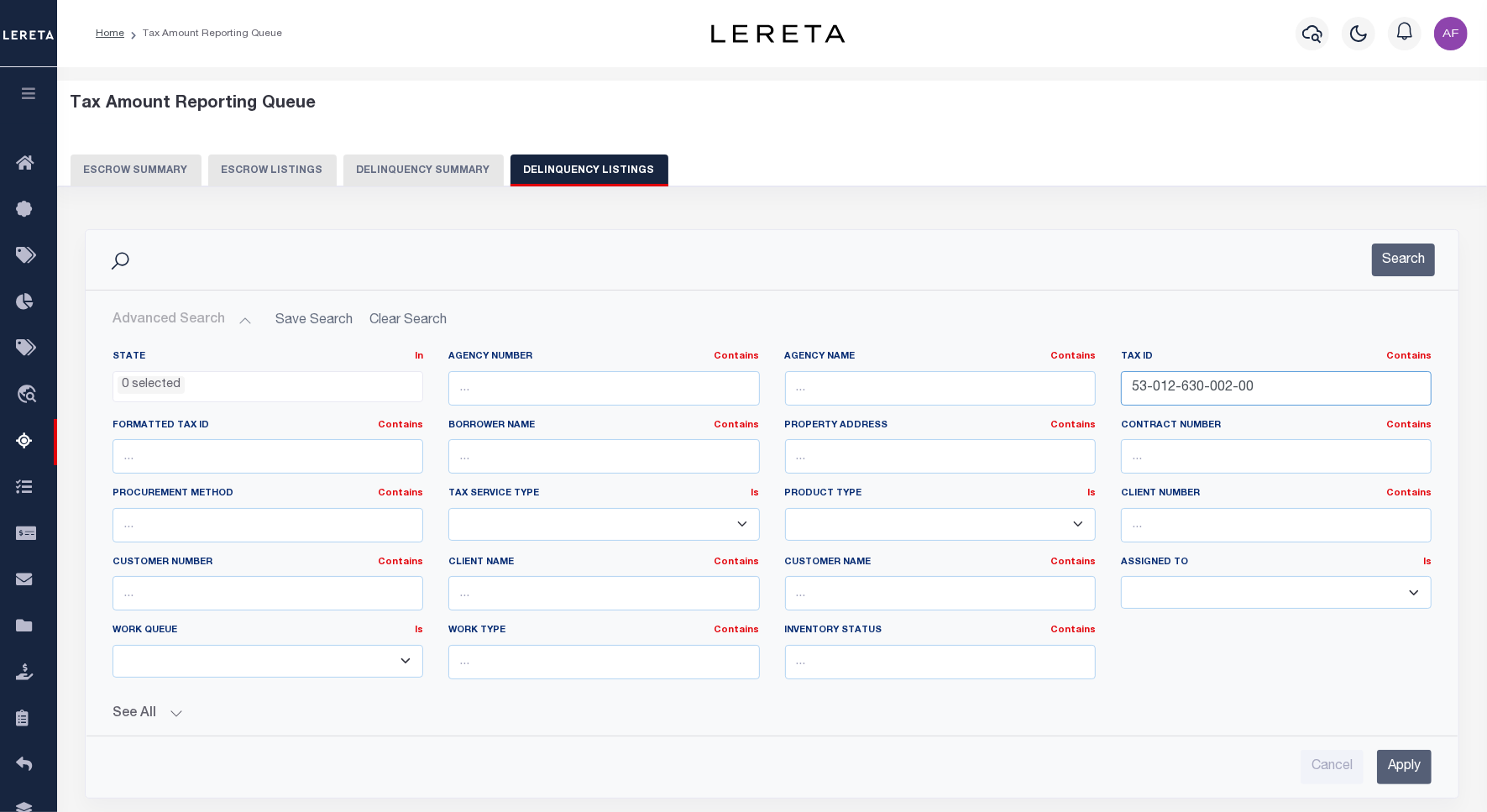
drag, startPoint x: 1264, startPoint y: 393, endPoint x: 1008, endPoint y: 363, distance: 257.8
click at [1008, 363] on div "State In In AK AL AR AZ CA CO CT DC DE FL GA GU HI IA ID IL IN KS KY LA MA MD M…" at bounding box center [771, 521] width 1344 height 343
paste input "19"
type input "53-012-630-019-00"
click at [1386, 262] on button "Search" at bounding box center [1402, 259] width 63 height 33
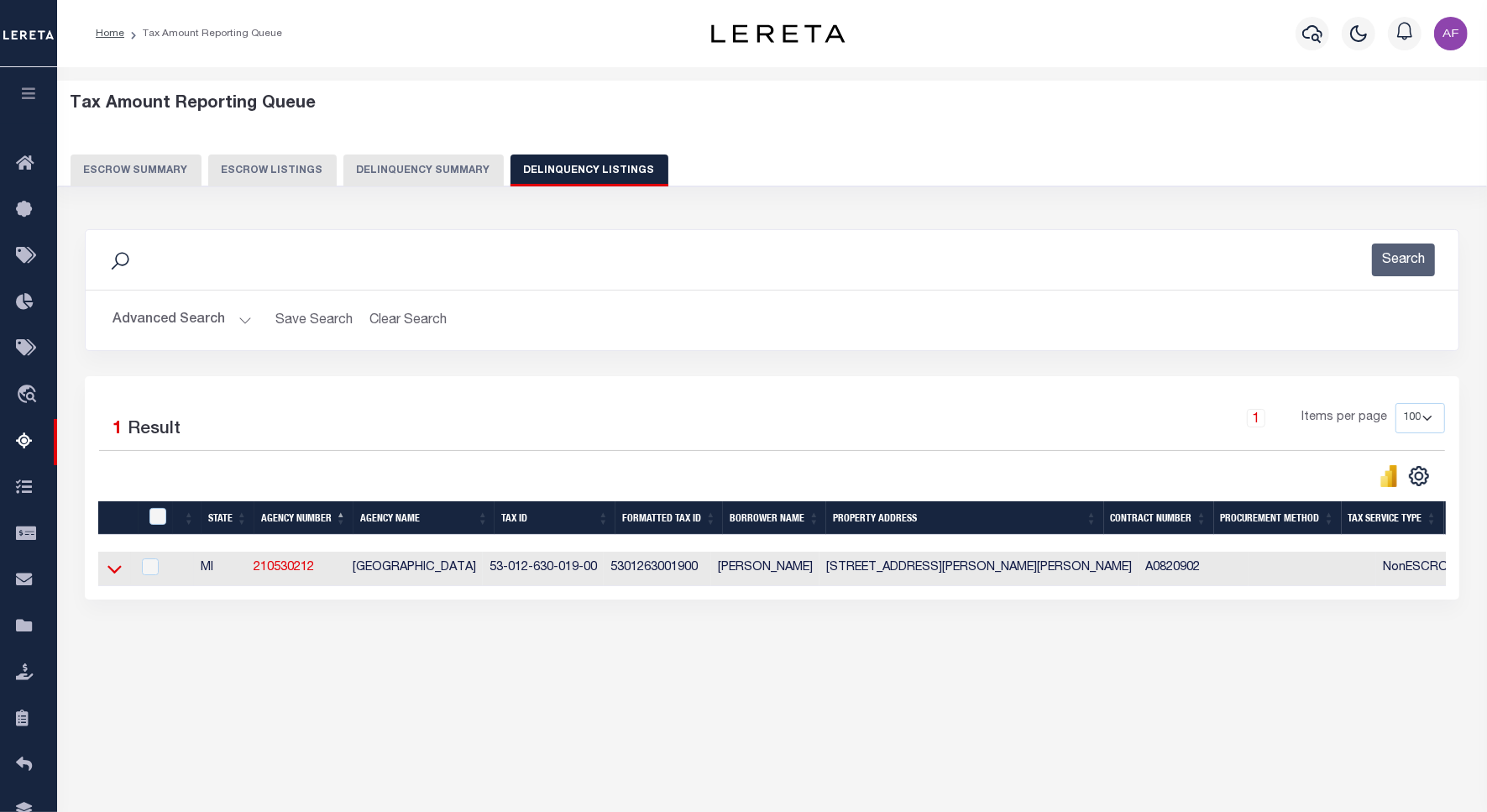
click at [110, 578] on icon at bounding box center [115, 569] width 14 height 18
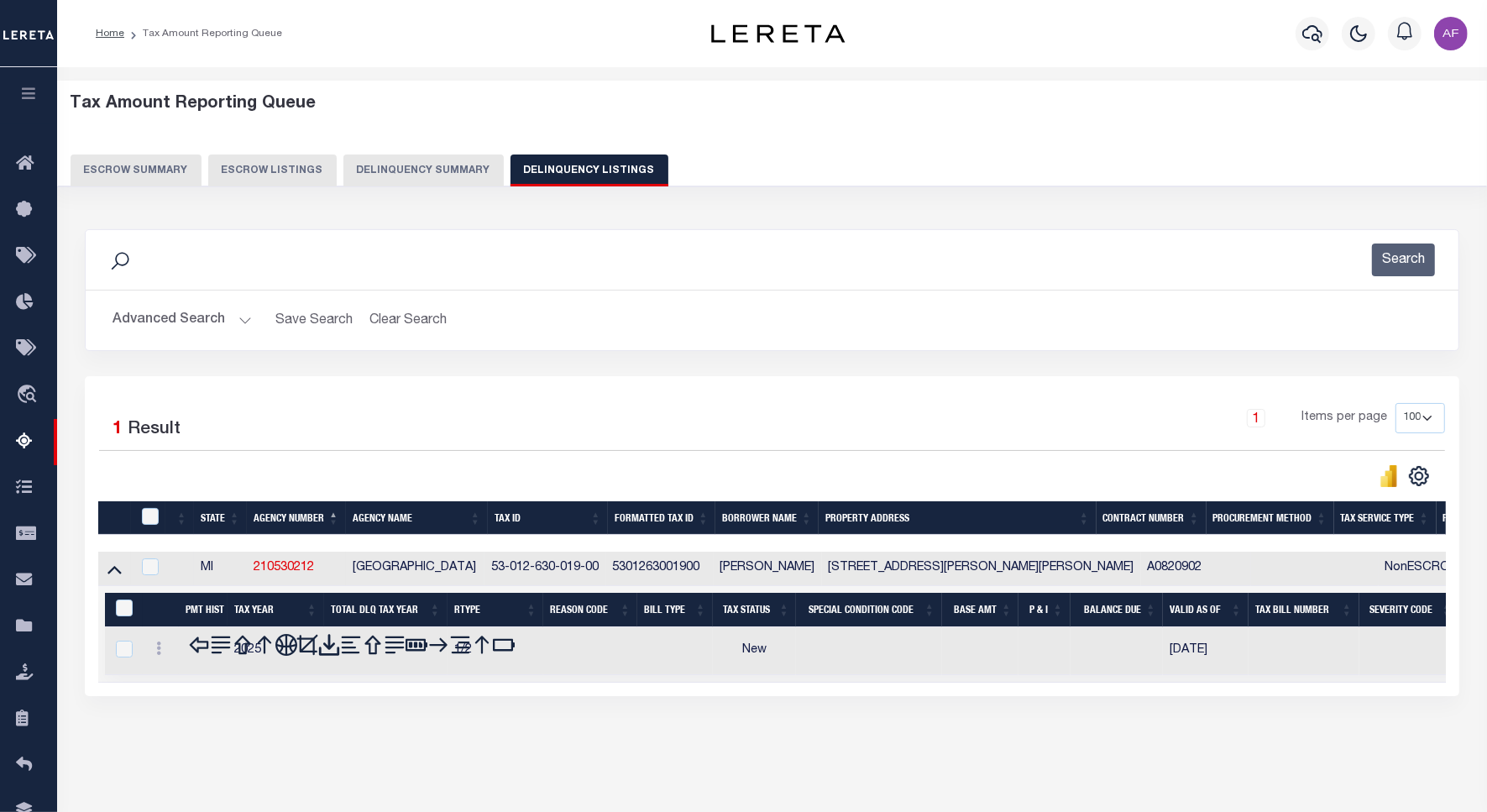
scroll to position [77, 0]
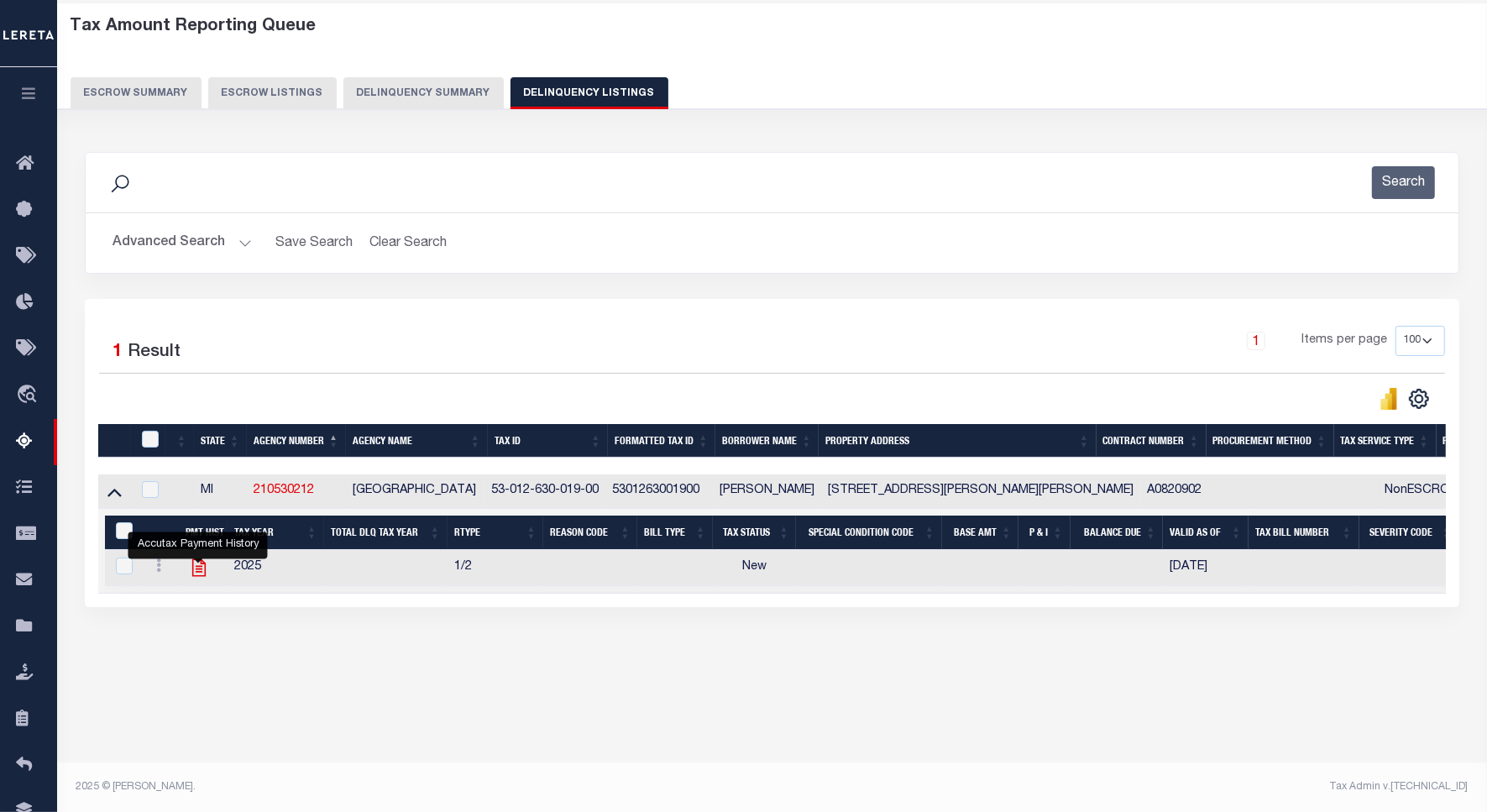
click at [188, 572] on icon "" at bounding box center [199, 567] width 22 height 22
checkbox input "true"
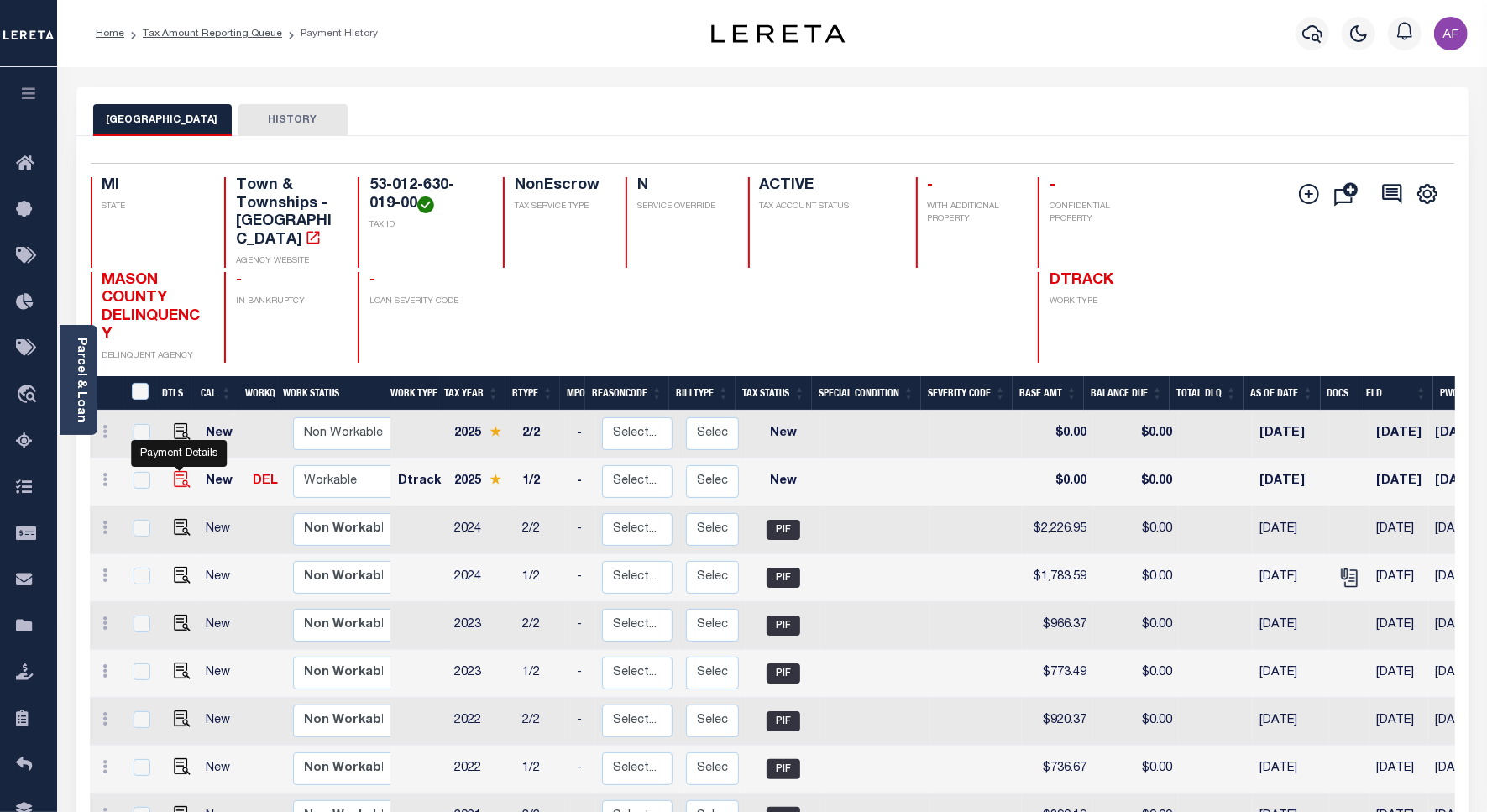
click at [183, 471] on img "" at bounding box center [182, 479] width 17 height 17
checkbox input "true"
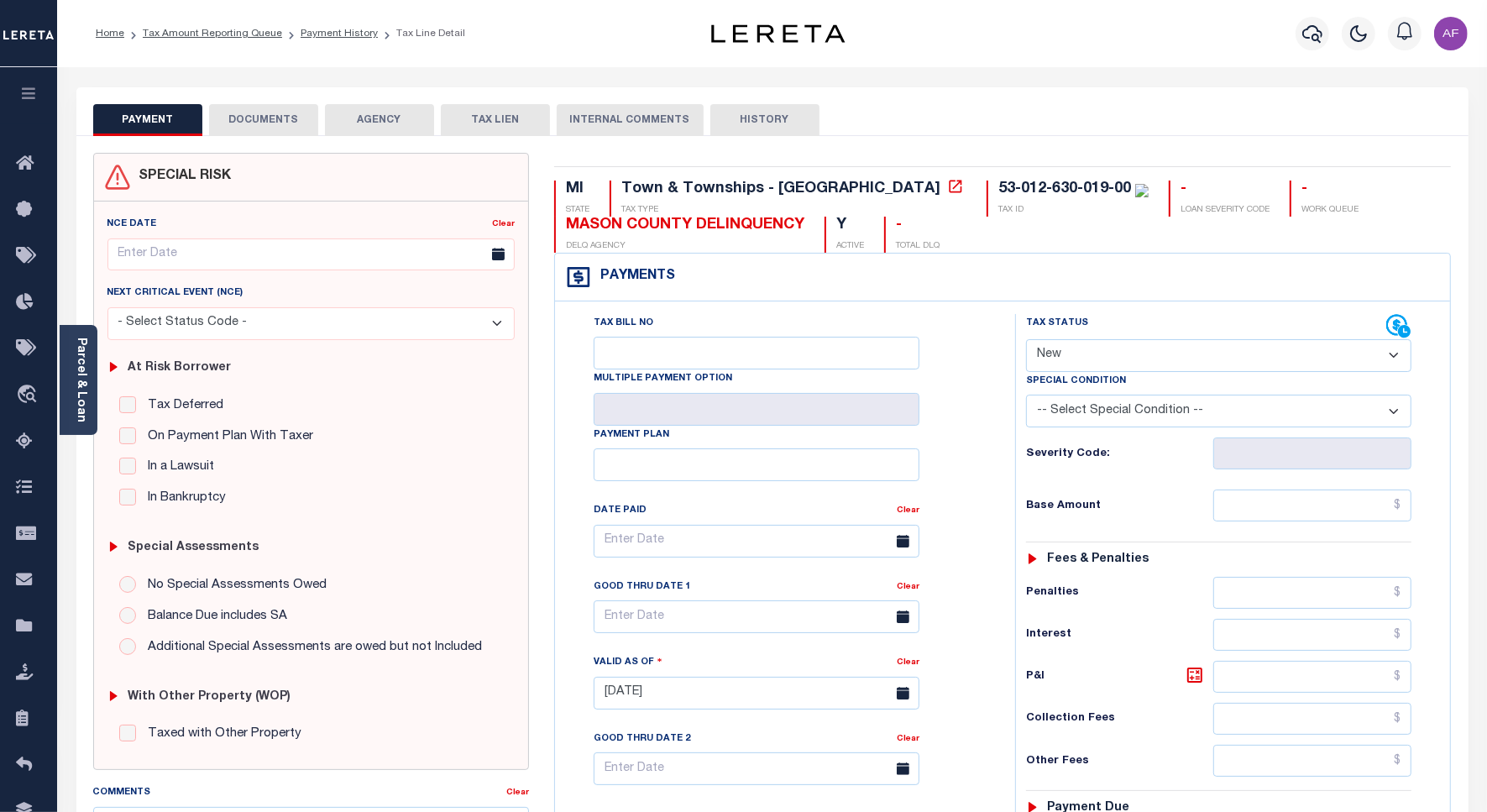
click at [1077, 365] on select "- Select Status Code - Open Due/Unpaid Paid Incomplete No Tax Due Internal Refu…" at bounding box center [1218, 355] width 386 height 33
select select "DUE"
click at [1026, 341] on select "- Select Status Code - Open Due/Unpaid Paid Incomplete No Tax Due Internal Refu…" at bounding box center [1218, 355] width 386 height 33
type input "[DATE]"
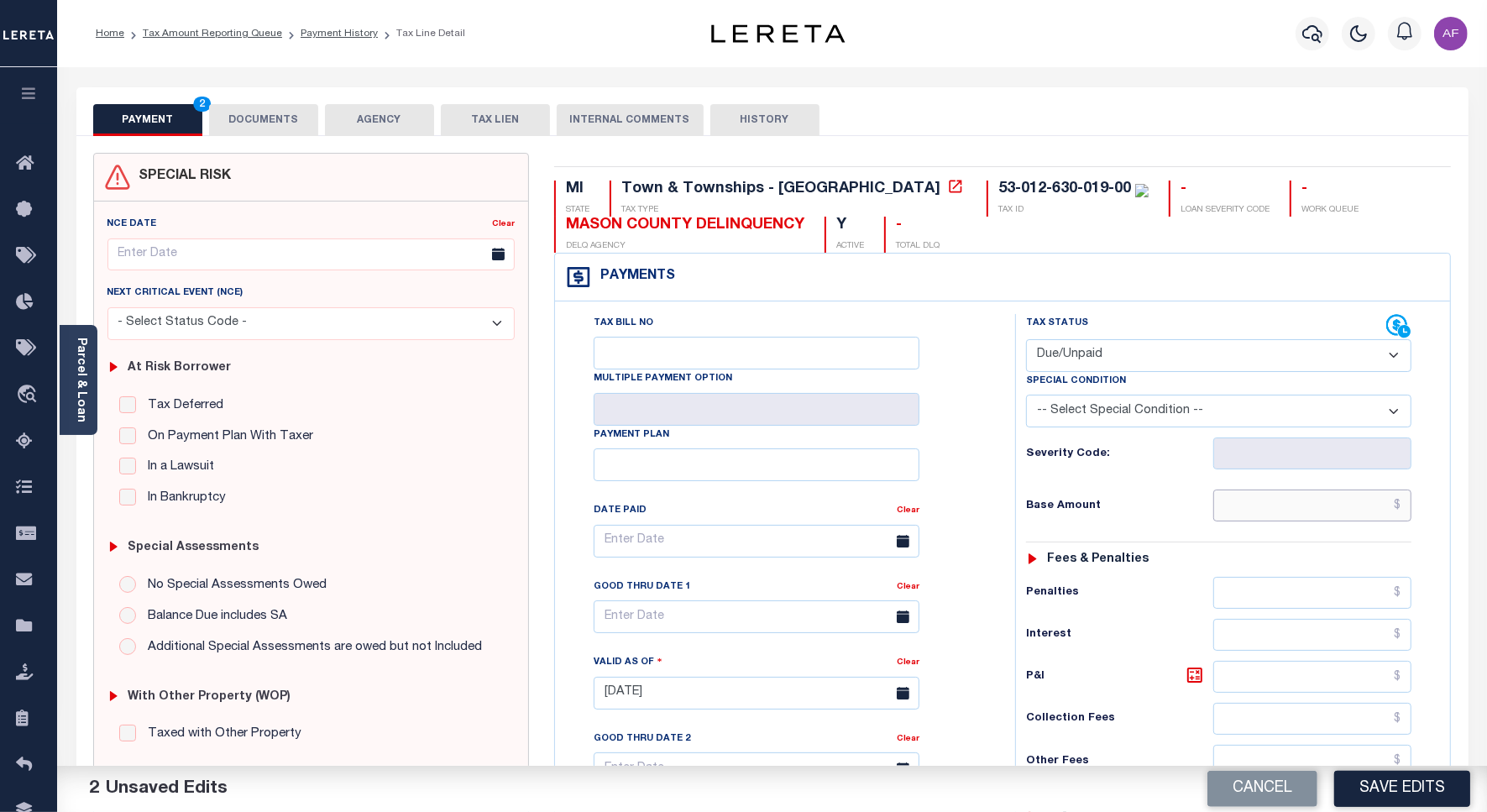
click at [1327, 499] on input "text" at bounding box center [1312, 506] width 198 height 32
paste input "1,811.17"
type input "$1,811.17"
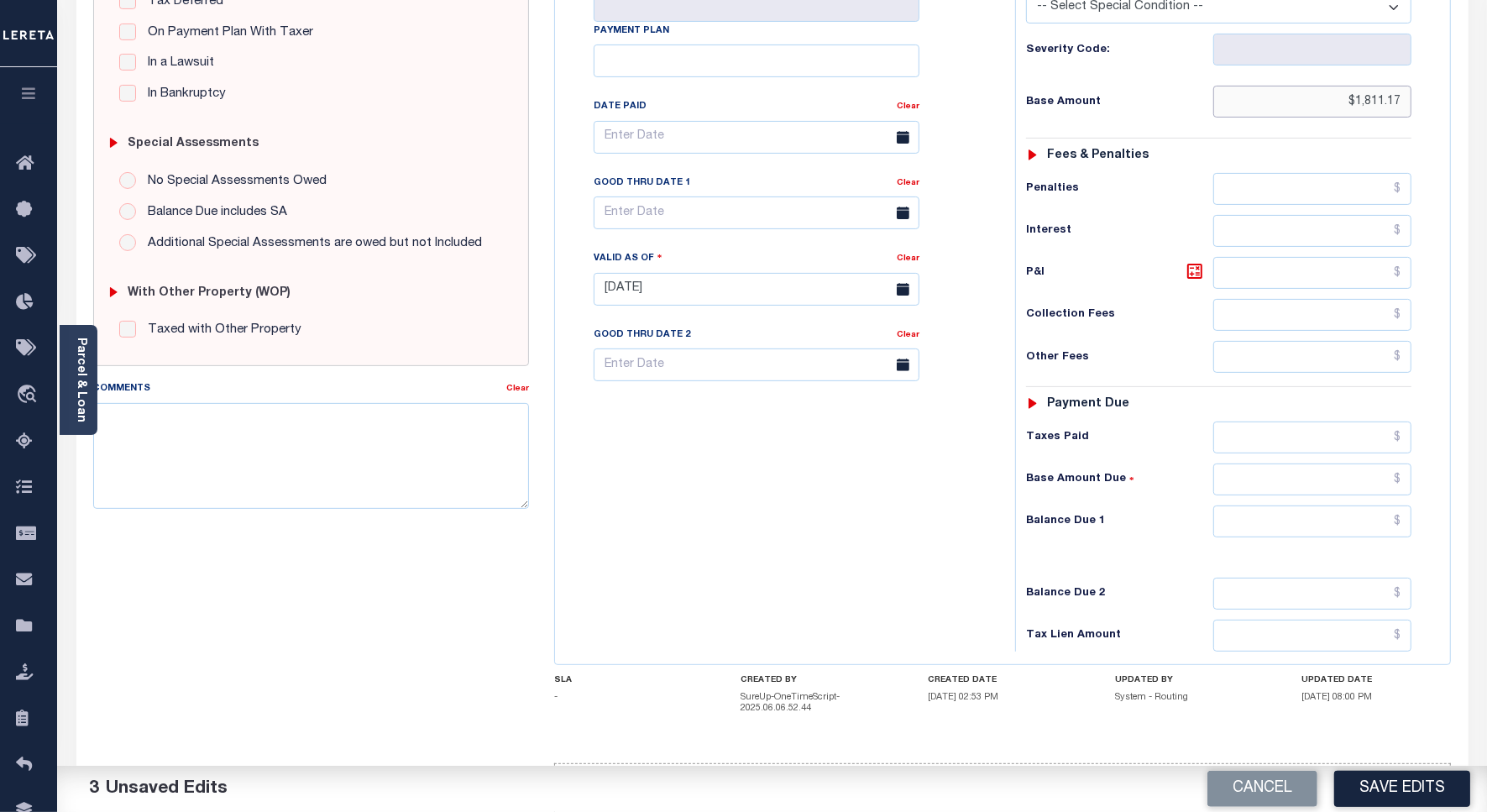
scroll to position [478, 0]
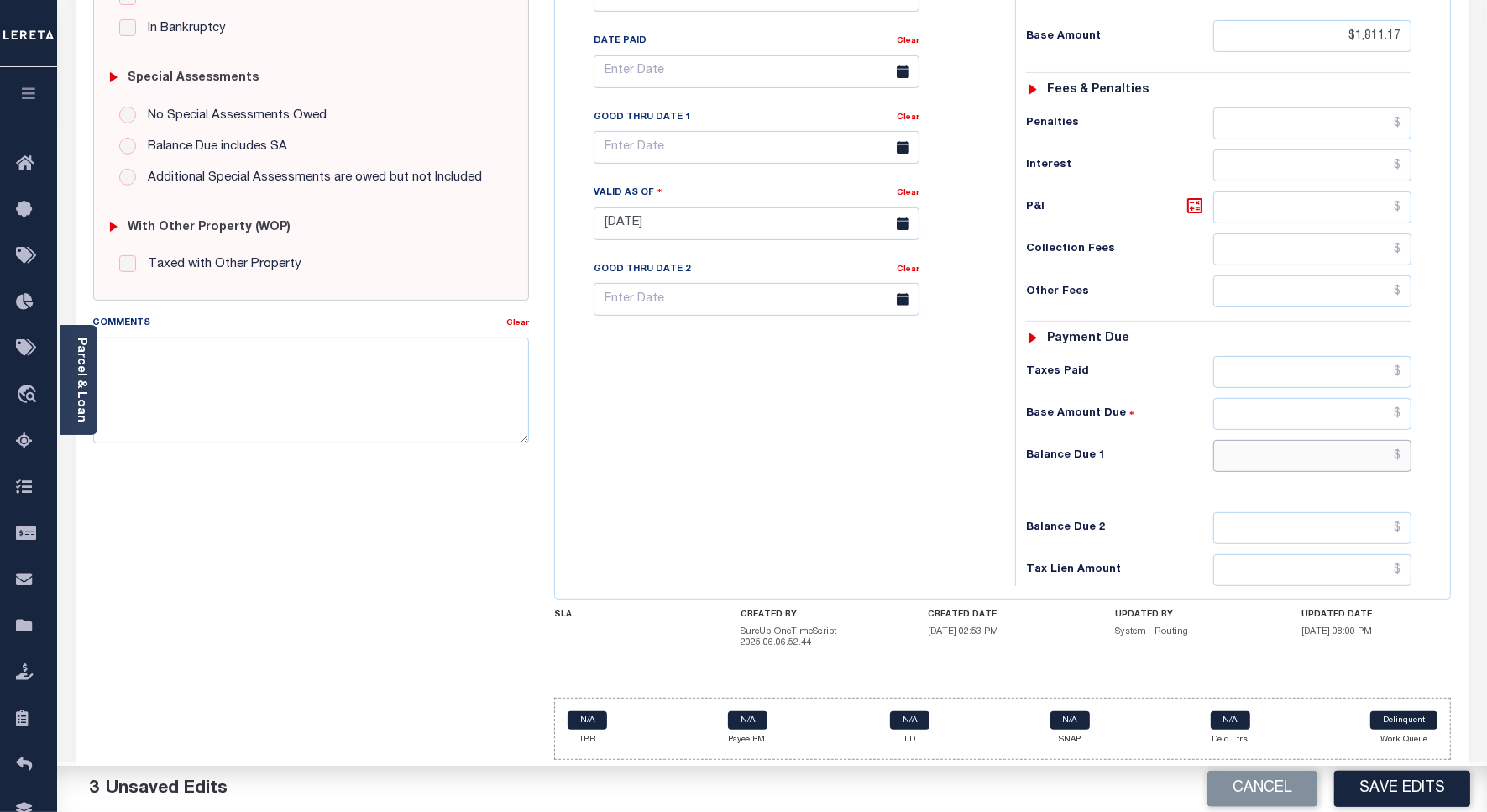
click at [1356, 456] on input "text" at bounding box center [1312, 456] width 198 height 32
paste input "1,865.87"
type input "$1,865.87"
click at [1193, 198] on icon at bounding box center [1194, 206] width 20 height 20
type input "$54.70"
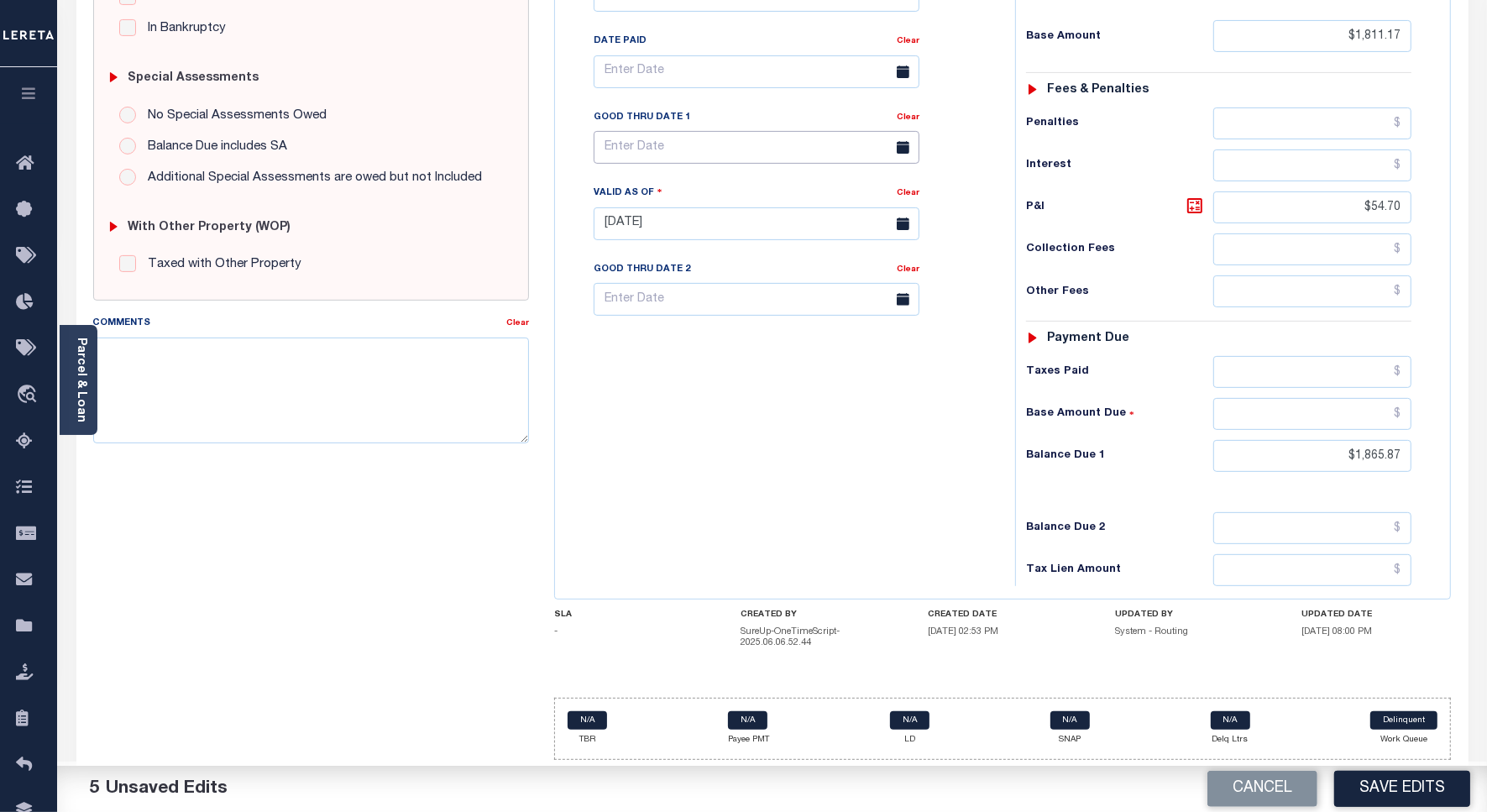
click at [642, 144] on input "text" at bounding box center [757, 147] width 326 height 33
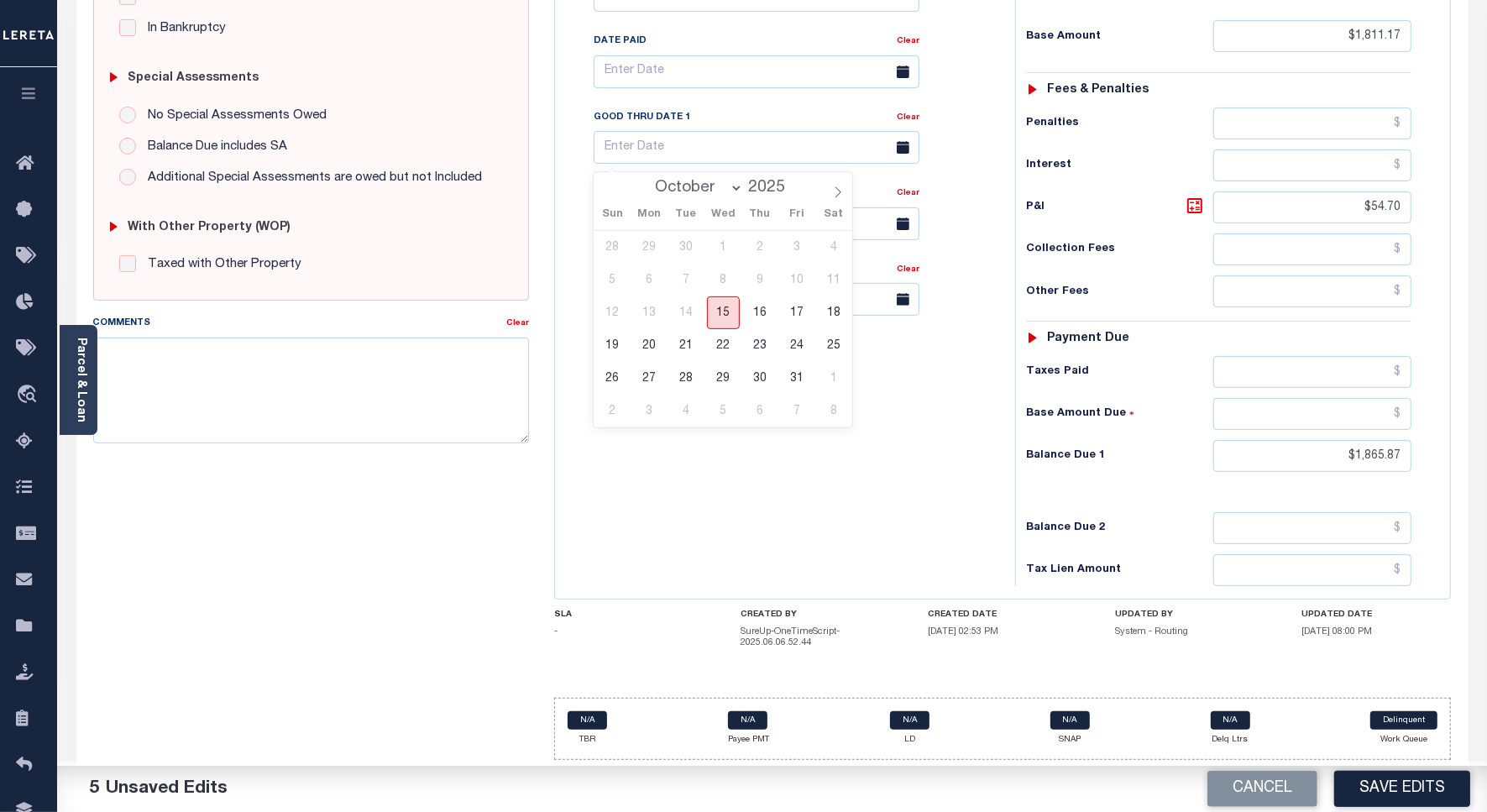
click at [716, 296] on span "15" at bounding box center [723, 313] width 33 height 33
type input "[DATE]"
click at [719, 312] on span "15" at bounding box center [723, 313] width 33 height 33
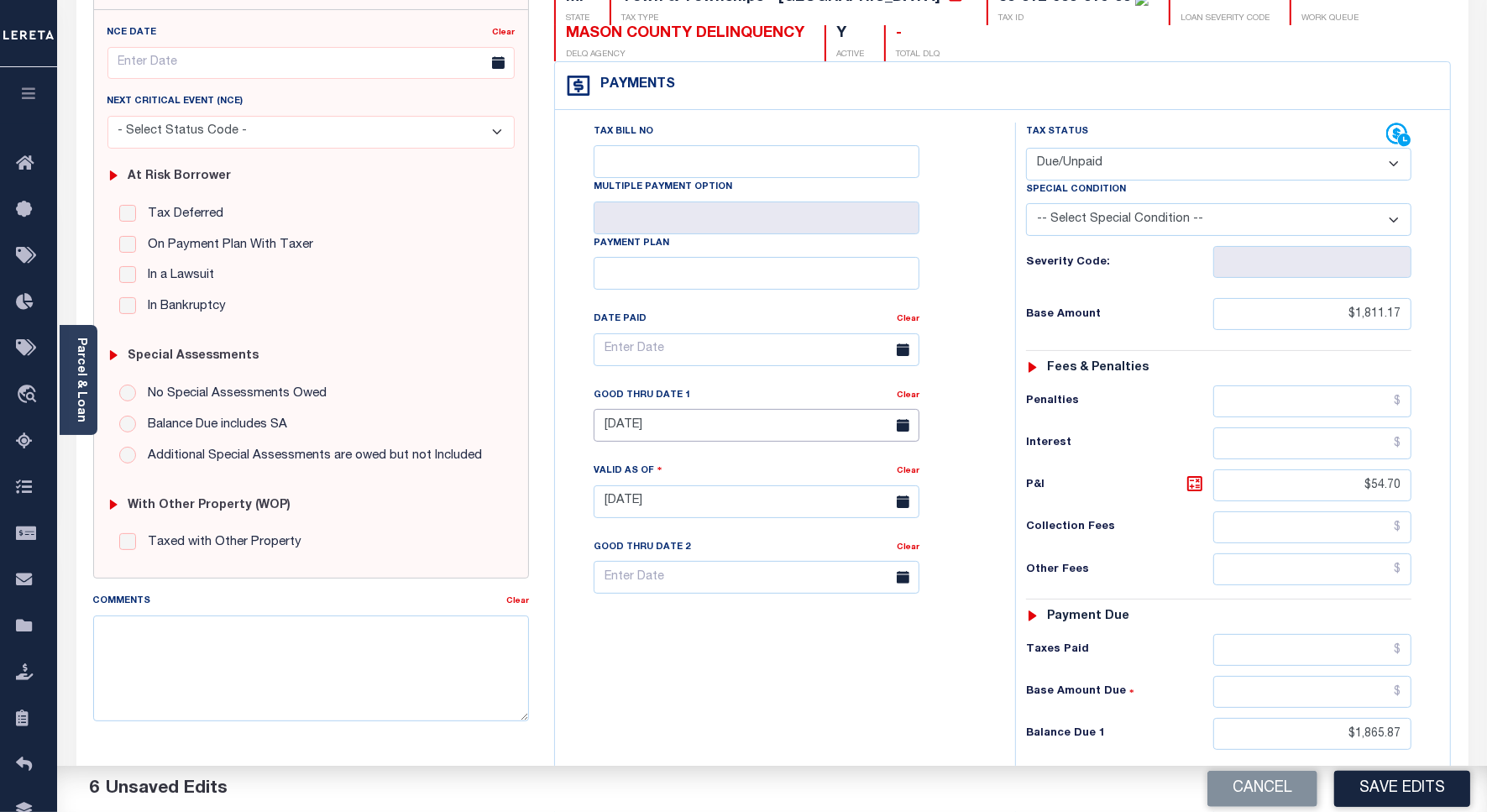
scroll to position [0, 0]
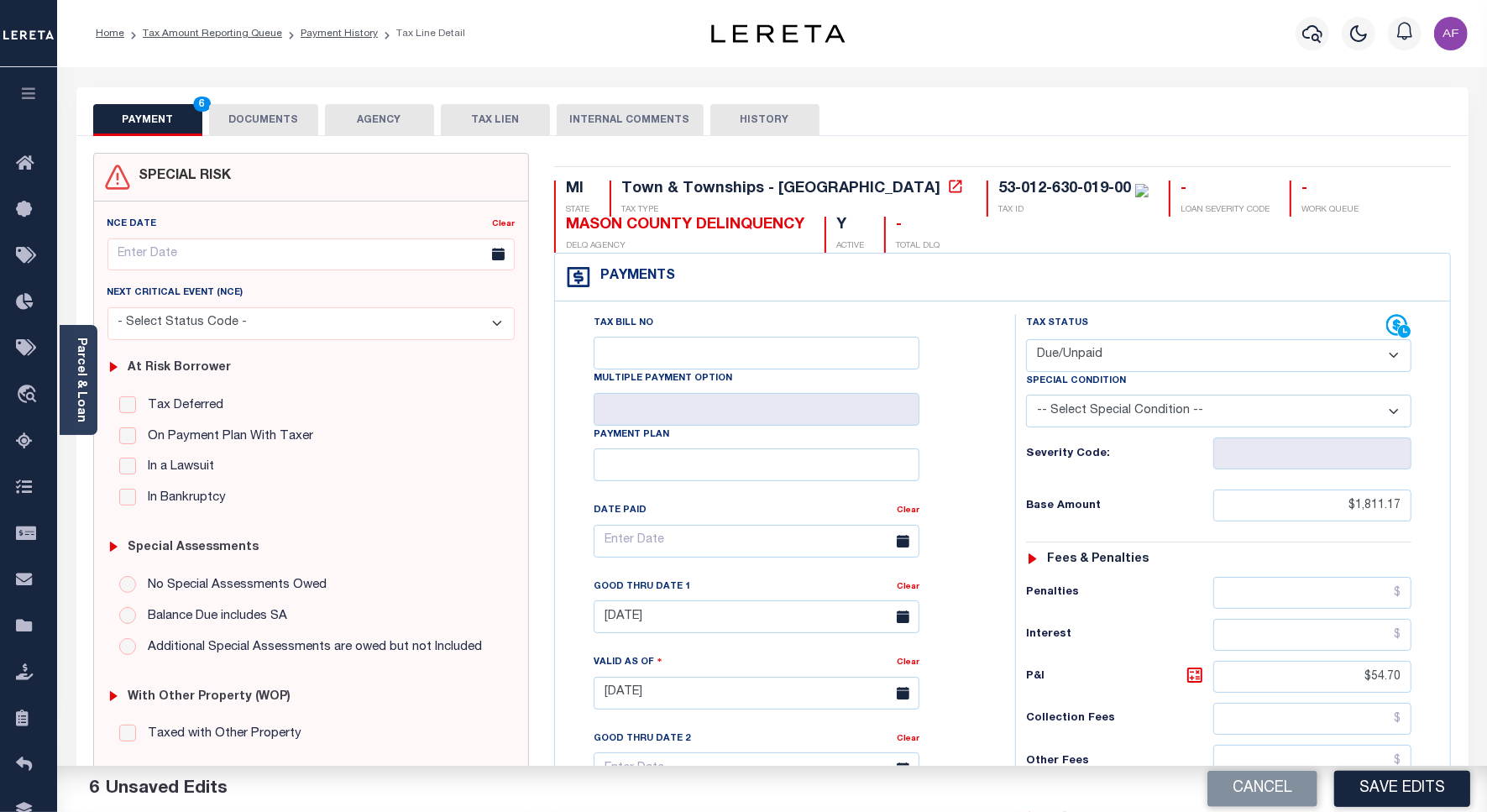
click at [244, 110] on button "DOCUMENTS" at bounding box center [264, 120] width 110 height 32
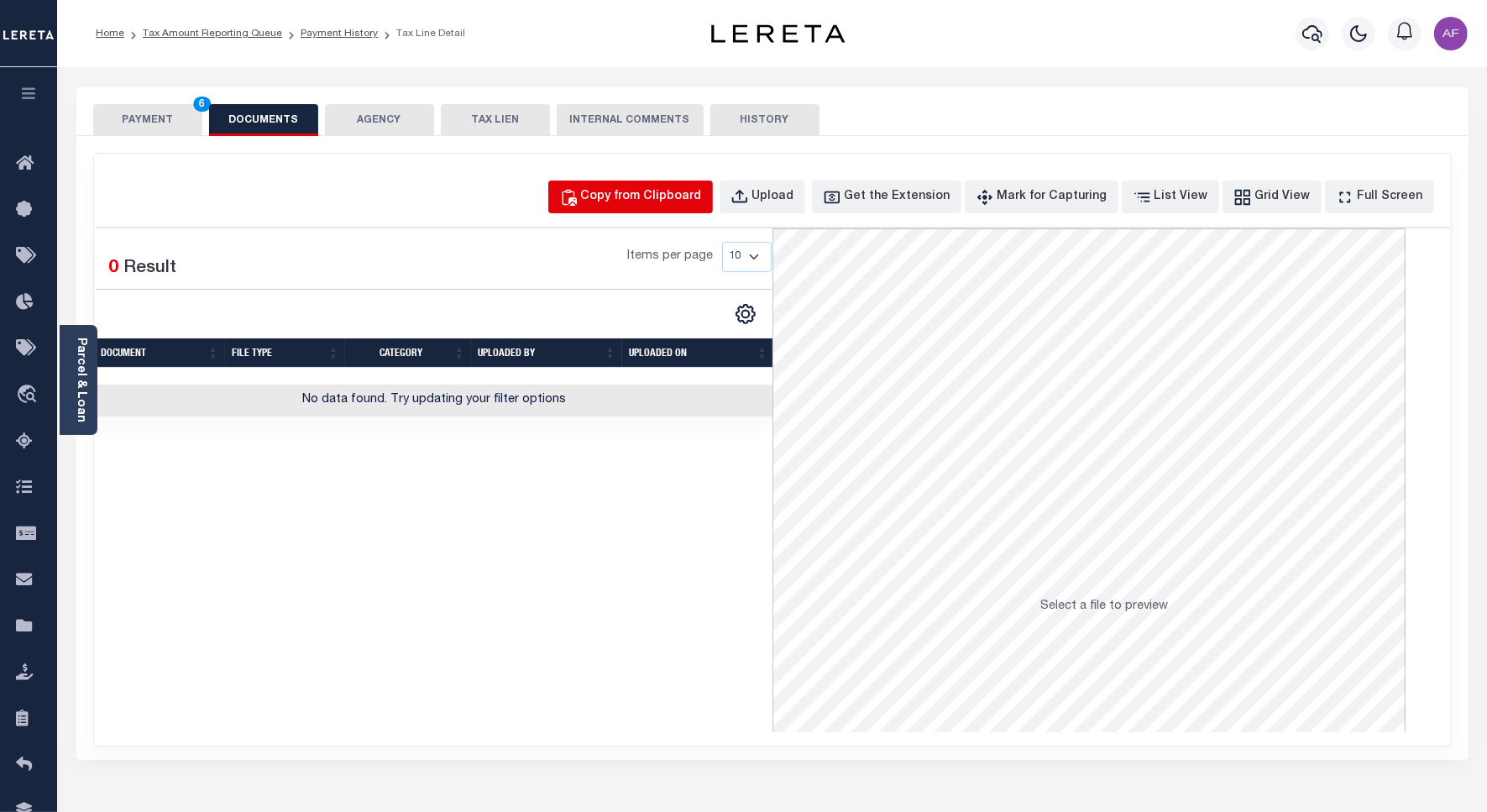
click at [684, 201] on div "Copy from Clipboard" at bounding box center [641, 197] width 121 height 19
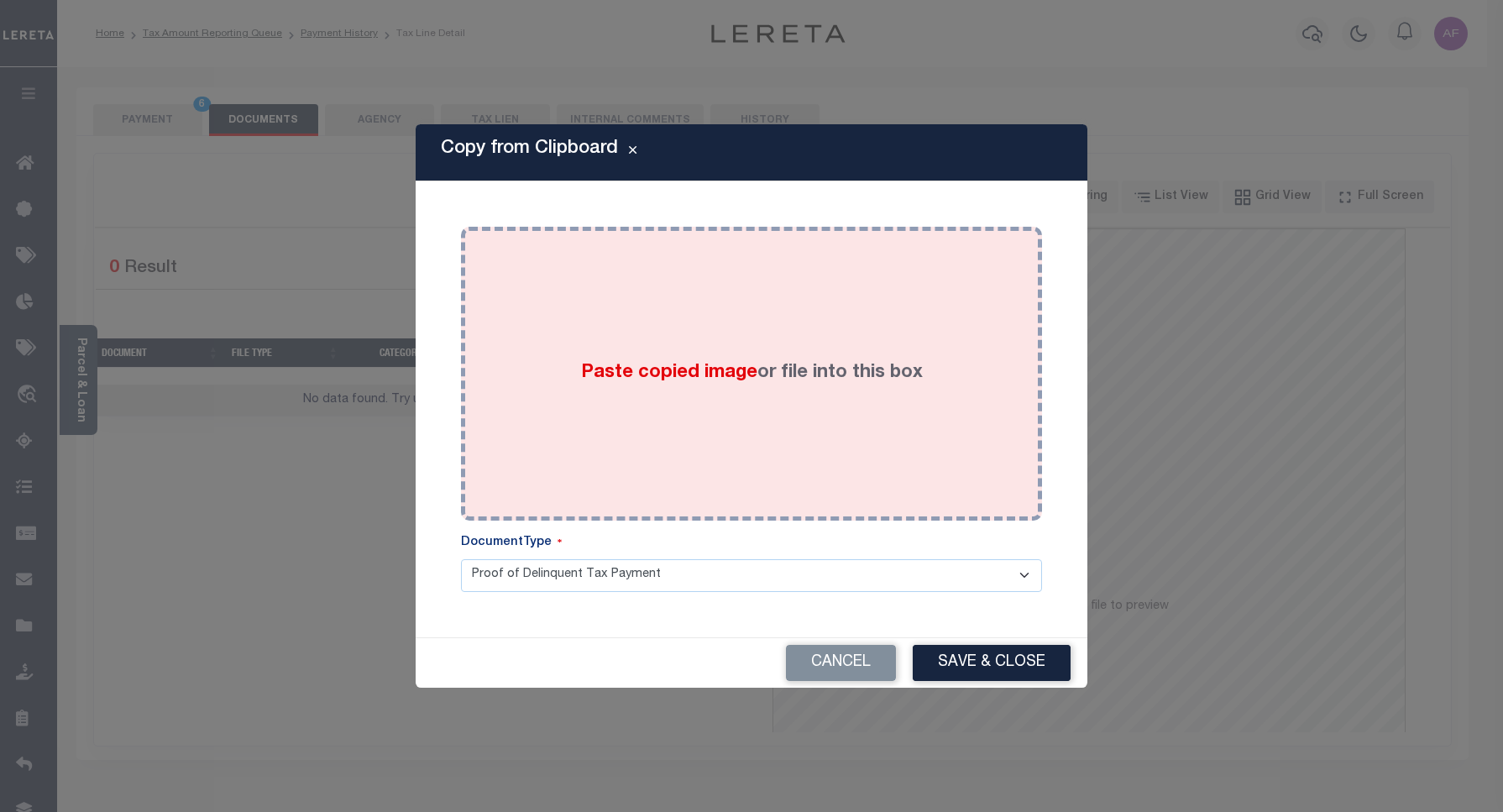
click at [975, 321] on div "Paste copied image or file into this box" at bounding box center [752, 374] width 556 height 269
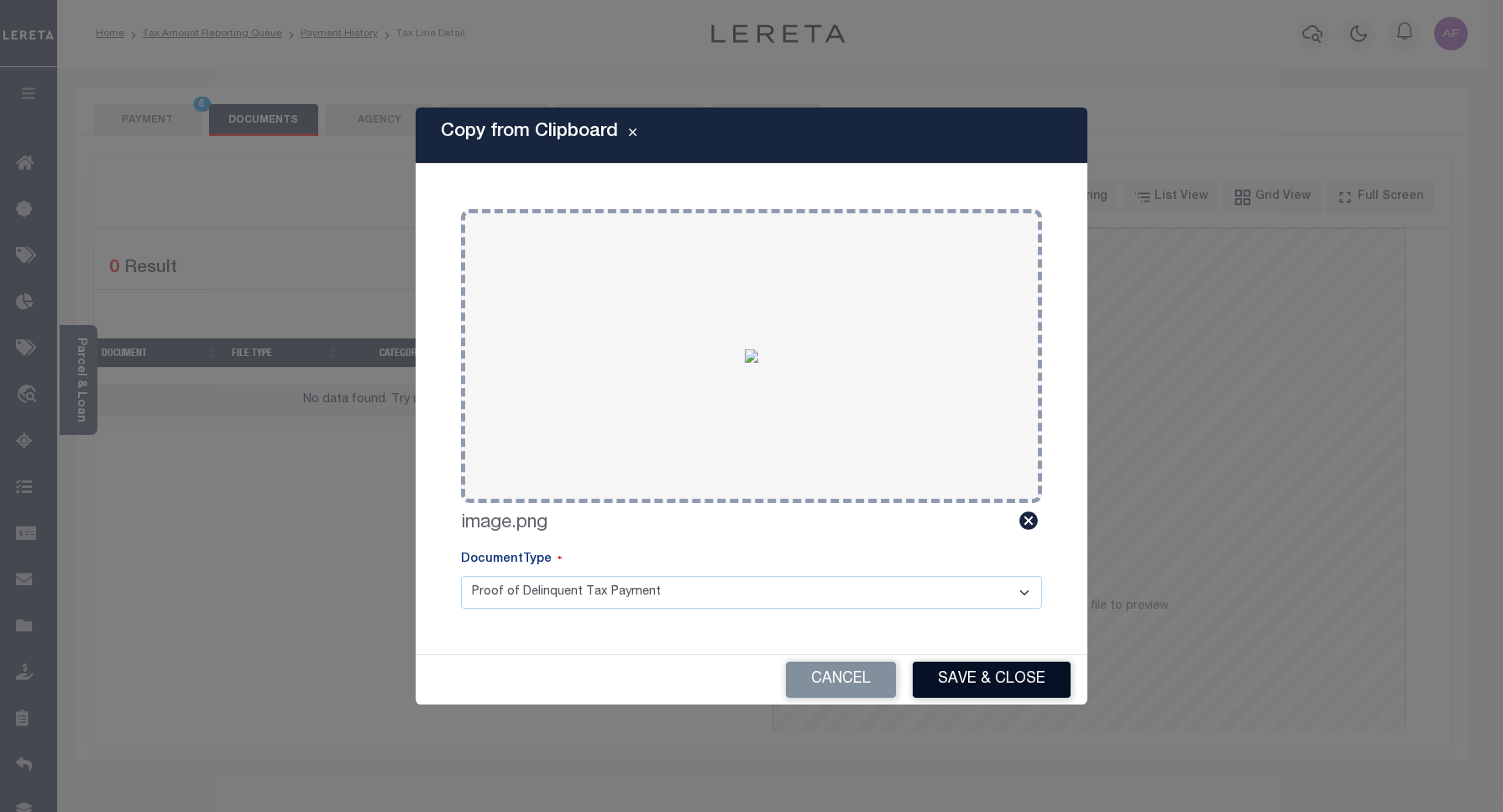
click at [995, 677] on button "Save & Close" at bounding box center [991, 679] width 158 height 37
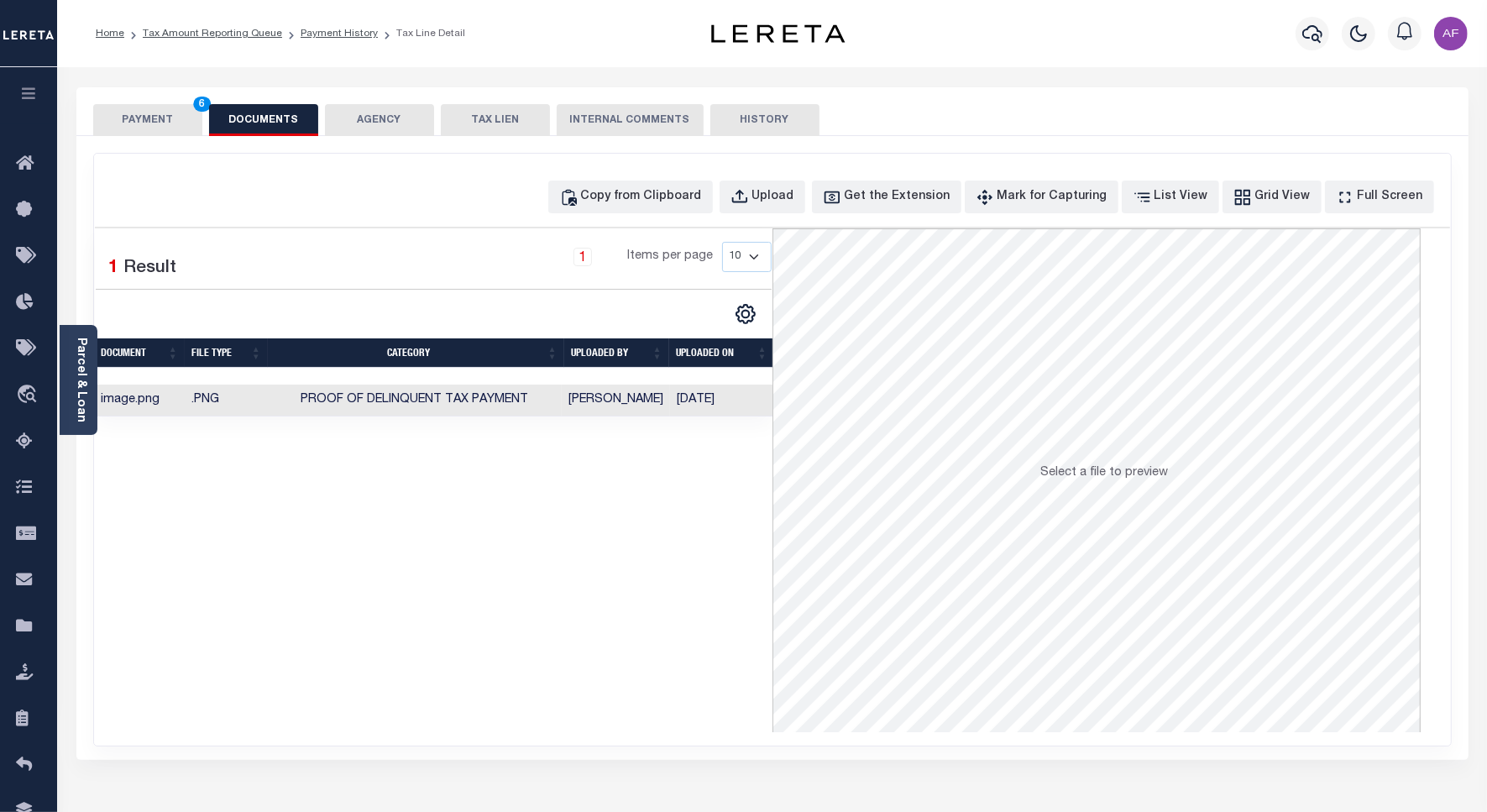
click at [113, 111] on button "PAYMENT 6" at bounding box center [148, 120] width 110 height 32
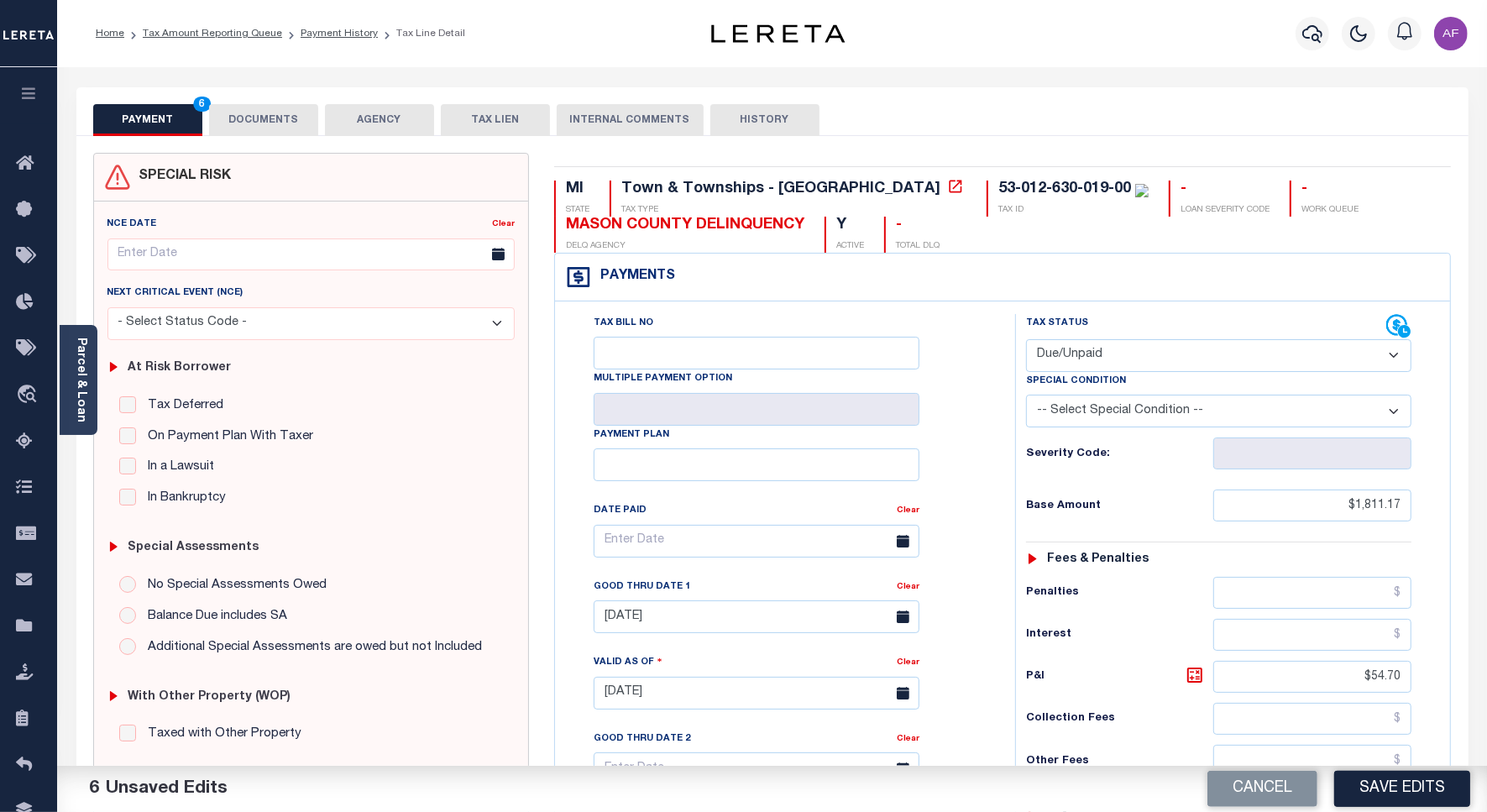
click at [1353, 782] on button "Save Edits" at bounding box center [1402, 788] width 136 height 37
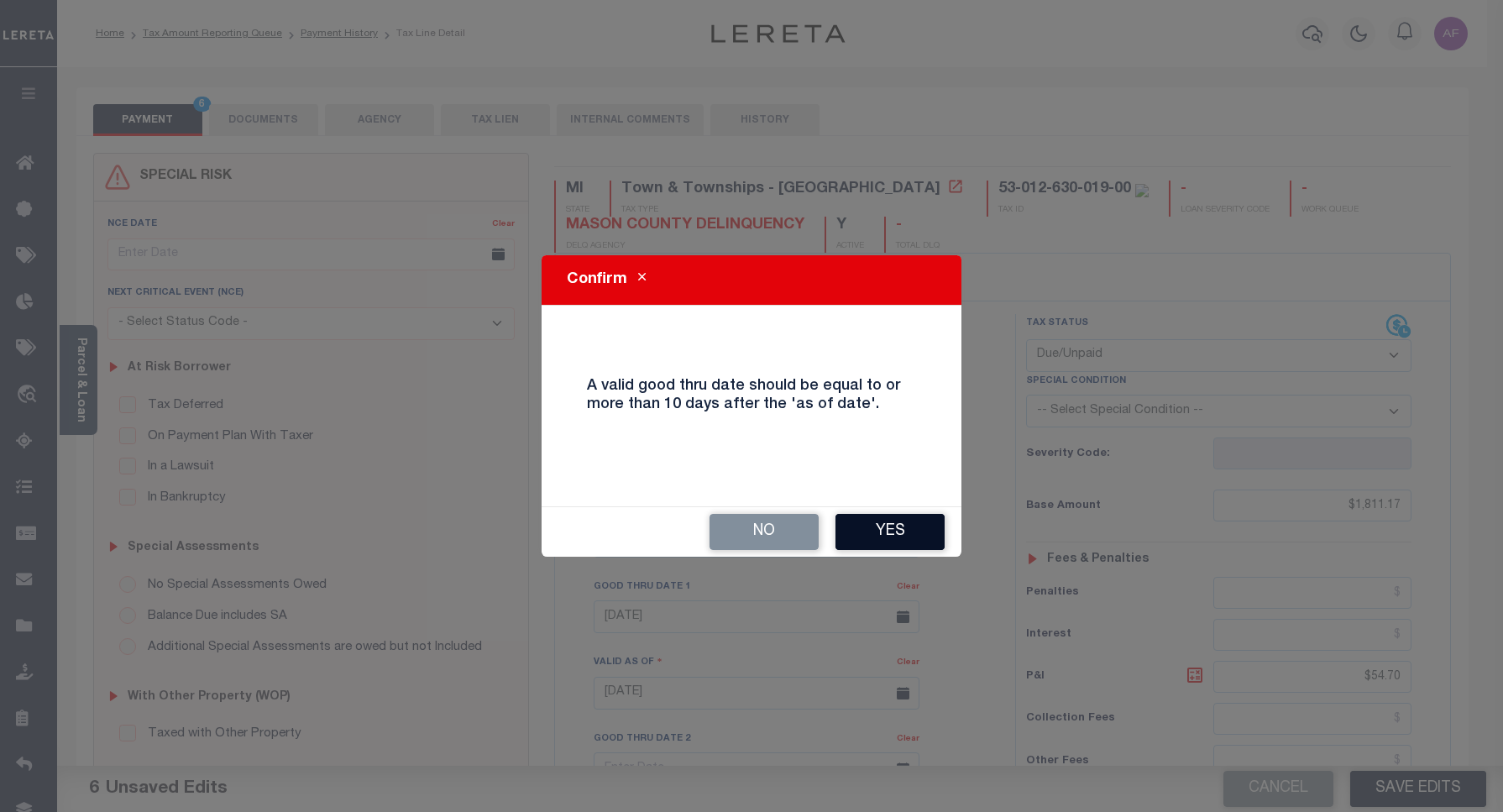
click at [858, 517] on button "Yes" at bounding box center [890, 532] width 110 height 37
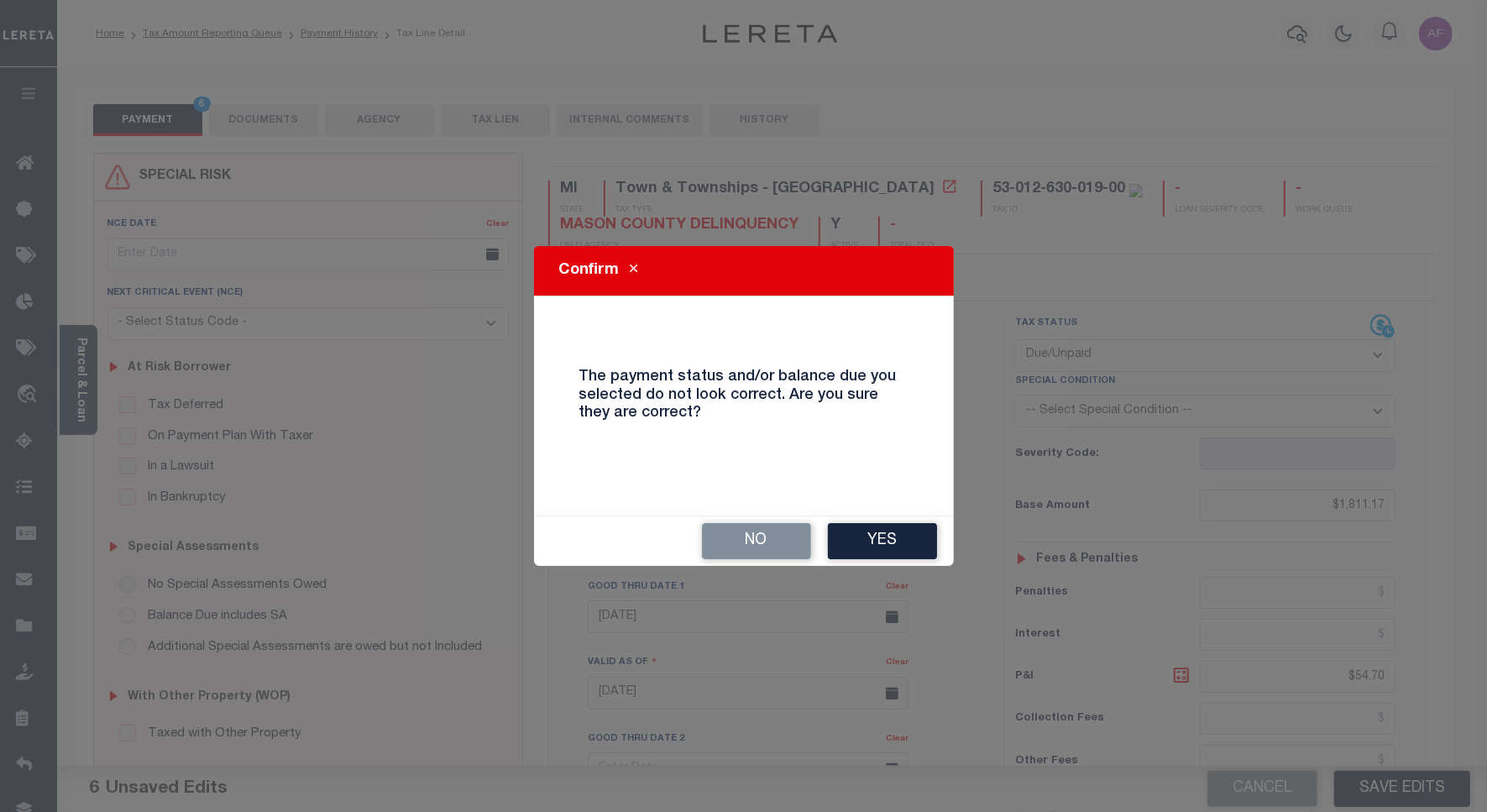
drag, startPoint x: 902, startPoint y: 567, endPoint x: 894, endPoint y: 537, distance: 31.0
click at [902, 564] on div "Confirm The payment status and/or balance due you selected do not look correct.…" at bounding box center [744, 406] width 1487 height 812
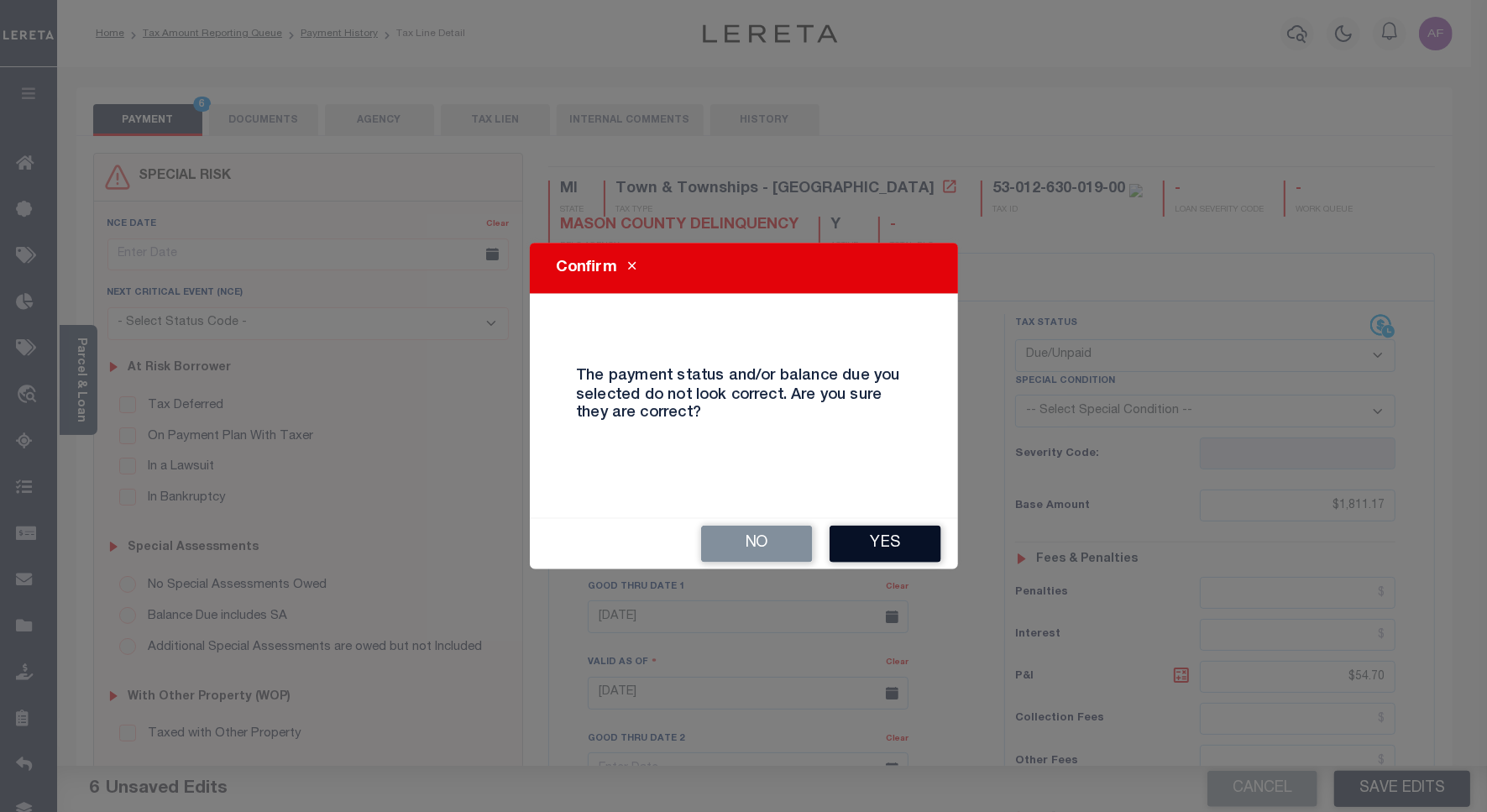
click at [894, 537] on button "Yes" at bounding box center [884, 543] width 111 height 37
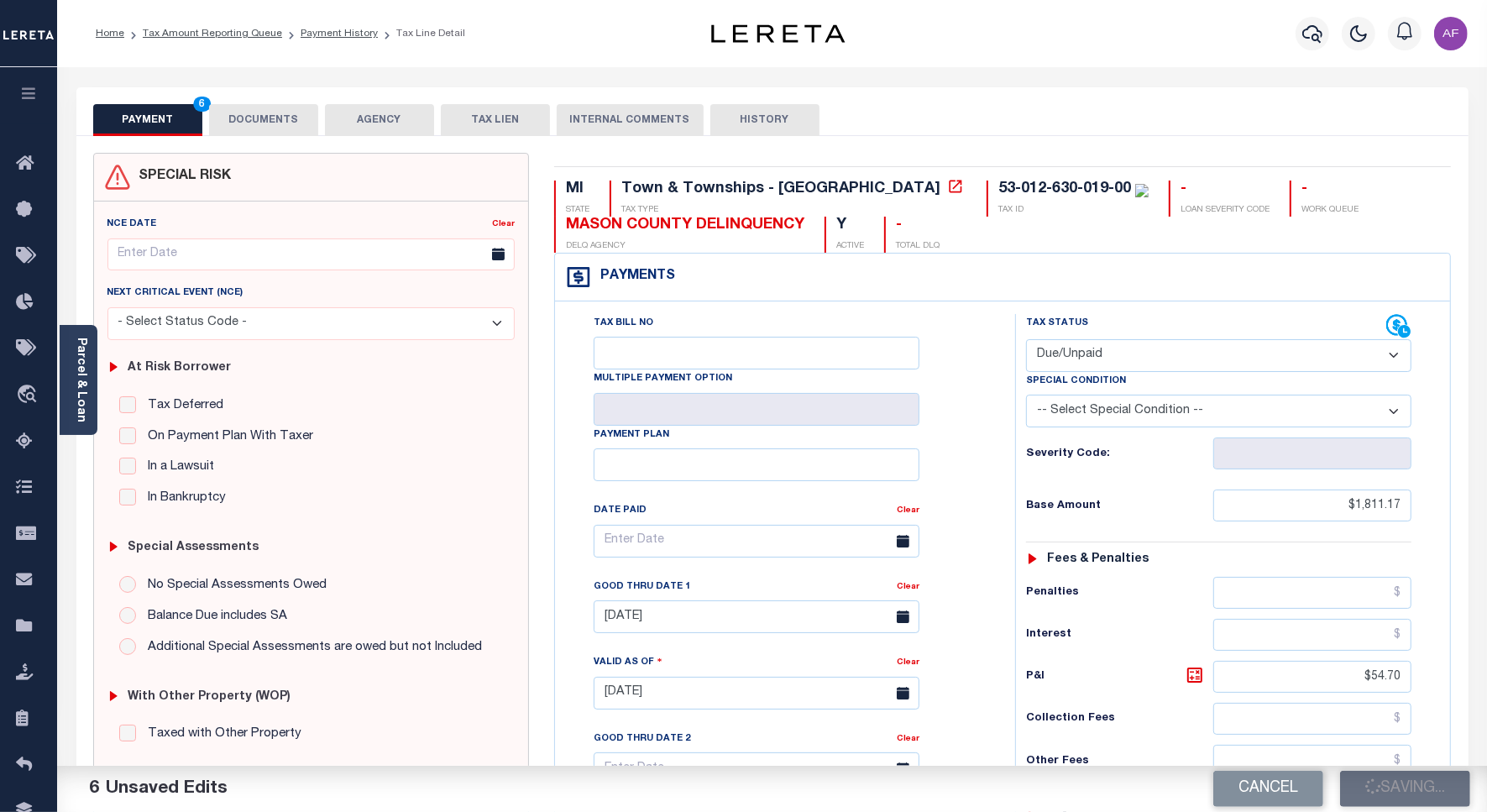
checkbox input "false"
type input "$1,811.17"
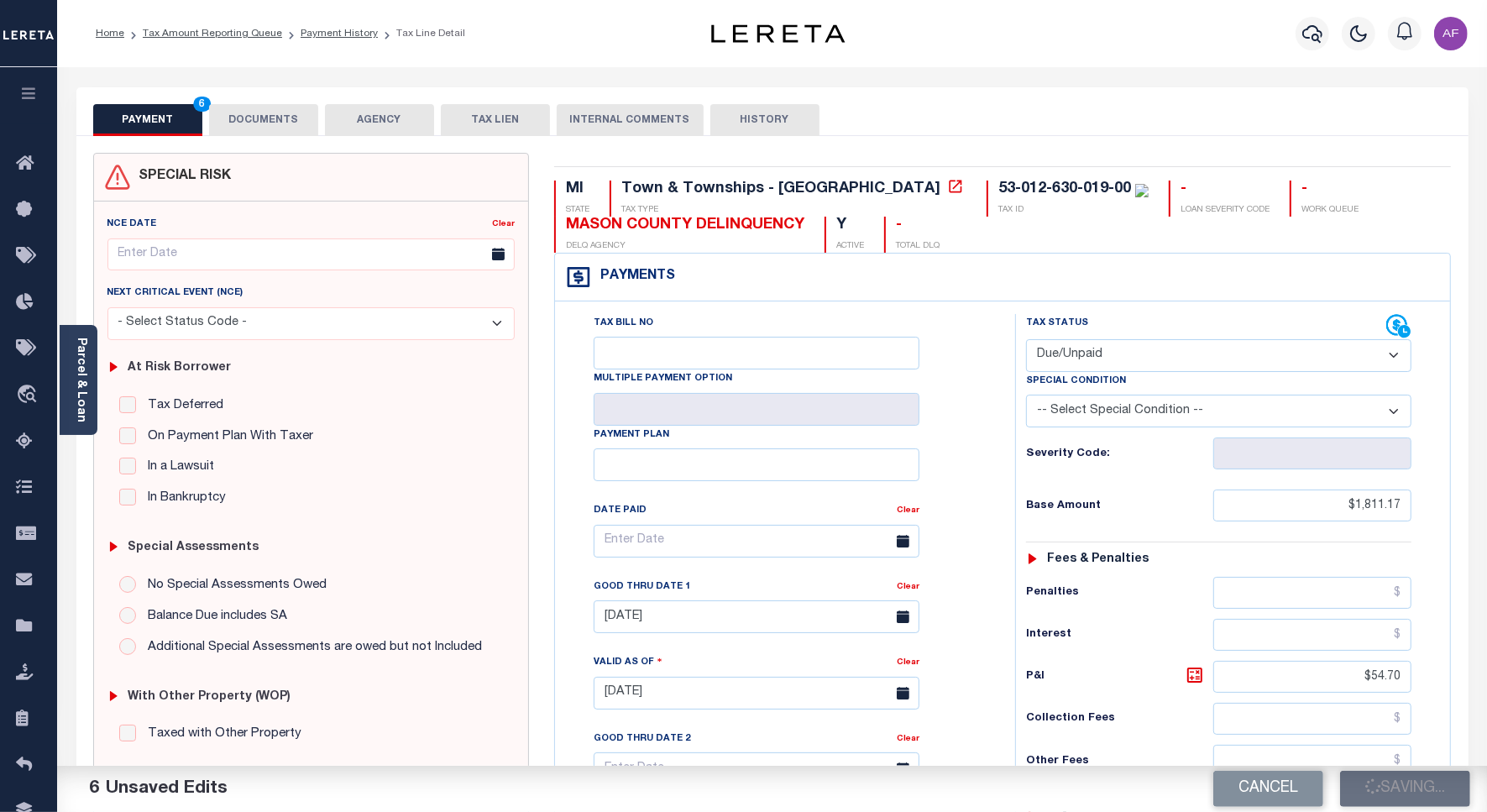
type input "$54.7"
type input "$1,865.87"
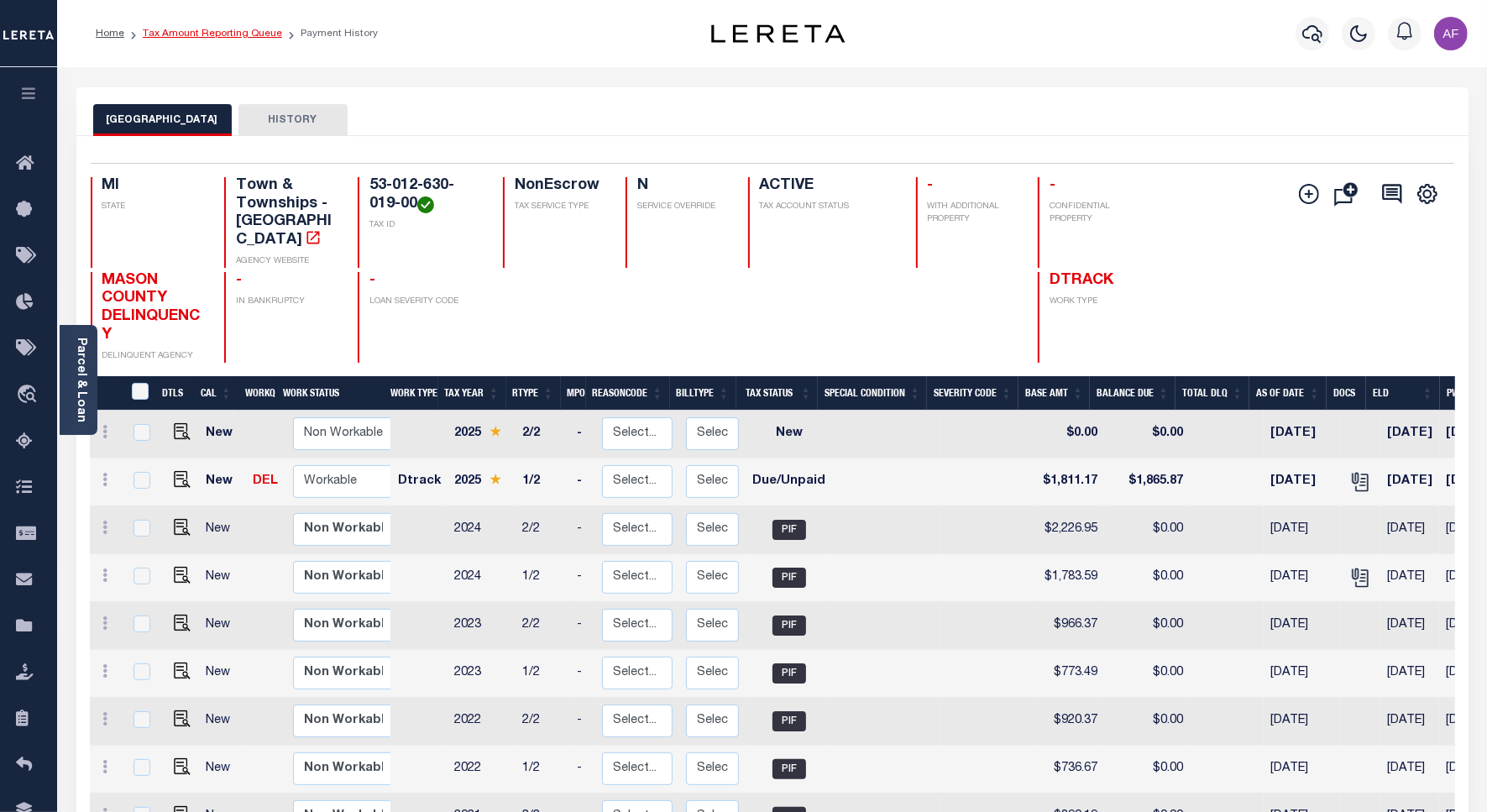
click at [164, 29] on link "Tax Amount Reporting Queue" at bounding box center [212, 33] width 139 height 10
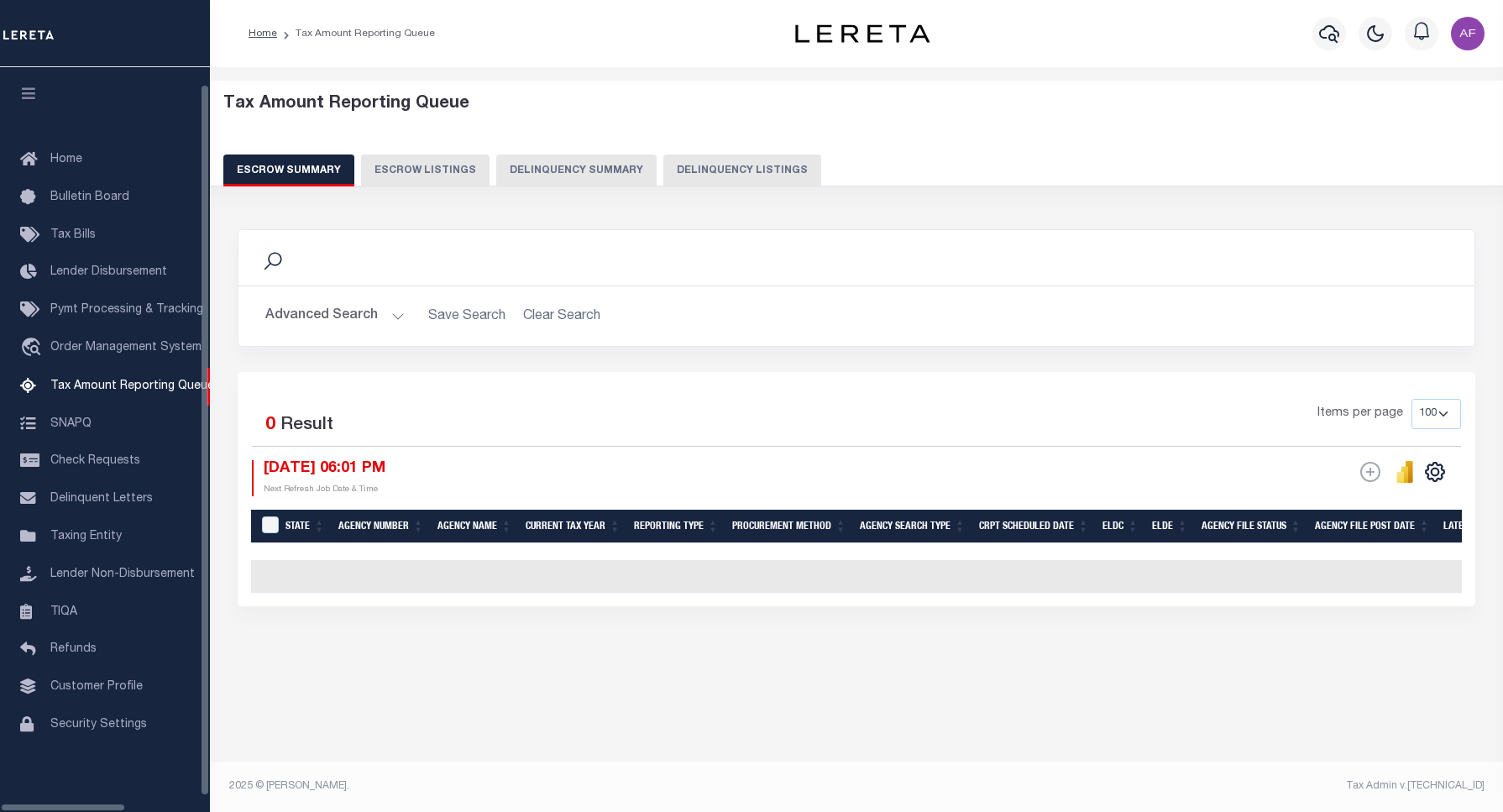
select select "100"
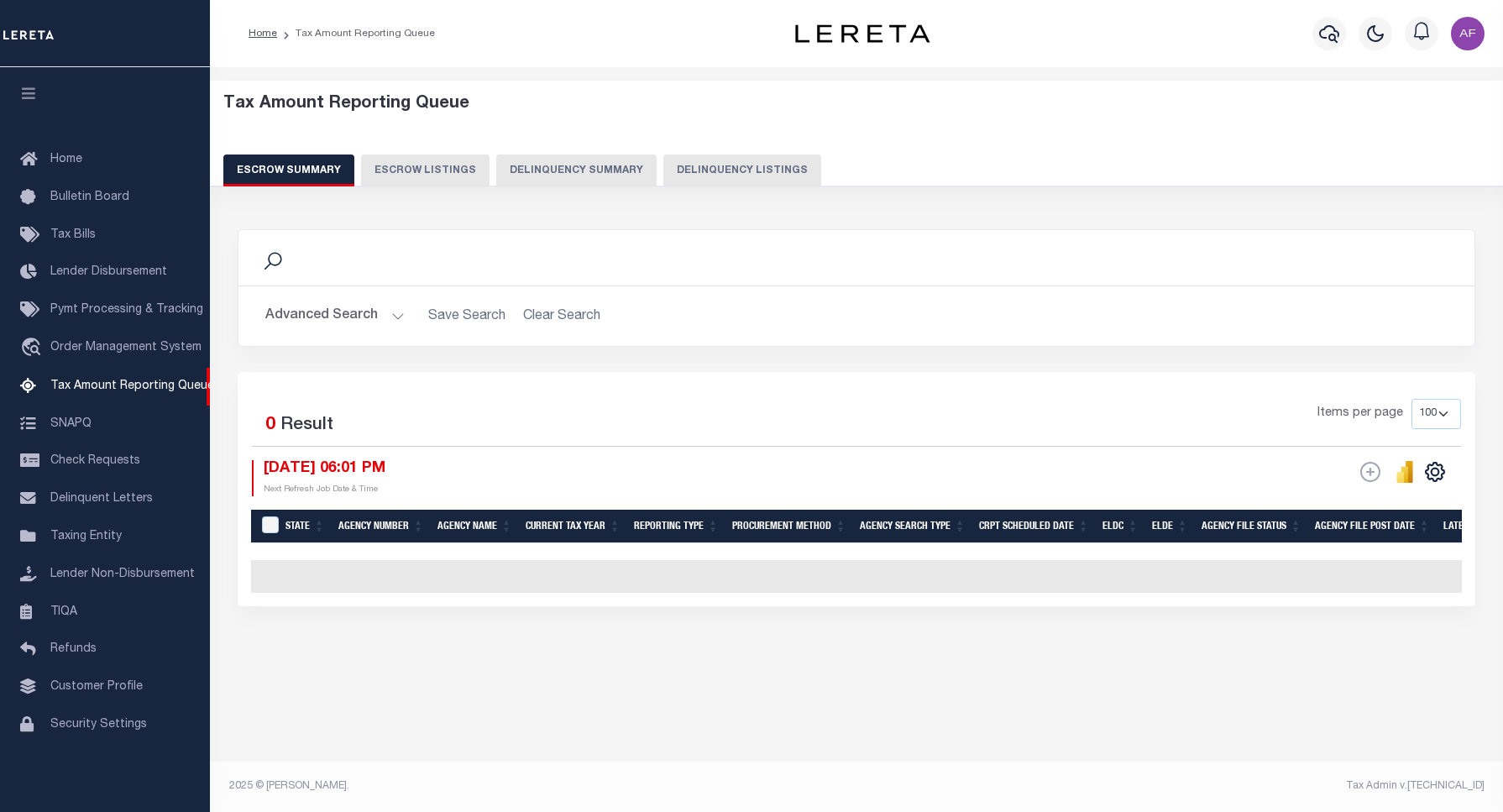
click at [697, 168] on button "Delinquency Listings" at bounding box center [742, 170] width 158 height 32
select select "100"
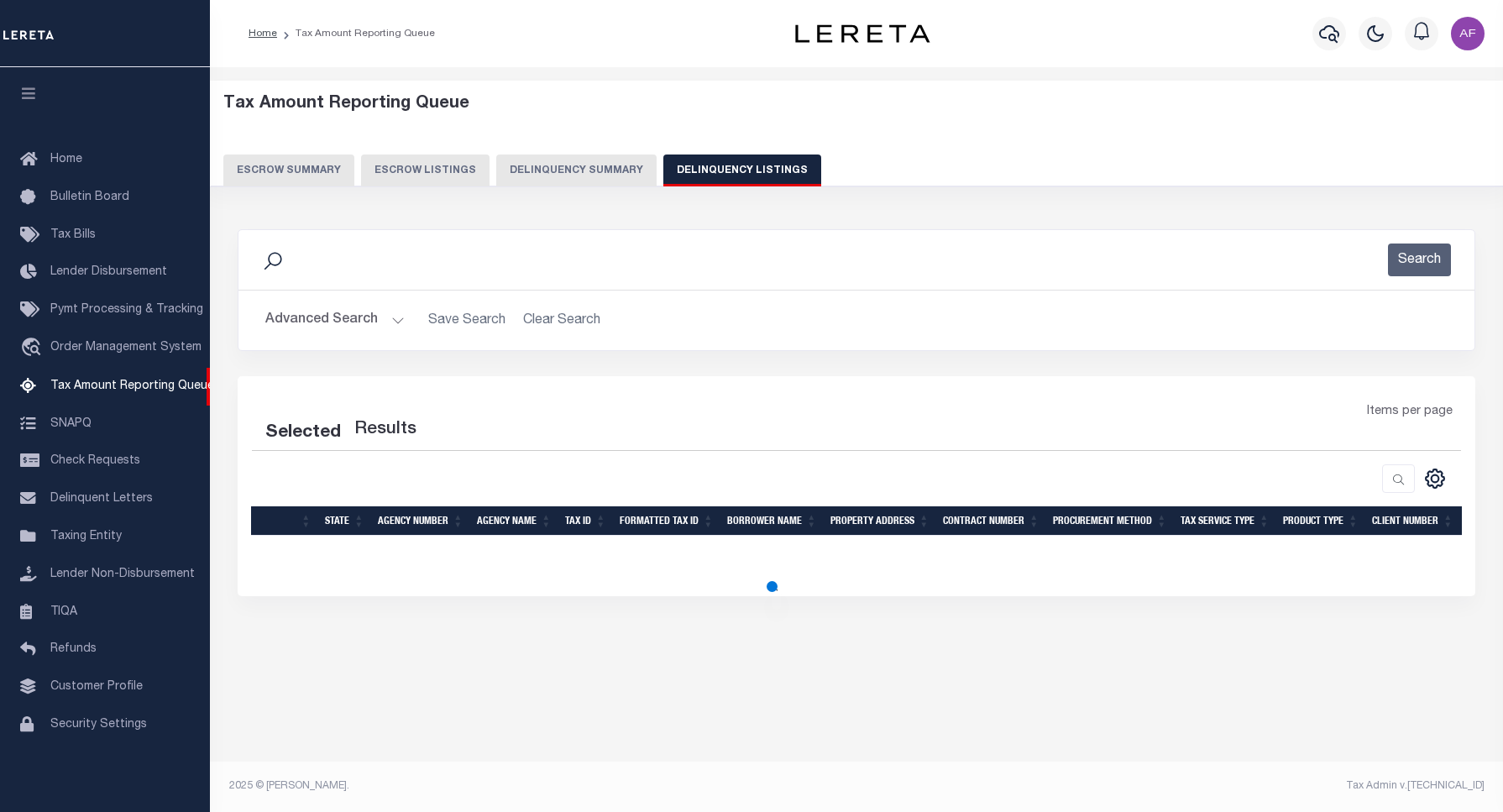
select select "100"
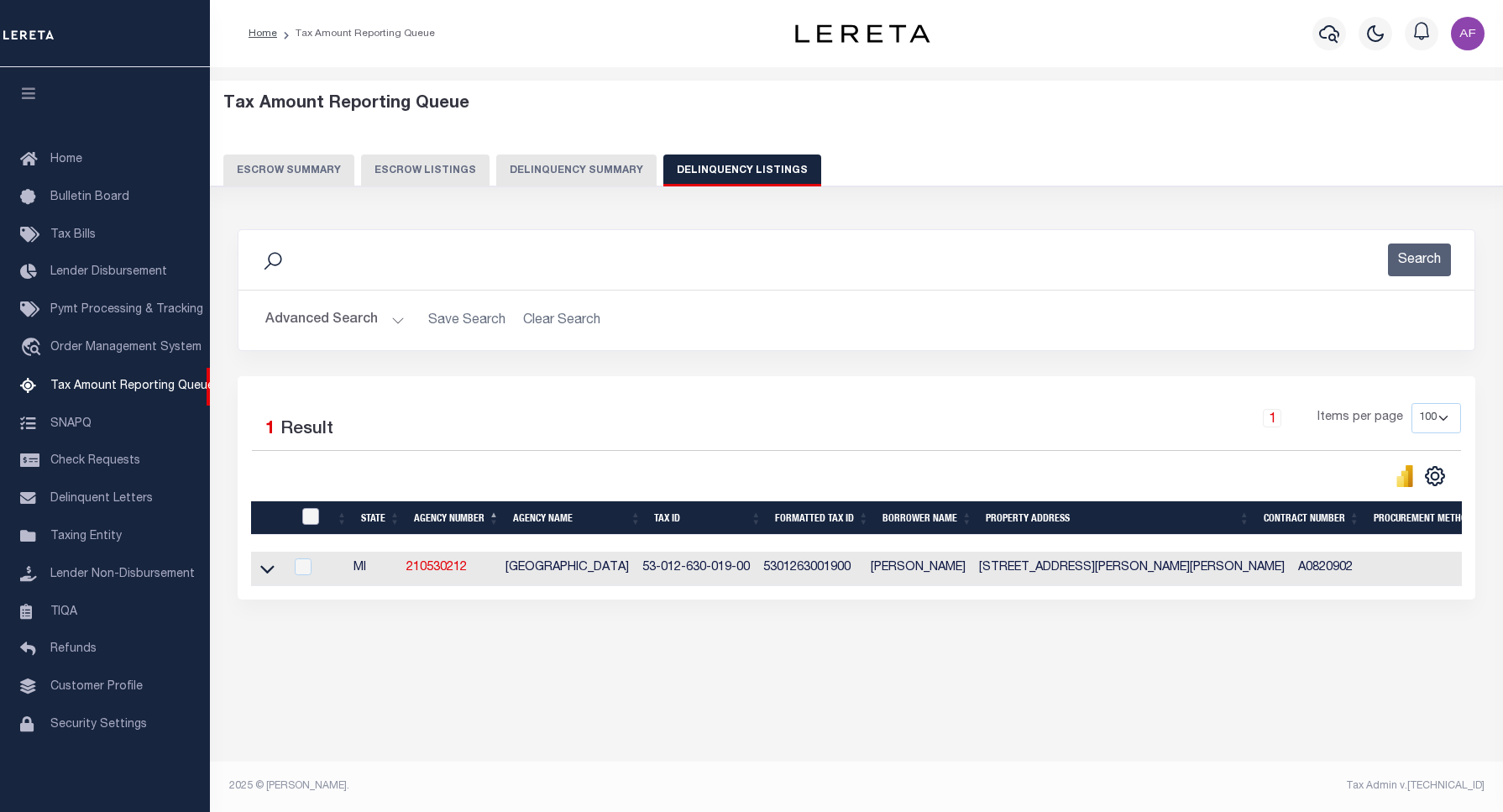
click at [306, 518] on input "checkbox" at bounding box center [310, 516] width 17 height 17
checkbox input "true"
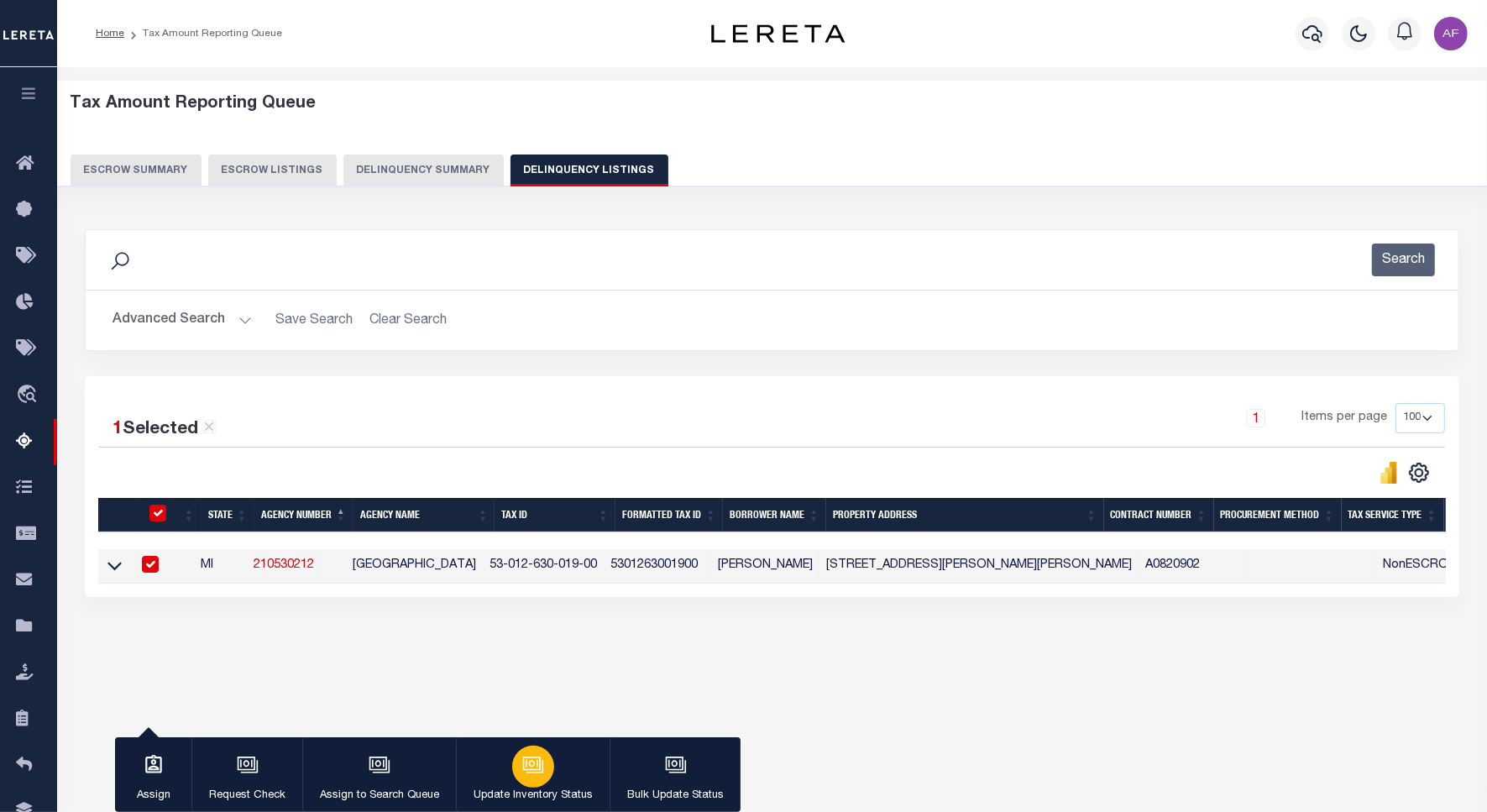
click at [526, 772] on icon "button" at bounding box center [532, 765] width 22 height 22
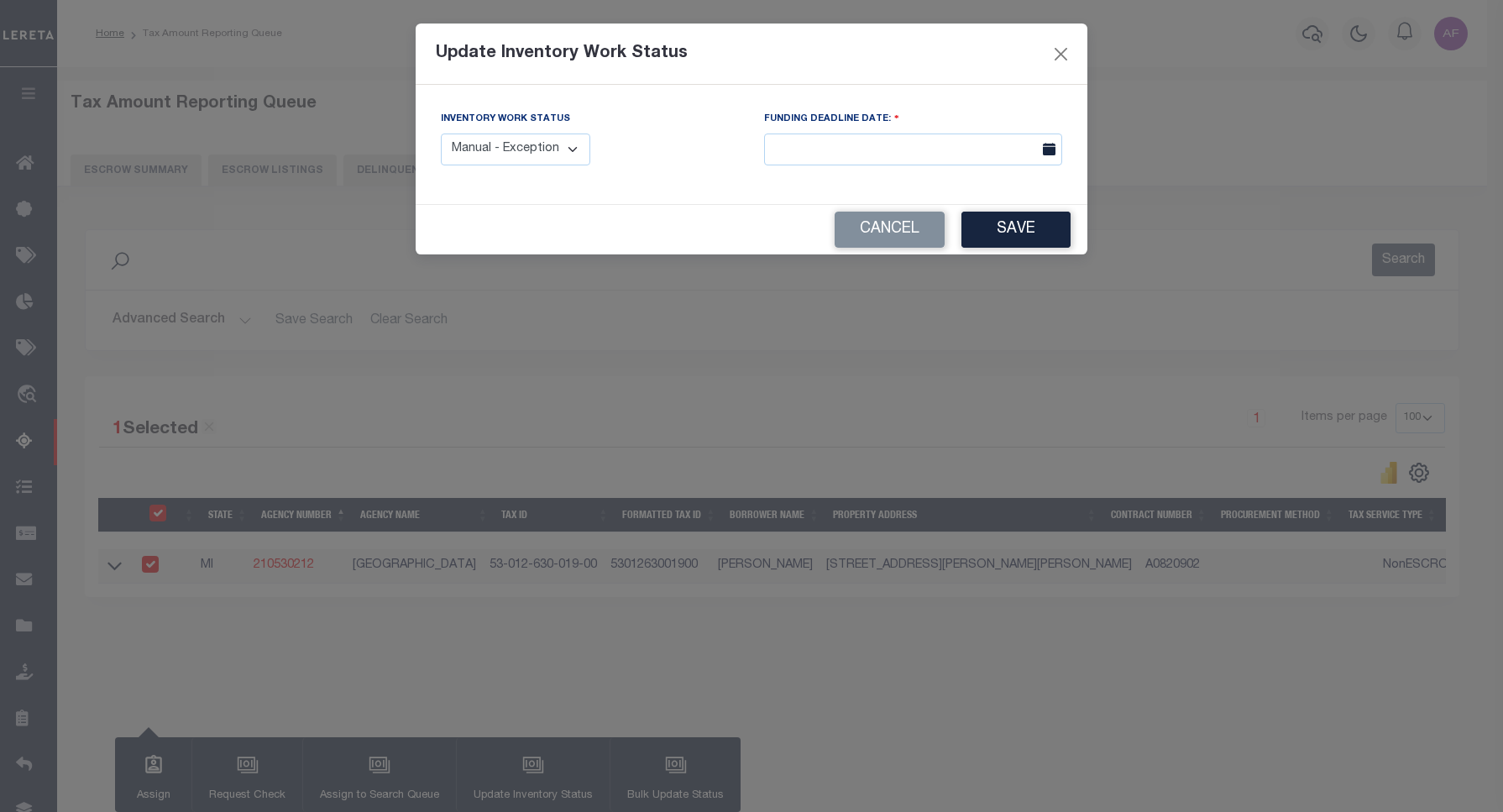
click at [495, 166] on select "Manual - Exception Pended - Awaiting Search Late Add Exception Completed" at bounding box center [516, 150] width 150 height 33
select select "4"
click at [441, 134] on select "Manual - Exception Pended - Awaiting Search Late Add Exception Completed" at bounding box center [516, 150] width 150 height 33
click at [1021, 238] on button "Save" at bounding box center [1015, 230] width 110 height 37
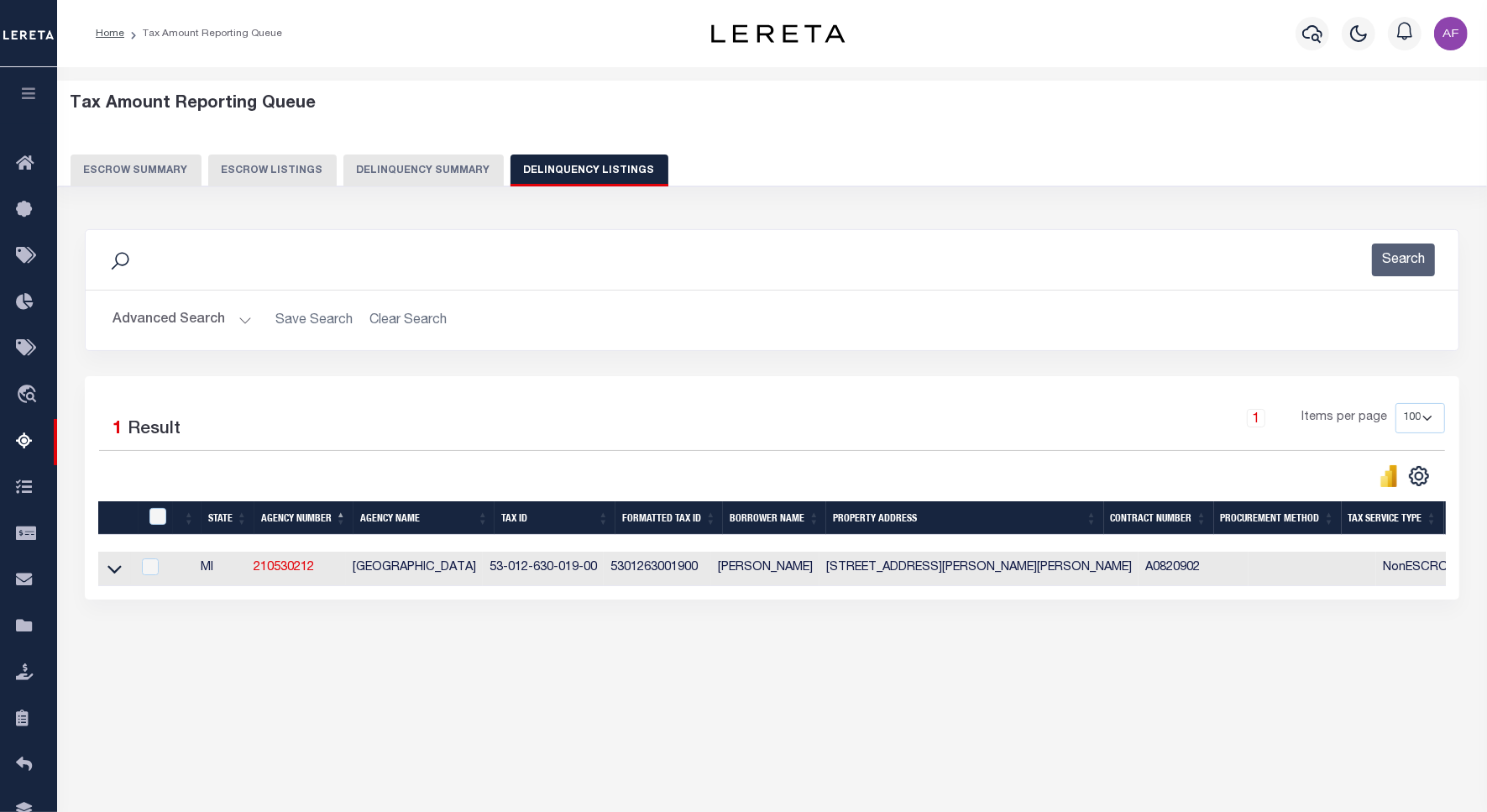
click at [143, 312] on button "Advanced Search" at bounding box center [182, 320] width 139 height 33
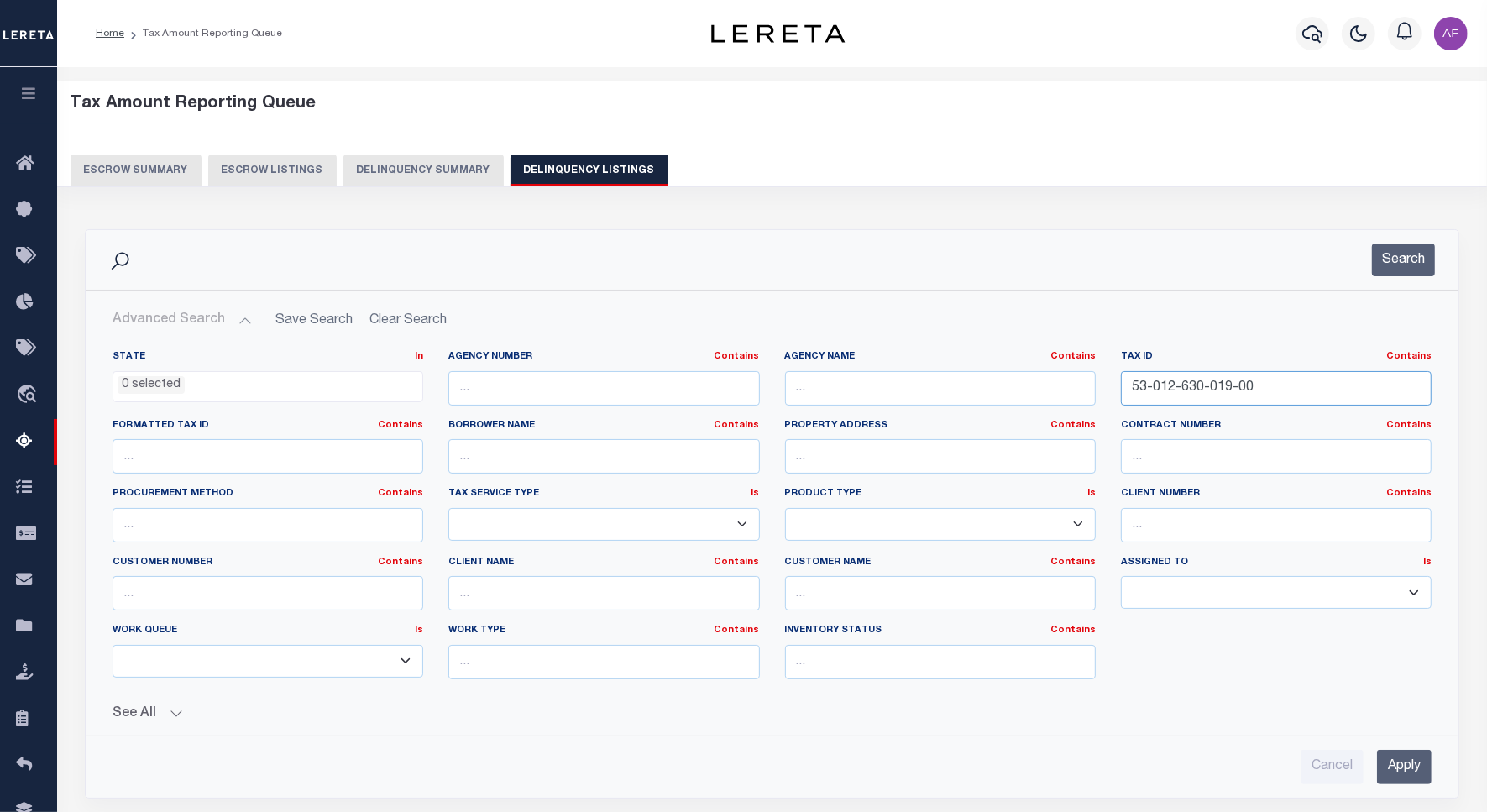
drag, startPoint x: 1268, startPoint y: 394, endPoint x: 1027, endPoint y: 388, distance: 241.1
click at [1027, 388] on div "State In In AK AL AR AZ CA CO CT DC DE FL GA GU HI IA ID IL IN KS KY LA MA MD M…" at bounding box center [771, 521] width 1344 height 343
paste input "700-043"
click at [1392, 252] on button "Search" at bounding box center [1402, 259] width 63 height 33
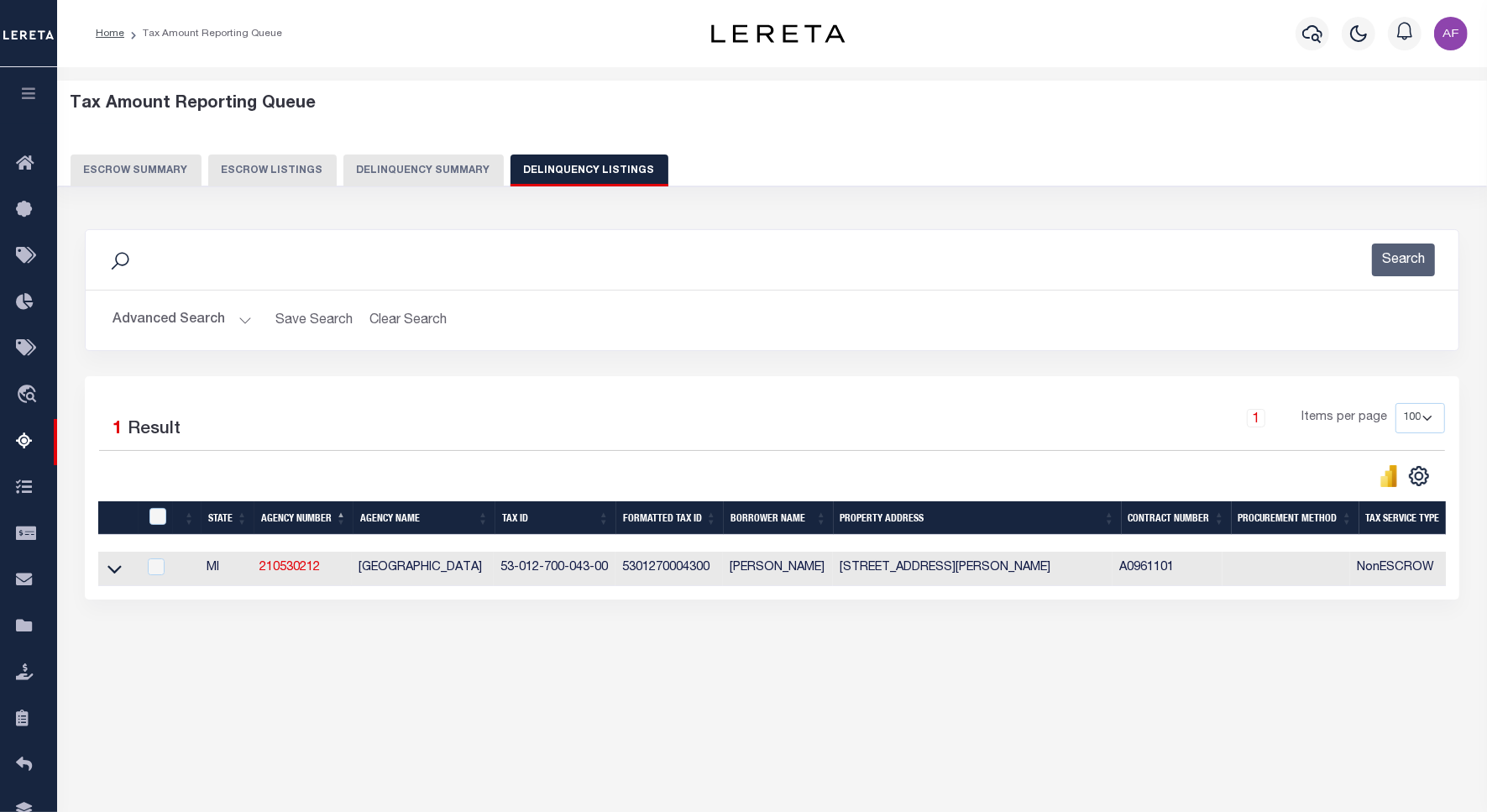
click at [202, 334] on button "Advanced Search" at bounding box center [182, 320] width 139 height 33
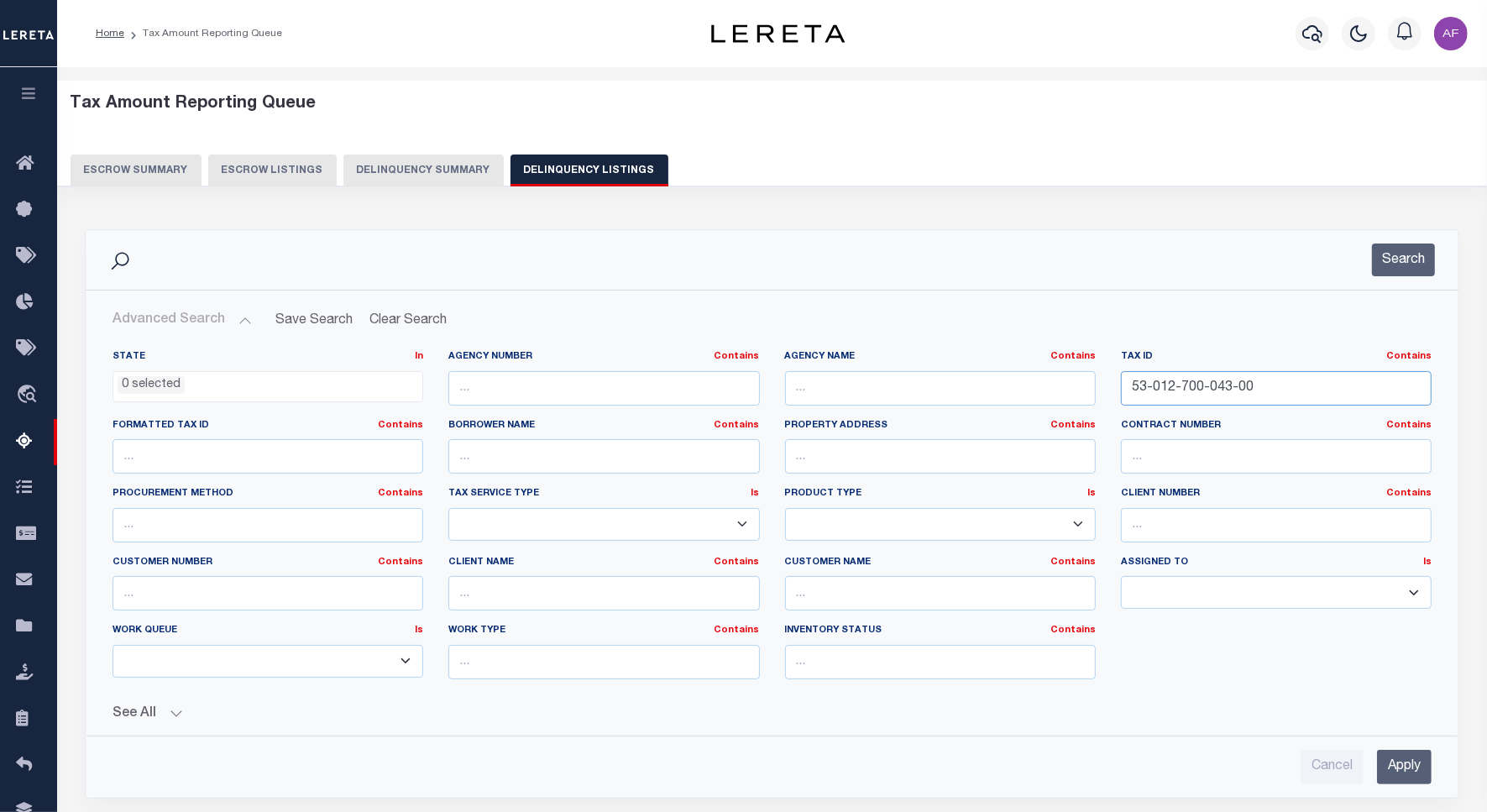
drag, startPoint x: 1262, startPoint y: 392, endPoint x: 1025, endPoint y: 370, distance: 238.0
click at [1025, 370] on div "State In In AK AL AR AZ CA CO CT DC DE FL GA GU HI IA ID IL IN KS KY LA MA MD M…" at bounding box center [771, 521] width 1344 height 343
paste input "text"
drag, startPoint x: 1239, startPoint y: 387, endPoint x: 987, endPoint y: 361, distance: 253.3
click at [987, 361] on div "State In In AK AL AR AZ CA CO CT DC DE FL GA GU HI IA ID IL IN KS KY LA MA MD M…" at bounding box center [771, 521] width 1344 height 343
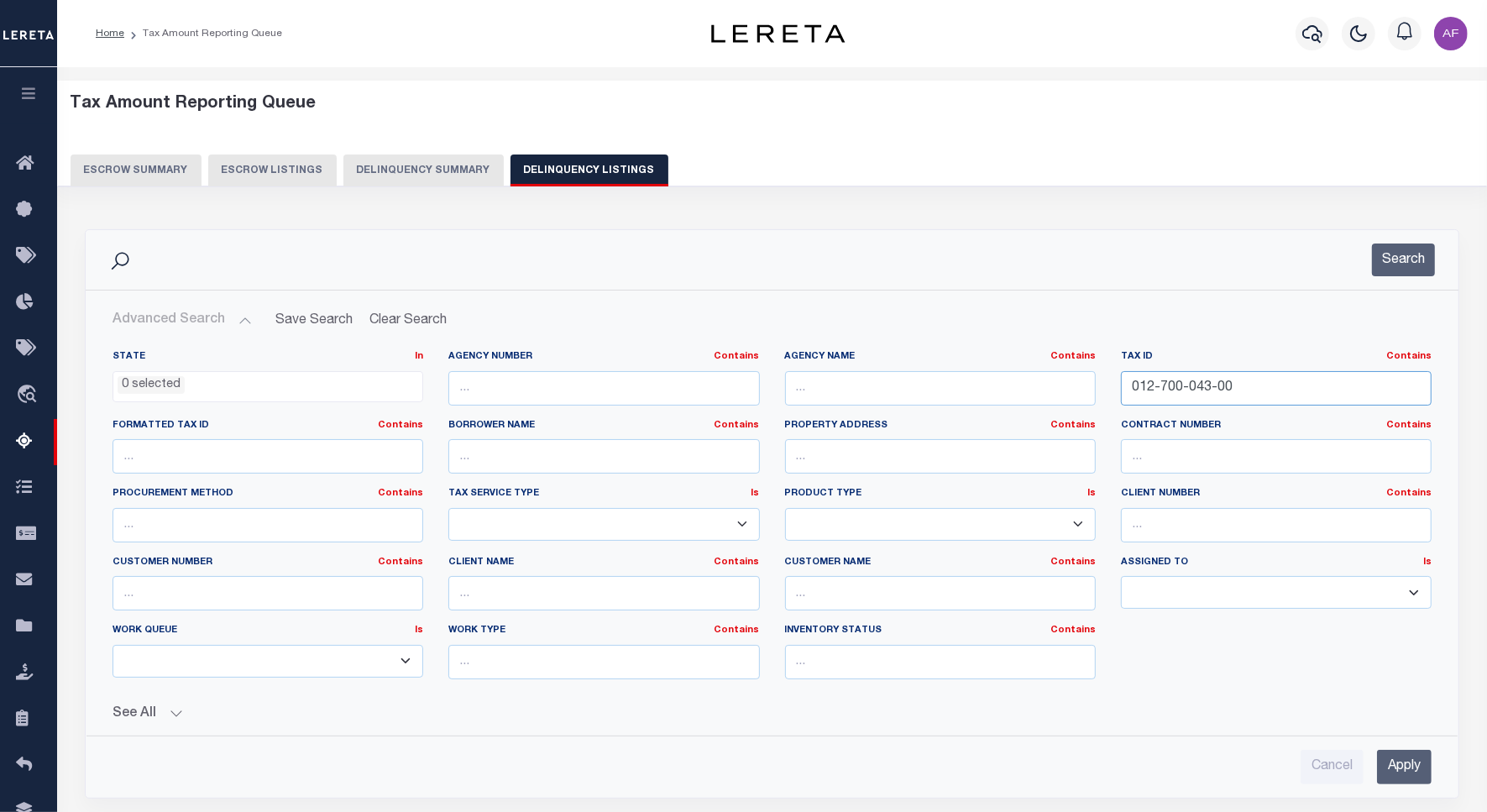
paste input "53-"
type input "53-012-700-043-00"
click at [1395, 272] on button "Search" at bounding box center [1402, 259] width 63 height 33
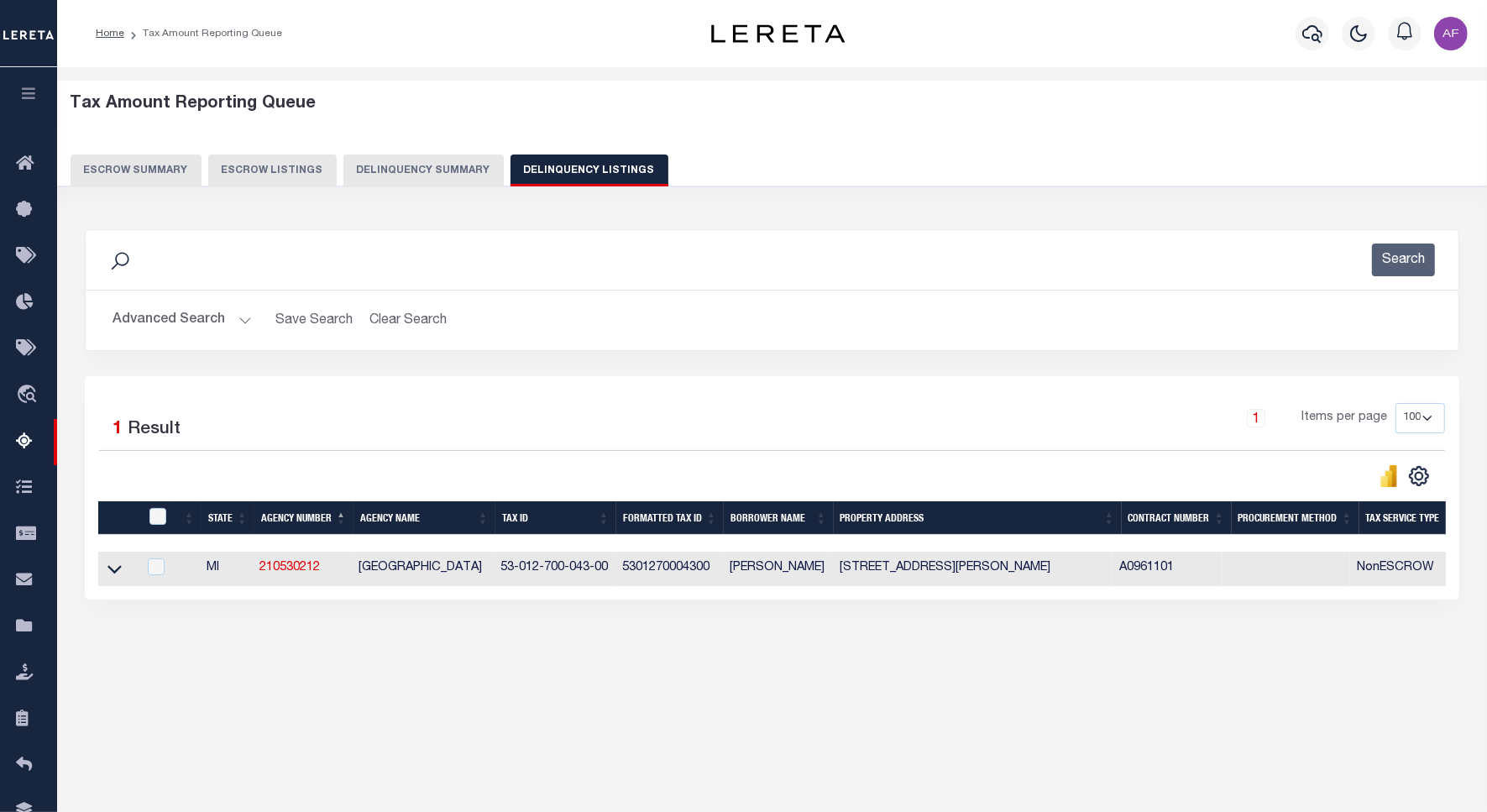
drag, startPoint x: 110, startPoint y: 575, endPoint x: 164, endPoint y: 480, distance: 109.3
click at [110, 574] on icon at bounding box center [115, 569] width 14 height 8
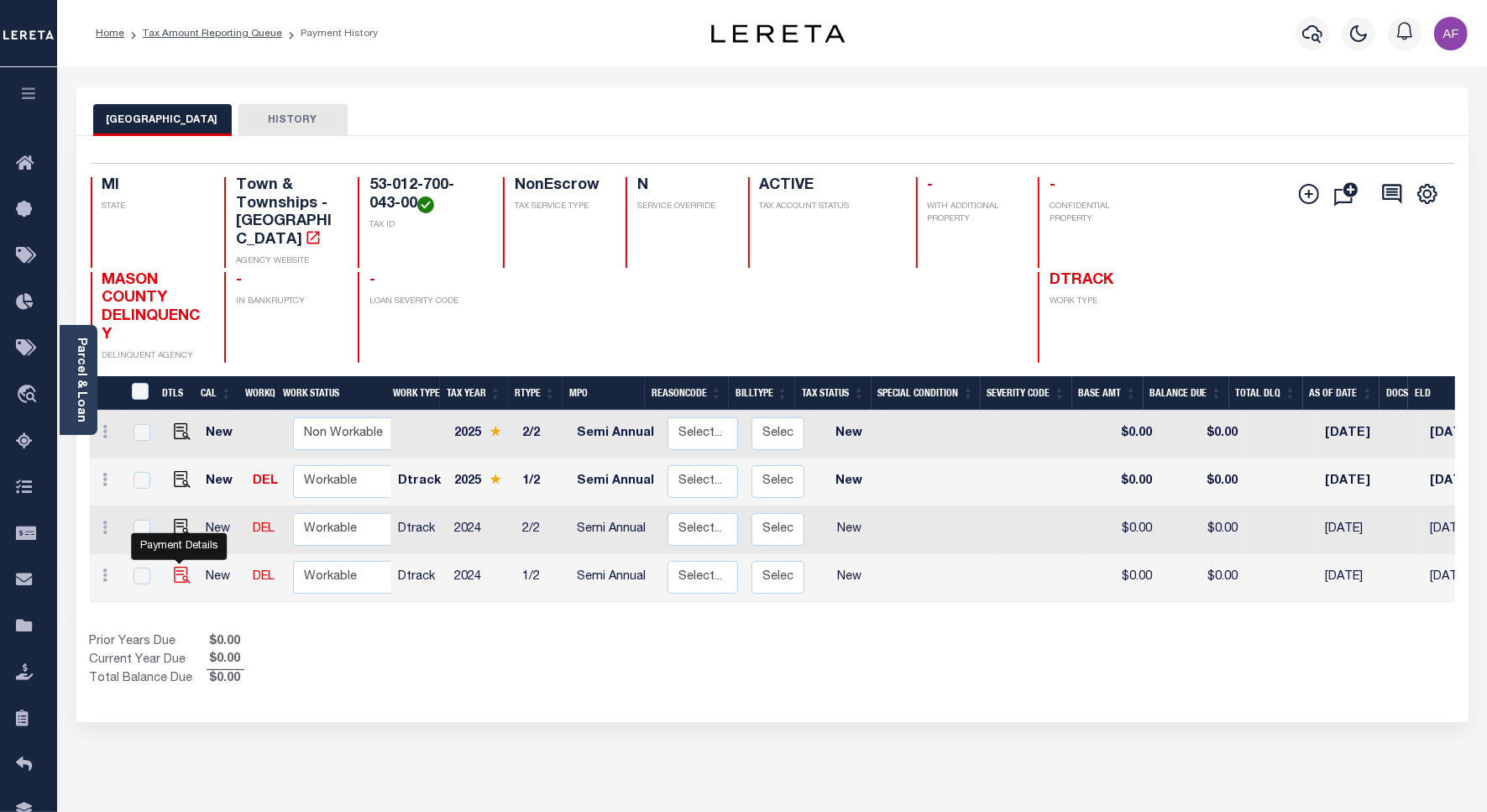
click at [174, 566] on img "" at bounding box center [182, 574] width 17 height 17
checkbox input "true"
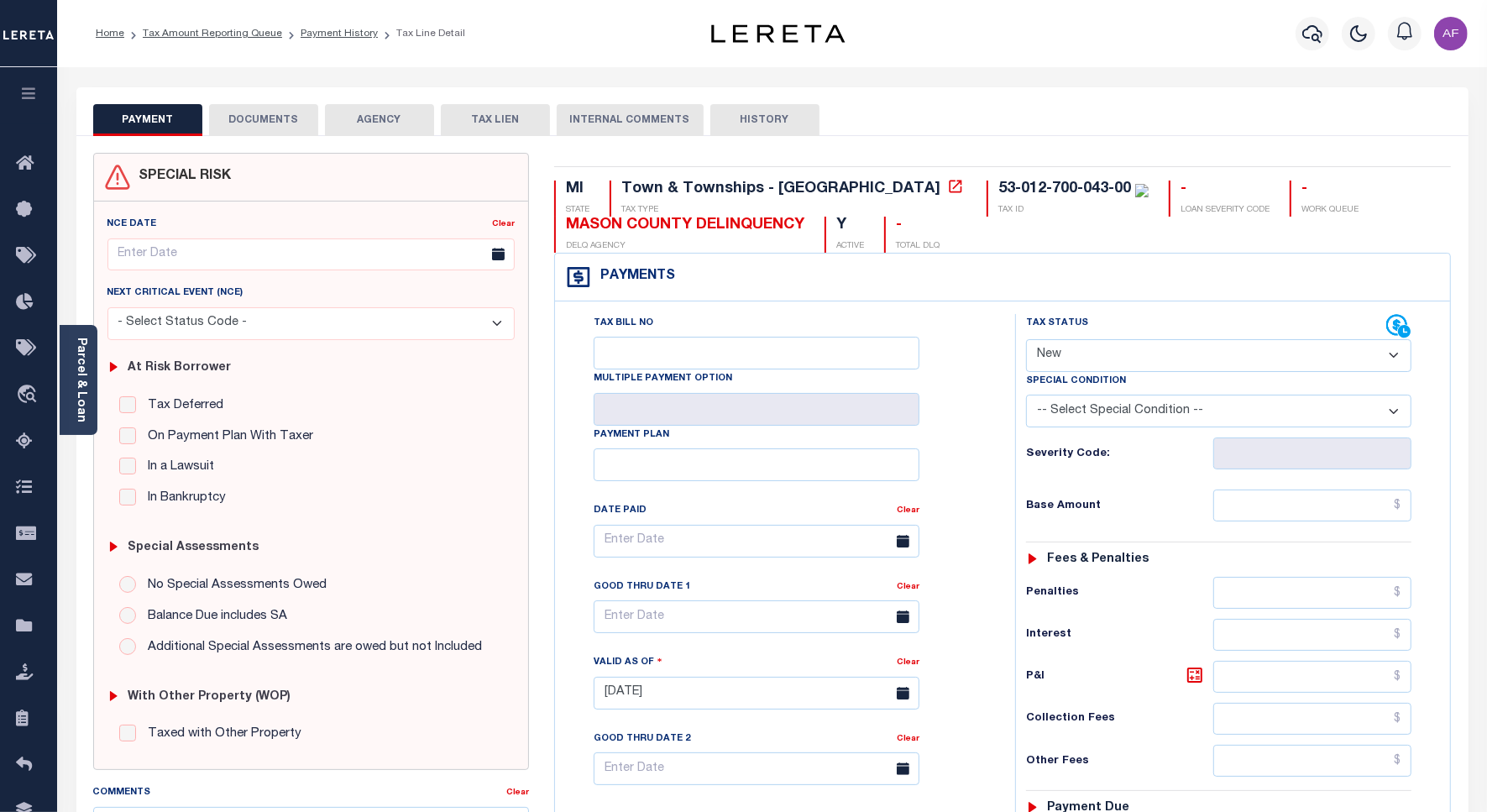
click at [1101, 359] on select "- Select Status Code - Open Due/Unpaid Paid Incomplete No Tax Due Internal Refu…" at bounding box center [1218, 355] width 386 height 33
select select "PYD"
click at [1026, 341] on select "- Select Status Code - Open Due/Unpaid Paid Incomplete No Tax Due Internal Refu…" at bounding box center [1218, 355] width 386 height 33
type input "[DATE]"
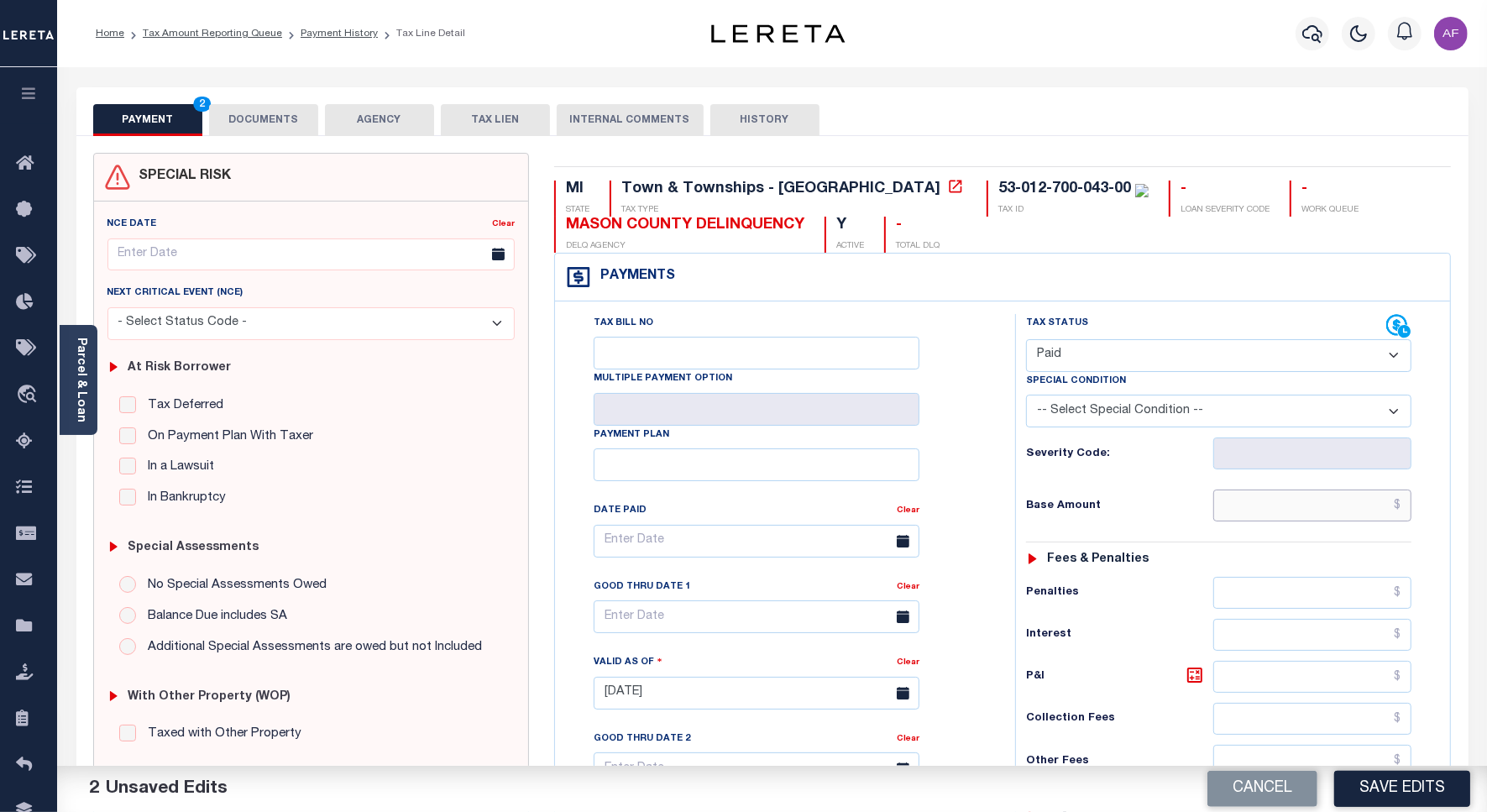
click at [1353, 517] on input "text" at bounding box center [1312, 506] width 198 height 32
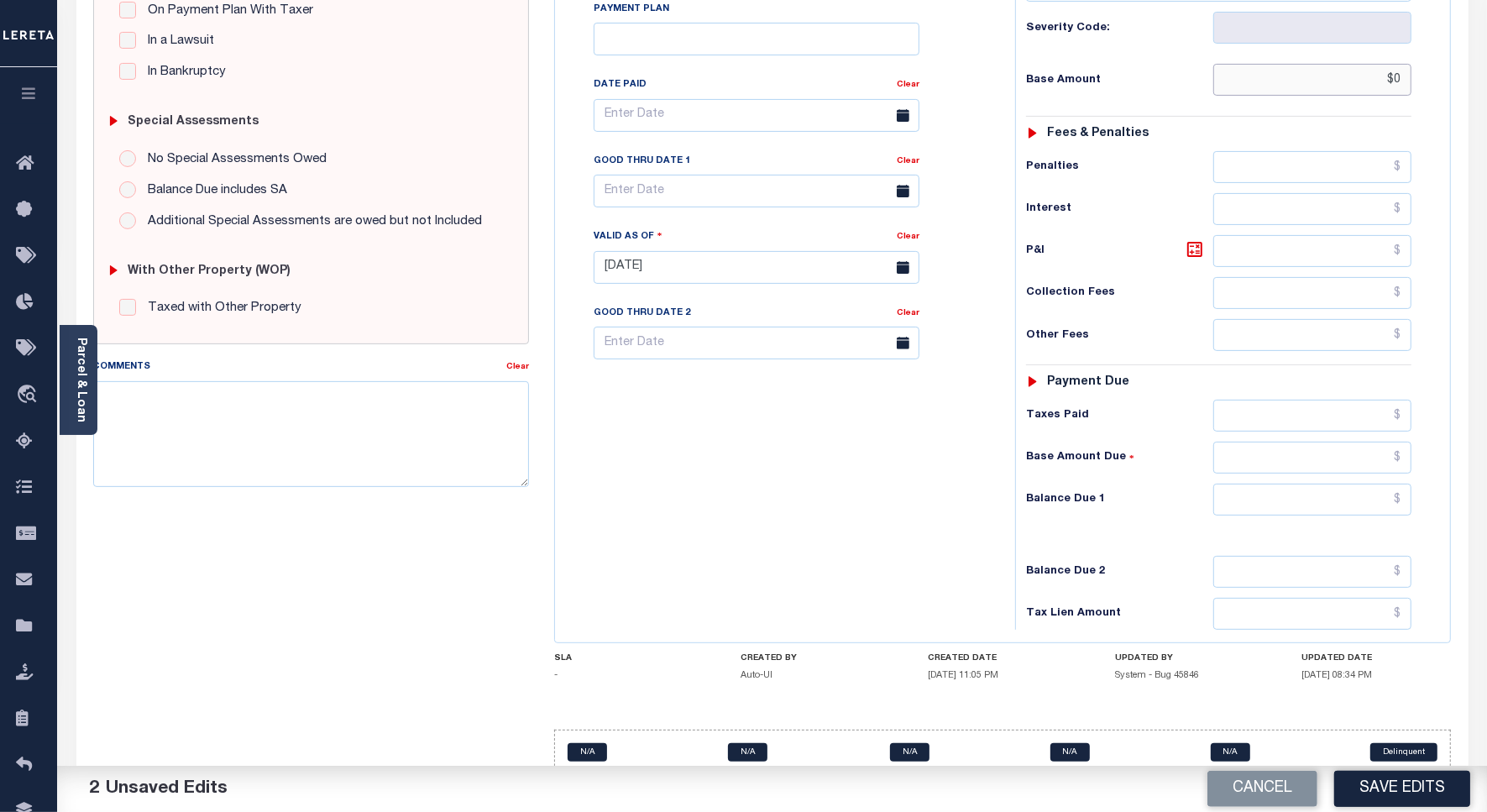
scroll to position [467, 0]
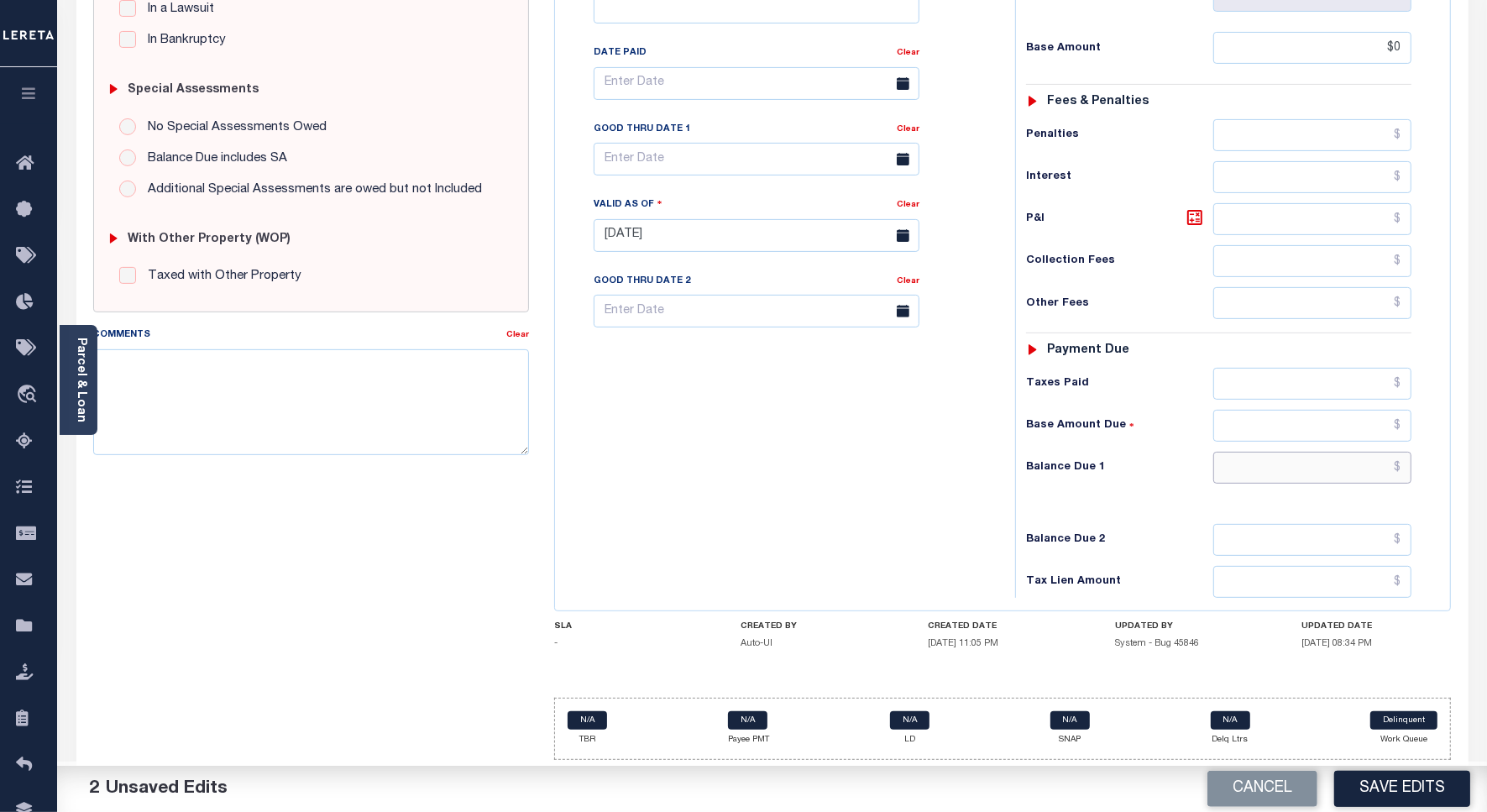
type input "$0.00"
click at [1366, 454] on input "text" at bounding box center [1312, 467] width 198 height 32
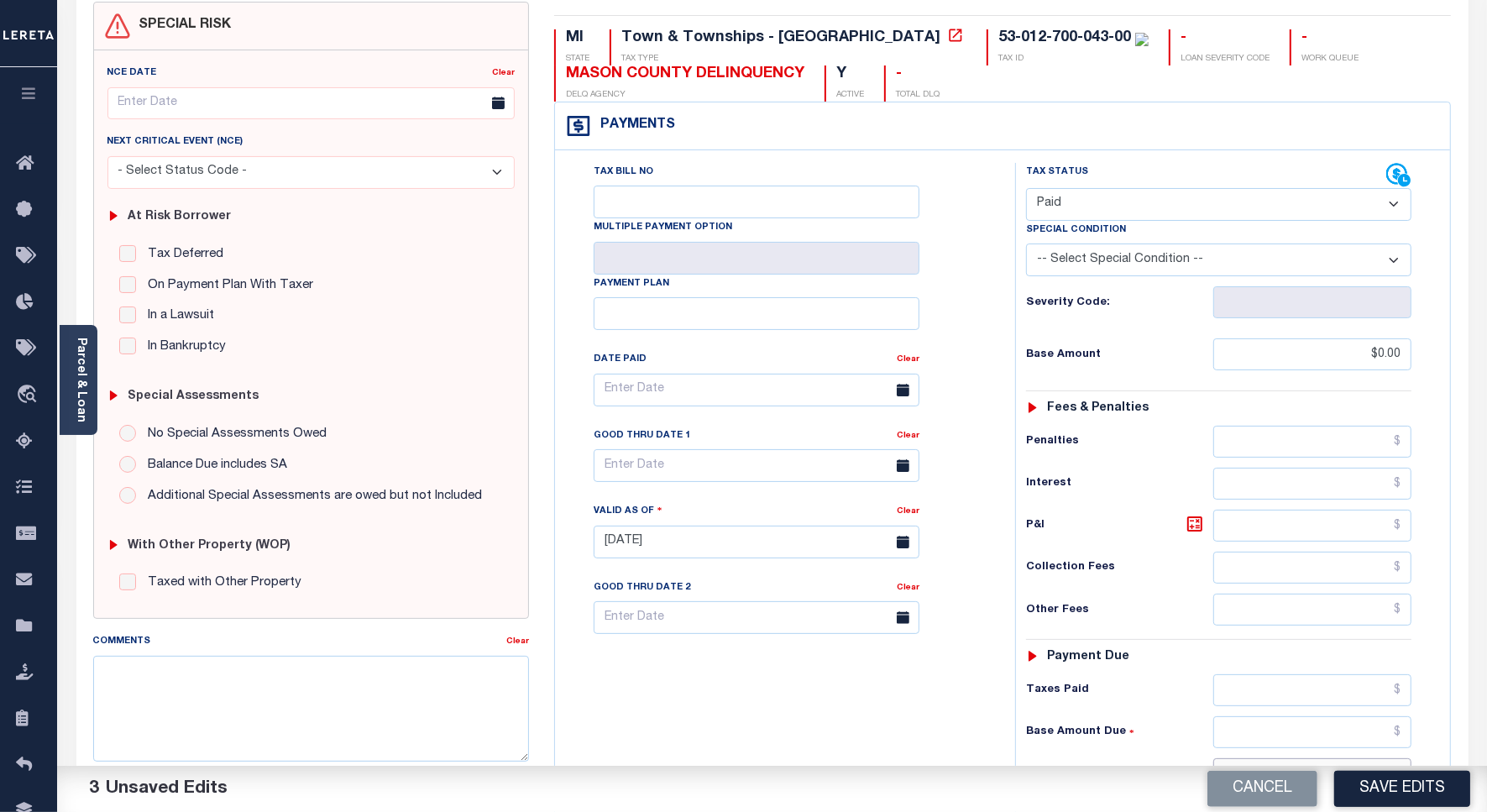
scroll to position [0, 0]
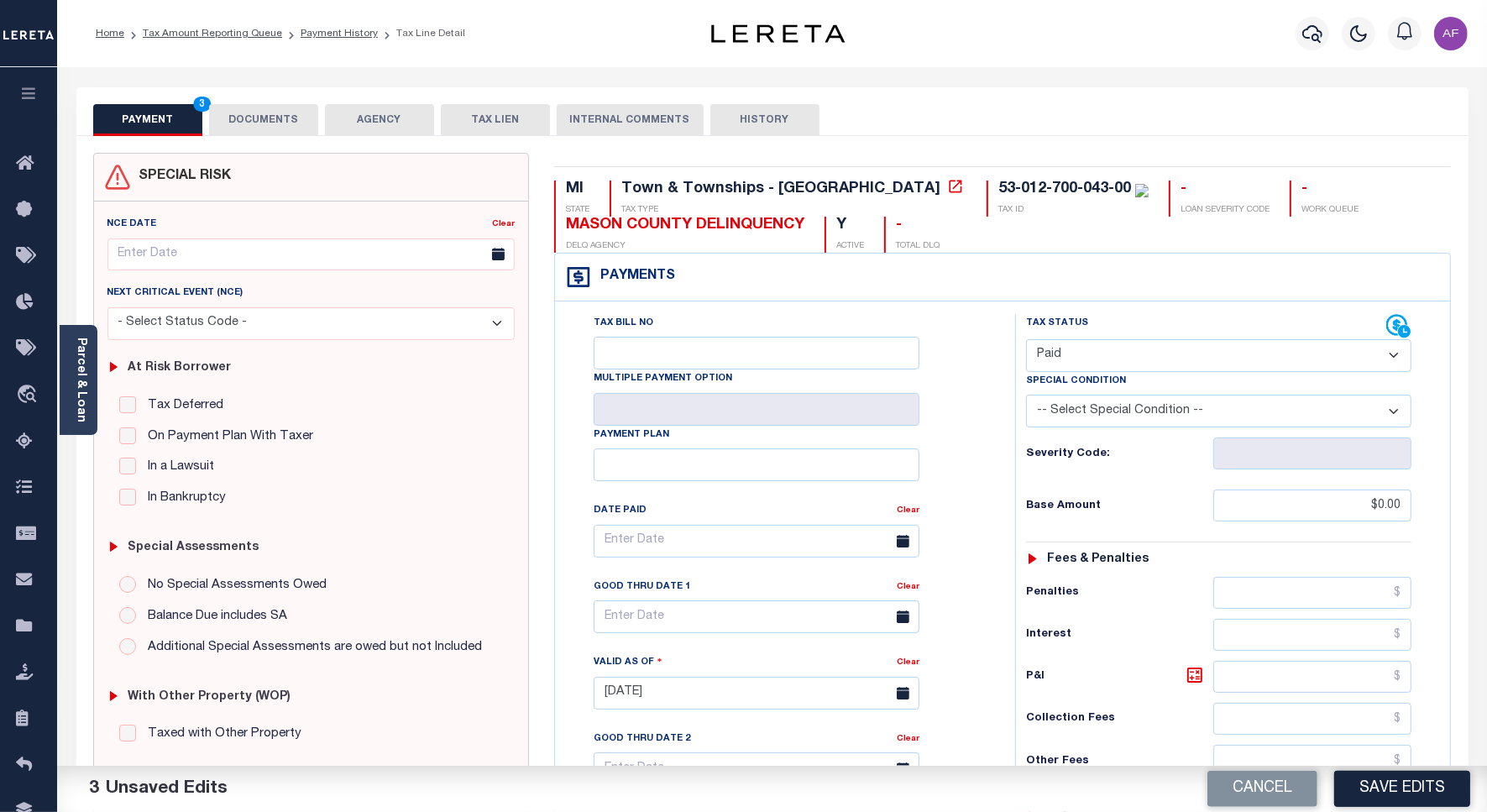
type input "$0.00"
click at [249, 126] on button "DOCUMENTS" at bounding box center [264, 120] width 110 height 32
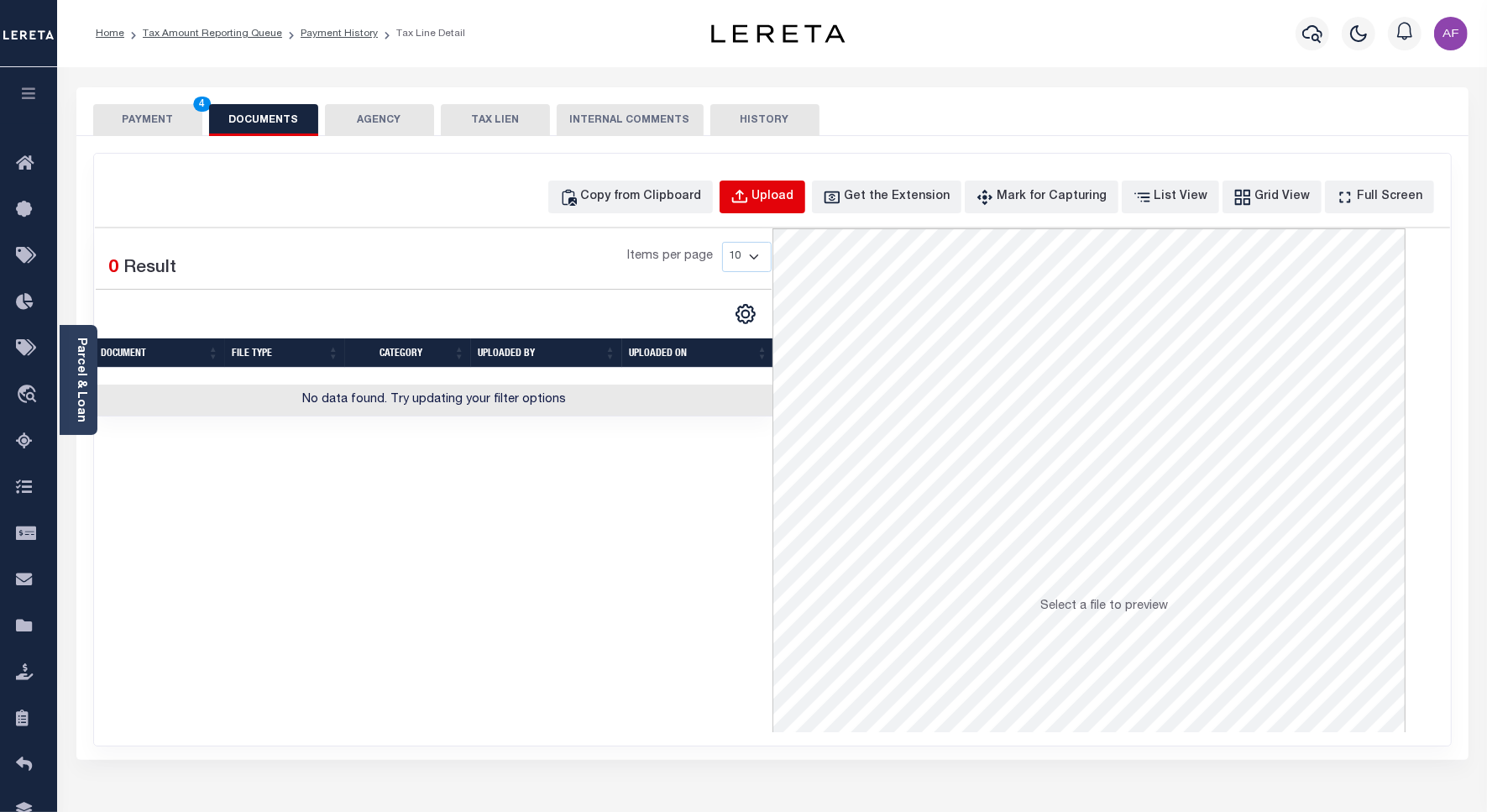
click at [752, 193] on button "Upload" at bounding box center [762, 197] width 85 height 33
select select "POP"
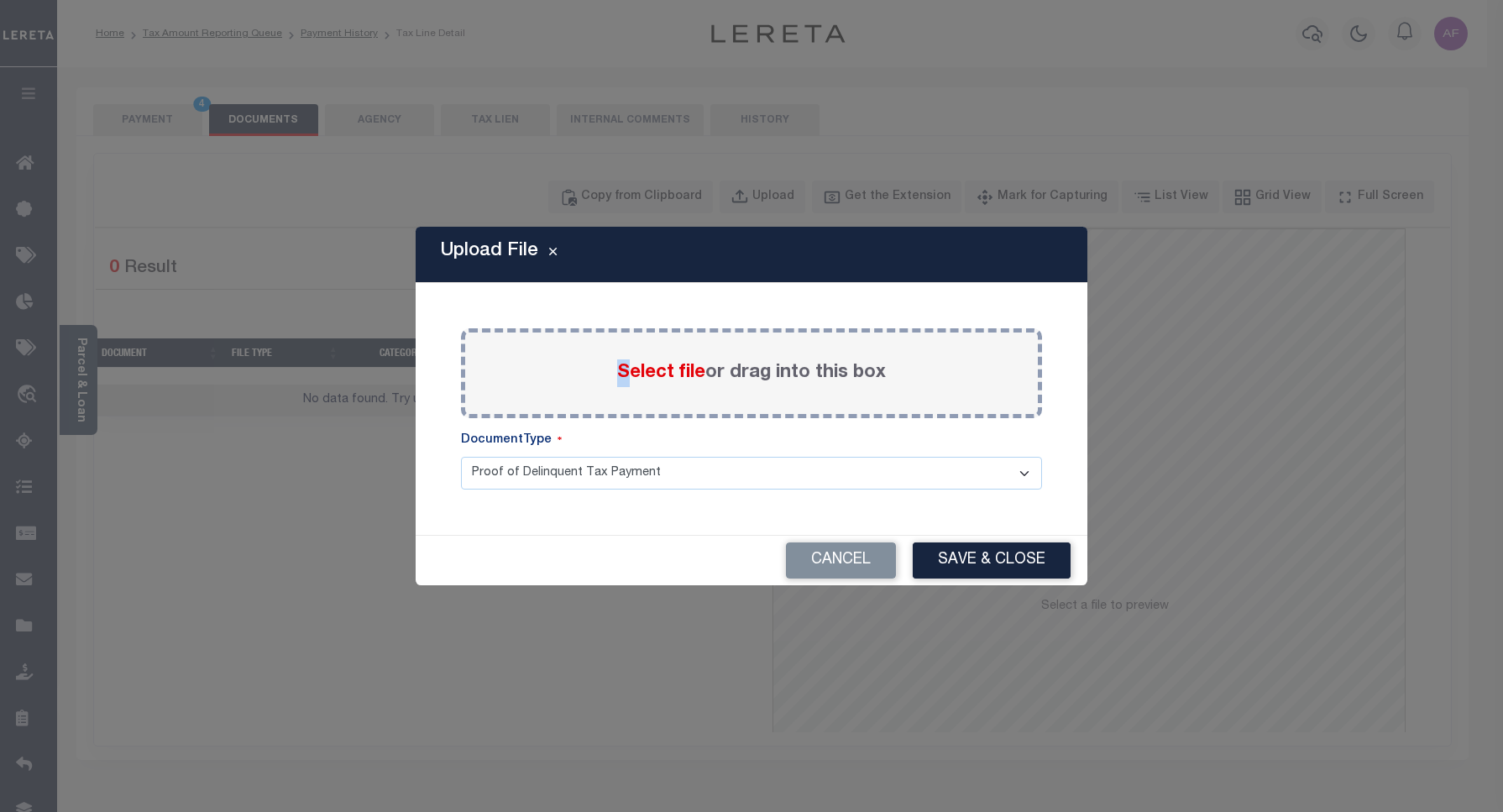
drag, startPoint x: 622, startPoint y: 368, endPoint x: 610, endPoint y: 345, distance: 25.9
click at [635, 368] on span "Select file" at bounding box center [661, 372] width 88 height 19
click at [666, 382] on span "Select file" at bounding box center [661, 372] width 88 height 19
click at [0, 0] on input "Select file or drag into this box" at bounding box center [0, 0] width 0 height 0
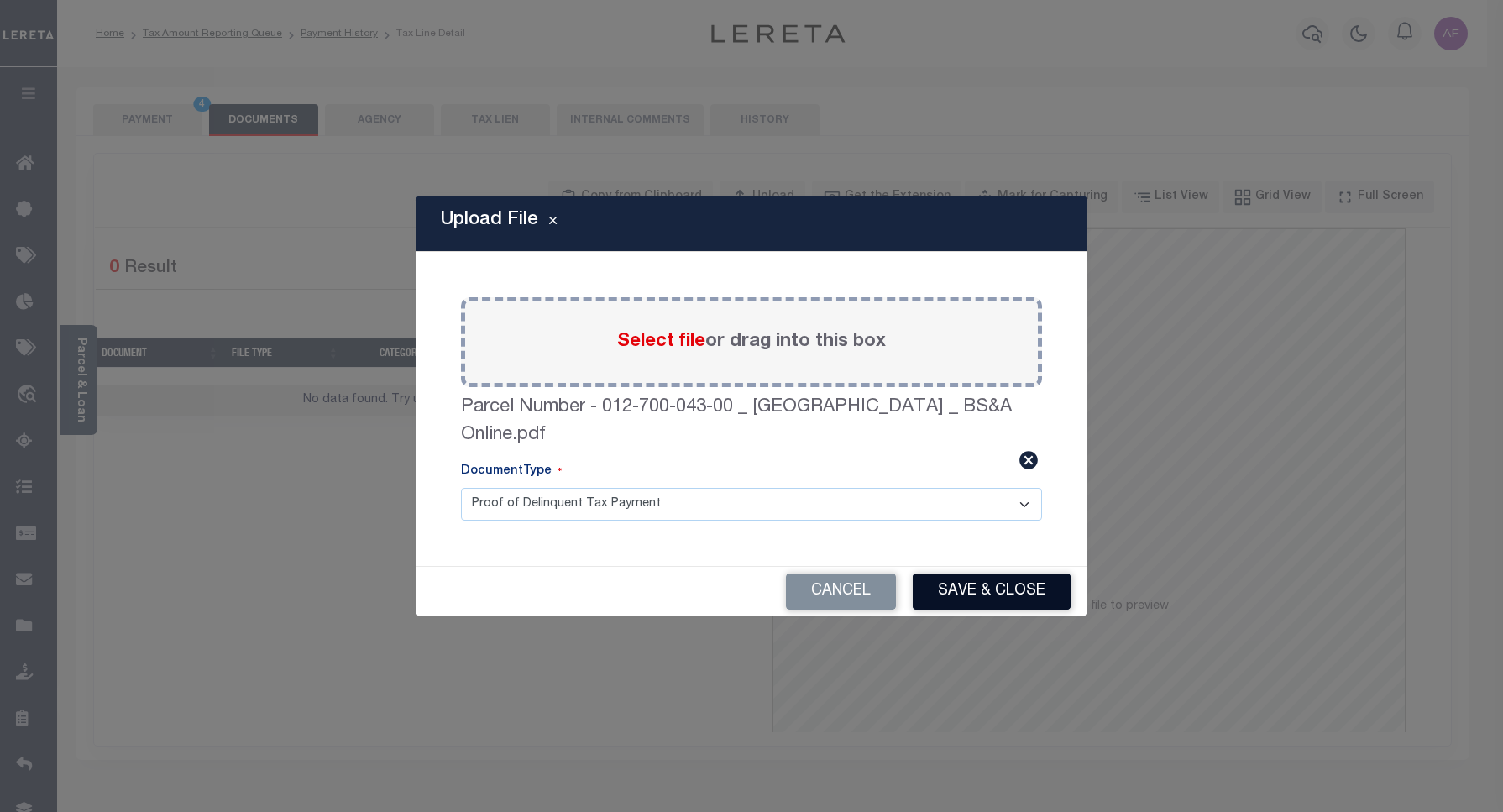
click at [1003, 577] on button "Save & Close" at bounding box center [991, 591] width 158 height 37
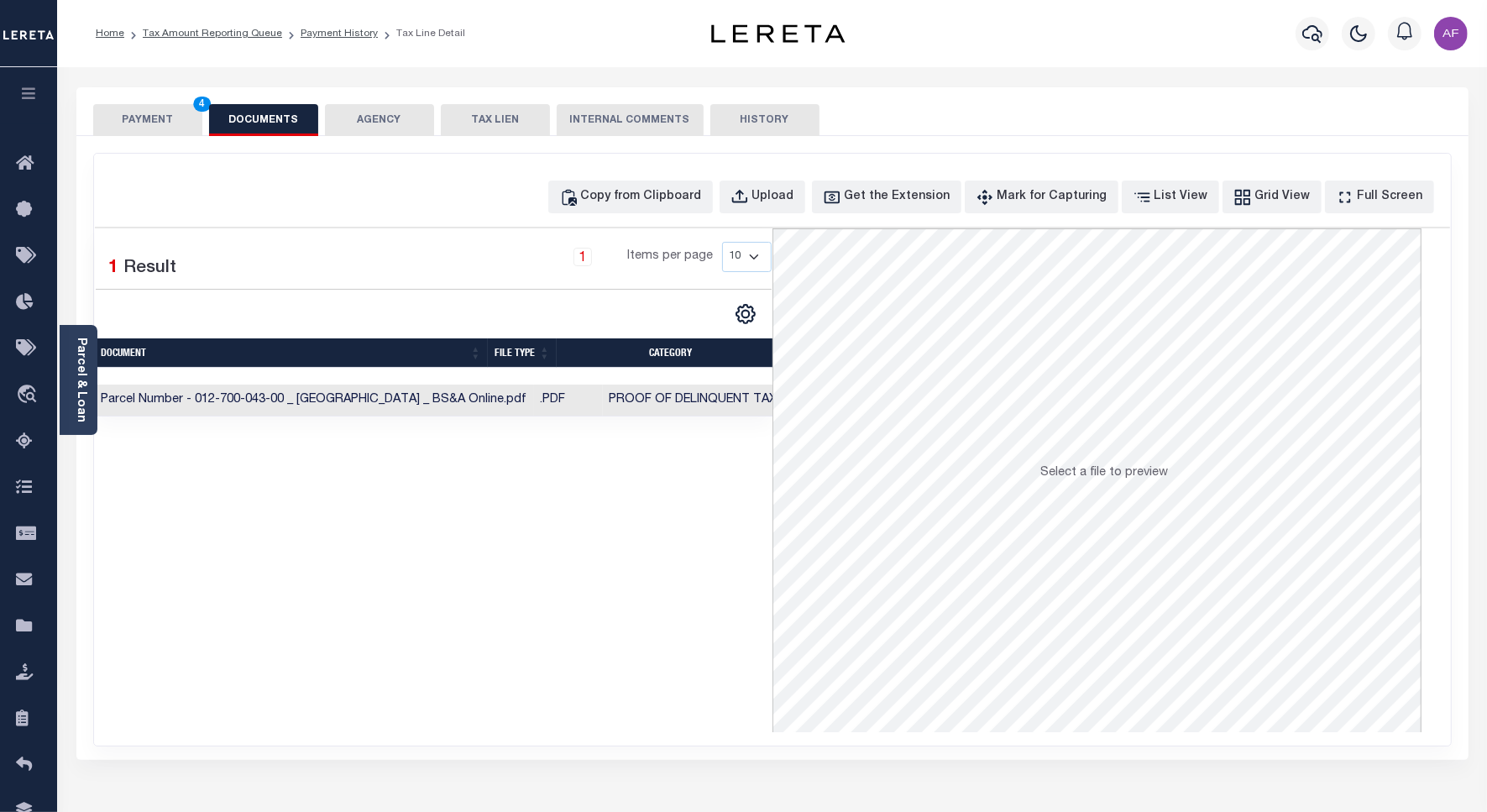
click at [99, 126] on button "PAYMENT 4" at bounding box center [148, 120] width 110 height 32
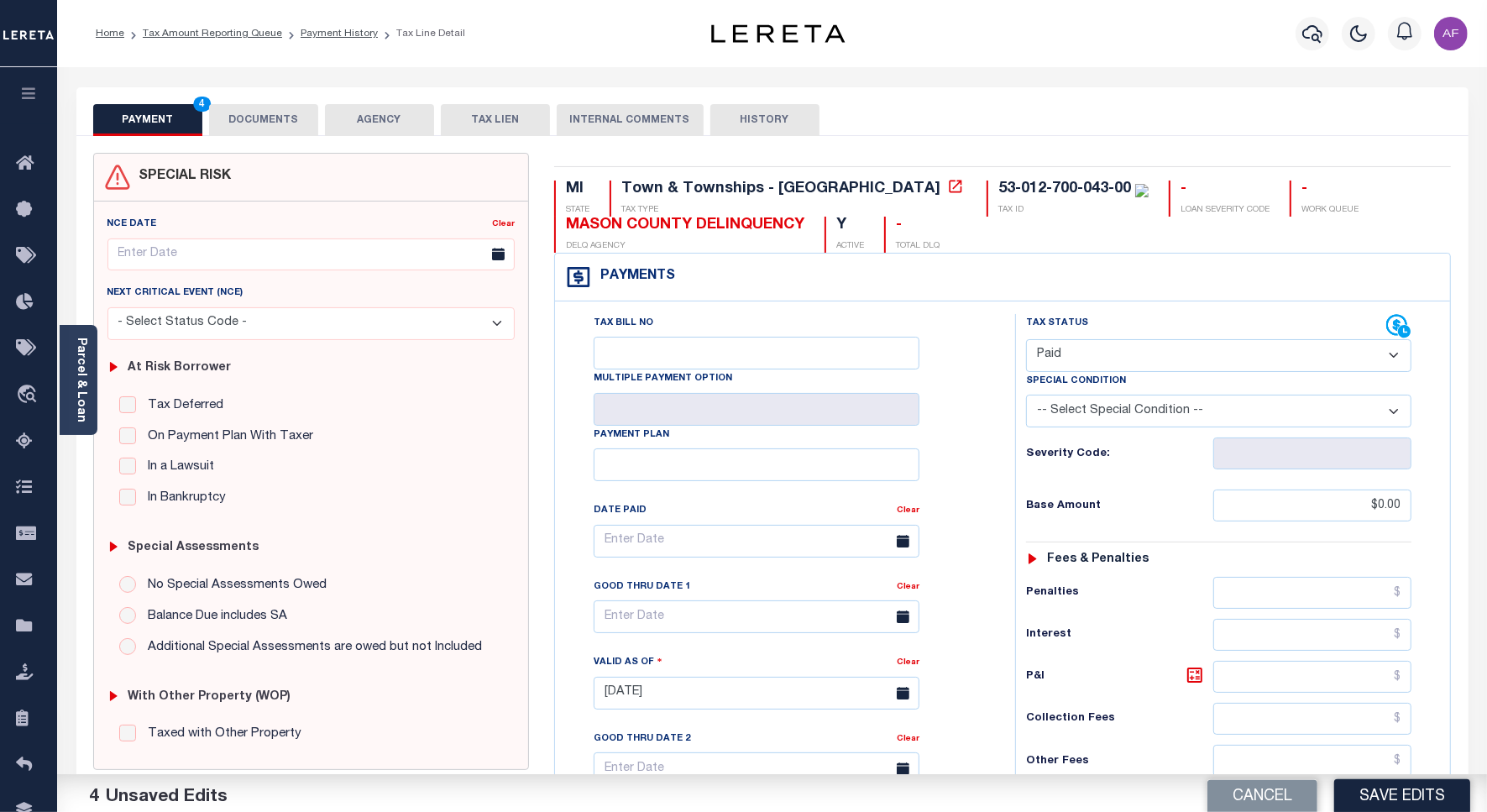
click at [115, 116] on button "PAYMENT 4" at bounding box center [148, 120] width 110 height 32
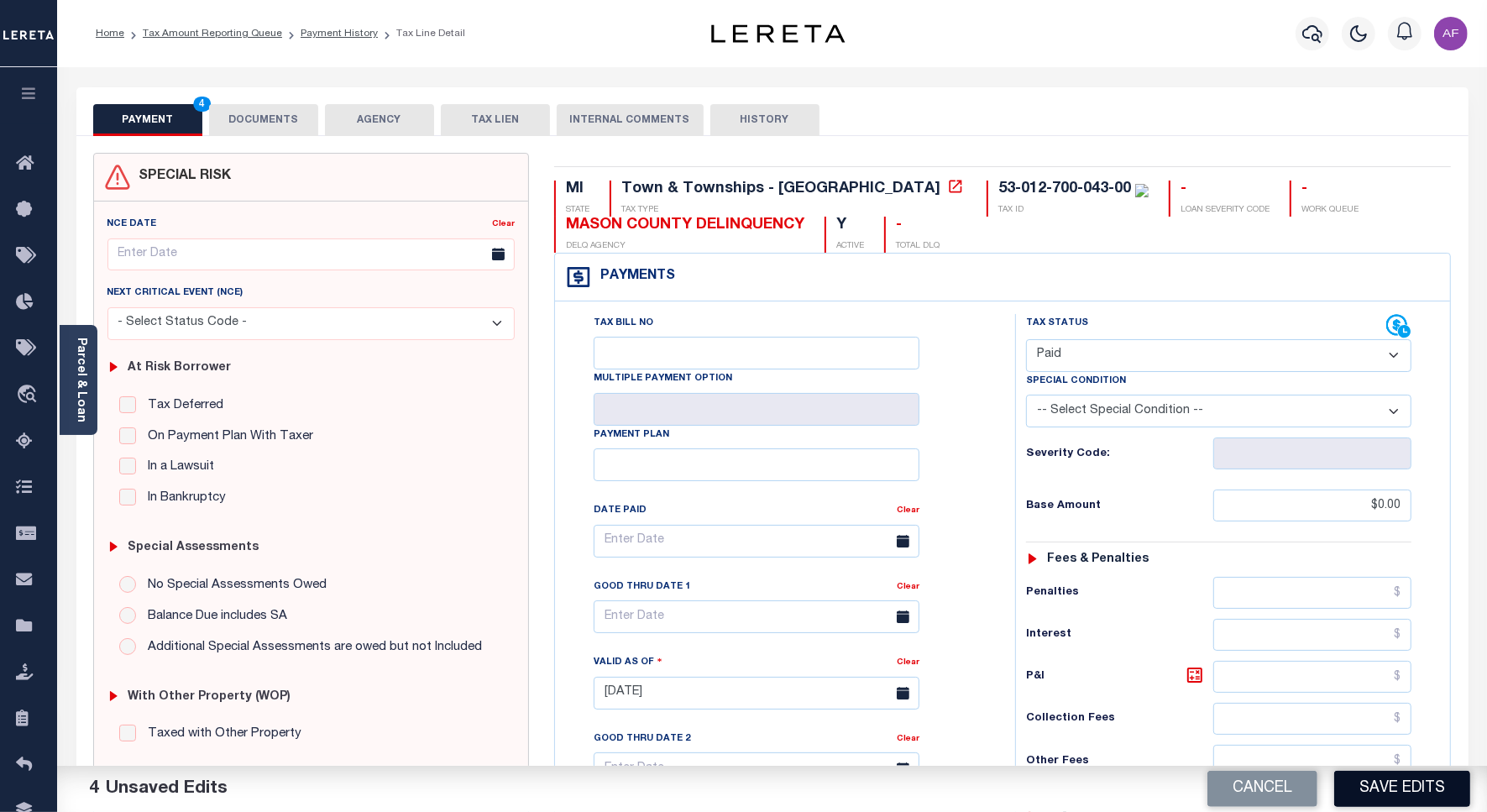
click at [1396, 786] on button "Save Edits" at bounding box center [1402, 788] width 136 height 37
checkbox input "false"
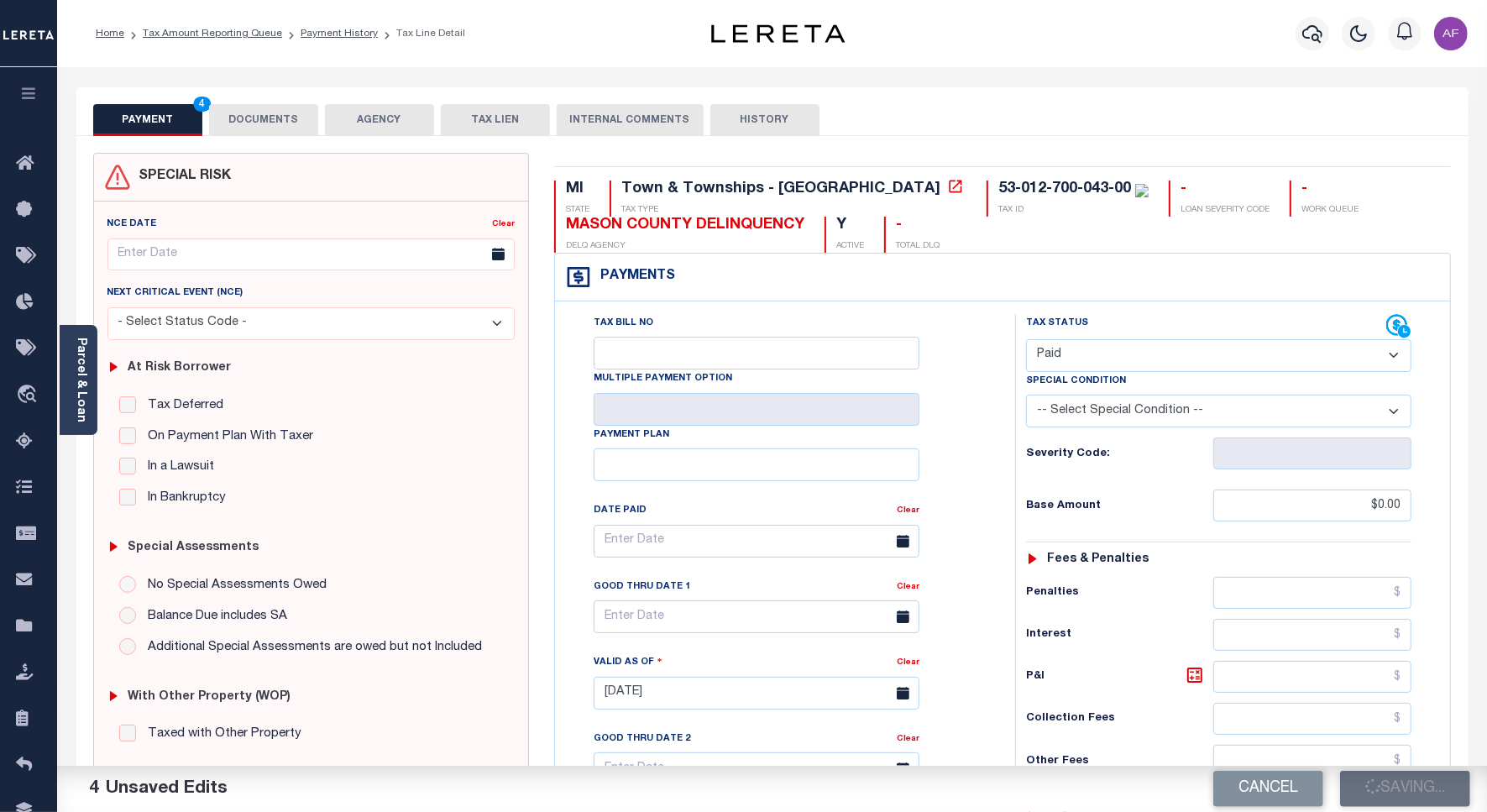
type input "$0"
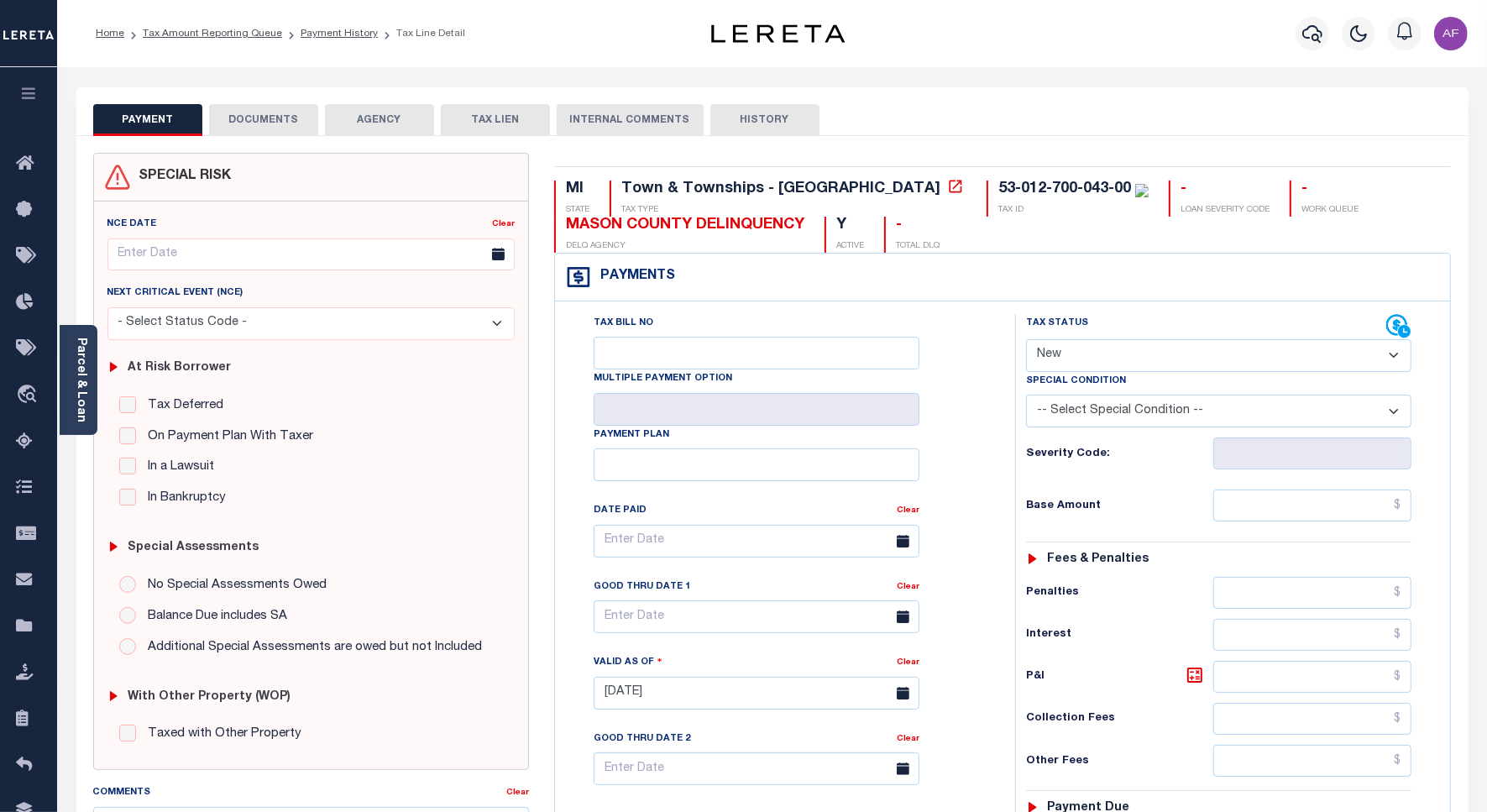
click at [1132, 375] on div "Special Condition" at bounding box center [1218, 384] width 386 height 23
click at [1104, 365] on select "- Select Status Code - Open Due/Unpaid Paid Incomplete No Tax Due Internal Refu…" at bounding box center [1218, 355] width 386 height 33
select select "PYD"
click at [1026, 341] on select "- Select Status Code - Open Due/Unpaid Paid Incomplete No Tax Due Internal Refu…" at bounding box center [1218, 355] width 386 height 33
type input "[DATE]"
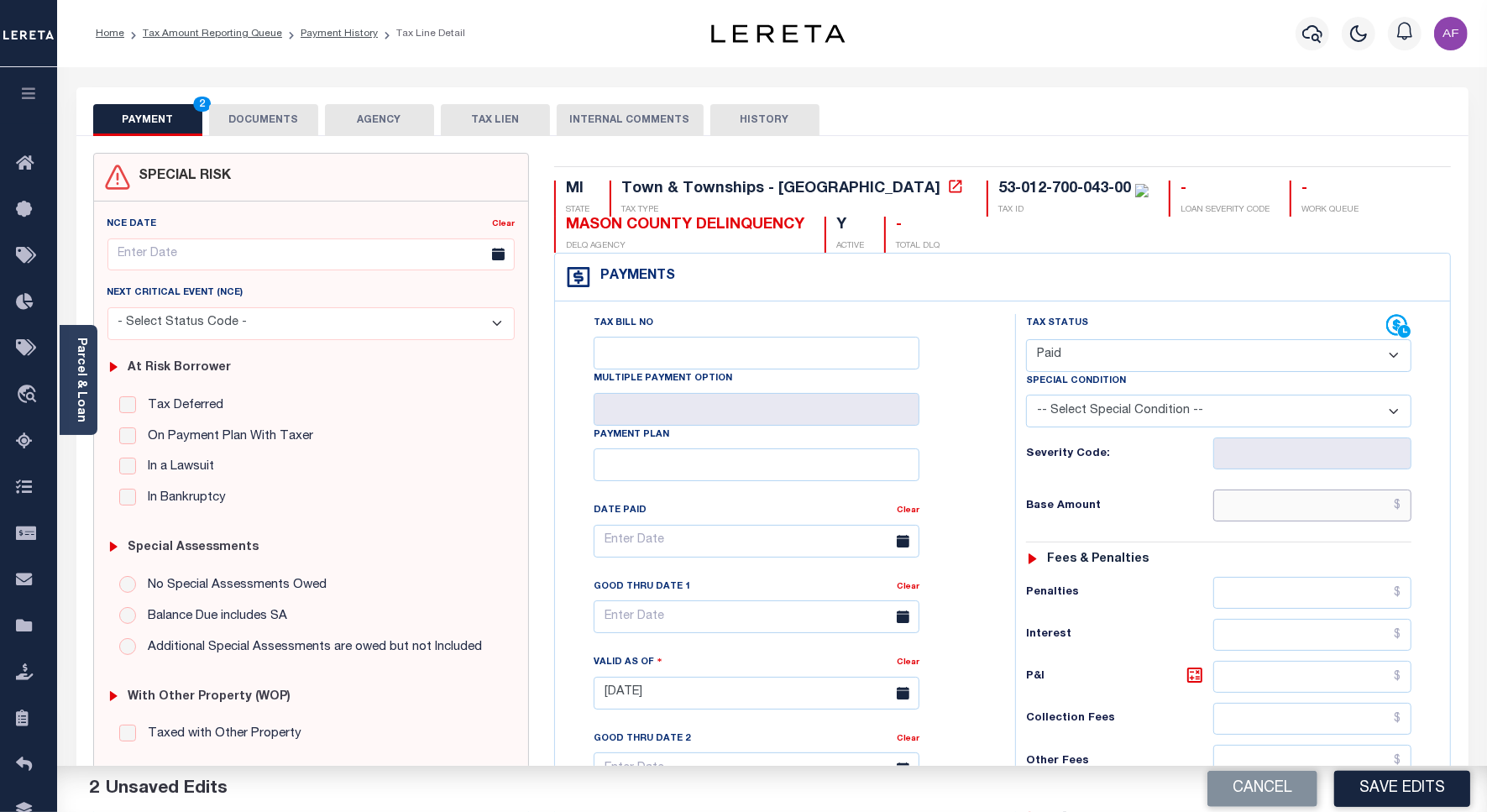
click at [1337, 506] on input "text" at bounding box center [1312, 506] width 198 height 32
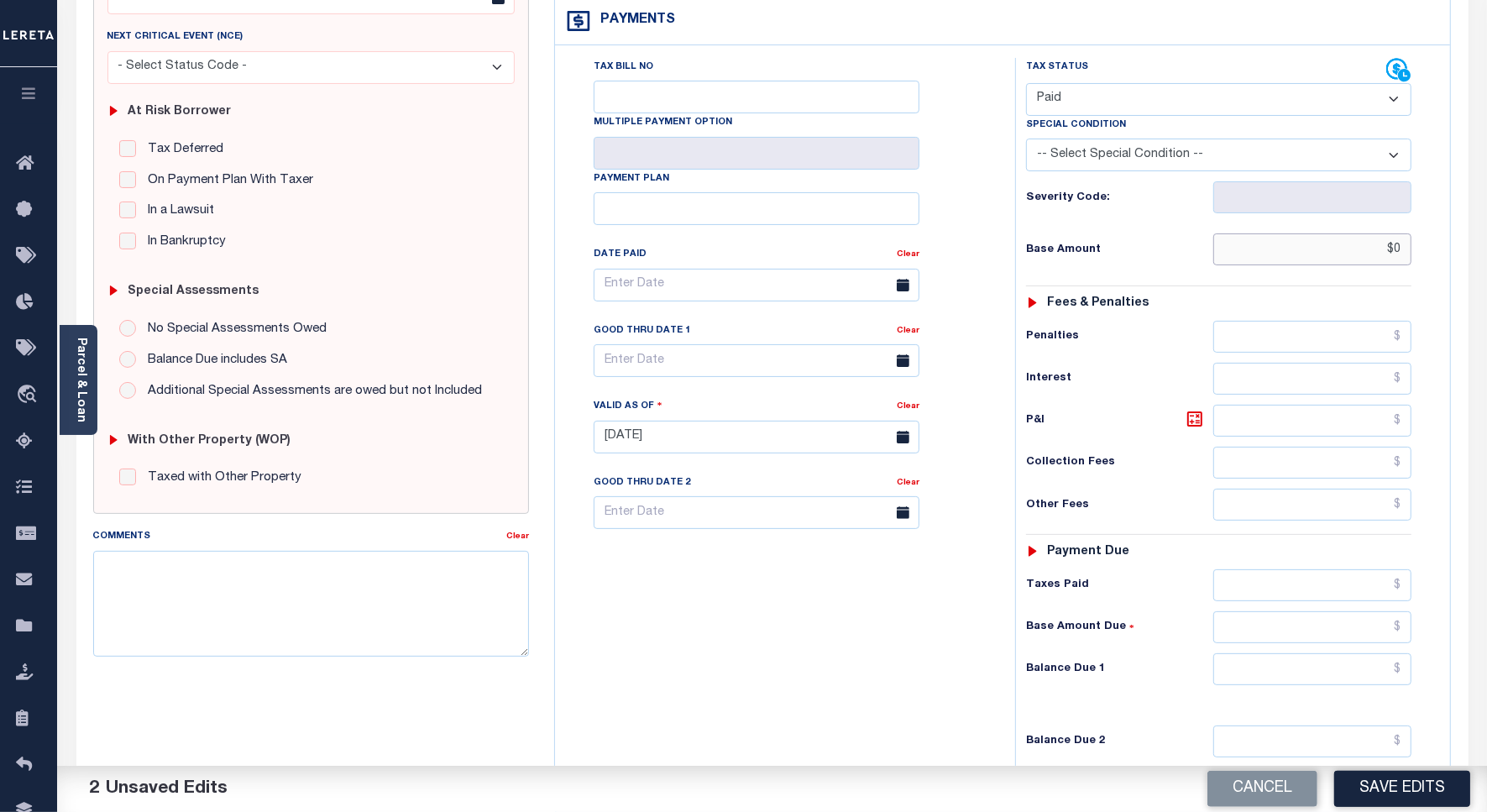
scroll to position [467, 0]
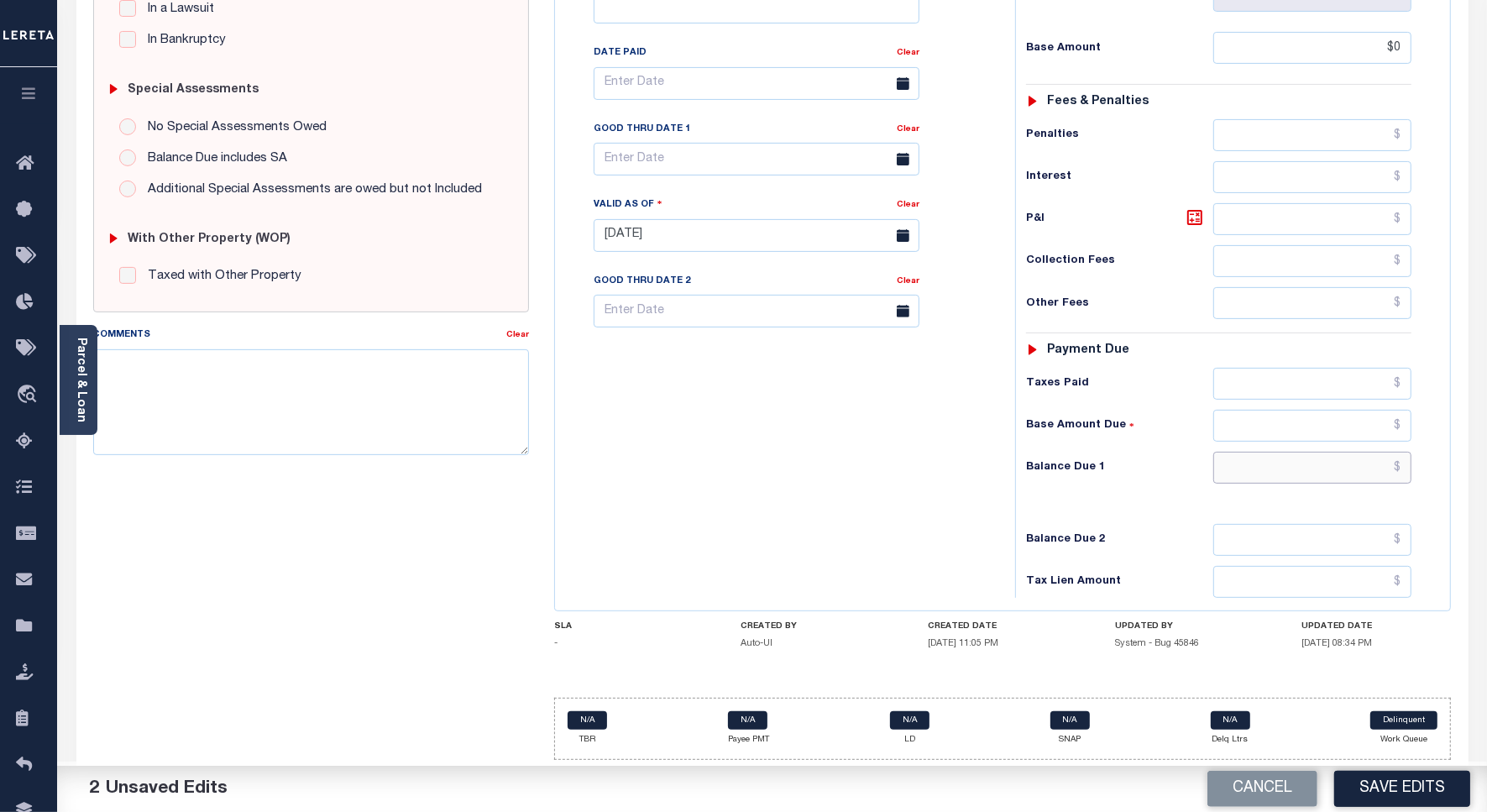
type input "$0.00"
click at [1382, 467] on input "text" at bounding box center [1312, 467] width 198 height 32
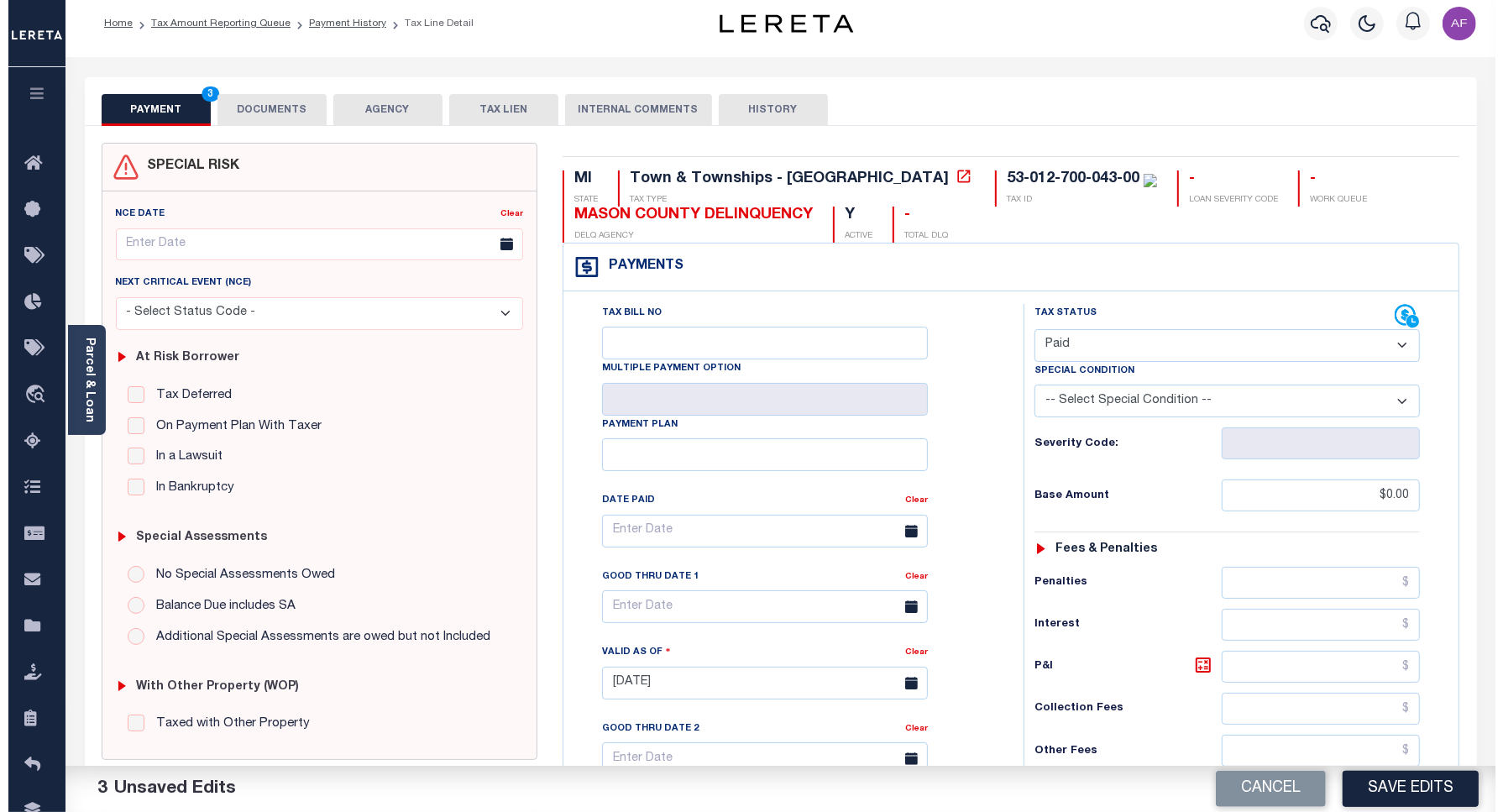
scroll to position [0, 0]
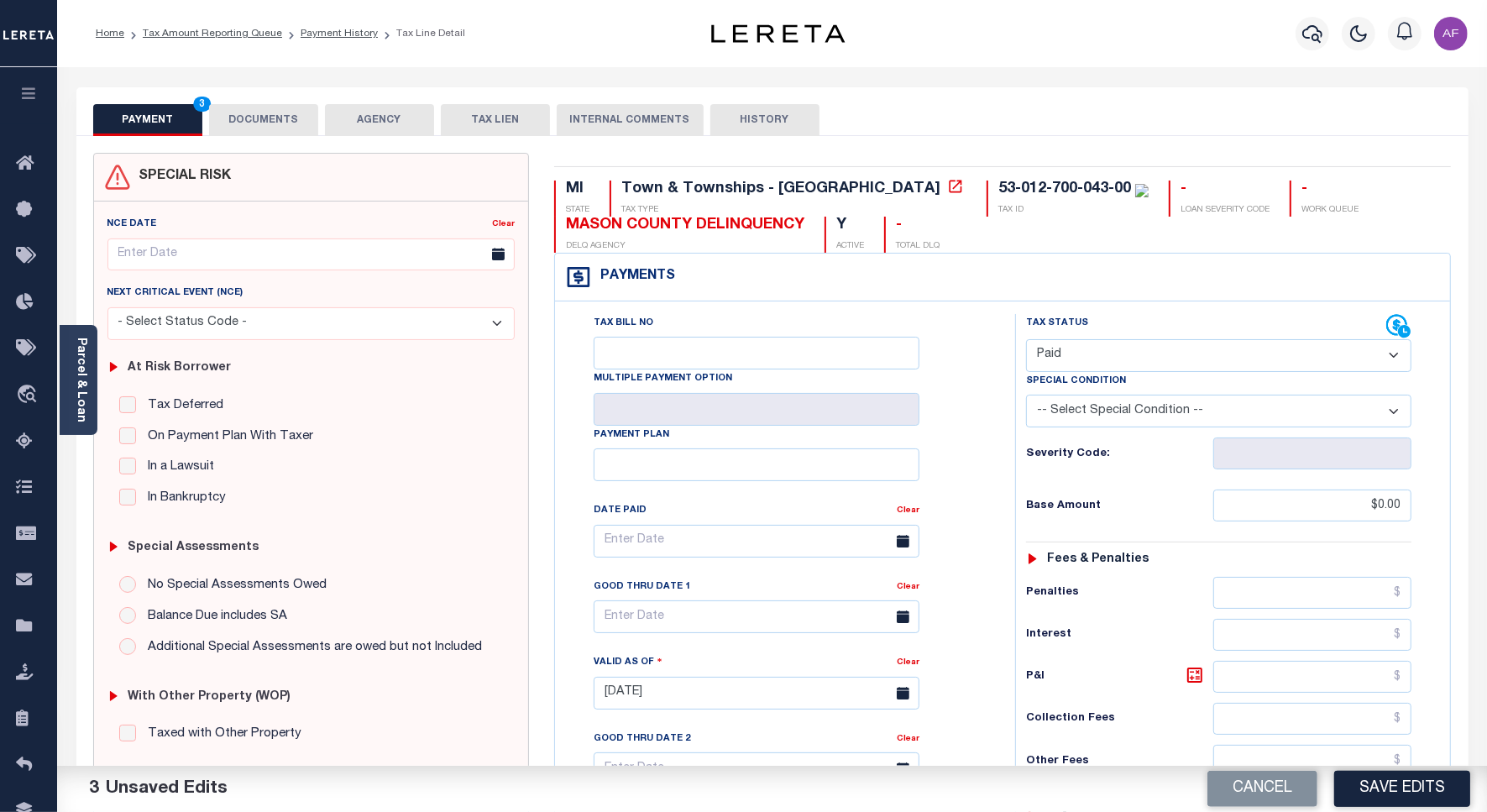
type input "$0.00"
click at [270, 128] on button "DOCUMENTS" at bounding box center [264, 120] width 110 height 32
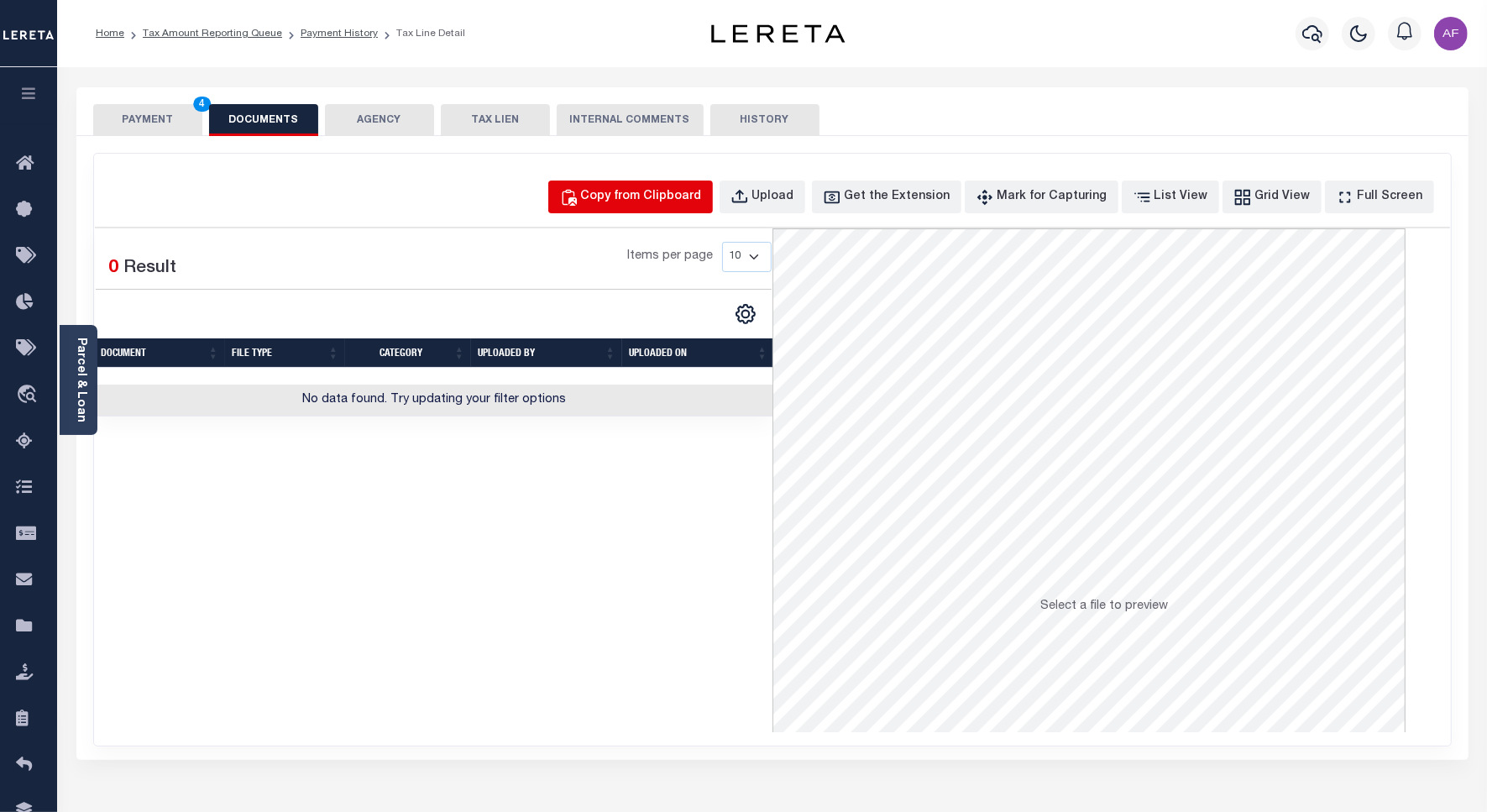
click at [680, 198] on div "Copy from Clipboard" at bounding box center [641, 197] width 121 height 19
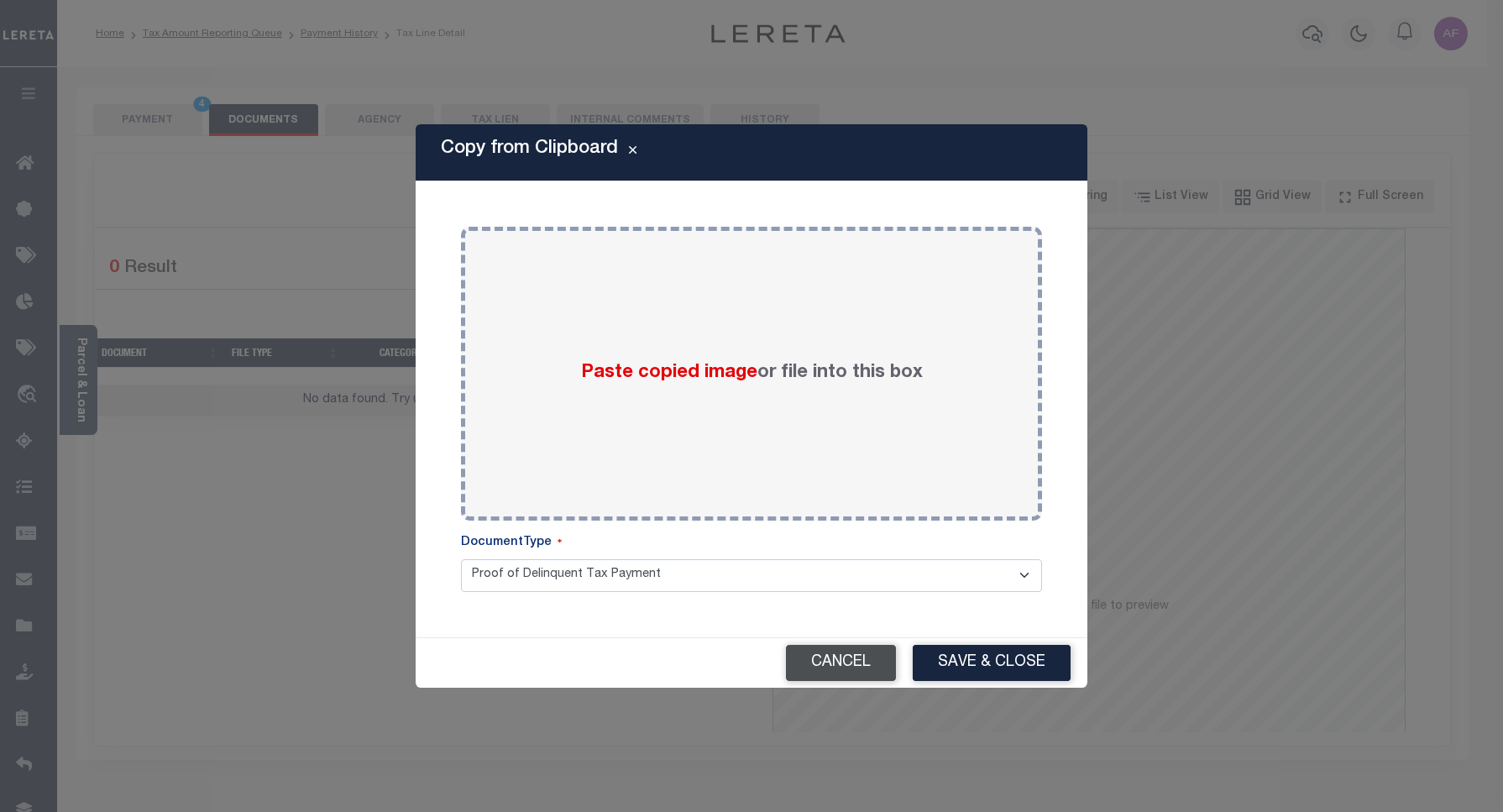
click at [865, 667] on button "Cancel" at bounding box center [840, 662] width 110 height 37
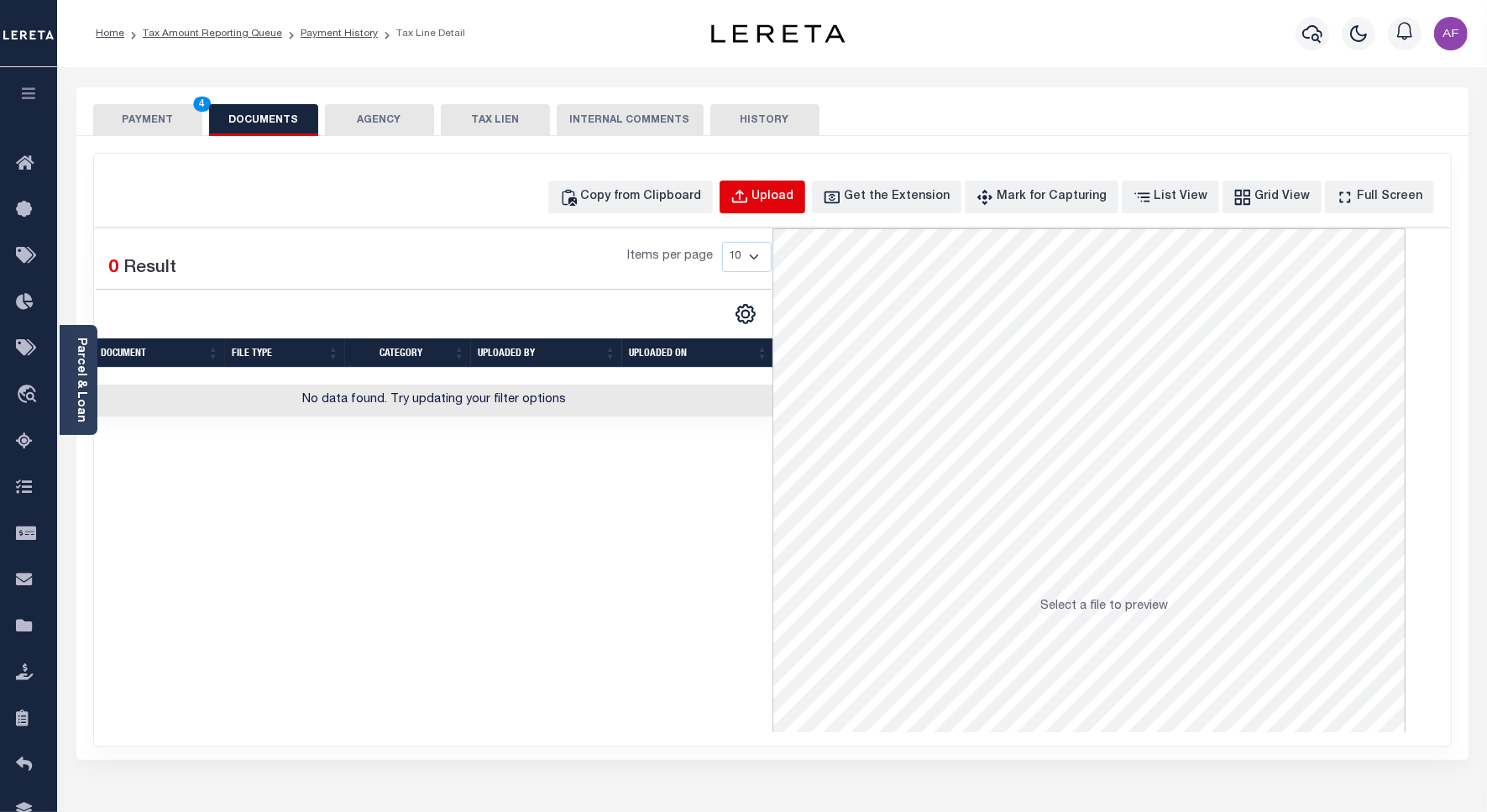
click at [794, 188] on div "Upload" at bounding box center [773, 197] width 42 height 19
select select "POP"
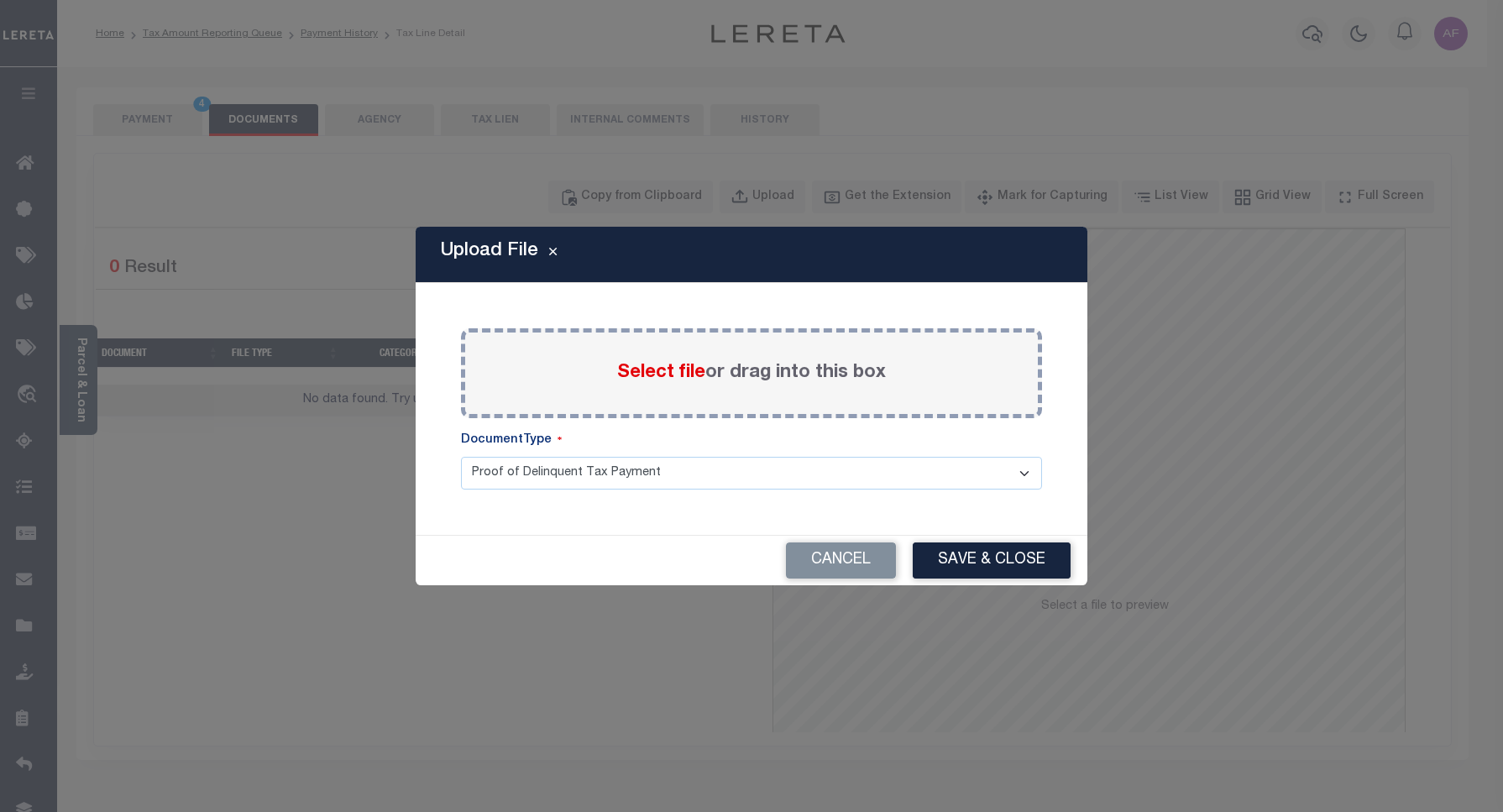
click at [646, 369] on span "Select file" at bounding box center [661, 372] width 88 height 19
click at [0, 0] on input "Select file or drag into this box" at bounding box center [0, 0] width 0 height 0
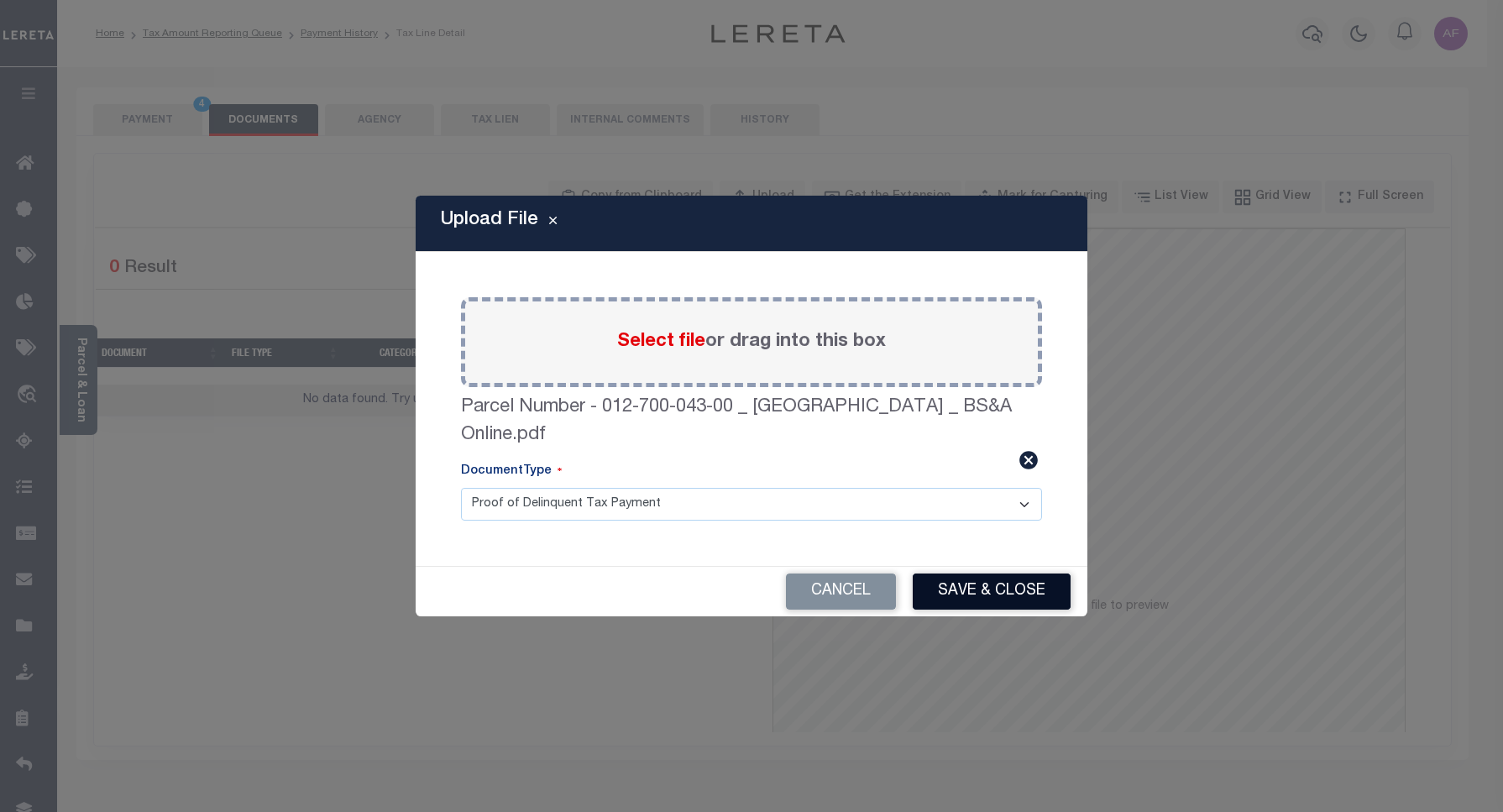
click at [996, 581] on button "Save & Close" at bounding box center [991, 591] width 158 height 37
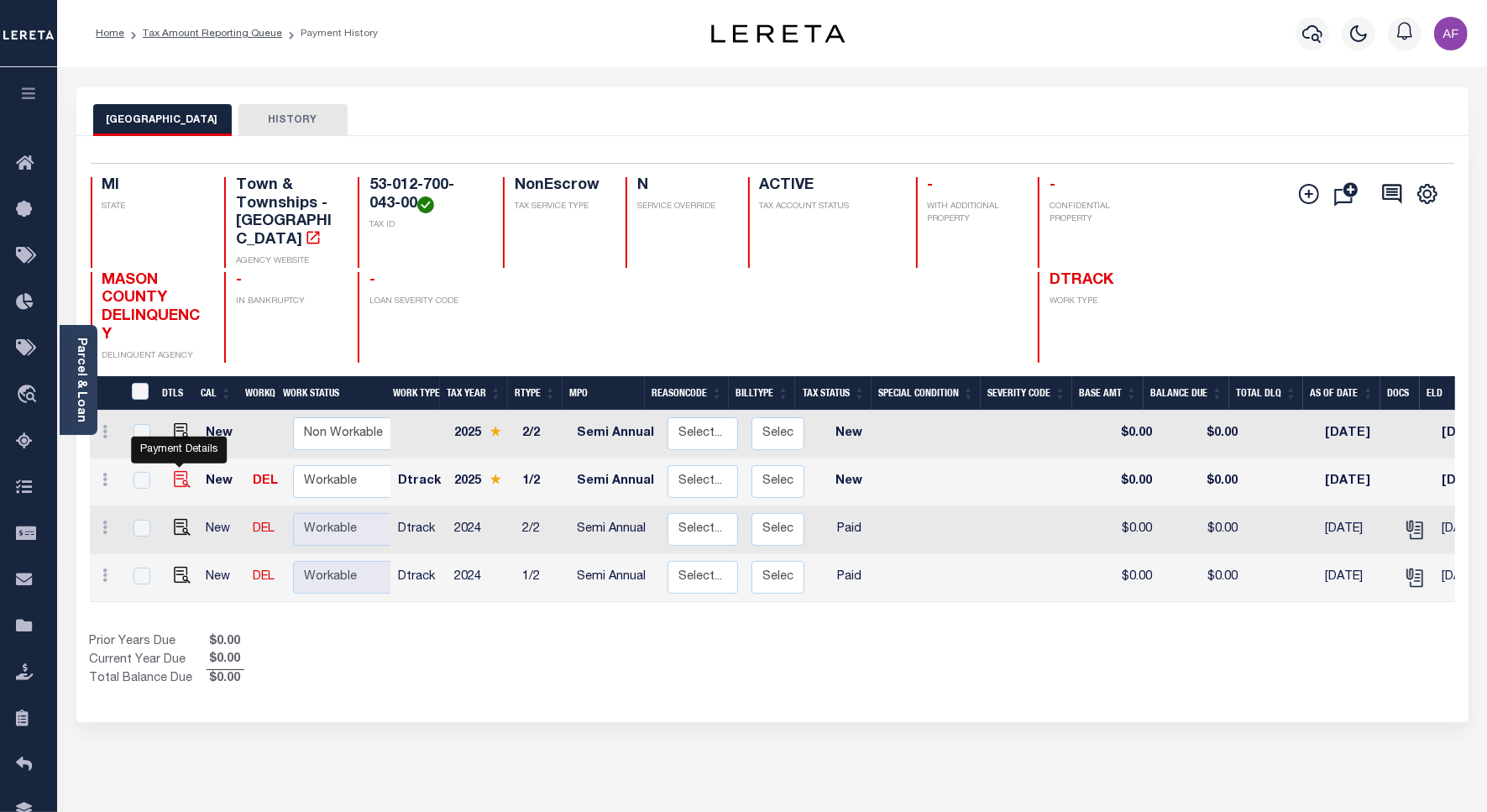
click at [184, 471] on img "" at bounding box center [182, 479] width 17 height 17
checkbox input "true"
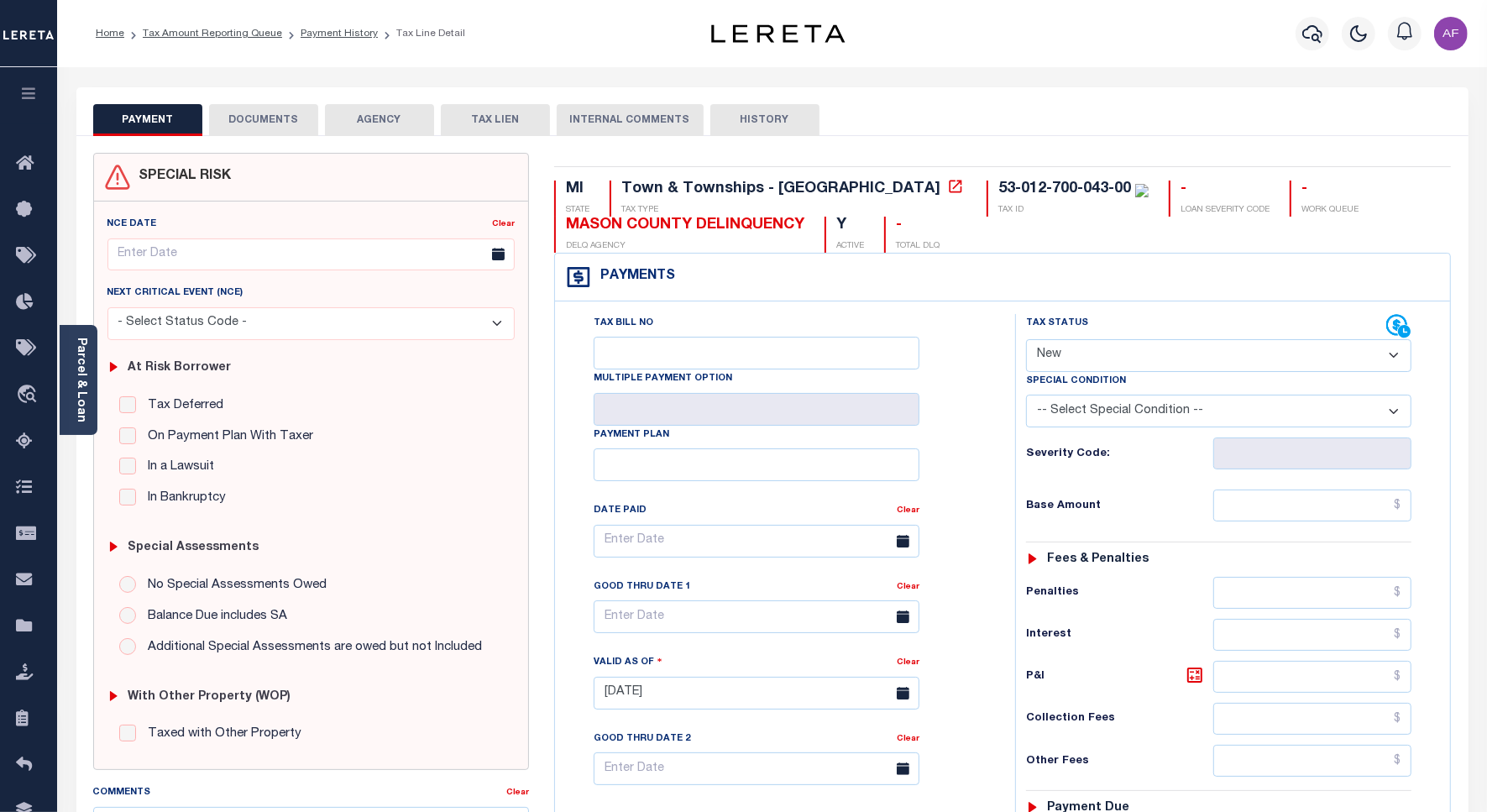
click at [1085, 353] on select "- Select Status Code - Open Due/Unpaid Paid Incomplete No Tax Due Internal Refu…" at bounding box center [1218, 355] width 386 height 33
select select "DUE"
click at [1026, 341] on select "- Select Status Code - Open Due/Unpaid Paid Incomplete No Tax Due Internal Refu…" at bounding box center [1218, 355] width 386 height 33
type input "[DATE]"
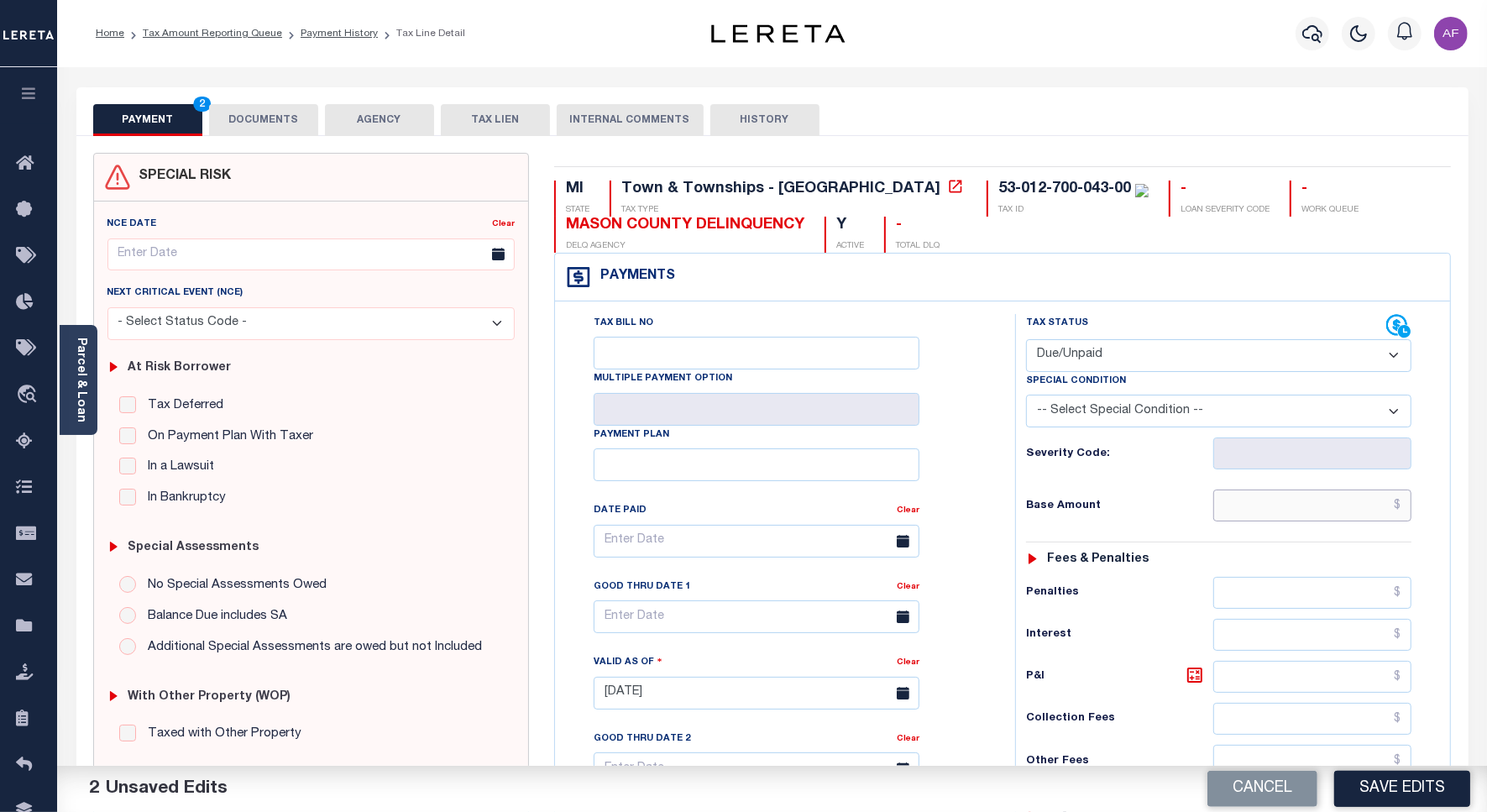
click at [1283, 506] on input "text" at bounding box center [1312, 506] width 198 height 32
paste input "761.38"
type input "$761.38"
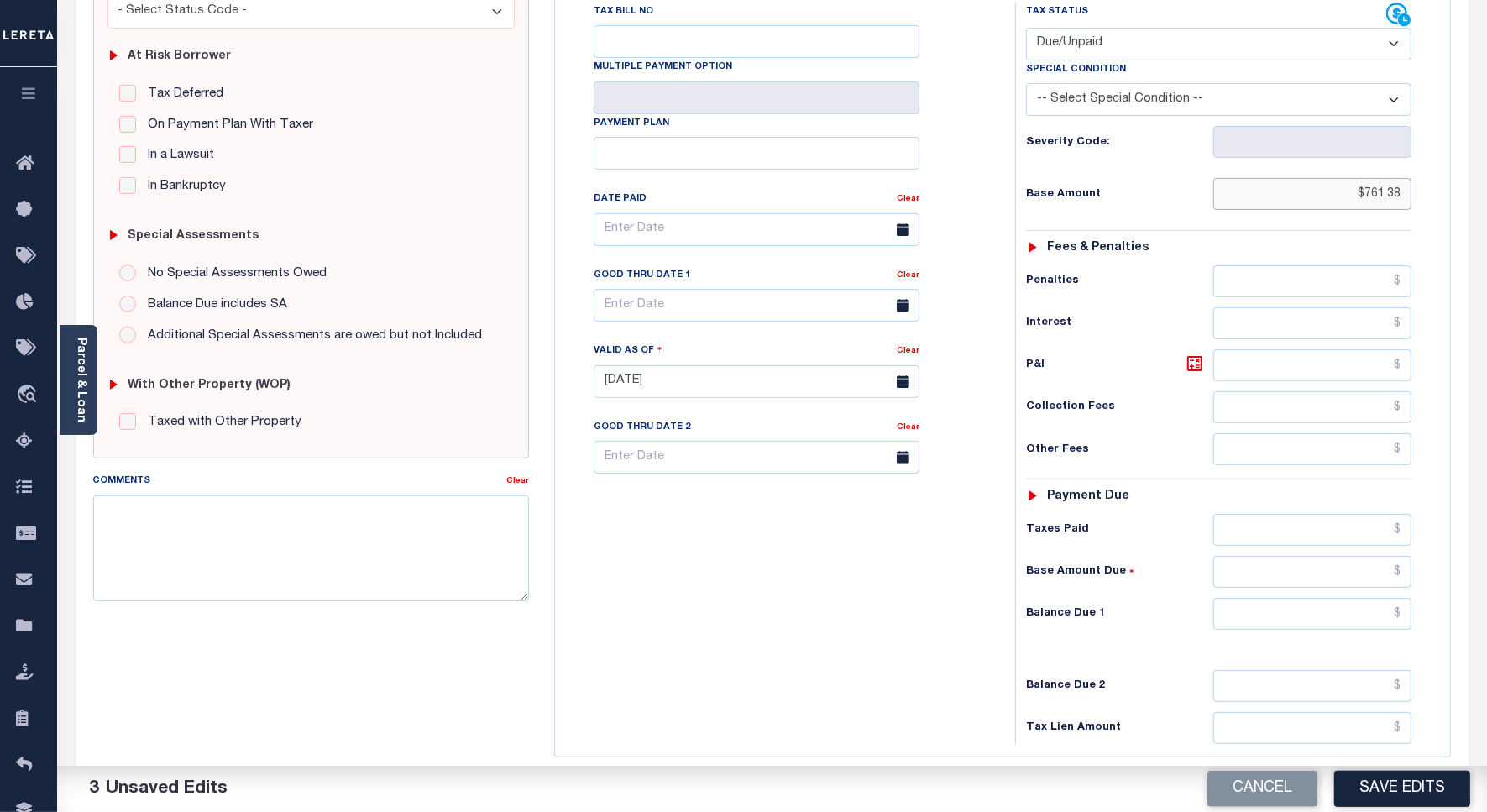
scroll to position [419, 0]
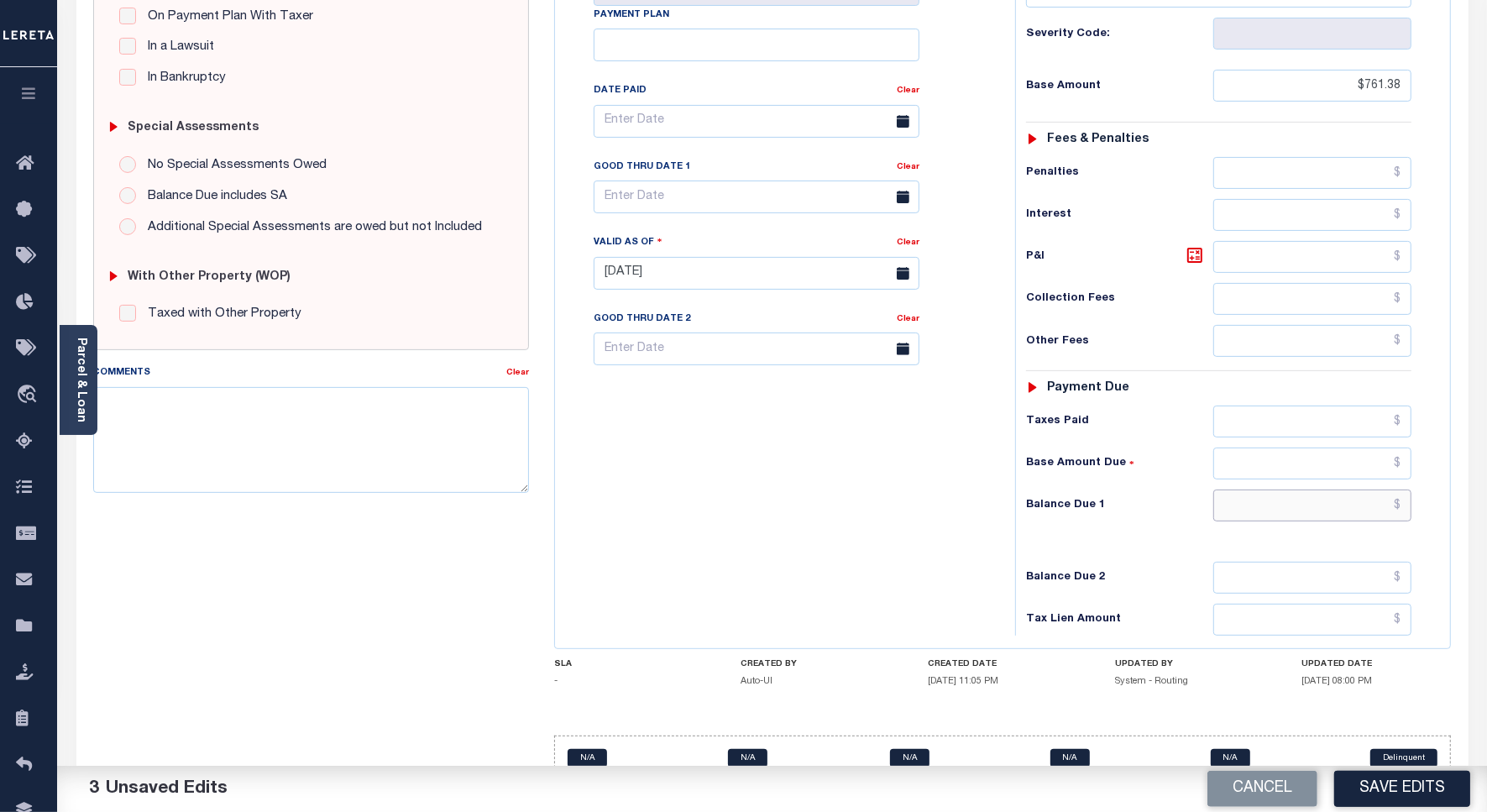
click at [1369, 517] on input "text" at bounding box center [1312, 506] width 198 height 32
paste input "784.37"
type input "$784.37"
click at [1202, 263] on icon at bounding box center [1194, 255] width 20 height 20
type input "$22.99"
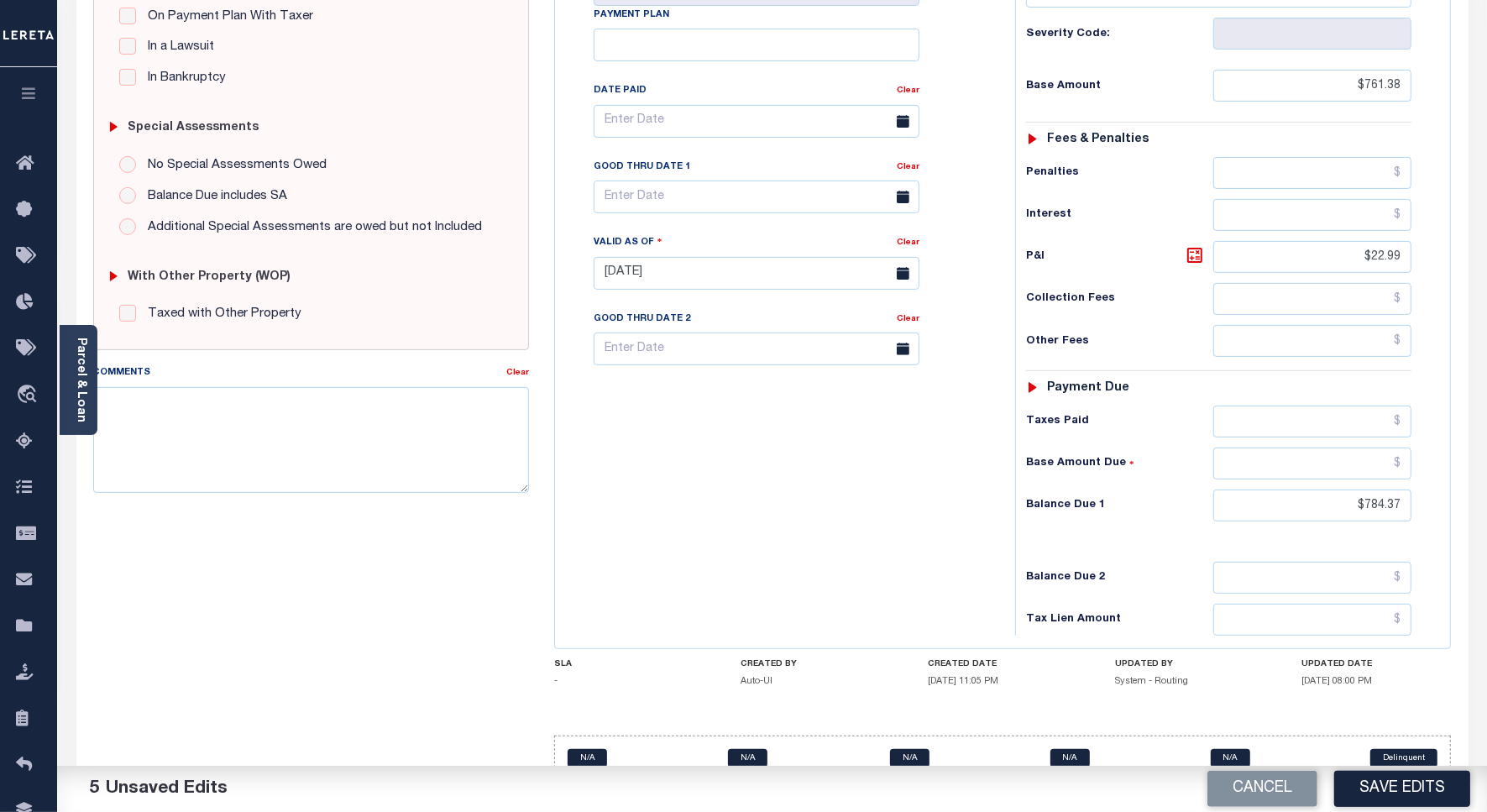
click at [659, 182] on div "Good Thru Date 1" at bounding box center [745, 169] width 303 height 23
click at [653, 208] on input "text" at bounding box center [757, 197] width 326 height 33
click at [726, 362] on span "15" at bounding box center [723, 361] width 33 height 33
type input "[DATE]"
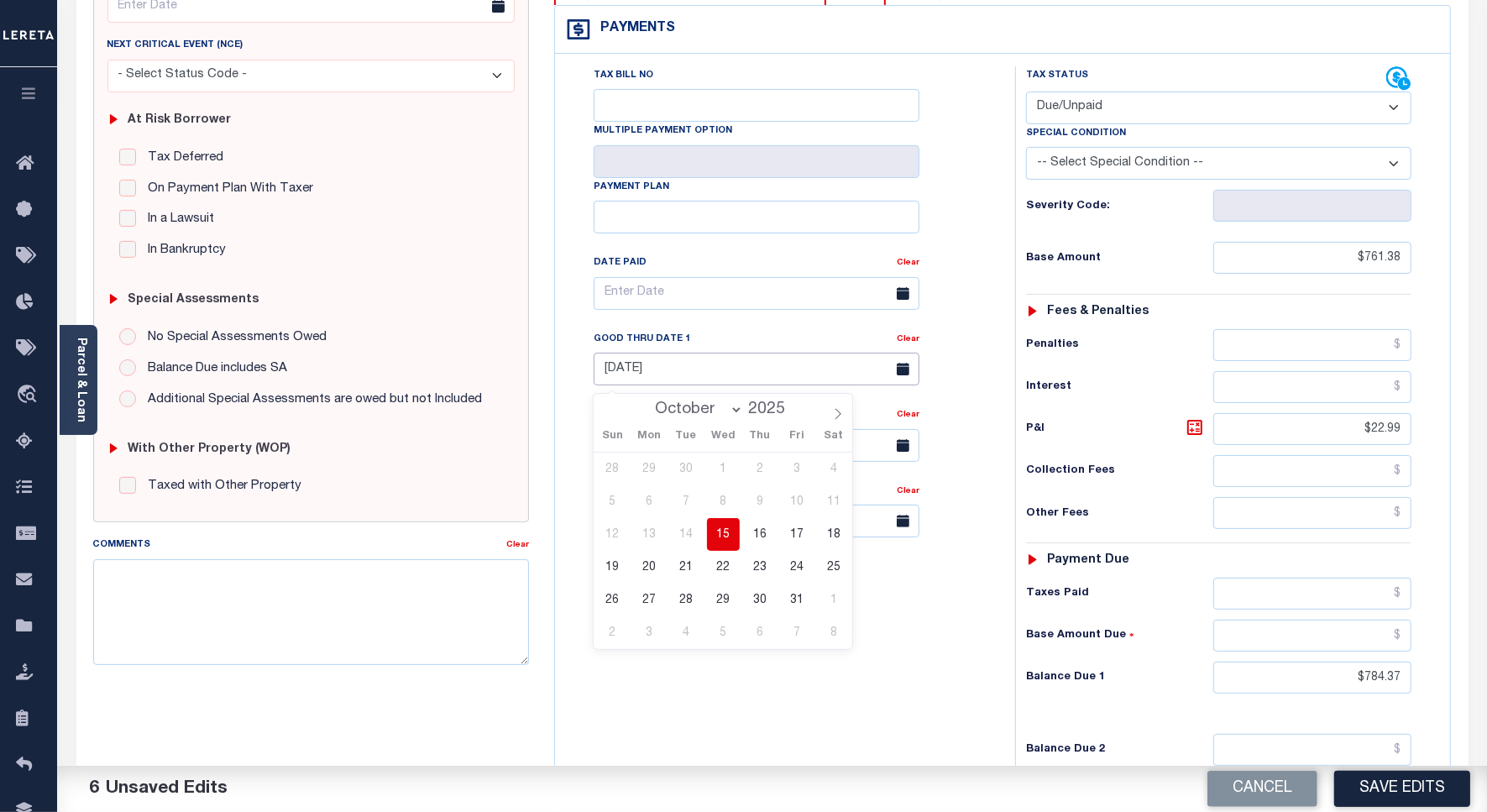
scroll to position [0, 0]
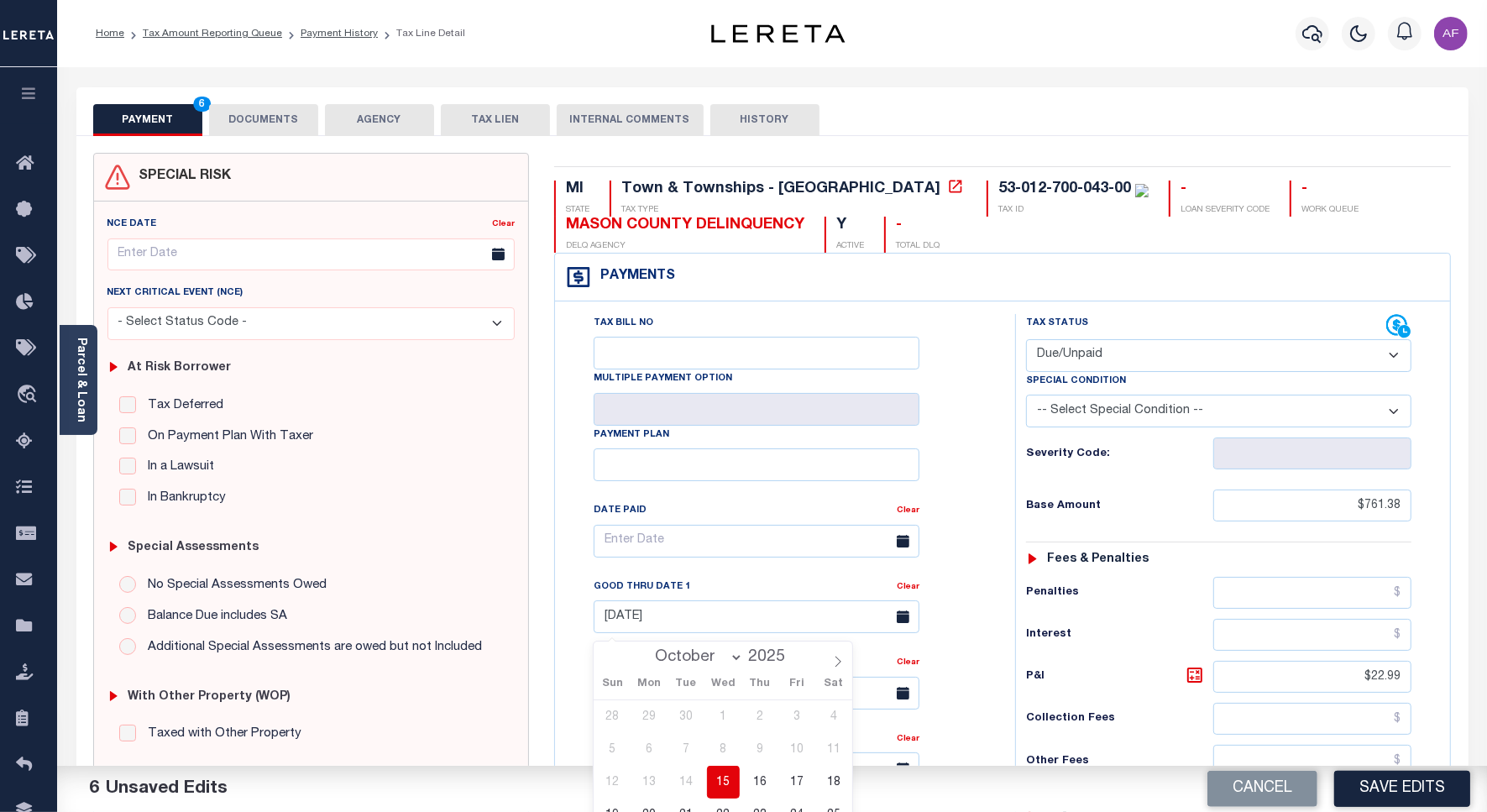
click at [249, 125] on button "DOCUMENTS" at bounding box center [264, 120] width 110 height 32
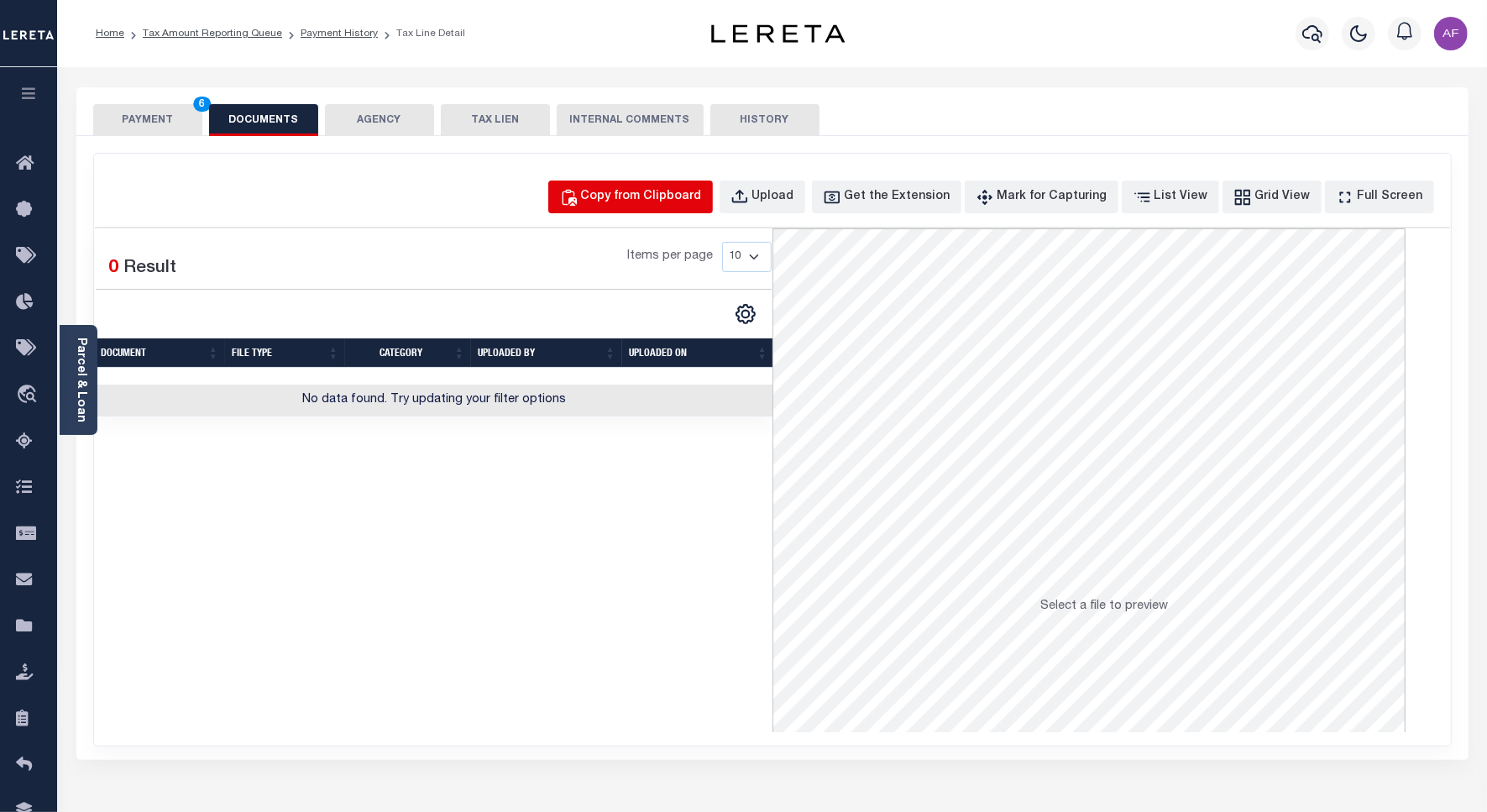
click at [694, 193] on div "Copy from Clipboard" at bounding box center [641, 197] width 121 height 19
select select "POP"
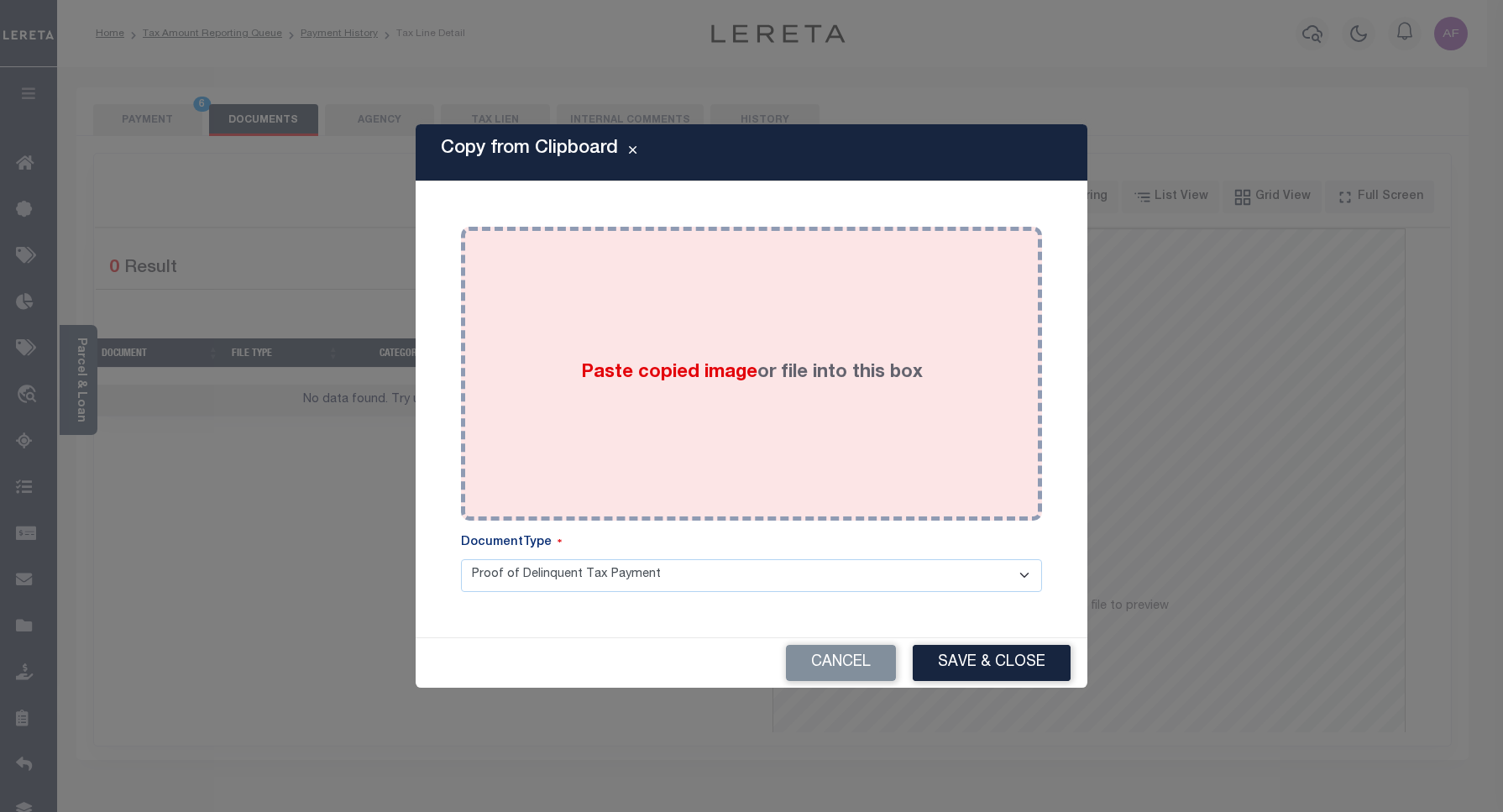
drag, startPoint x: 732, startPoint y: 296, endPoint x: 760, endPoint y: 324, distance: 39.6
click at [733, 296] on div "Paste copied image or file into this box" at bounding box center [752, 374] width 556 height 269
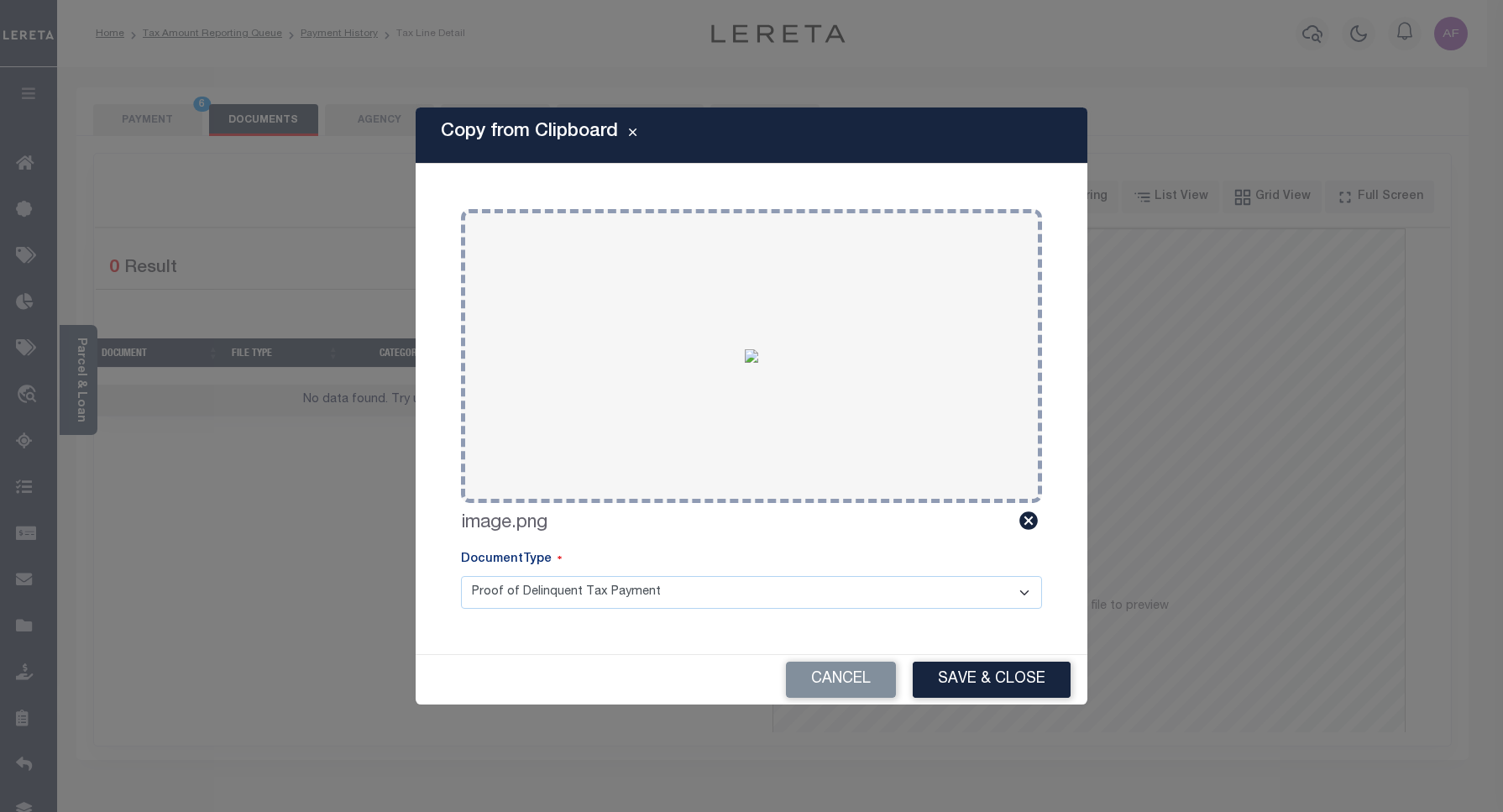
click at [979, 686] on button "Save & Close" at bounding box center [991, 679] width 158 height 37
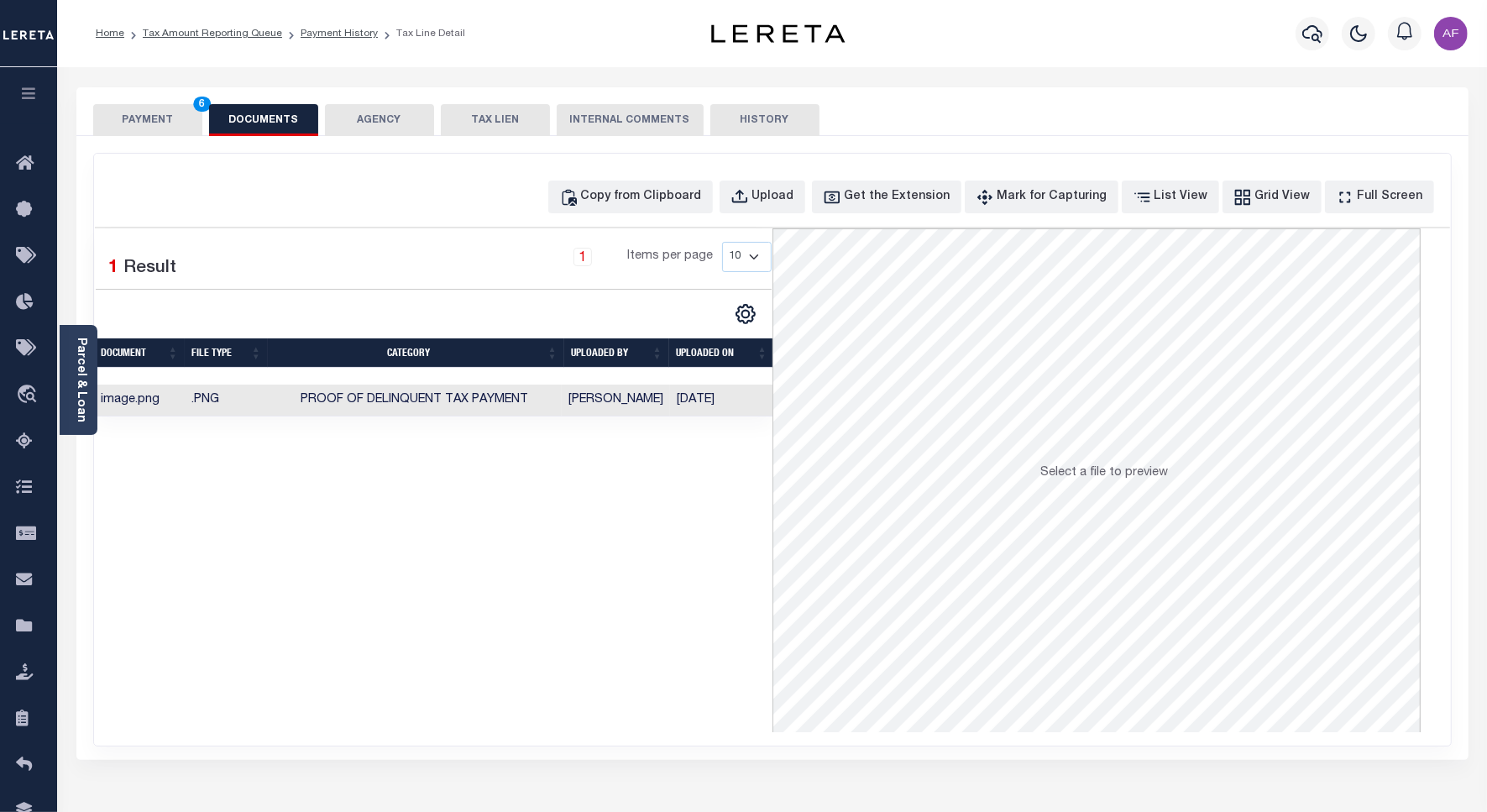
click at [136, 118] on button "PAYMENT 6" at bounding box center [148, 120] width 110 height 32
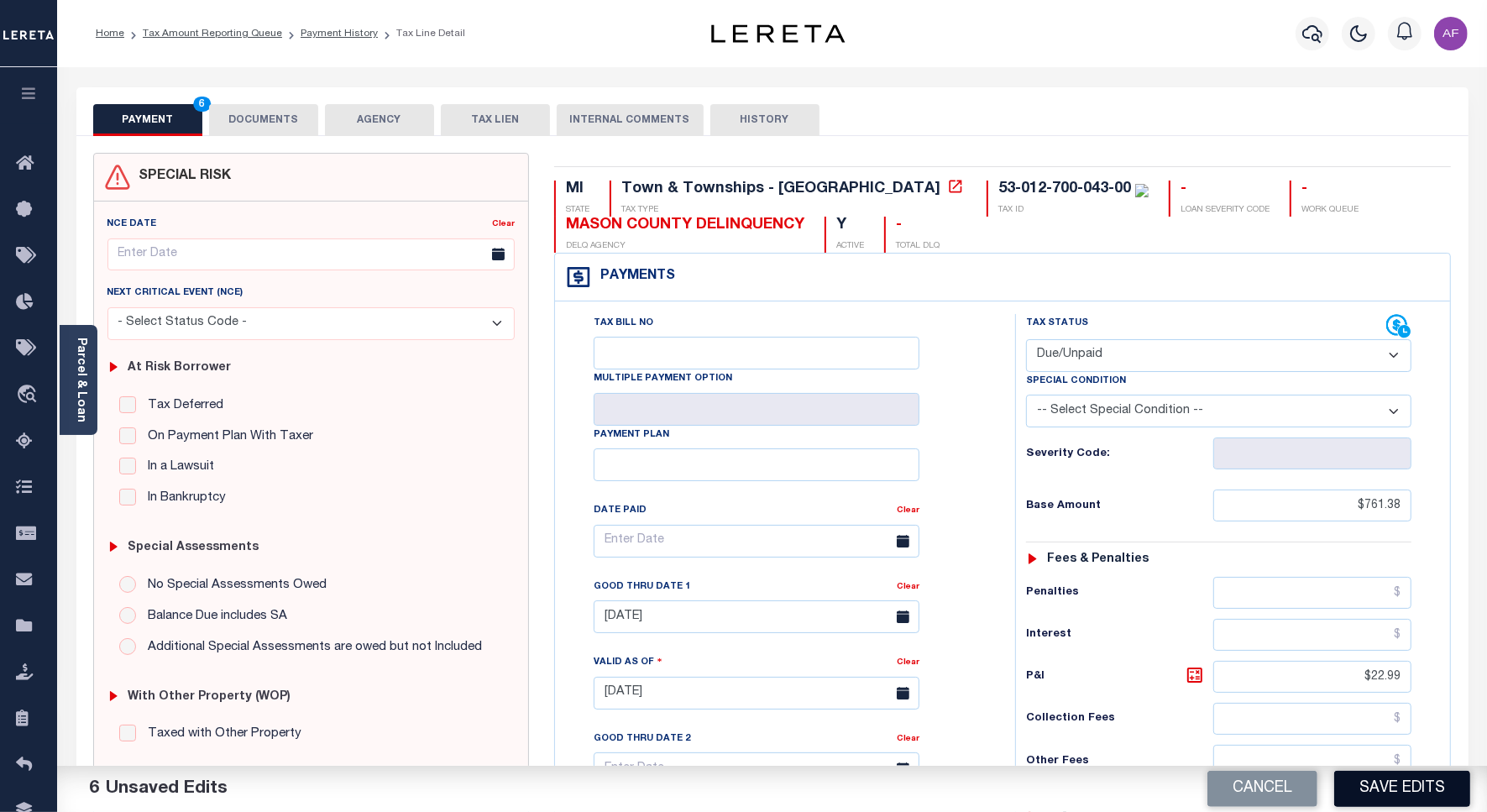
click at [1390, 795] on button "Save Edits" at bounding box center [1402, 788] width 136 height 37
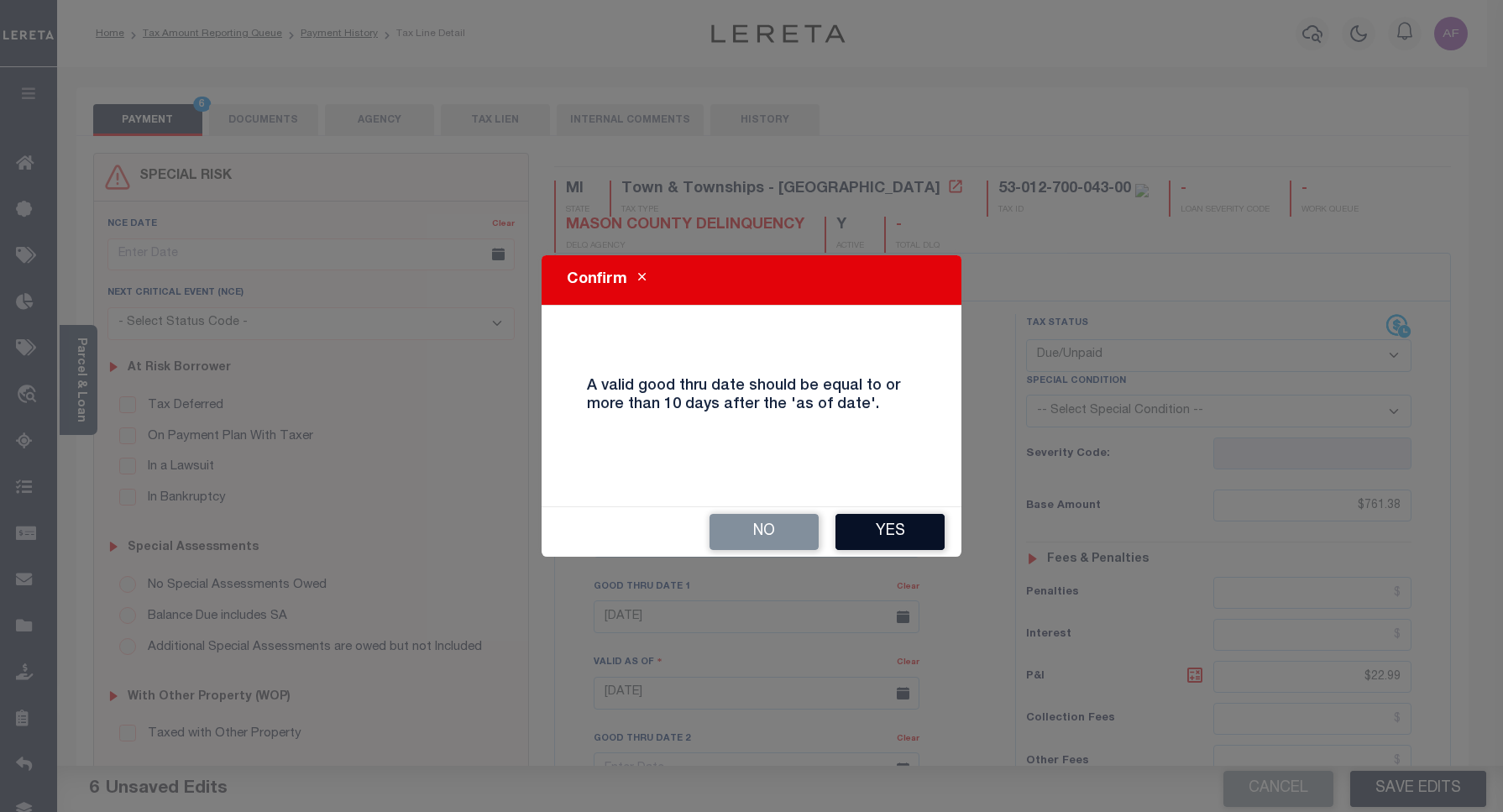
click at [873, 525] on button "Yes" at bounding box center [890, 532] width 110 height 37
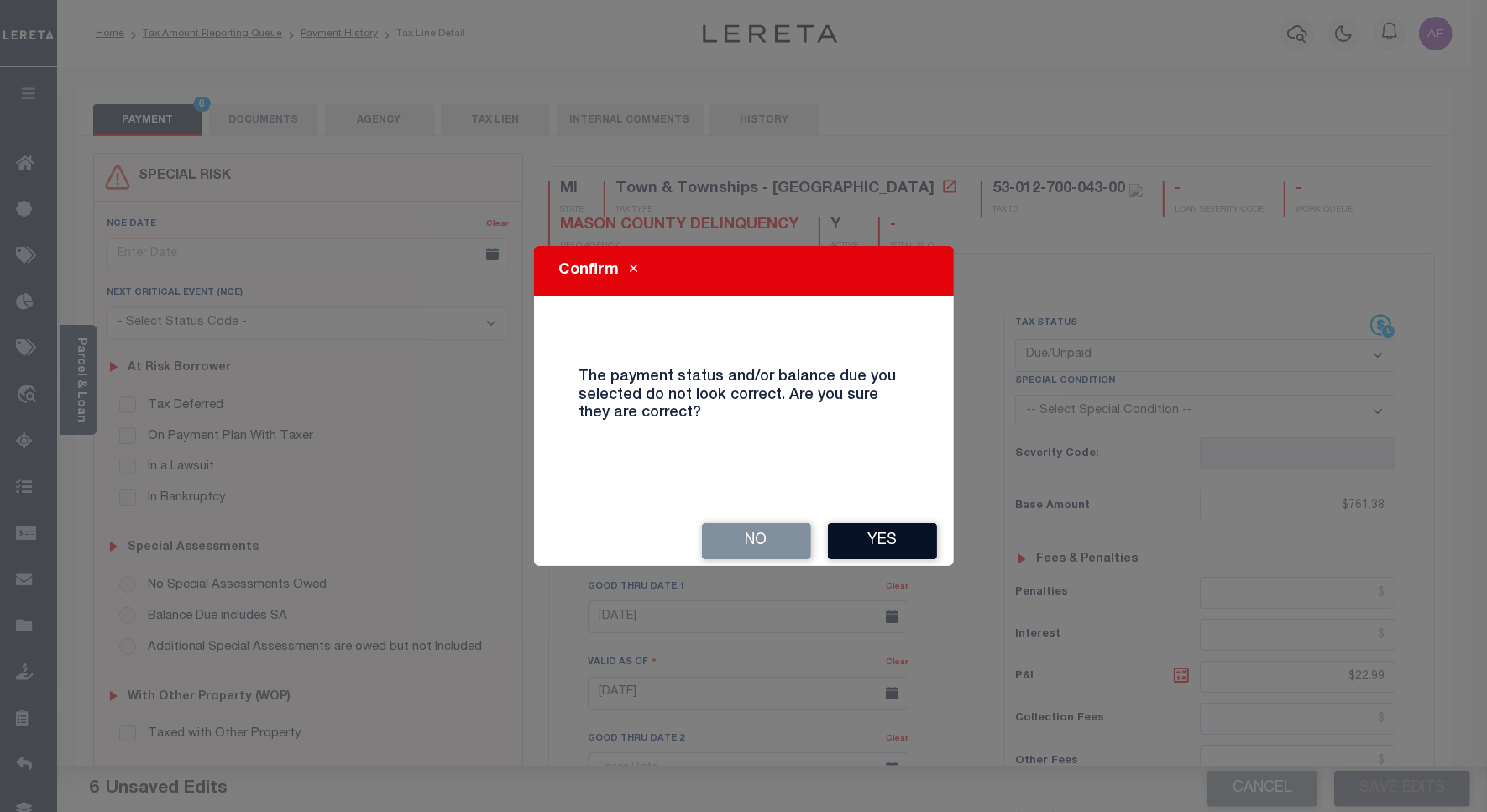
click at [920, 538] on button "Yes" at bounding box center [882, 540] width 110 height 37
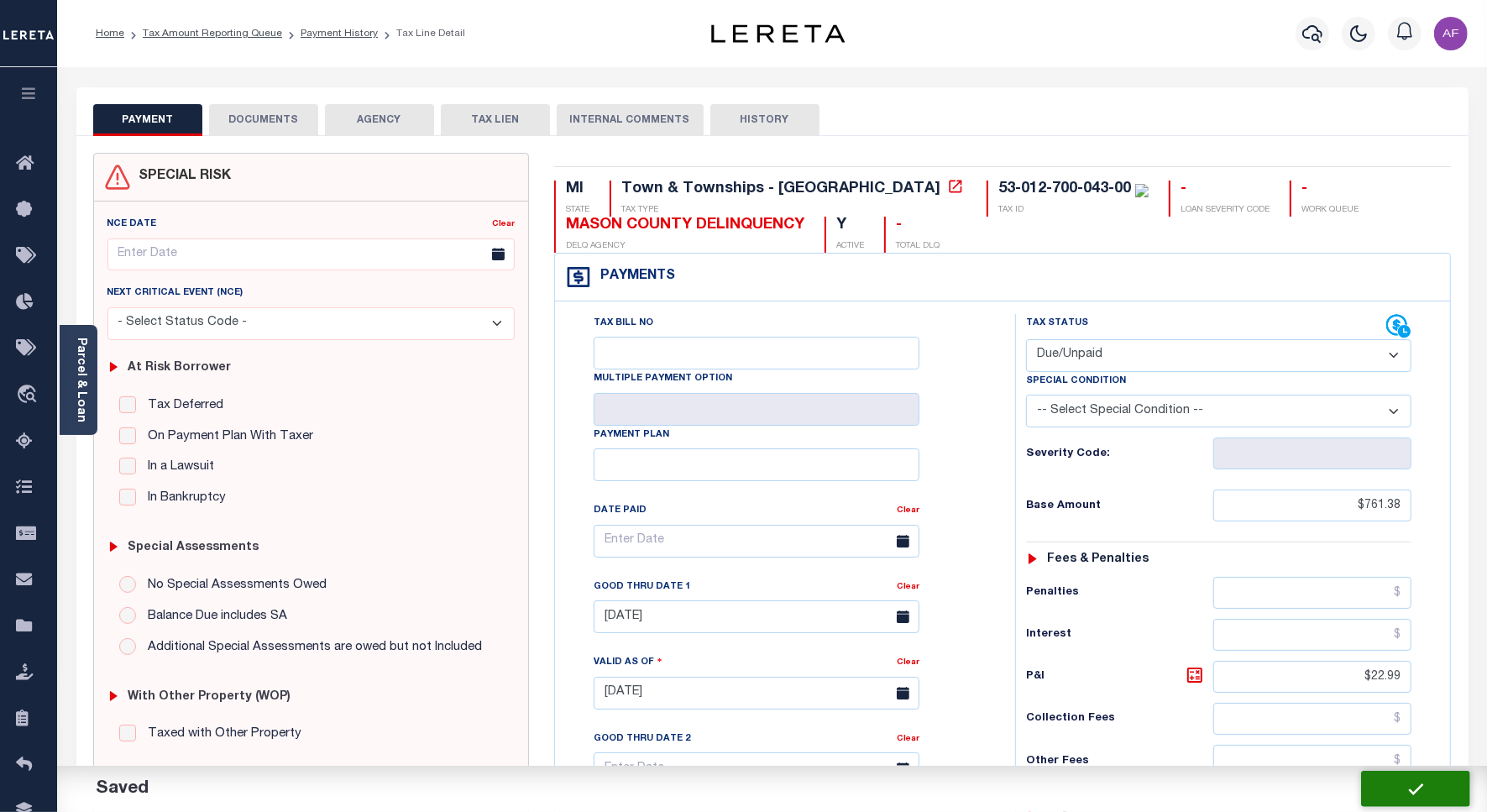
checkbox input "false"
type input "$761.38"
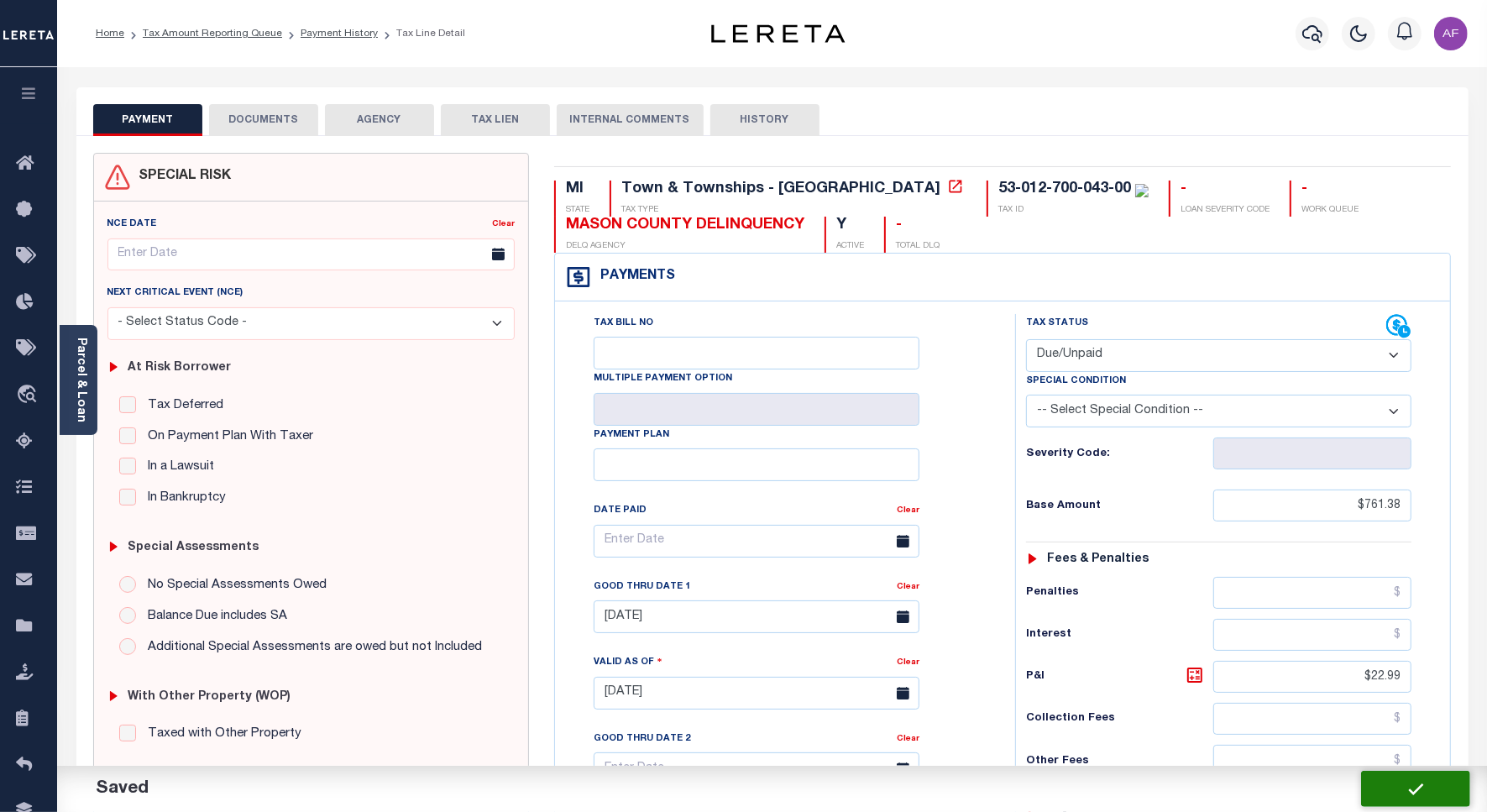
type input "$22.99"
type input "$784.37"
